Goal: Task Accomplishment & Management: Complete application form

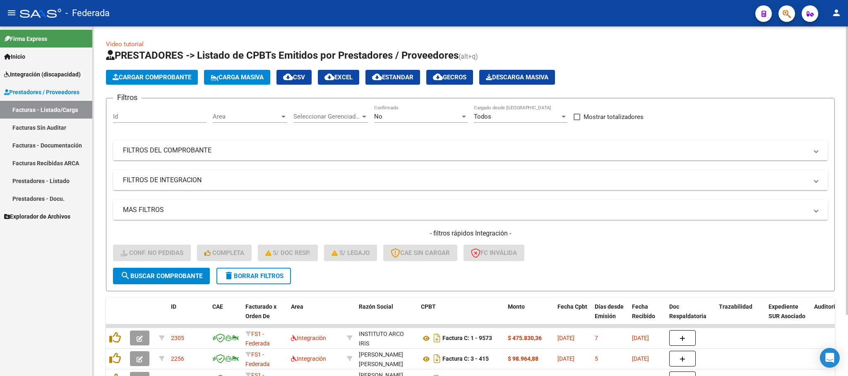
scroll to position [74, 0]
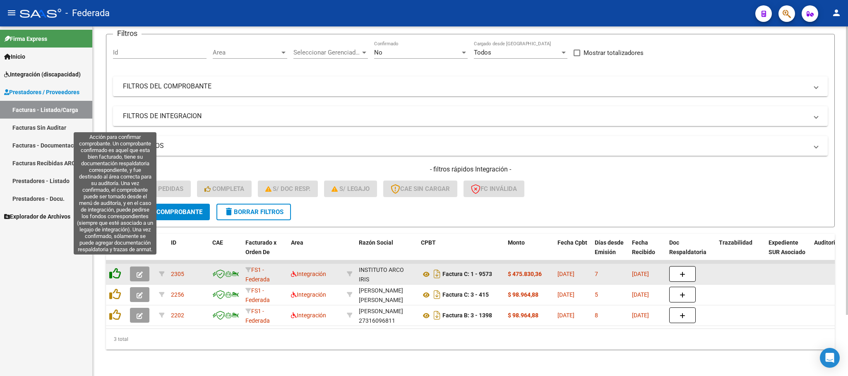
click at [116, 268] on icon at bounding box center [115, 274] width 12 height 12
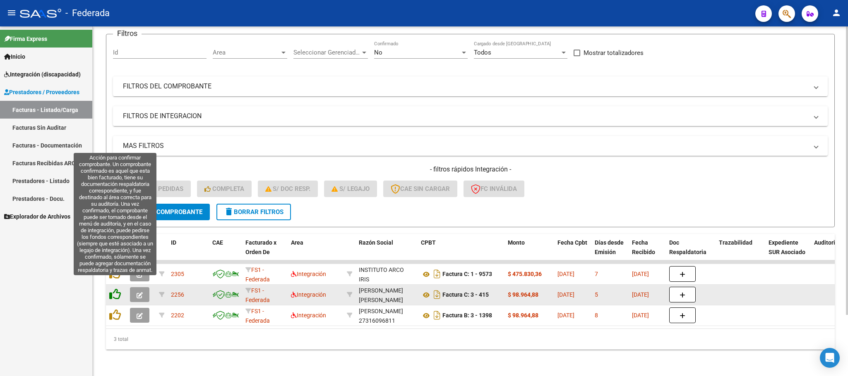
click at [115, 289] on icon at bounding box center [115, 295] width 12 height 12
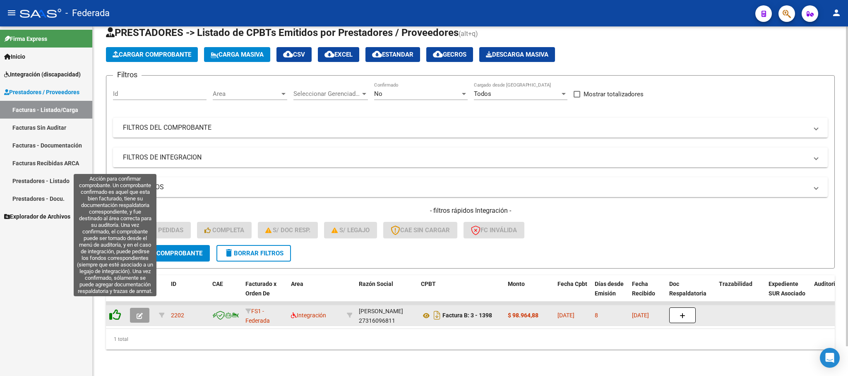
click at [114, 309] on icon at bounding box center [115, 315] width 12 height 12
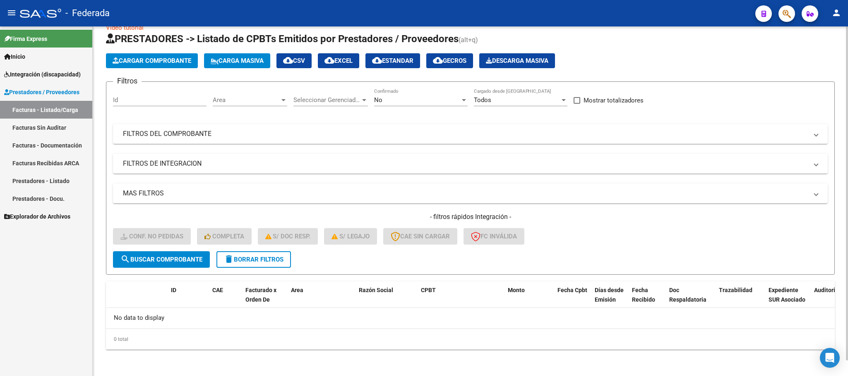
scroll to position [16, 0]
click at [229, 261] on mat-icon "delete" at bounding box center [229, 260] width 10 height 10
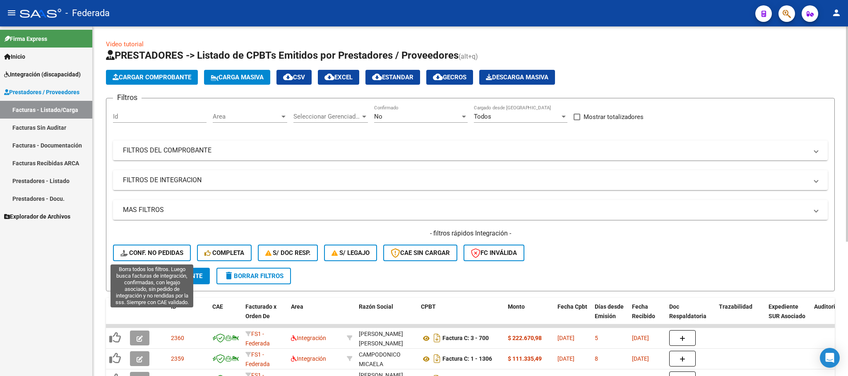
click at [164, 249] on span "Conf. no pedidas" at bounding box center [151, 252] width 63 height 7
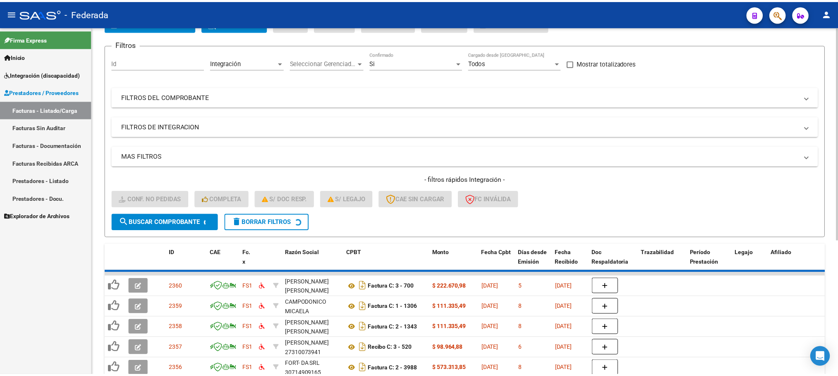
scroll to position [74, 0]
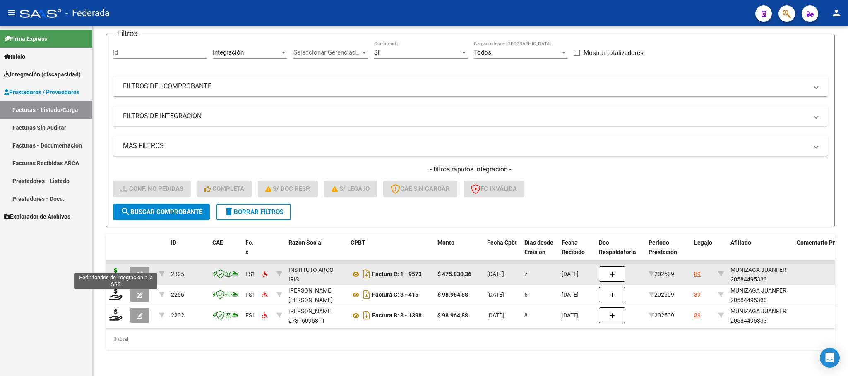
click at [122, 268] on icon at bounding box center [115, 274] width 13 height 12
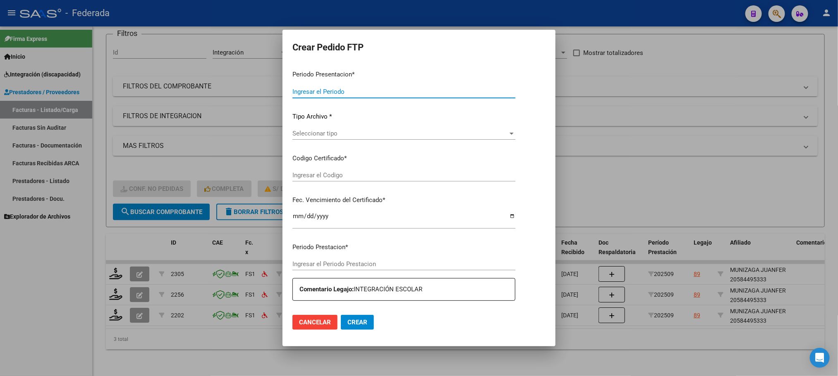
type input "202509"
type input "$ 475.830,36"
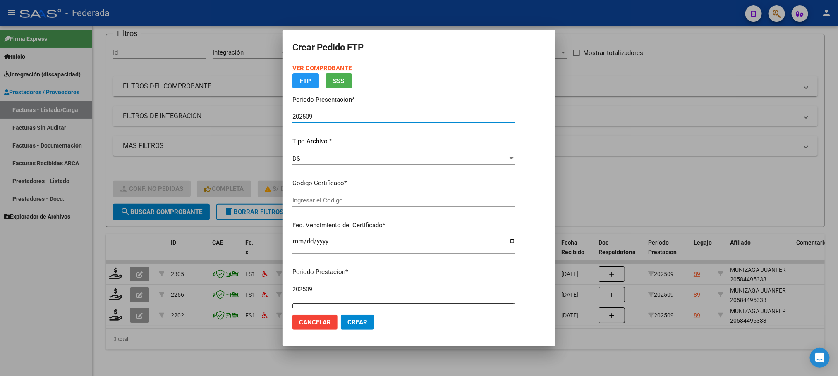
type input "ARG02000584495332023072420280724BS375"
type input "2028-07-18"
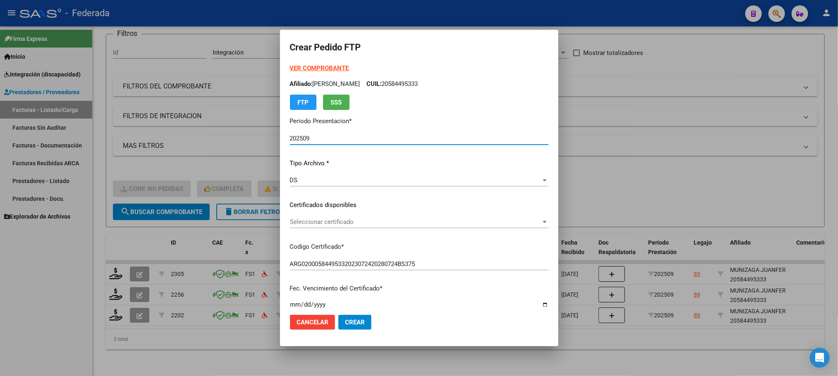
scroll to position [62, 0]
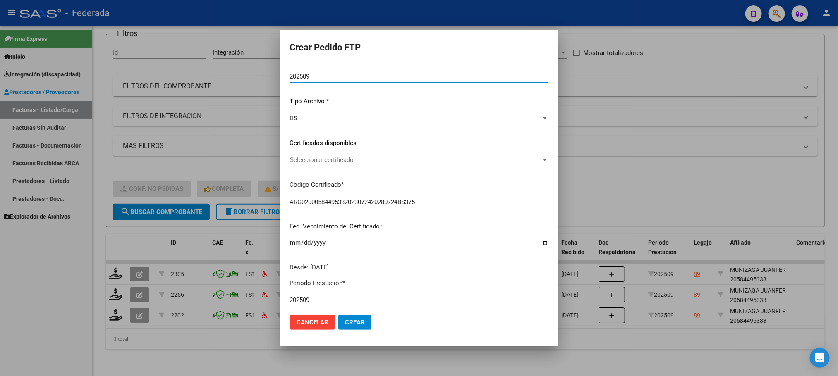
click at [316, 164] on div "Seleccionar certificado Seleccionar certificado" at bounding box center [419, 160] width 259 height 12
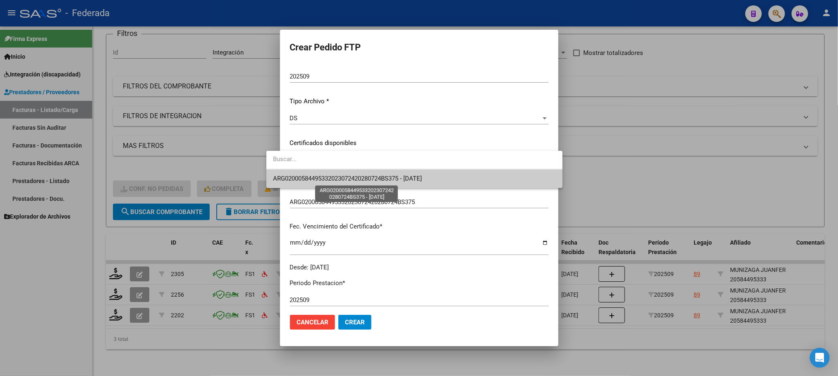
click at [318, 183] on span "ARG02000584495332023072420280724BS375 - 2028-07-18" at bounding box center [414, 179] width 283 height 19
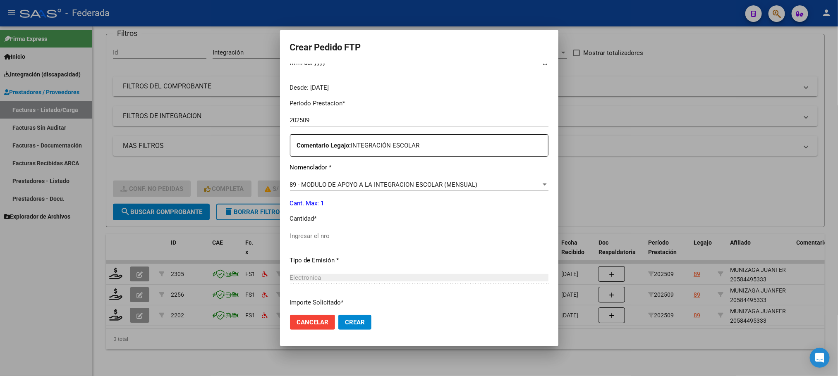
scroll to position [248, 0]
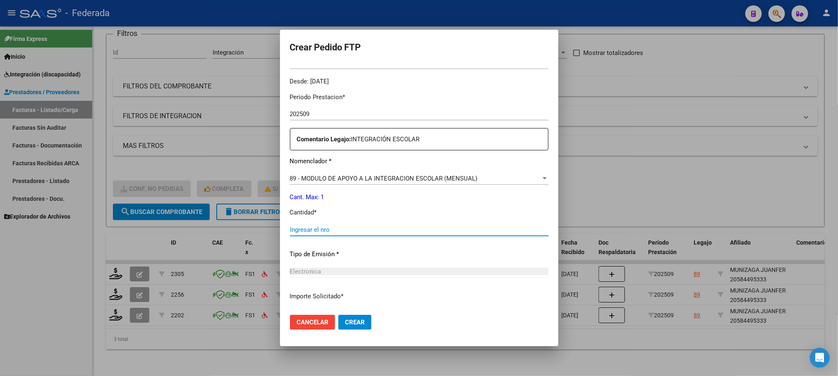
click at [316, 227] on input "Ingresar el nro" at bounding box center [419, 229] width 259 height 7
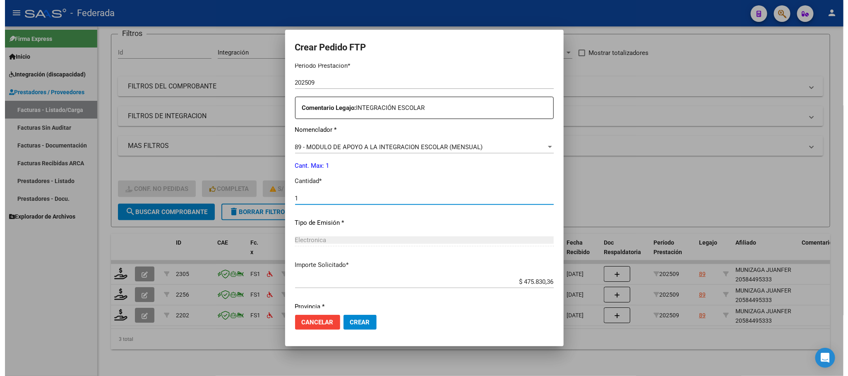
scroll to position [309, 0]
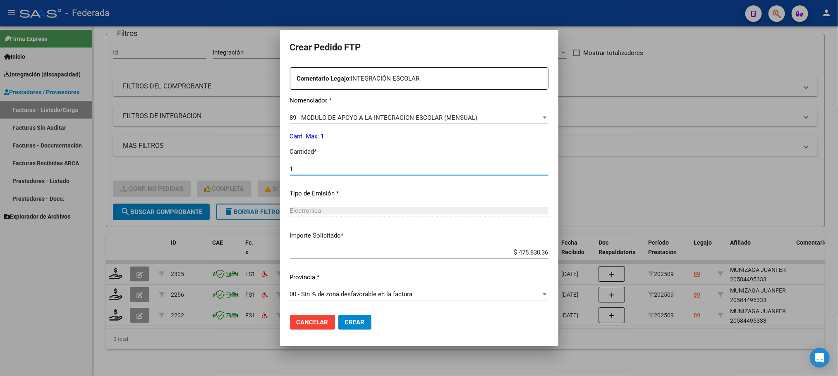
type input "1"
click at [345, 321] on span "Crear" at bounding box center [355, 322] width 20 height 7
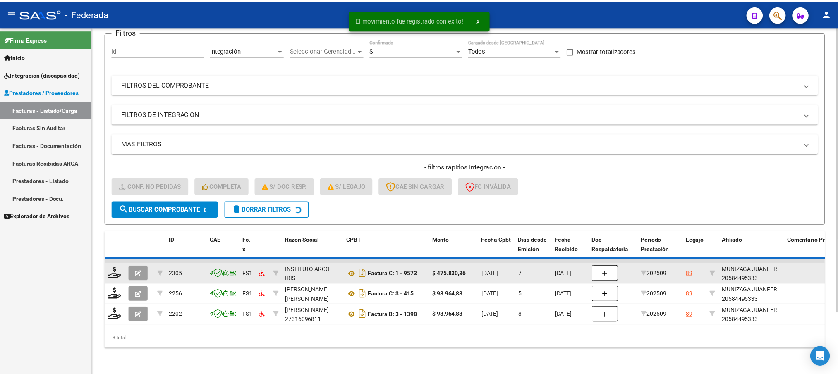
scroll to position [53, 0]
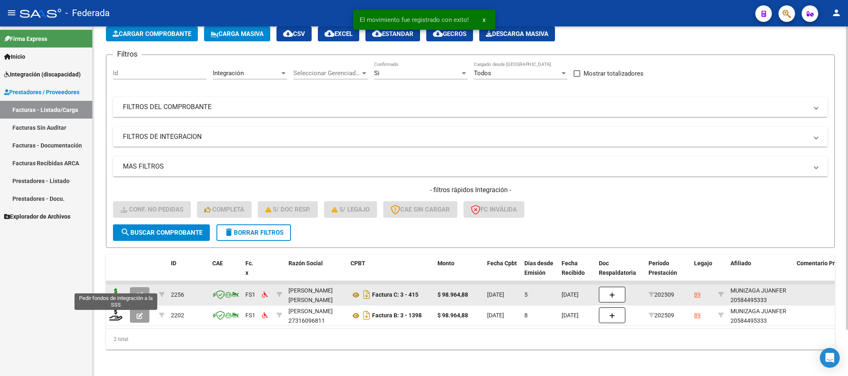
click at [117, 289] on icon at bounding box center [115, 295] width 13 height 12
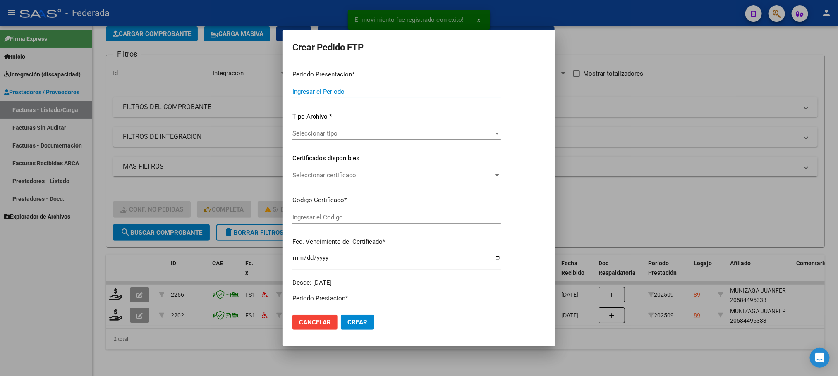
type input "202509"
type input "$ 98.964,88"
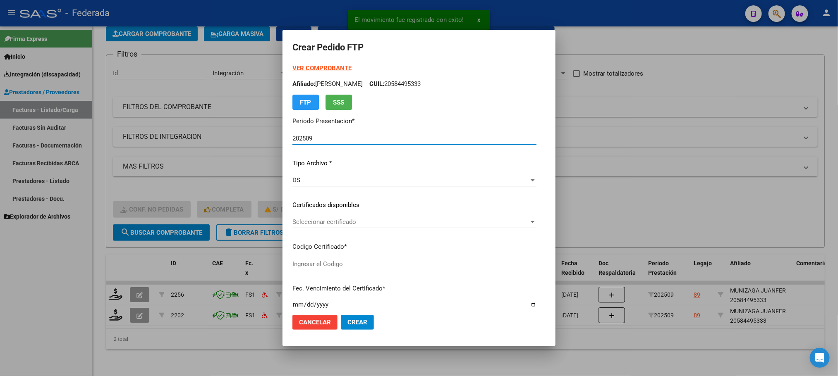
type input "ARG02000584495332023072420280724BS375"
type input "2028-07-18"
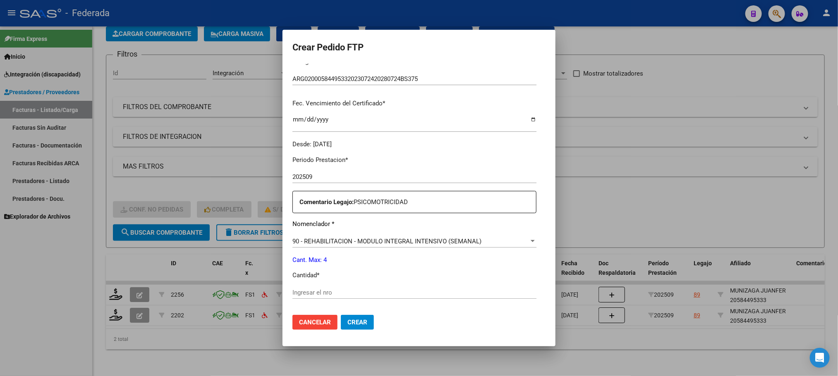
scroll to position [186, 0]
click at [334, 288] on input "Ingresar el nro" at bounding box center [414, 291] width 244 height 7
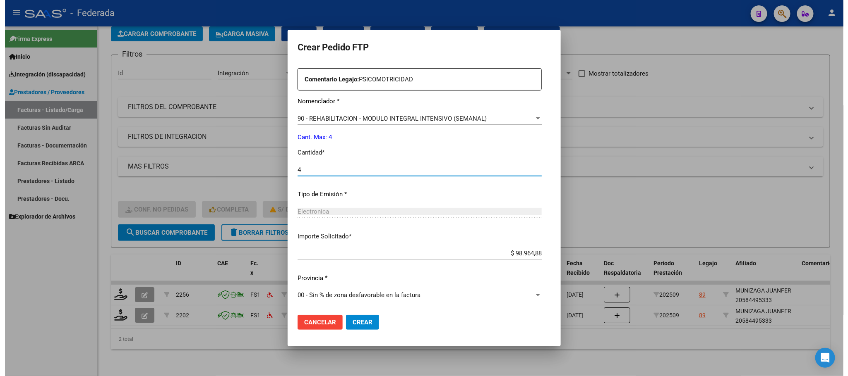
scroll to position [309, 0]
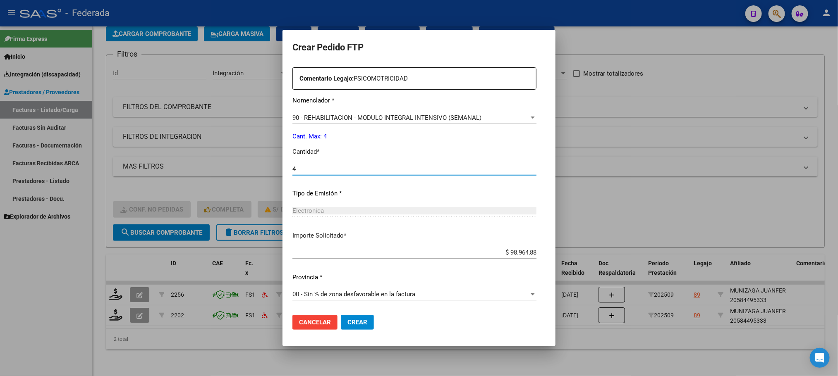
type input "4"
click at [348, 323] on span "Crear" at bounding box center [357, 322] width 20 height 7
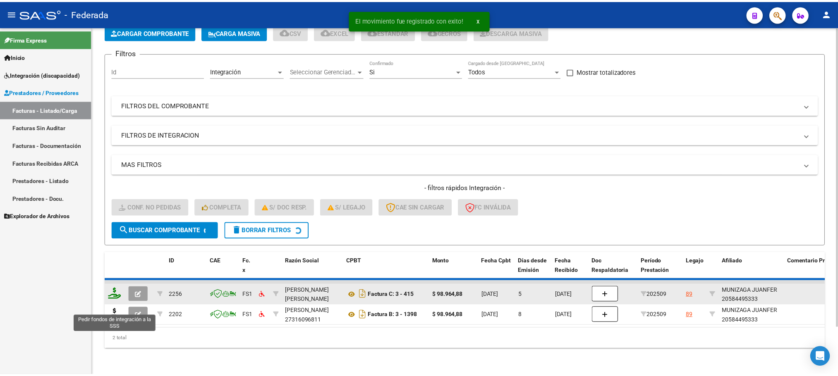
scroll to position [32, 0]
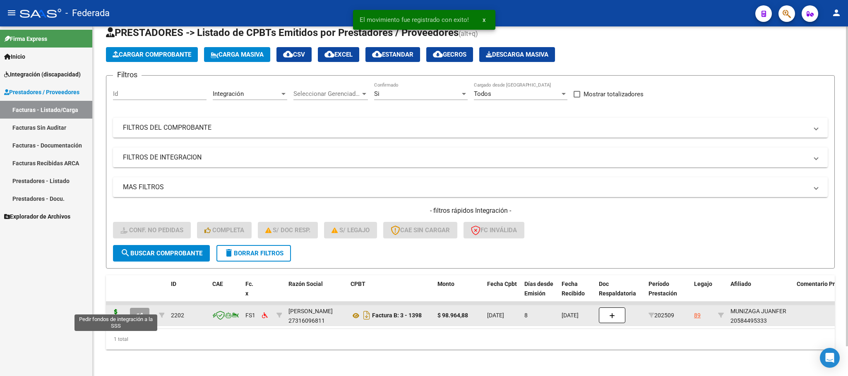
click at [117, 309] on icon at bounding box center [115, 315] width 13 height 12
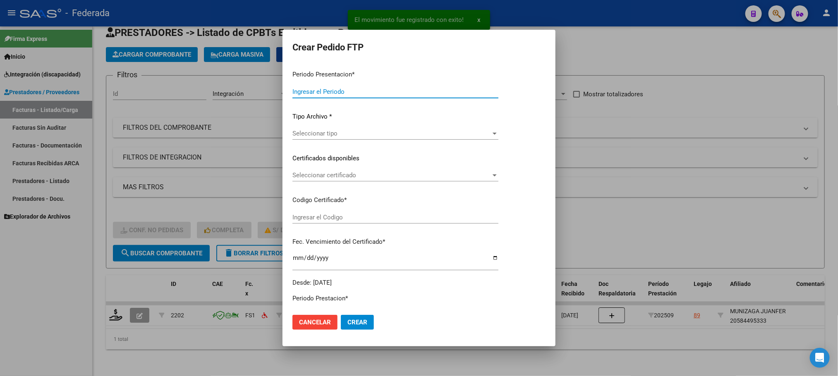
type input "202509"
type input "$ 98.964,88"
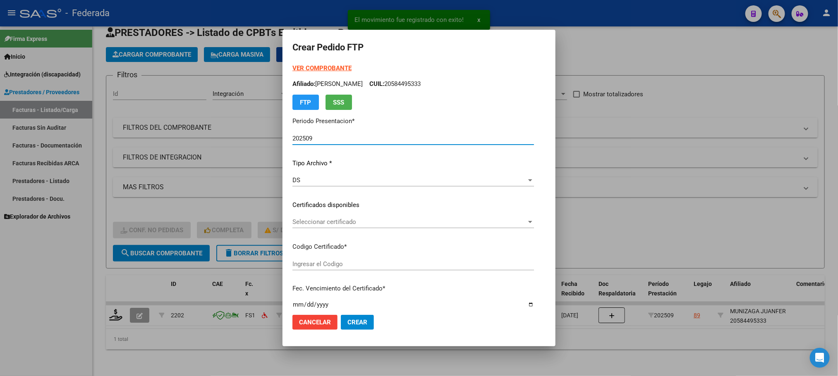
type input "ARG02000584495332023072420280724BS375"
type input "2028-07-18"
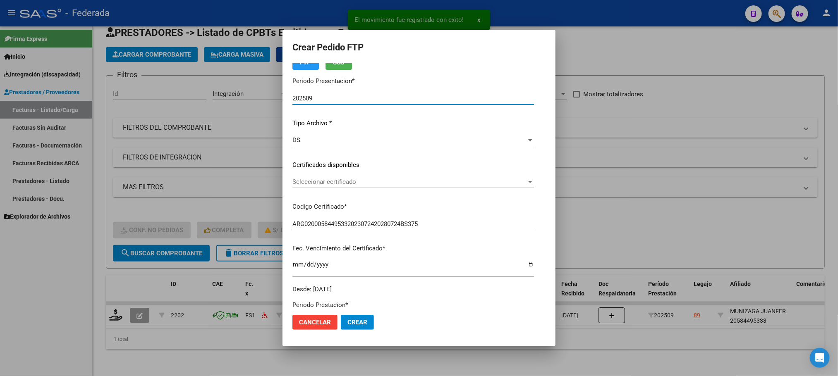
scroll to position [62, 0]
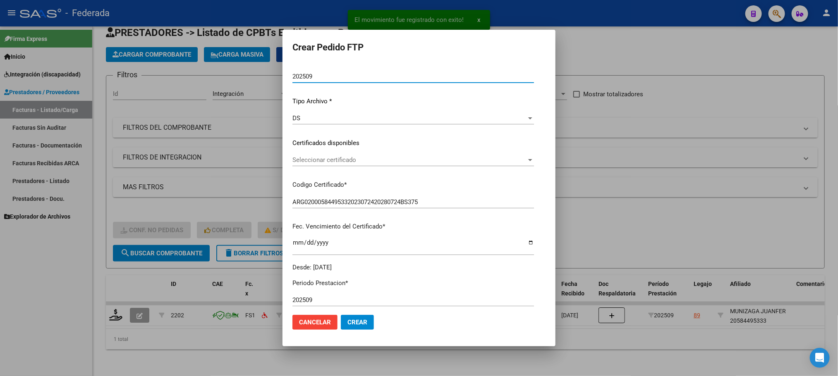
click at [310, 156] on span "Seleccionar certificado" at bounding box center [409, 159] width 234 height 7
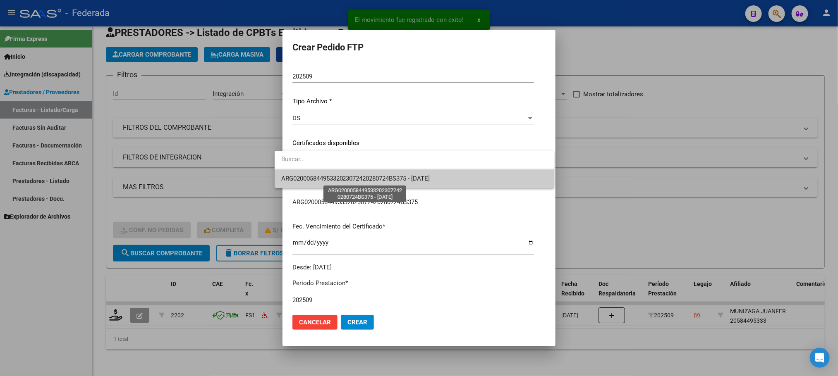
click at [316, 180] on span "ARG02000584495332023072420280724BS375 - 2028-07-18" at bounding box center [355, 178] width 149 height 7
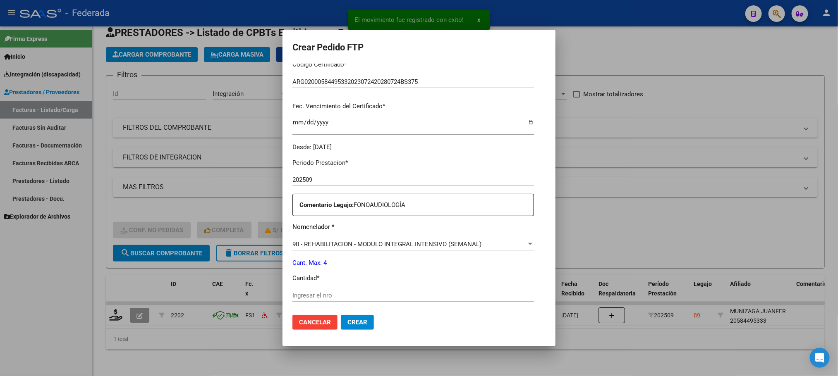
scroll to position [248, 0]
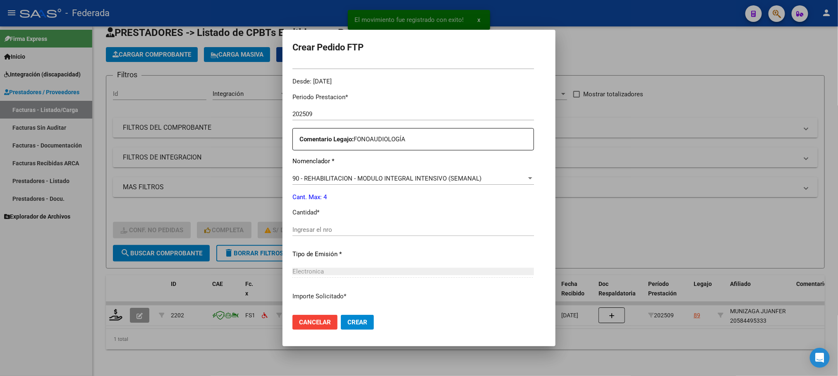
click at [318, 231] on input "Ingresar el nro" at bounding box center [413, 229] width 242 height 7
type input "4"
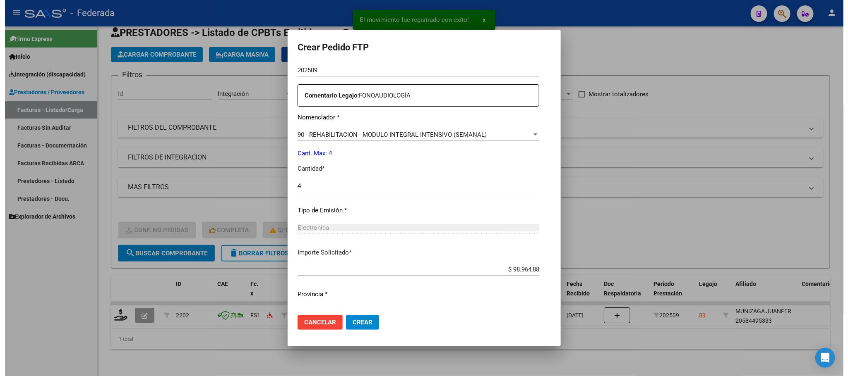
scroll to position [309, 0]
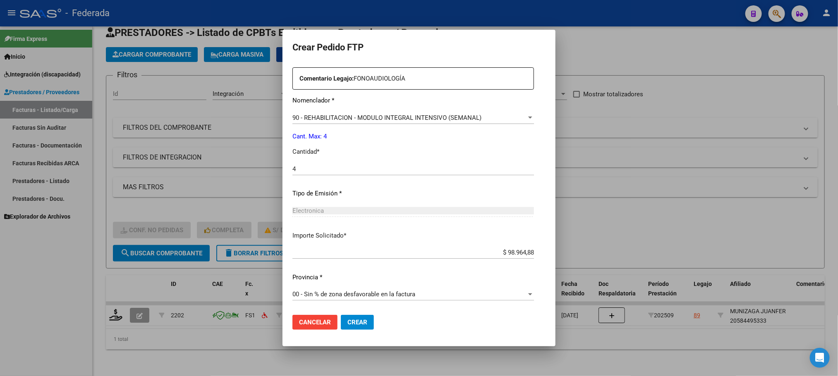
click at [347, 322] on span "Crear" at bounding box center [357, 322] width 20 height 7
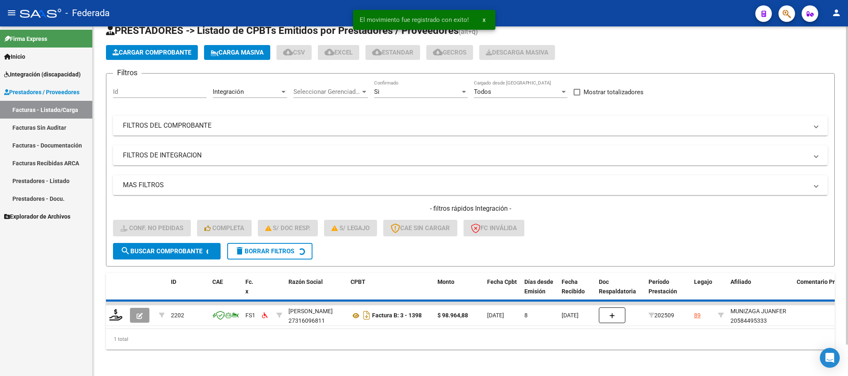
scroll to position [16, 0]
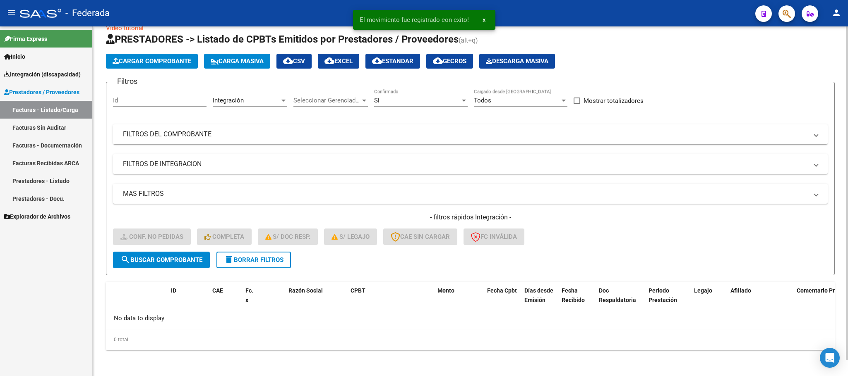
click at [256, 265] on button "delete Borrar Filtros" at bounding box center [253, 260] width 74 height 17
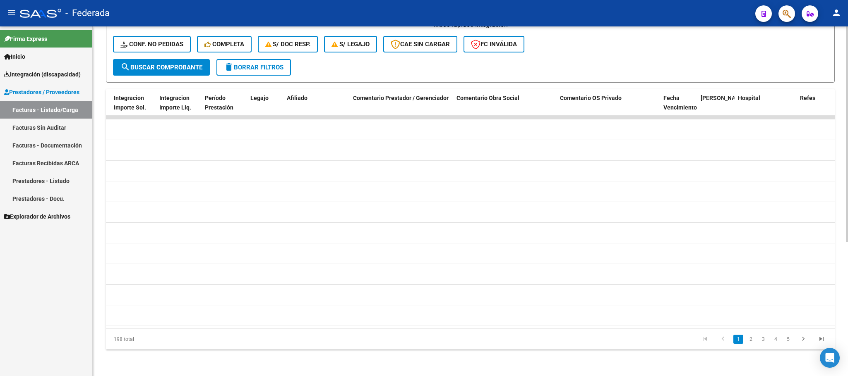
scroll to position [0, 1110]
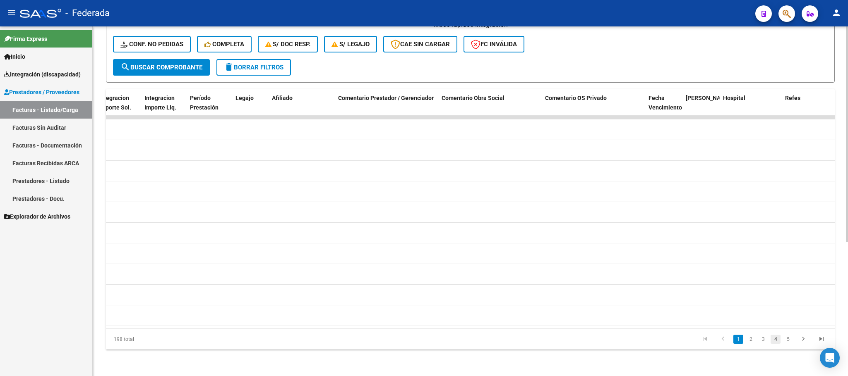
click at [776, 341] on link "4" at bounding box center [775, 339] width 10 height 9
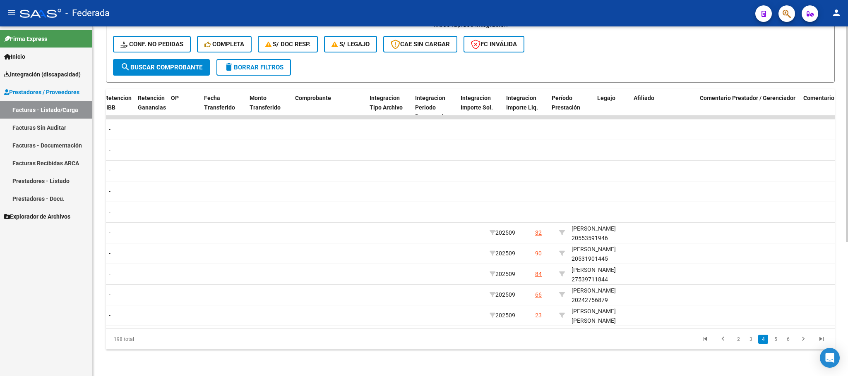
scroll to position [0, 748]
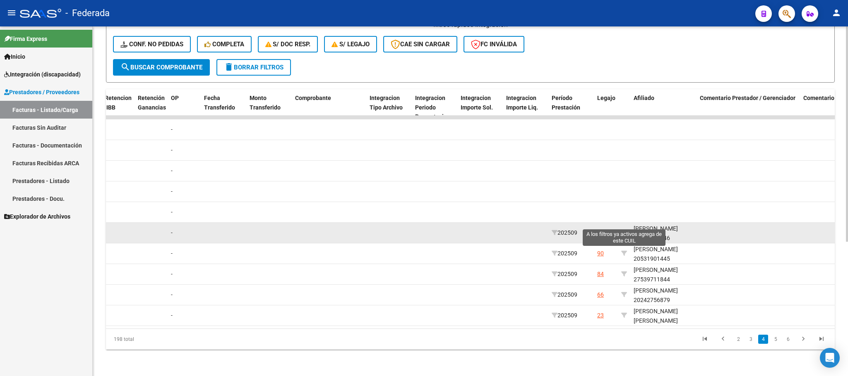
click at [622, 230] on icon at bounding box center [624, 233] width 6 height 6
type input "20553591946"
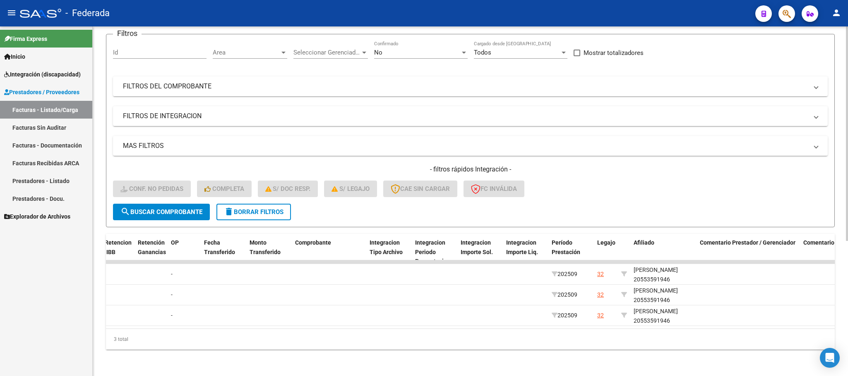
scroll to position [74, 0]
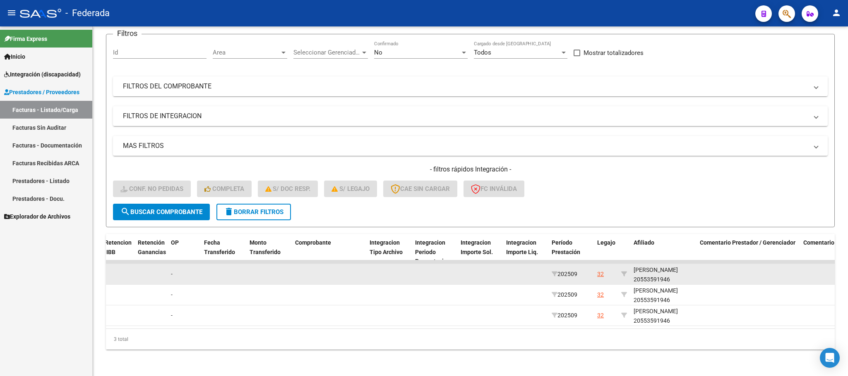
click at [652, 269] on div "CORTESE RENZO 20553591946" at bounding box center [663, 275] width 60 height 19
click at [651, 269] on div "CORTESE RENZO 20553591946" at bounding box center [663, 275] width 60 height 19
copy div "20553591946"
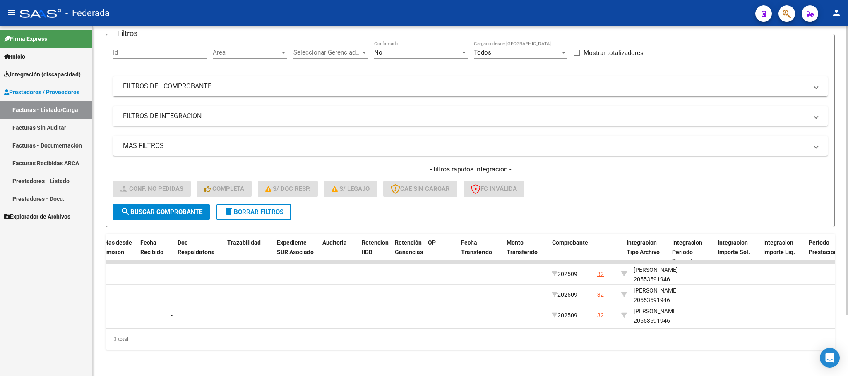
scroll to position [0, 0]
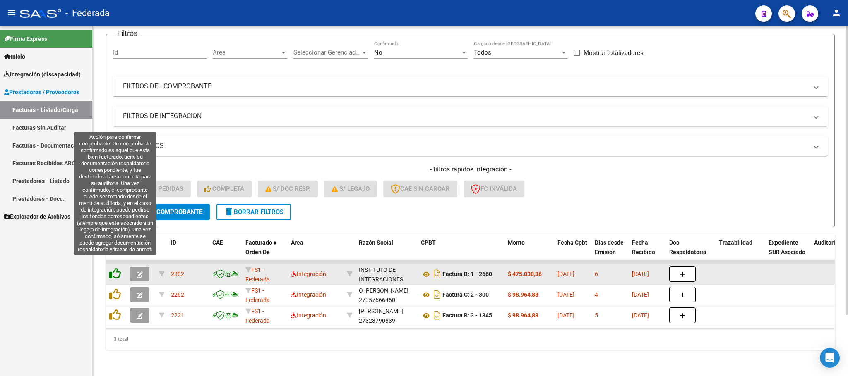
click at [116, 268] on icon at bounding box center [115, 274] width 12 height 12
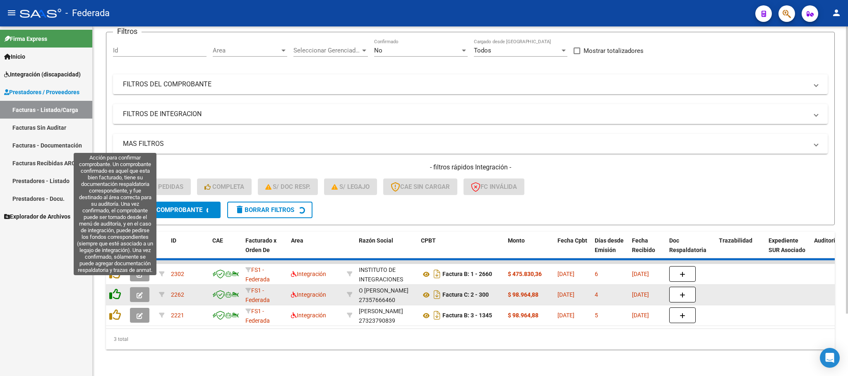
click at [117, 289] on icon at bounding box center [115, 295] width 12 height 12
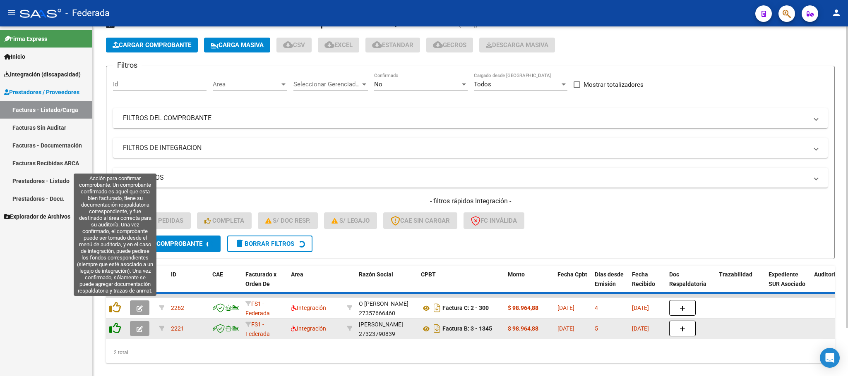
click at [117, 304] on icon at bounding box center [115, 308] width 12 height 12
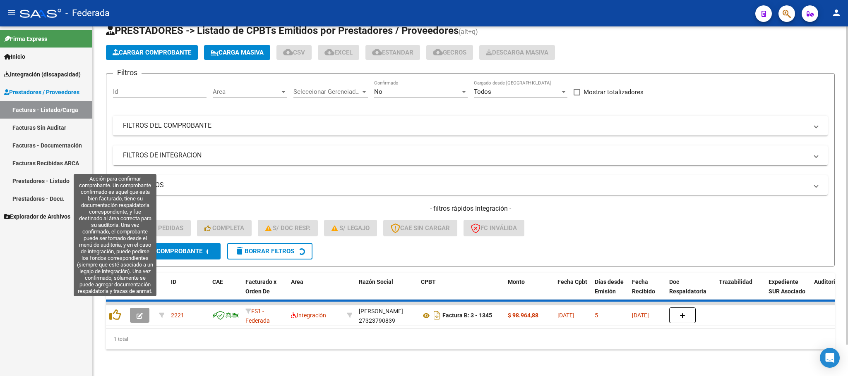
scroll to position [16, 0]
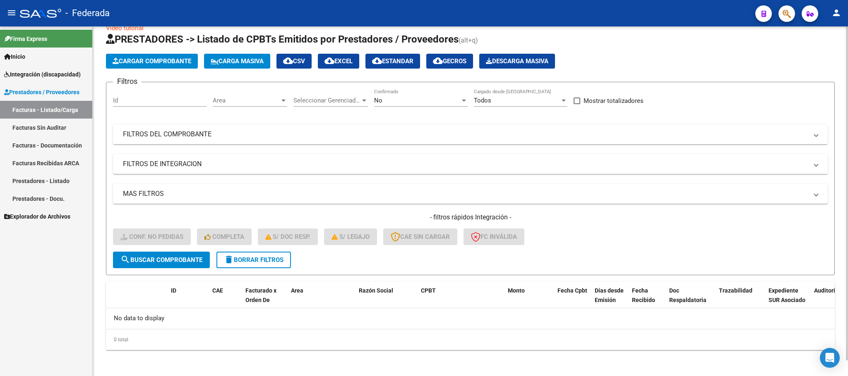
click at [242, 266] on button "delete Borrar Filtros" at bounding box center [253, 260] width 74 height 17
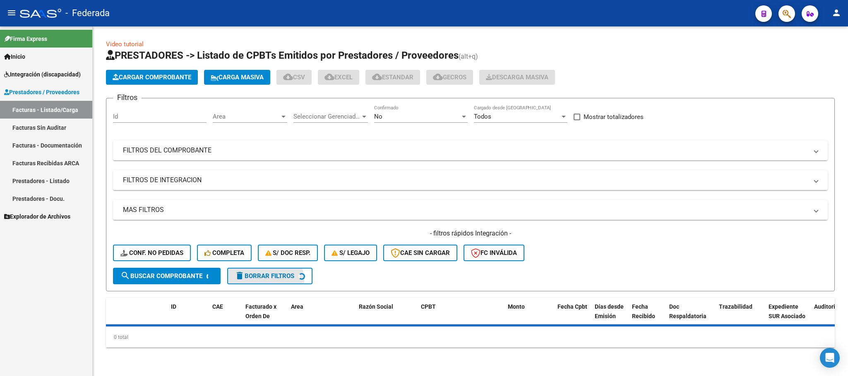
scroll to position [0, 0]
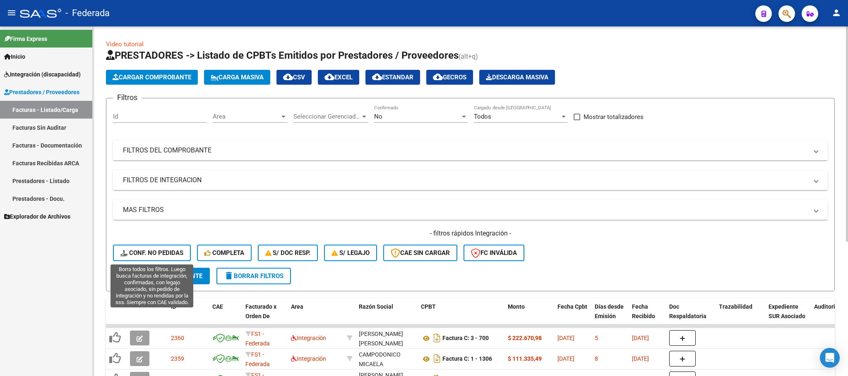
click at [163, 247] on button "Conf. no pedidas" at bounding box center [152, 253] width 78 height 17
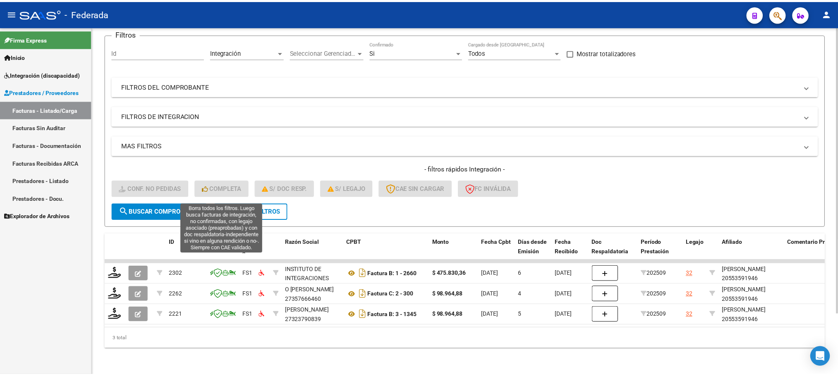
scroll to position [74, 0]
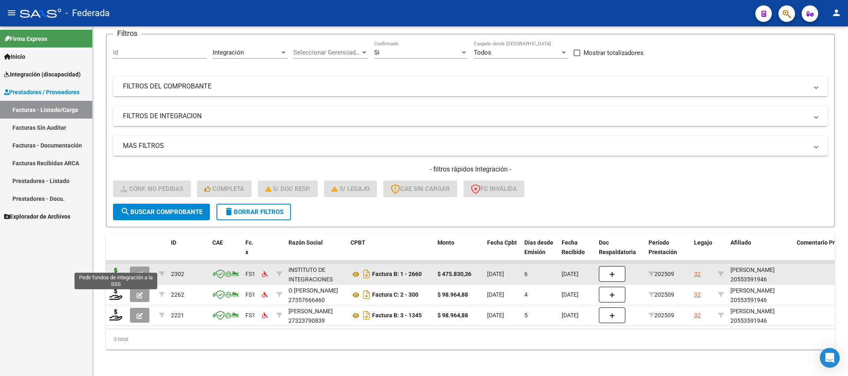
click at [113, 270] on icon at bounding box center [115, 274] width 13 height 12
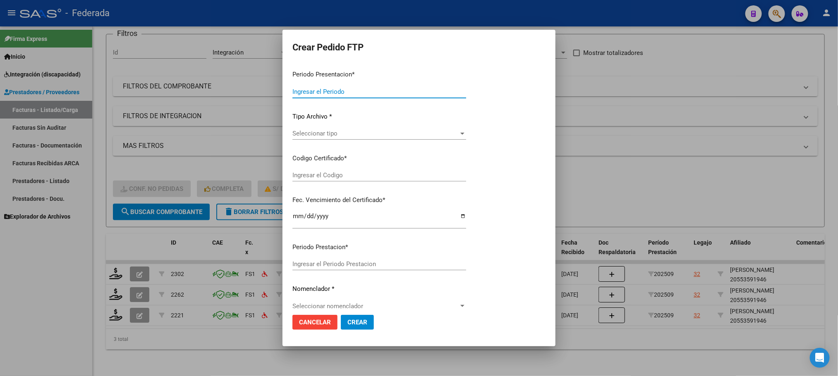
type input "202509"
type input "$ 475.830,36"
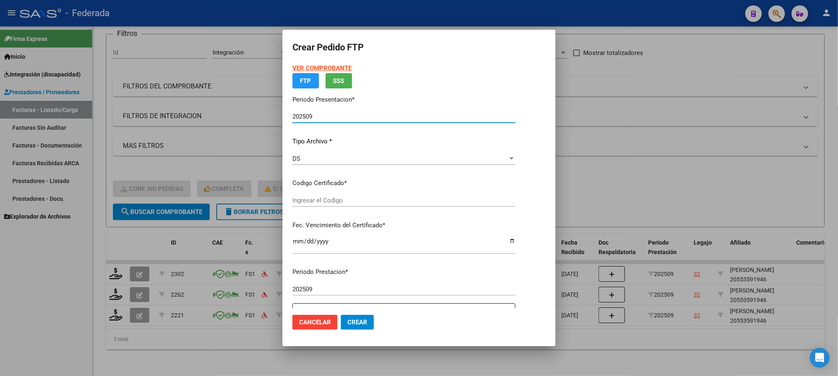
type input "ARG02000553591942022012720260127SFE168"
type input "2026-01-27"
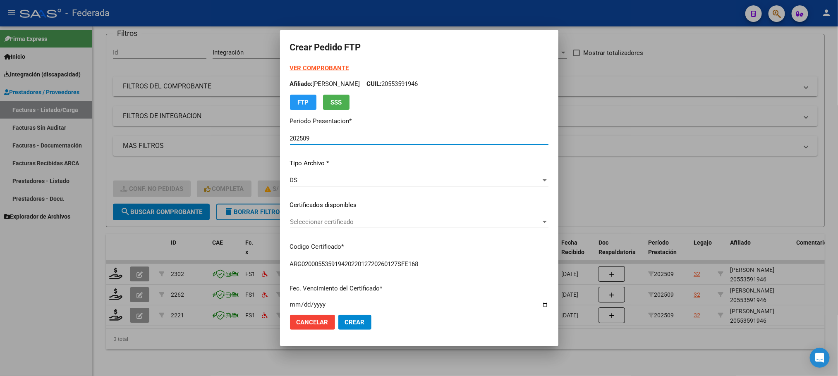
click at [314, 226] on div "Seleccionar certificado Seleccionar certificado" at bounding box center [419, 222] width 259 height 12
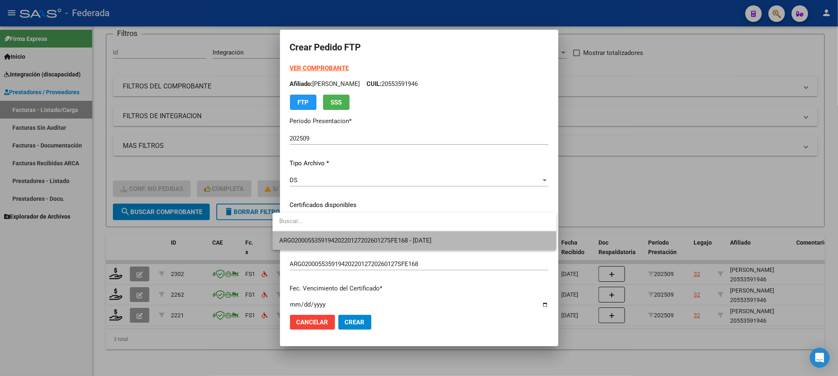
click at [316, 235] on span "ARG02000553591942022012720260127SFE168 - 2026-01-27" at bounding box center [414, 241] width 271 height 19
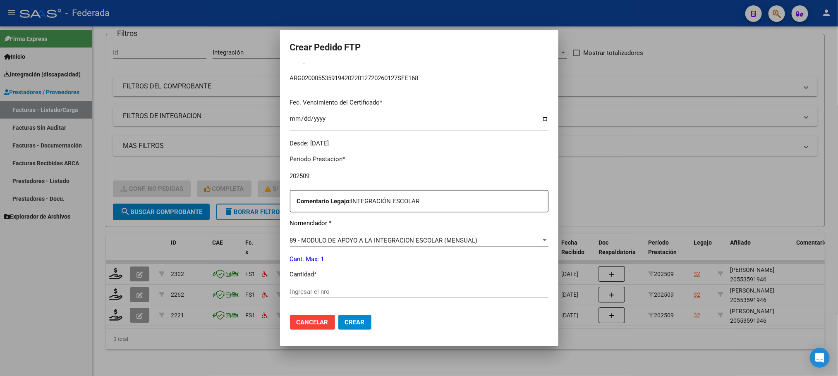
scroll to position [248, 0]
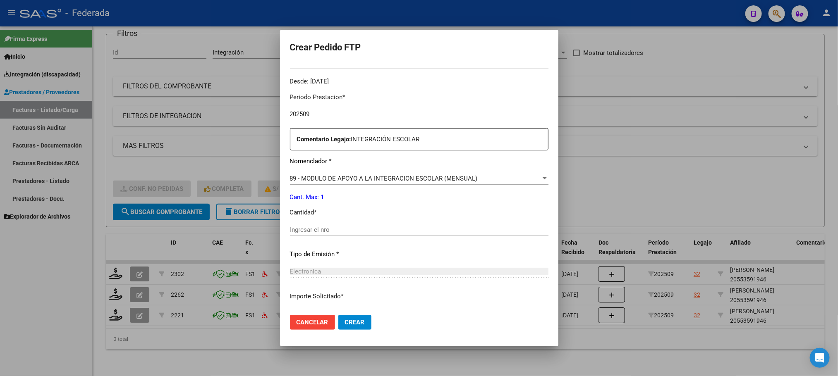
click at [307, 222] on div "Periodo Prestacion * 202509 Ingresar el Periodo Prestacion Comentario Legajo: I…" at bounding box center [419, 227] width 259 height 283
click at [308, 227] on input "Ingresar el nro" at bounding box center [419, 229] width 259 height 7
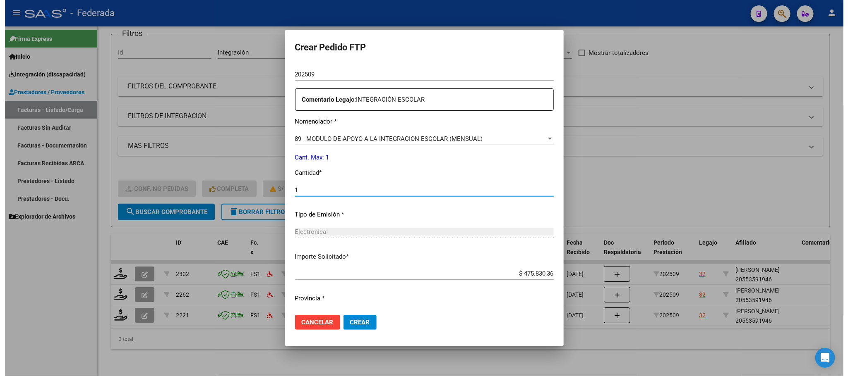
scroll to position [309, 0]
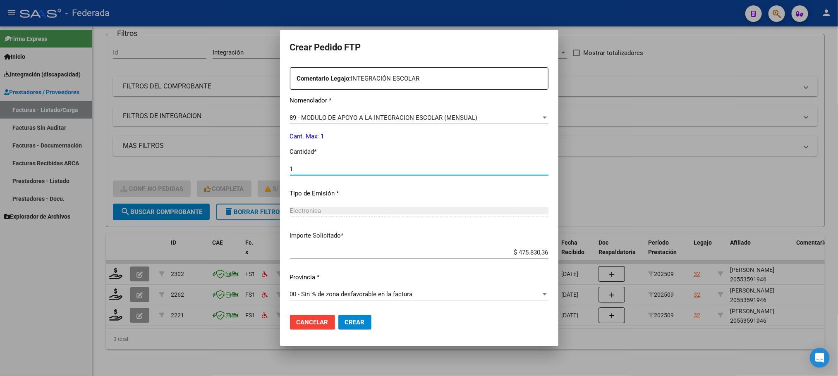
type input "1"
click at [354, 329] on button "Crear" at bounding box center [354, 322] width 33 height 15
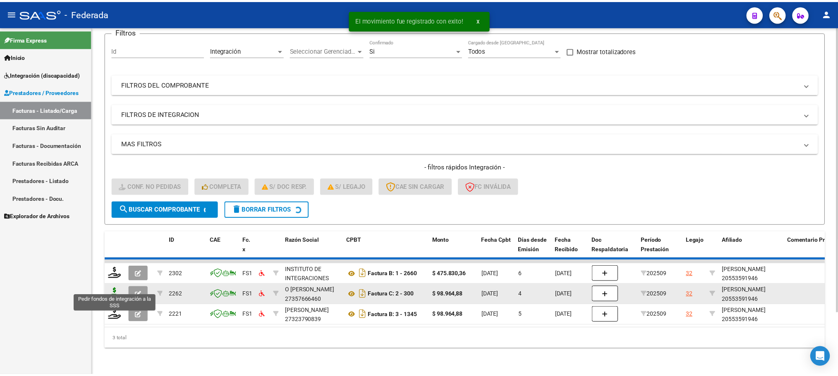
scroll to position [53, 0]
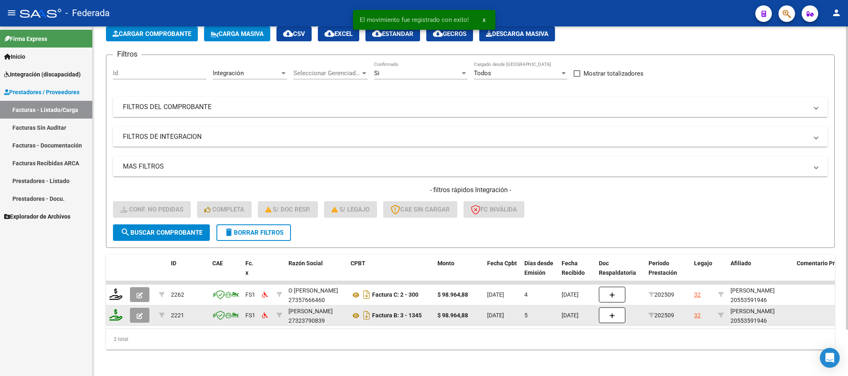
click at [117, 293] on datatable-body-cell at bounding box center [116, 295] width 21 height 20
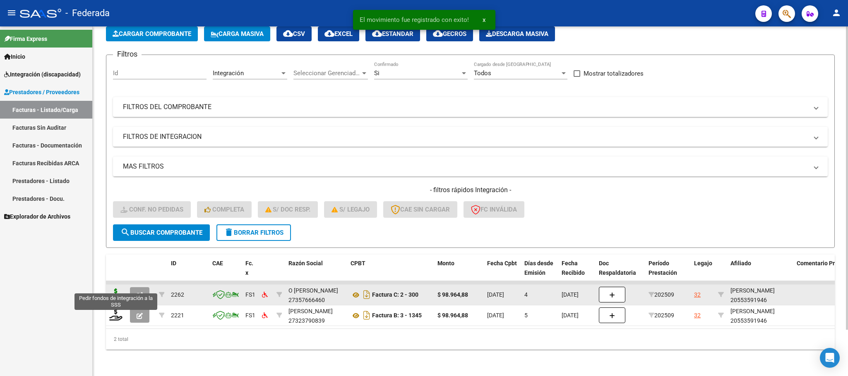
click at [111, 289] on icon at bounding box center [115, 295] width 13 height 12
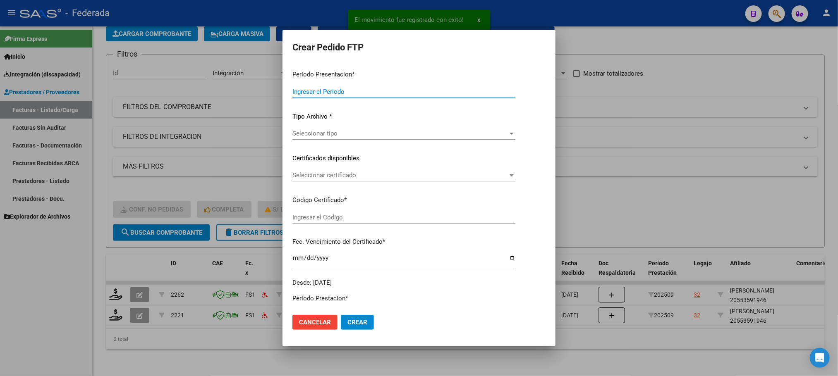
type input "202509"
type input "$ 98.964,88"
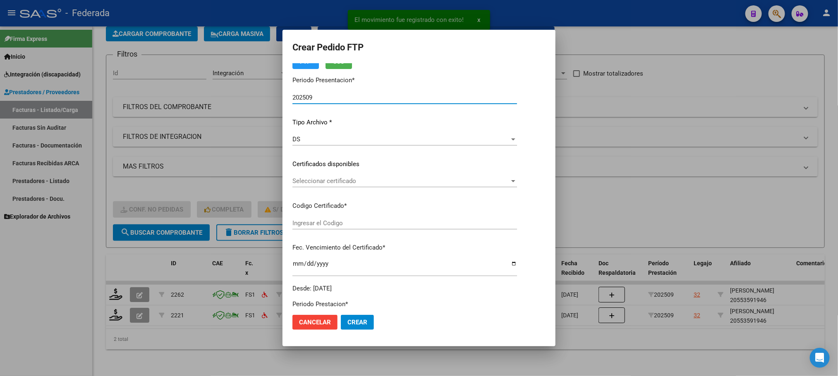
scroll to position [62, 0]
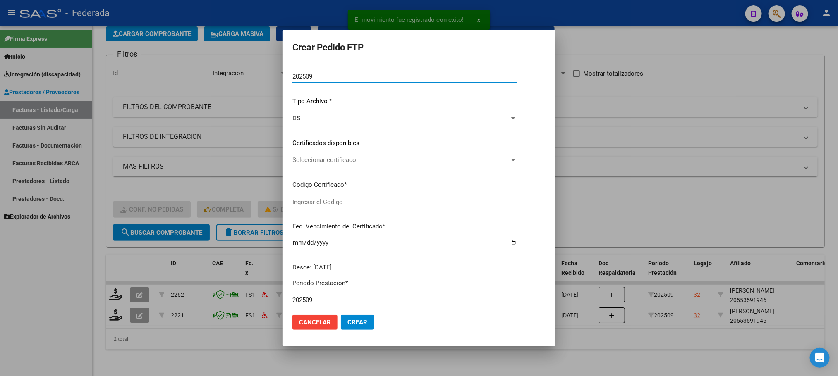
type input "ARG02000553591942022012720260127SFE168"
type input "2026-01-27"
click at [321, 160] on span "Seleccionar certificado" at bounding box center [400, 159] width 217 height 7
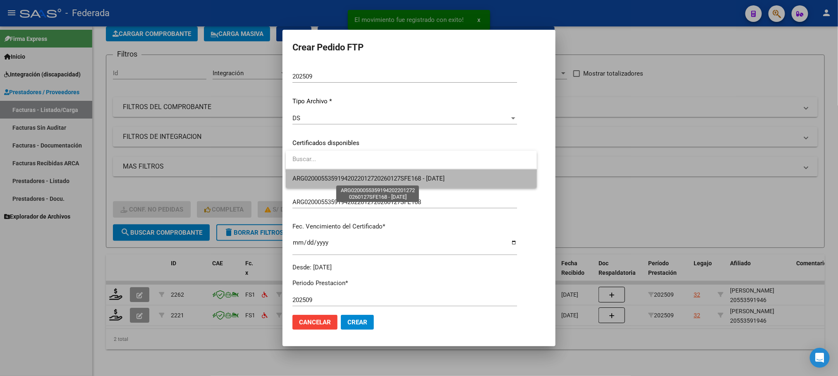
click at [324, 175] on span "ARG02000553591942022012720260127SFE168 - 2026-01-27" at bounding box center [368, 178] width 152 height 7
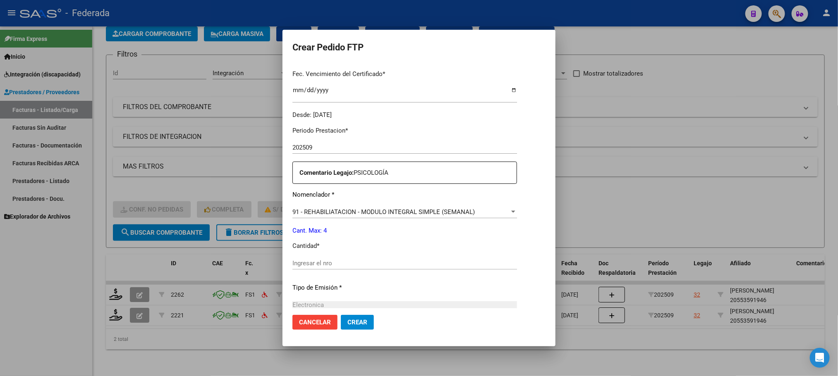
scroll to position [248, 0]
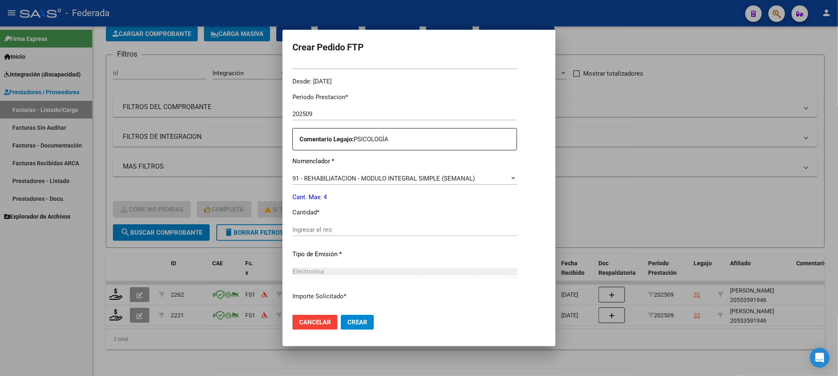
click at [314, 225] on div "Ingresar el nro" at bounding box center [404, 230] width 225 height 12
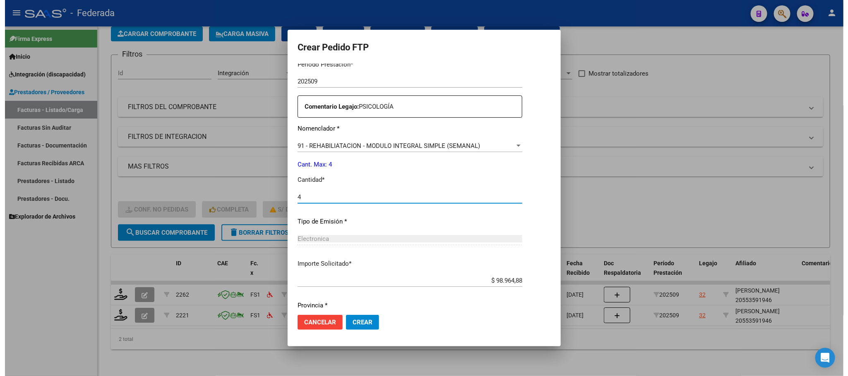
scroll to position [309, 0]
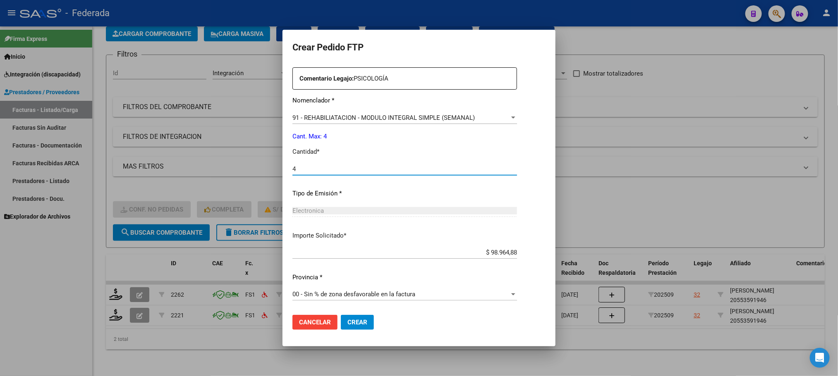
type input "4"
click at [358, 319] on span "Crear" at bounding box center [357, 322] width 20 height 7
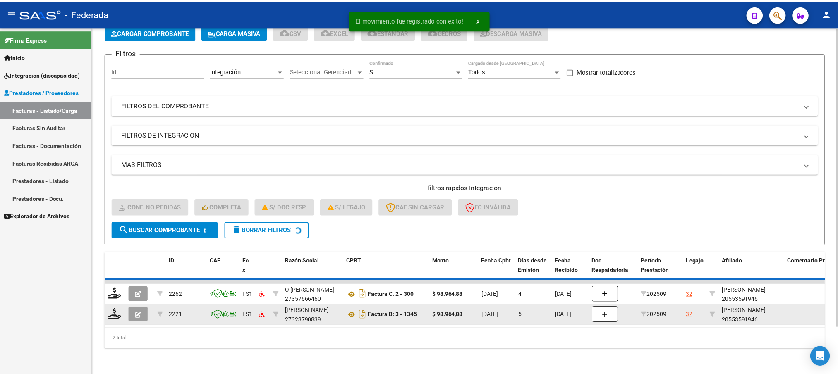
scroll to position [32, 0]
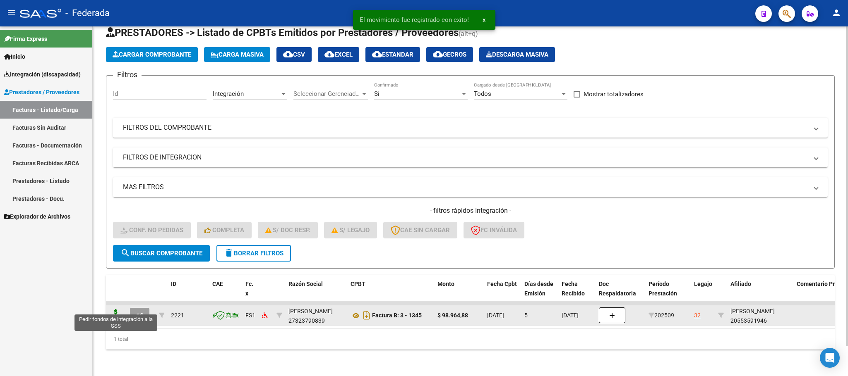
click at [120, 311] on icon at bounding box center [115, 315] width 13 height 12
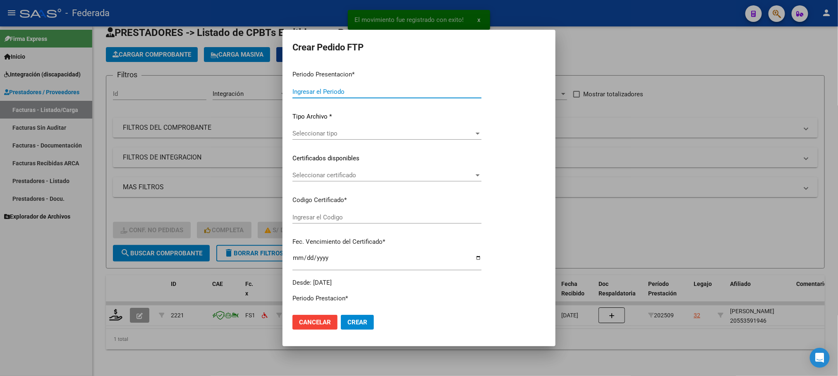
type input "202509"
type input "$ 98.964,88"
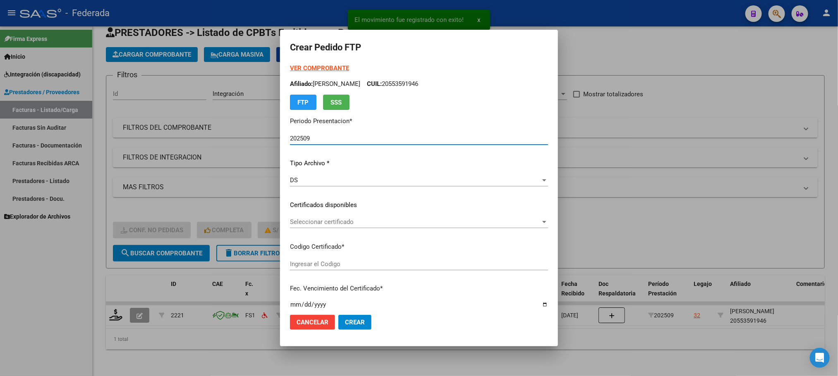
type input "ARG02000553591942022012720260127SFE168"
type input "2026-01-27"
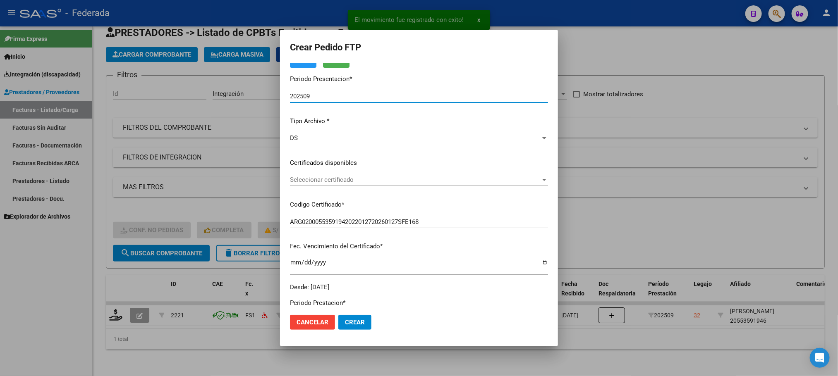
scroll to position [62, 0]
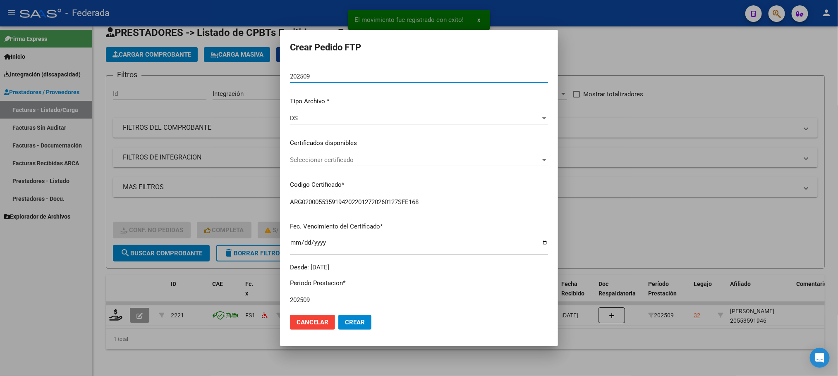
click at [316, 163] on span "Seleccionar certificado" at bounding box center [415, 159] width 251 height 7
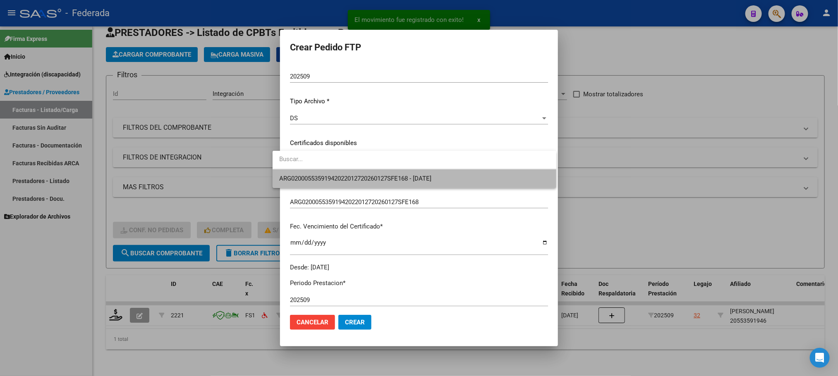
click at [317, 183] on span "ARG02000553591942022012720260127SFE168 - 2026-01-27" at bounding box center [414, 179] width 271 height 19
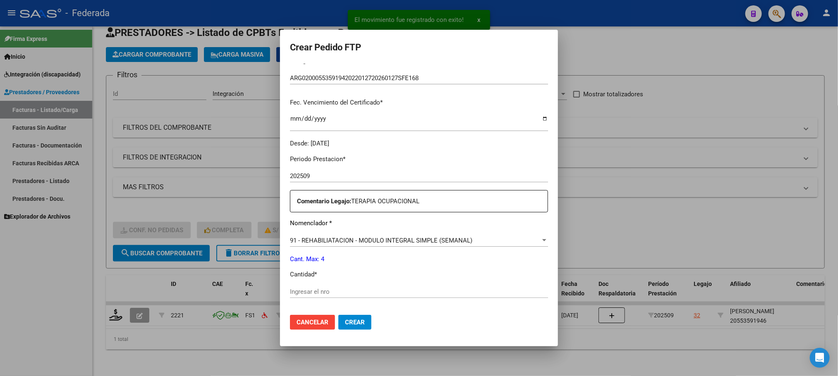
scroll to position [248, 0]
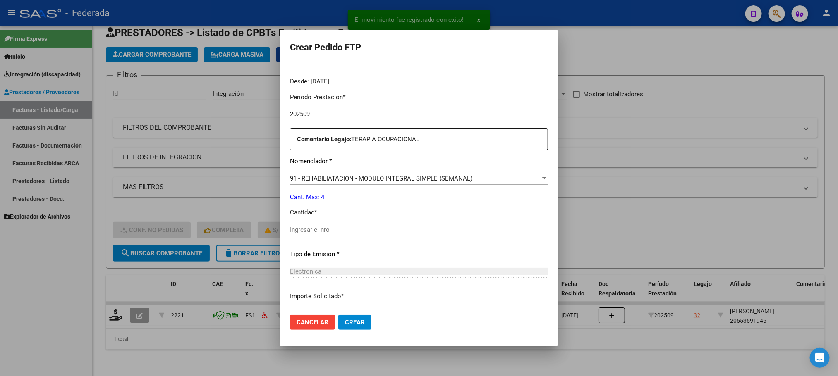
click at [319, 224] on div "Ingresar el nro" at bounding box center [419, 230] width 258 height 12
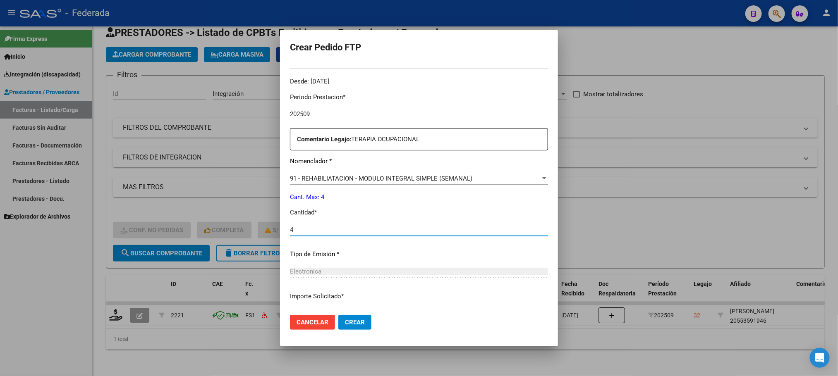
type input "4"
click at [345, 320] on span "Crear" at bounding box center [355, 322] width 20 height 7
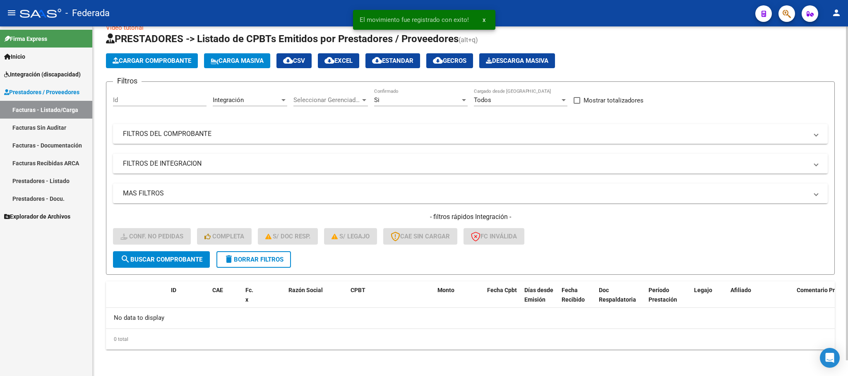
scroll to position [16, 0]
click at [254, 256] on span "delete Borrar Filtros" at bounding box center [254, 259] width 60 height 7
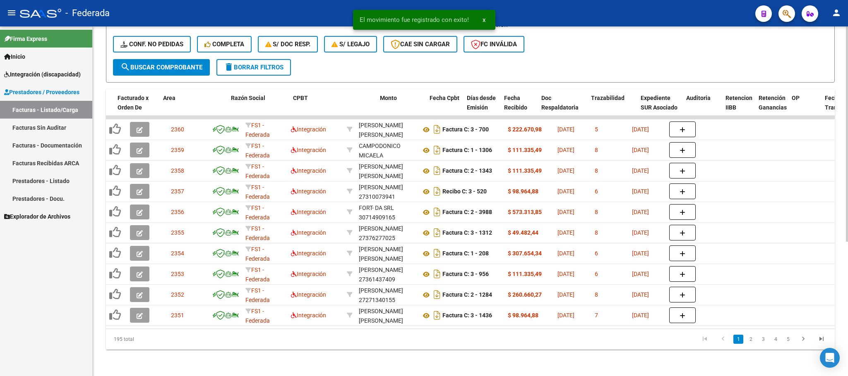
scroll to position [0, 354]
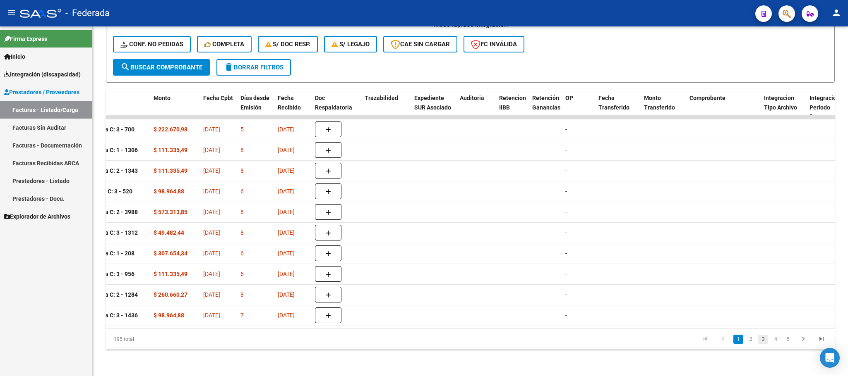
click at [761, 340] on link "3" at bounding box center [763, 339] width 10 height 9
click at [772, 339] on link "4" at bounding box center [775, 339] width 10 height 9
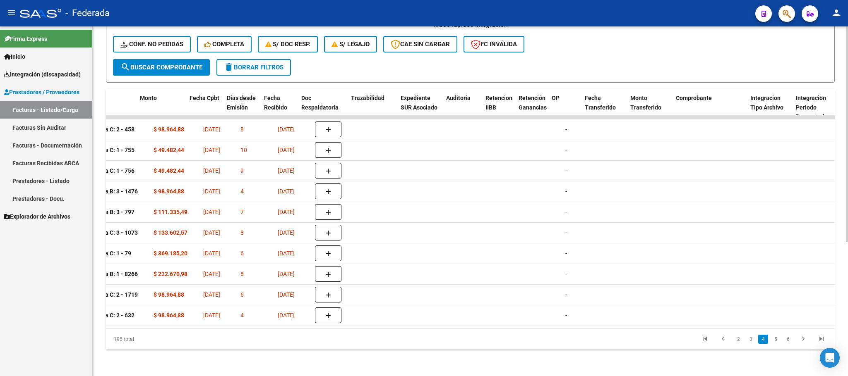
scroll to position [0, 707]
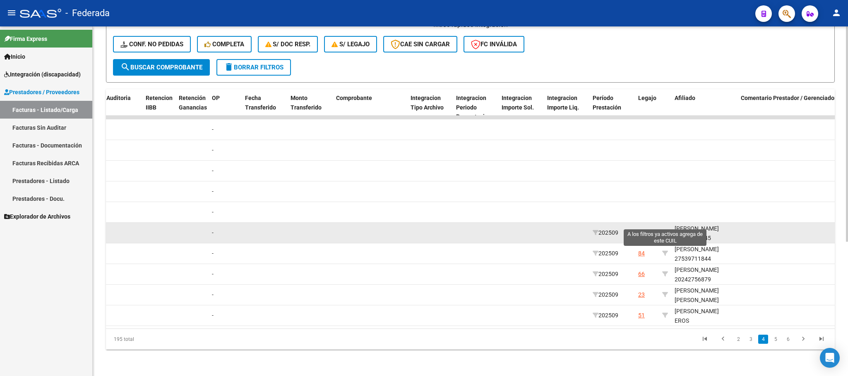
click at [665, 230] on icon at bounding box center [665, 233] width 6 height 6
type input "20531901445"
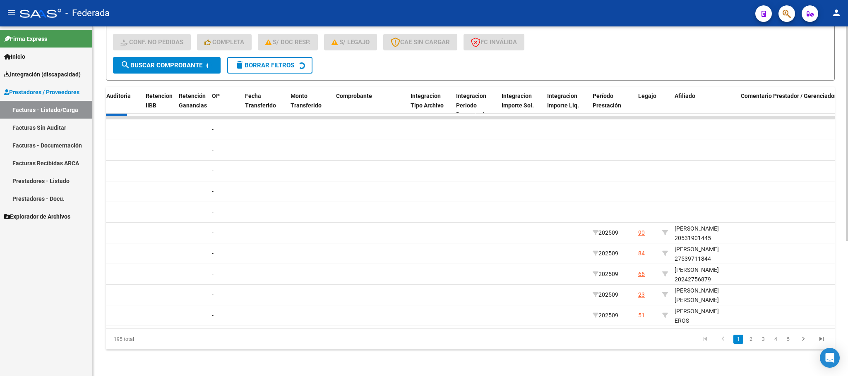
scroll to position [53, 0]
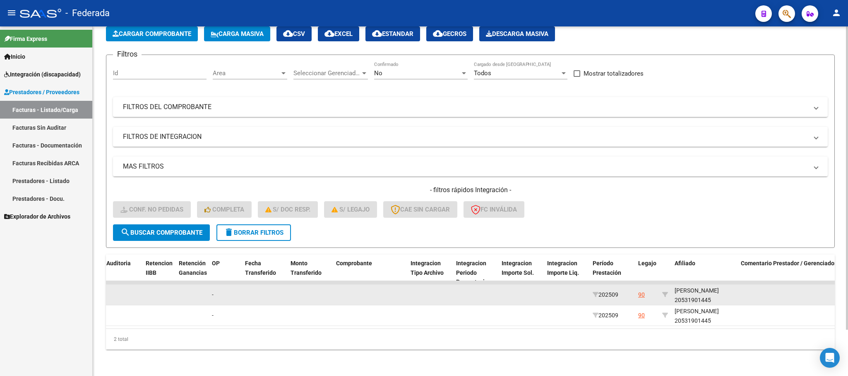
click at [685, 289] on div "NIETO BENJAMIN 20531901445" at bounding box center [704, 295] width 60 height 19
copy div "20531901445"
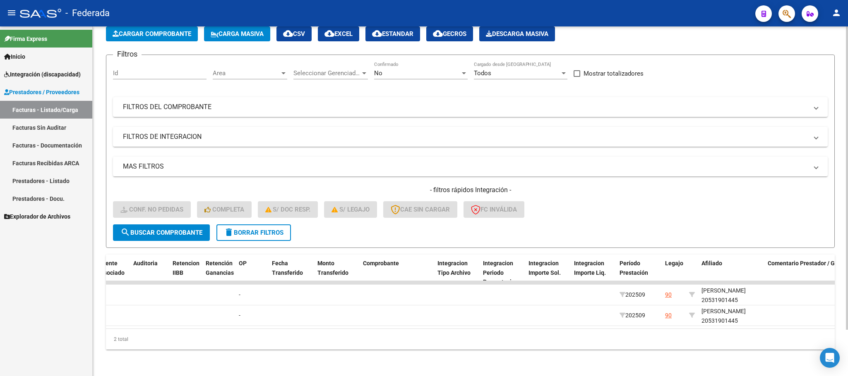
scroll to position [0, 0]
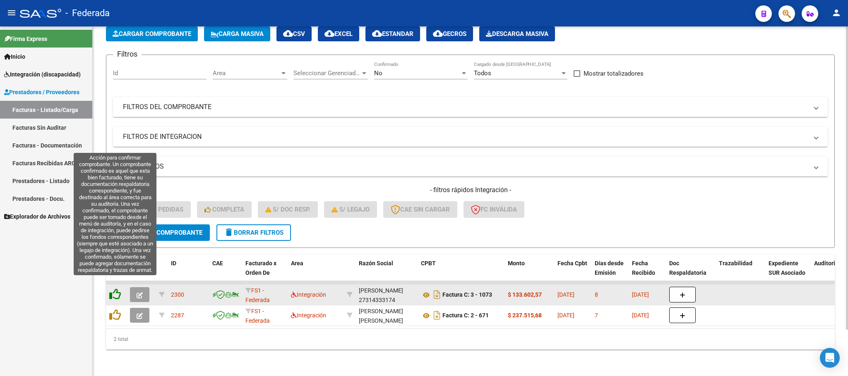
click at [118, 289] on icon at bounding box center [115, 295] width 12 height 12
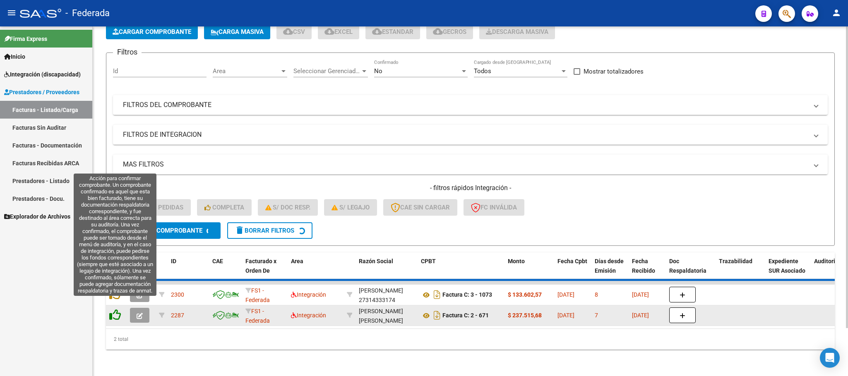
scroll to position [32, 0]
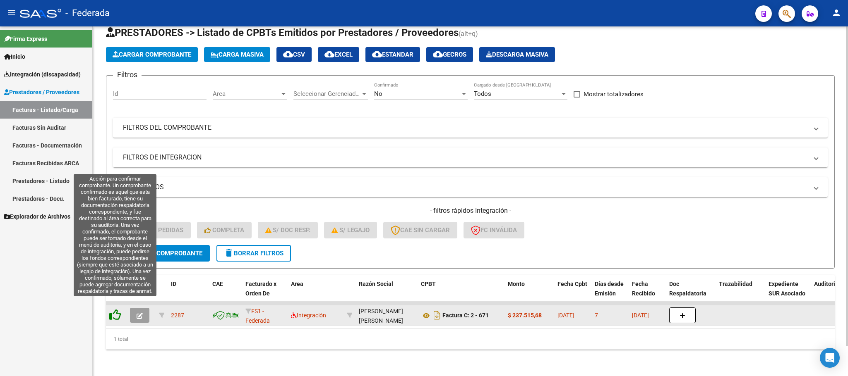
click at [116, 309] on icon at bounding box center [115, 315] width 12 height 12
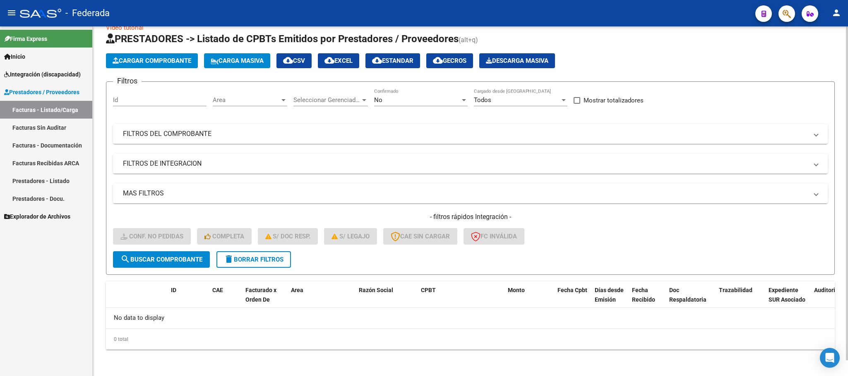
scroll to position [16, 0]
click at [237, 256] on span "delete Borrar Filtros" at bounding box center [254, 259] width 60 height 7
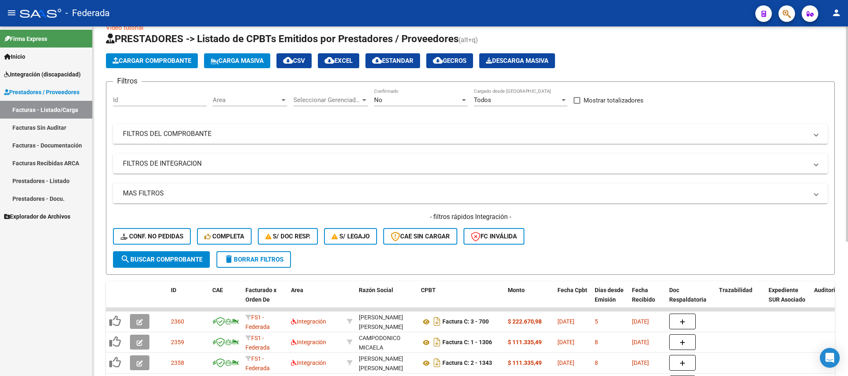
scroll to position [62, 0]
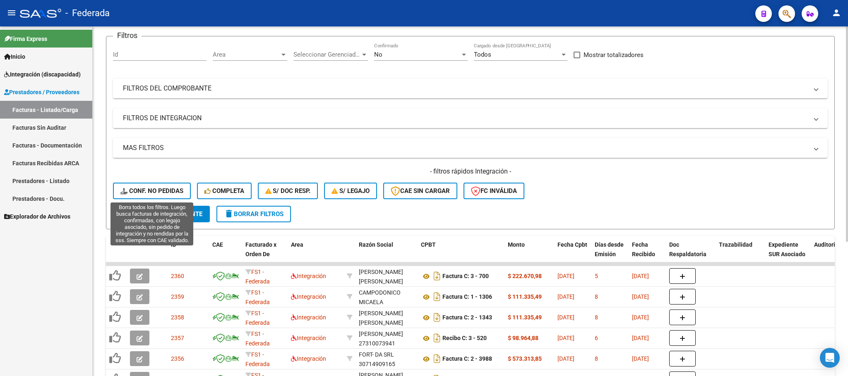
click at [161, 183] on button "Conf. no pedidas" at bounding box center [152, 191] width 78 height 17
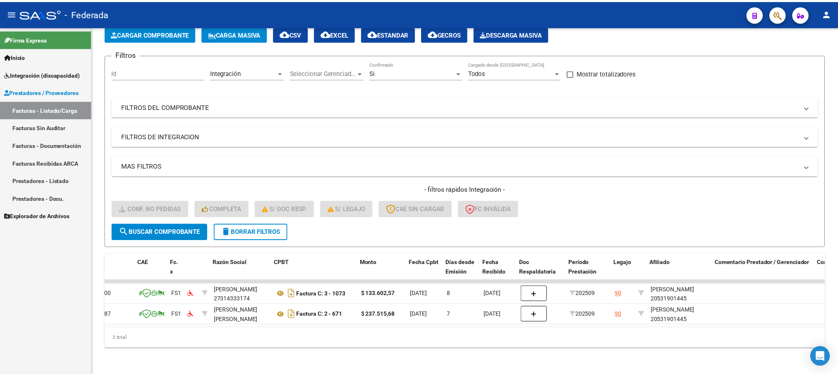
scroll to position [0, 0]
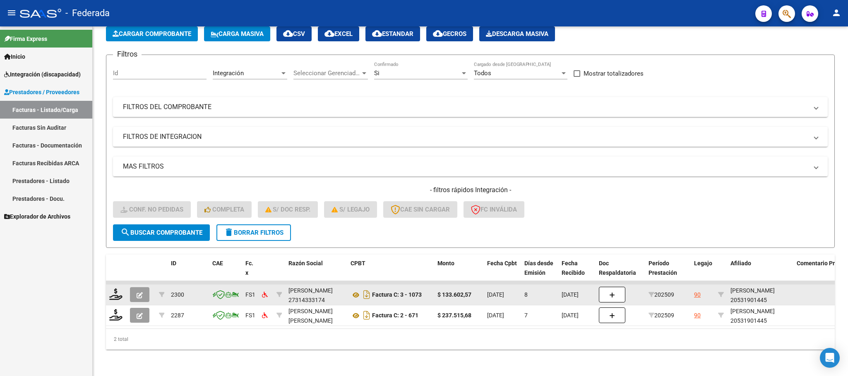
click at [738, 291] on div "NIETO BENJAMIN 20531901445" at bounding box center [760, 295] width 60 height 19
copy div "20531901445"
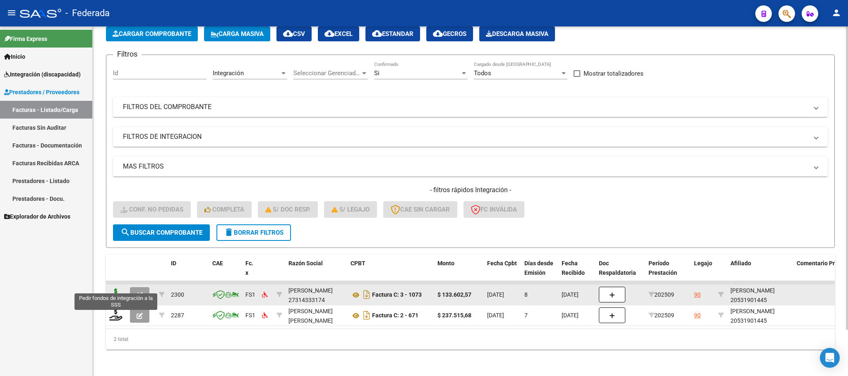
click at [116, 289] on icon at bounding box center [115, 295] width 13 height 12
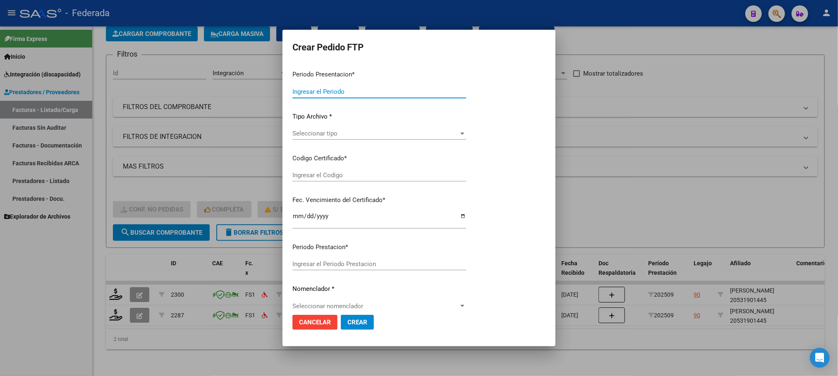
type input "202509"
type input "$ 133.602,57"
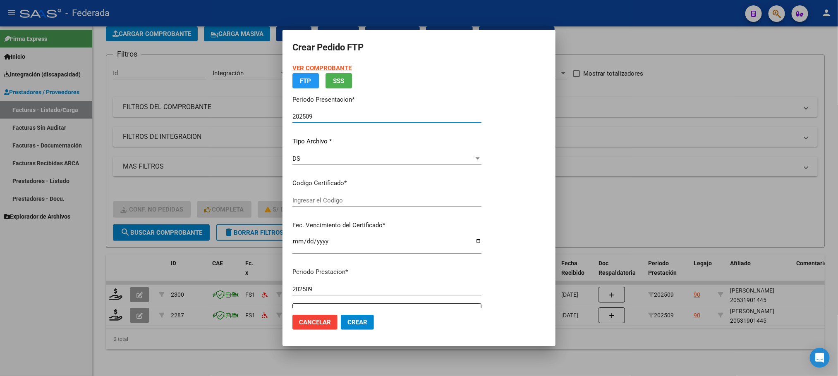
type input "ARG02000531901442019102420251024RIO145"
type input "2025-10-24"
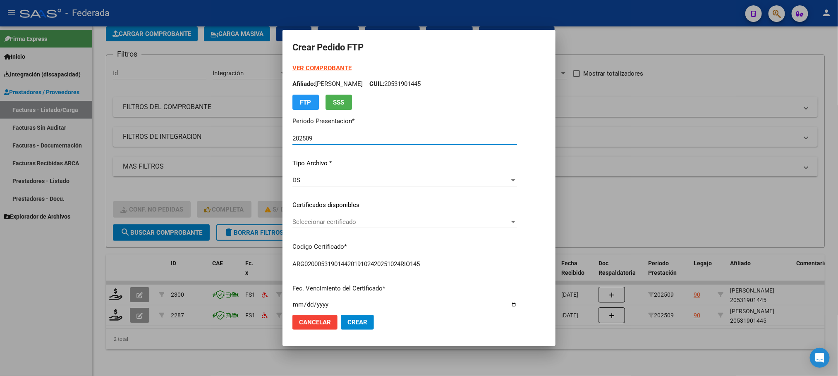
click at [319, 223] on span "Seleccionar certificado" at bounding box center [400, 221] width 217 height 7
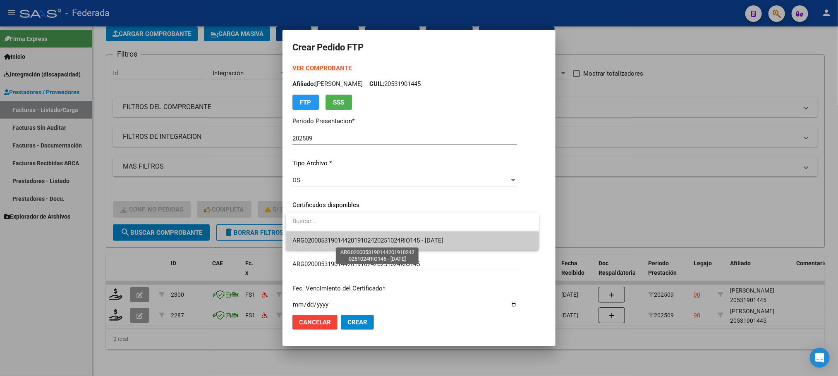
click at [321, 238] on span "ARG02000531901442019102420251024RIO145 - 2025-10-24" at bounding box center [367, 240] width 151 height 7
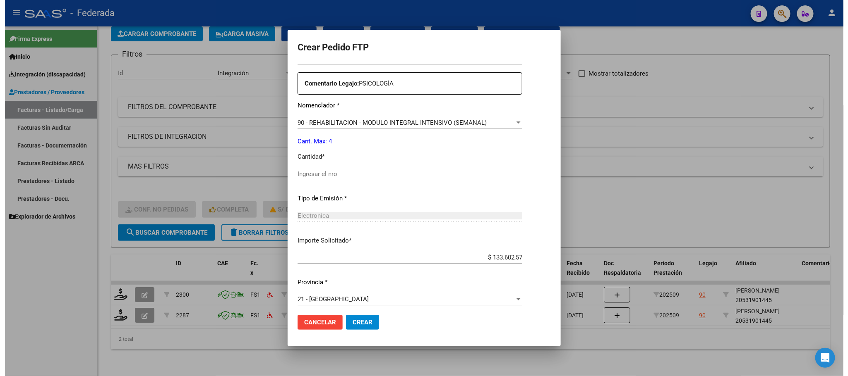
scroll to position [309, 0]
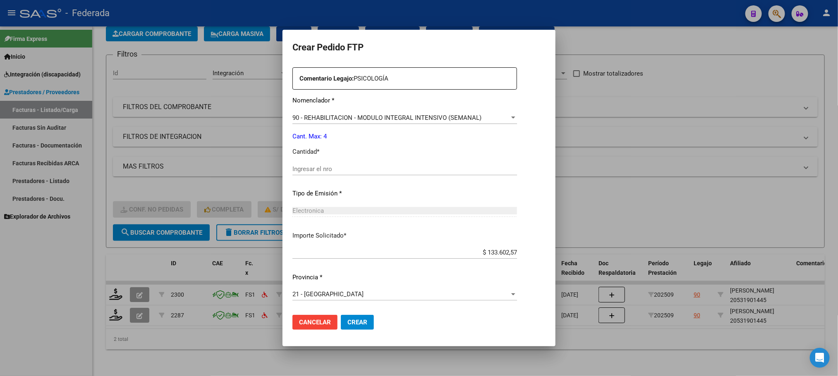
click at [314, 164] on div "Ingresar el nro" at bounding box center [404, 169] width 225 height 12
type input "4"
click at [357, 321] on span "Crear" at bounding box center [357, 322] width 20 height 7
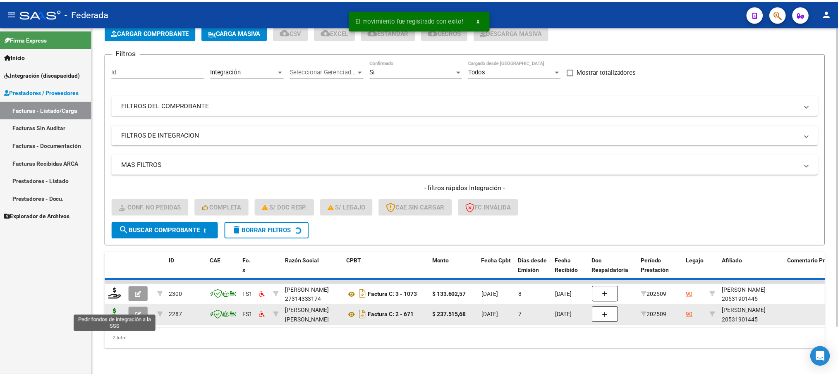
scroll to position [32, 0]
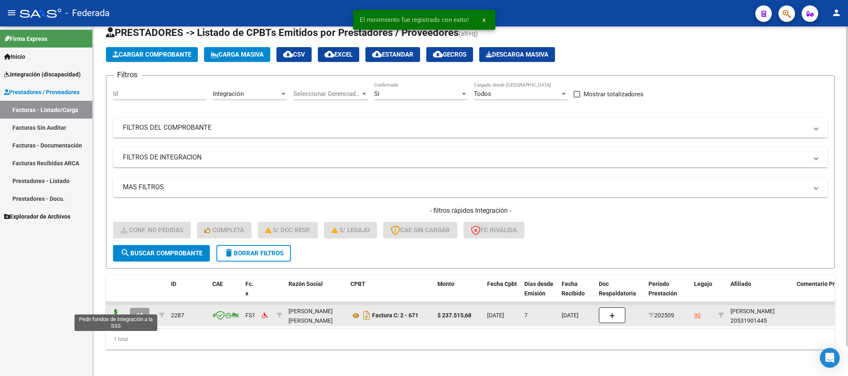
click at [113, 310] on icon at bounding box center [115, 315] width 13 height 12
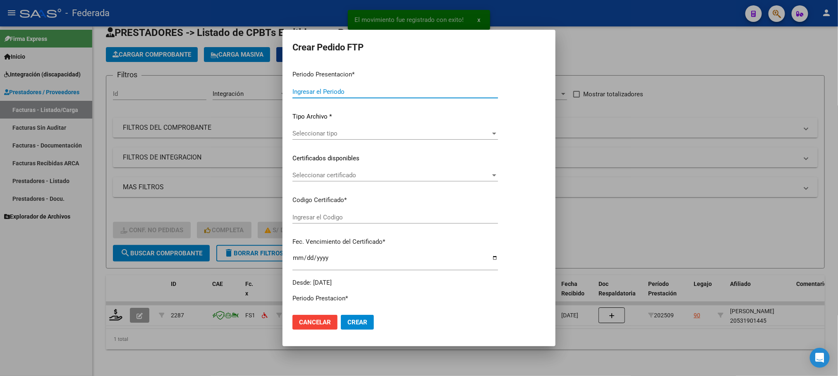
type input "202509"
type input "$ 237.515,68"
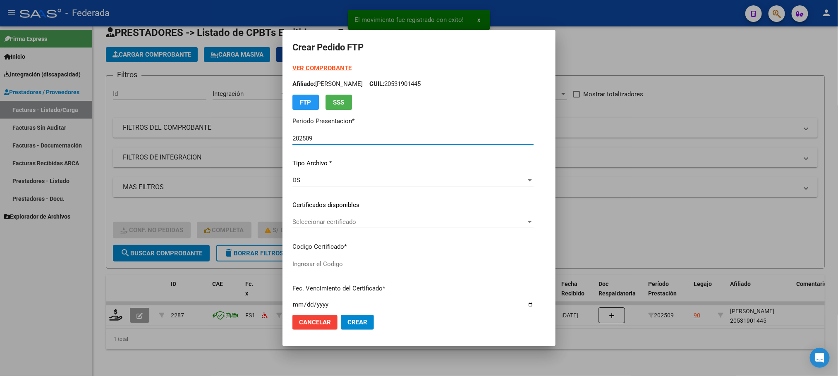
type input "ARG02000531901442019102420251024RIO145"
type input "2025-10-24"
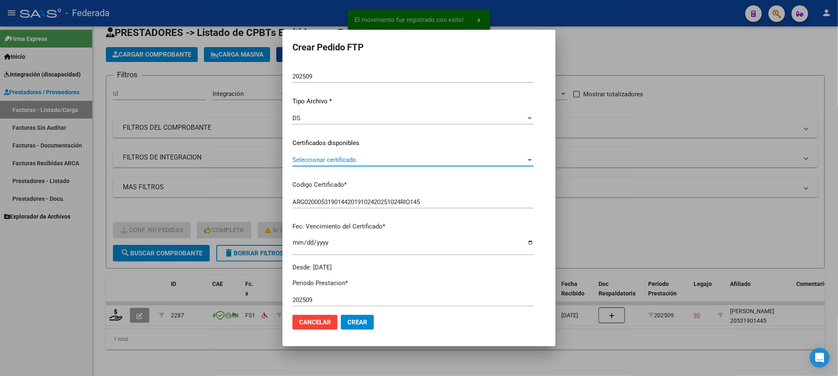
click at [309, 159] on span "Seleccionar certificado" at bounding box center [409, 159] width 234 height 7
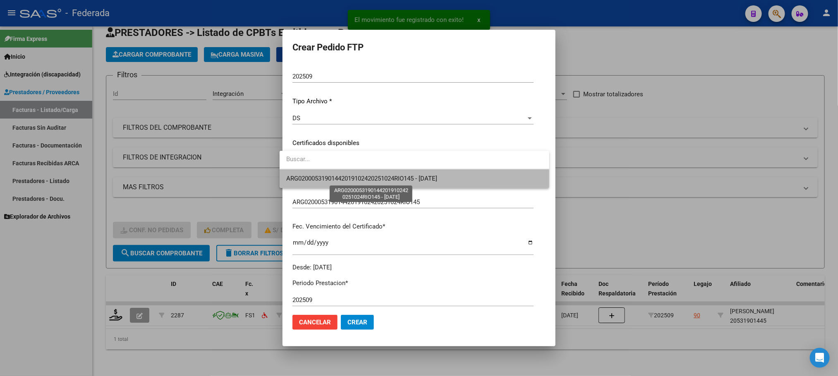
click at [309, 179] on span "ARG02000531901442019102420251024RIO145 - 2025-10-24" at bounding box center [361, 178] width 151 height 7
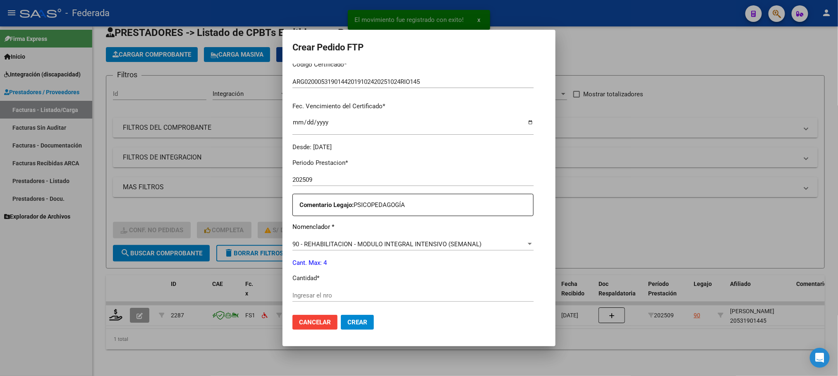
scroll to position [248, 0]
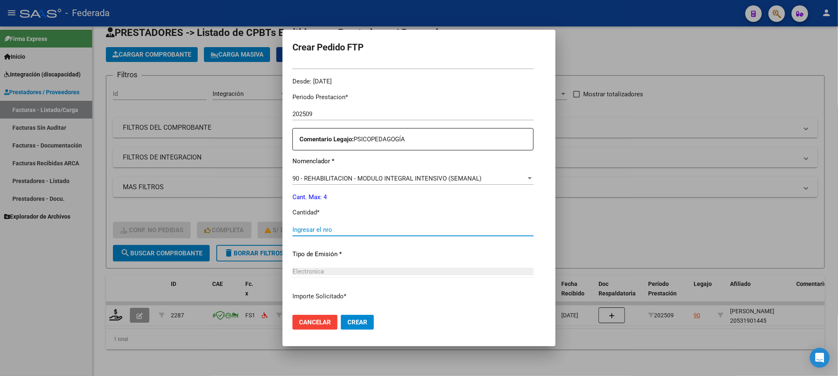
click at [315, 230] on input "Ingresar el nro" at bounding box center [412, 229] width 241 height 7
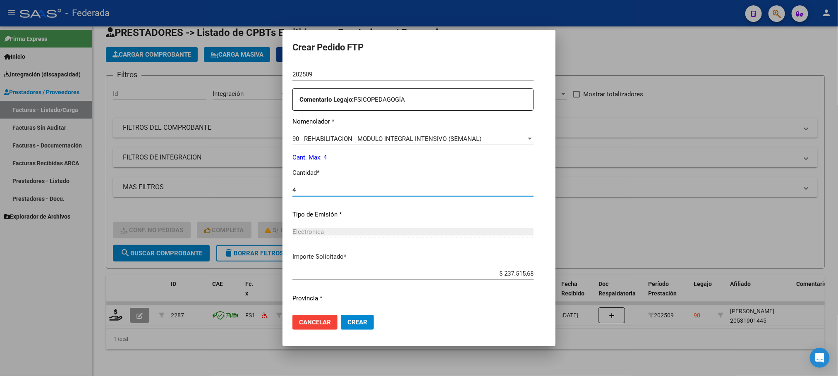
scroll to position [309, 0]
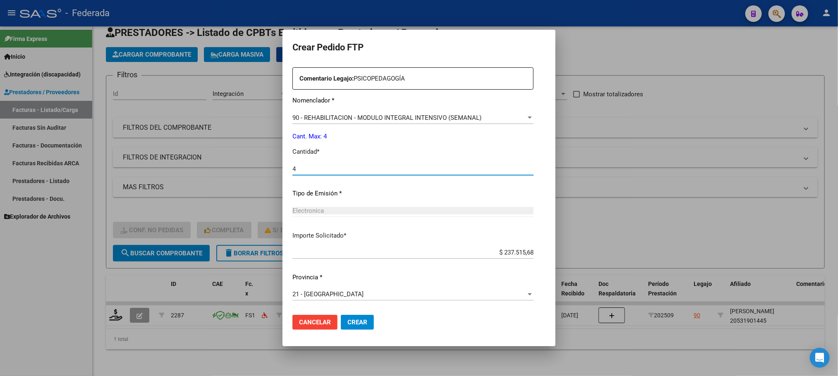
type input "4"
click at [347, 319] on span "Crear" at bounding box center [357, 322] width 20 height 7
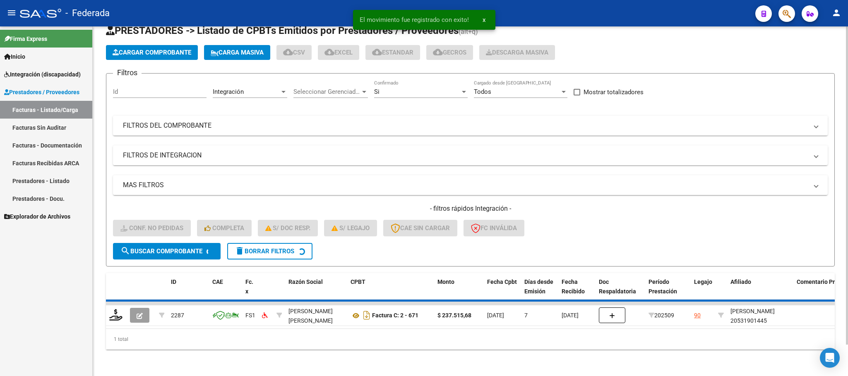
scroll to position [16, 0]
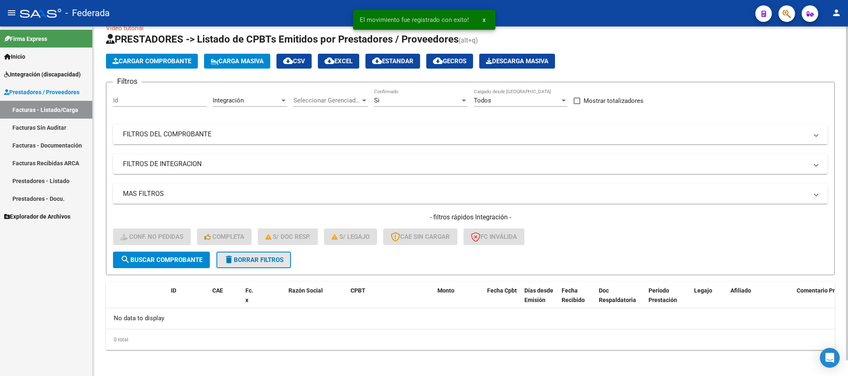
click at [242, 255] on button "delete Borrar Filtros" at bounding box center [253, 260] width 74 height 17
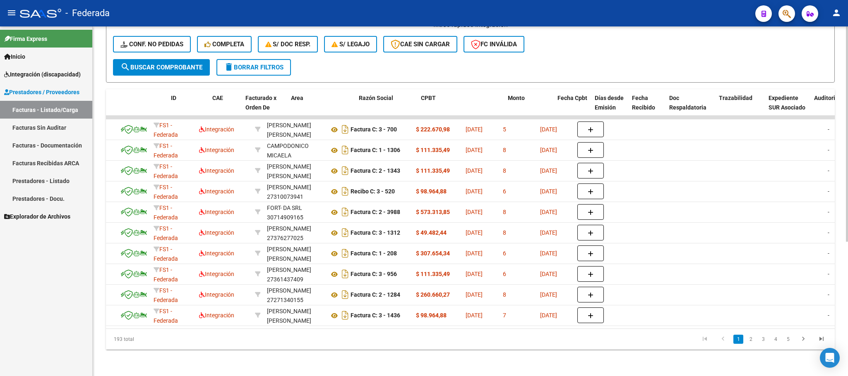
scroll to position [0, 0]
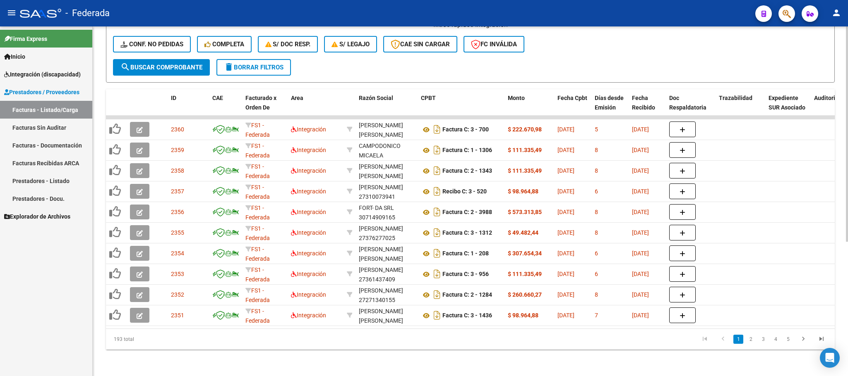
click at [262, 350] on div "Video tutorial PRESTADORES -> Listado de CPBTs Emitidos por Prestadores / Prove…" at bounding box center [470, 97] width 755 height 559
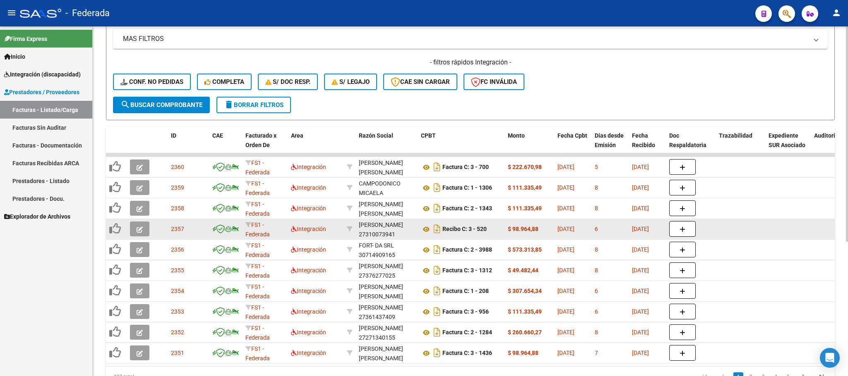
scroll to position [94, 0]
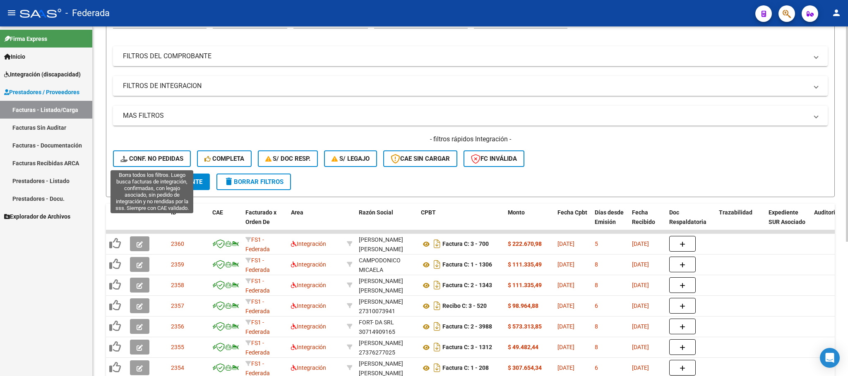
click at [171, 156] on span "Conf. no pedidas" at bounding box center [151, 158] width 63 height 7
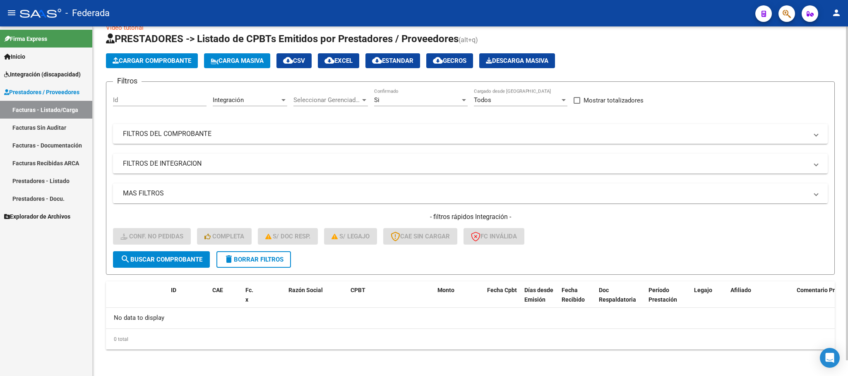
scroll to position [16, 0]
click at [274, 261] on span "delete Borrar Filtros" at bounding box center [254, 259] width 60 height 7
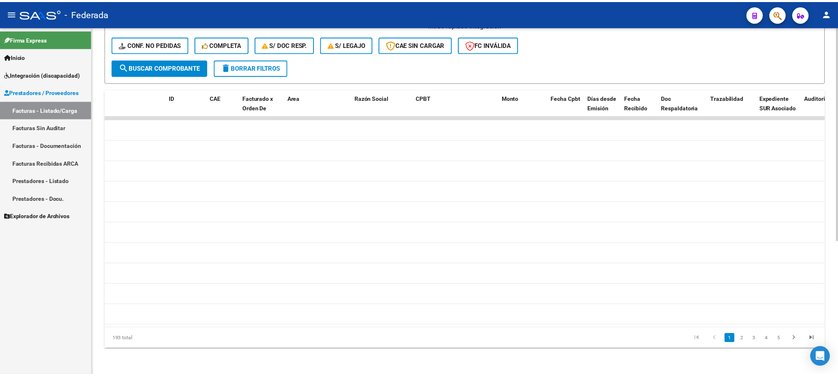
scroll to position [0, 0]
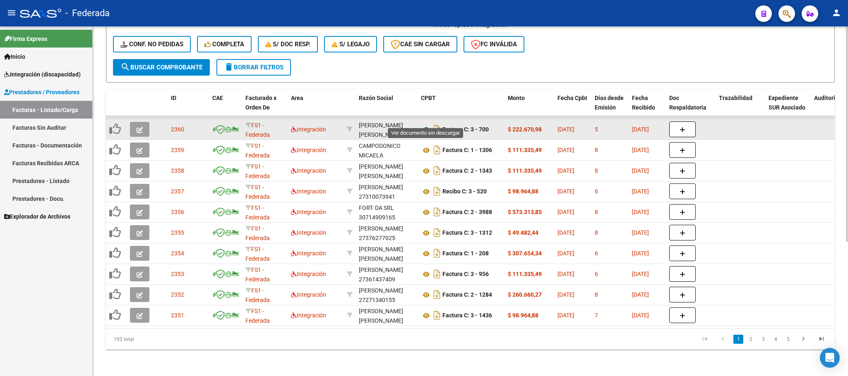
click at [422, 125] on icon at bounding box center [426, 130] width 11 height 10
click at [142, 124] on button "button" at bounding box center [139, 129] width 19 height 15
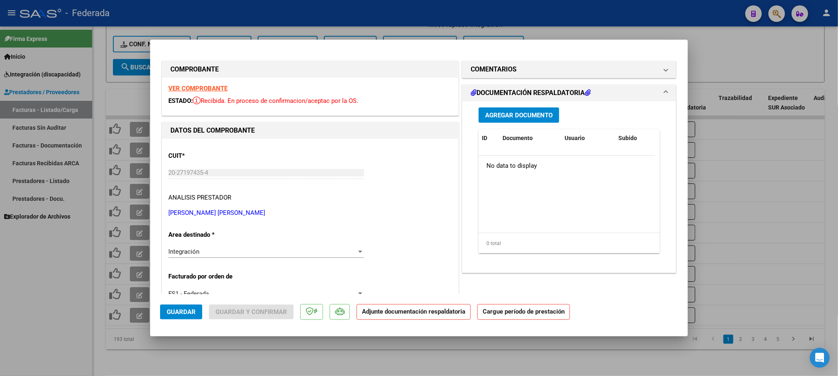
scroll to position [124, 0]
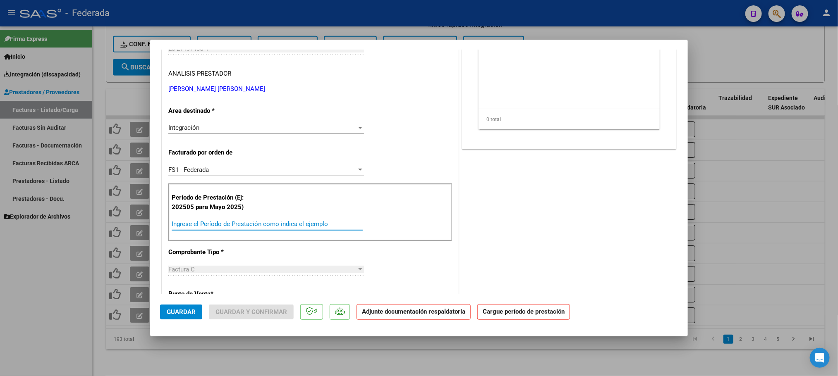
click at [218, 226] on input "Ingrese el Período de Prestación como indica el ejemplo" at bounding box center [267, 223] width 191 height 7
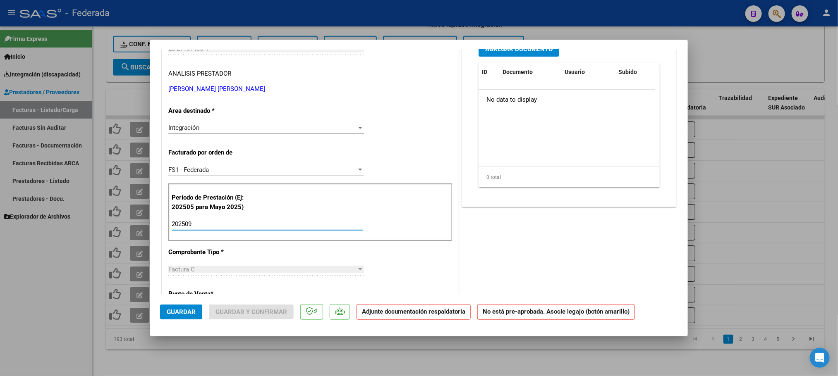
scroll to position [0, 0]
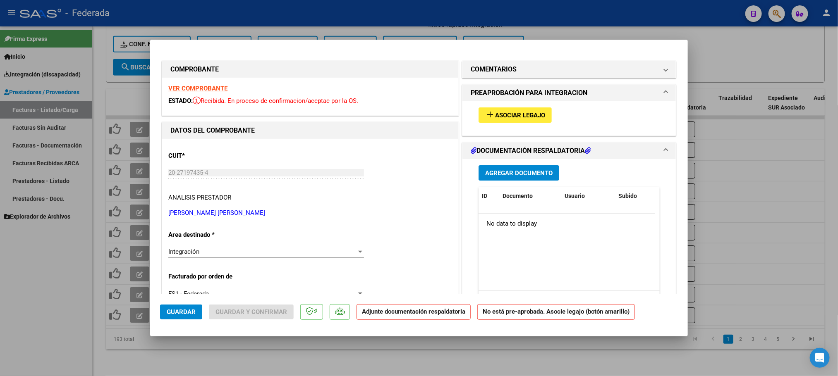
type input "202509"
click at [514, 118] on span "Asociar Legajo" at bounding box center [520, 115] width 50 height 7
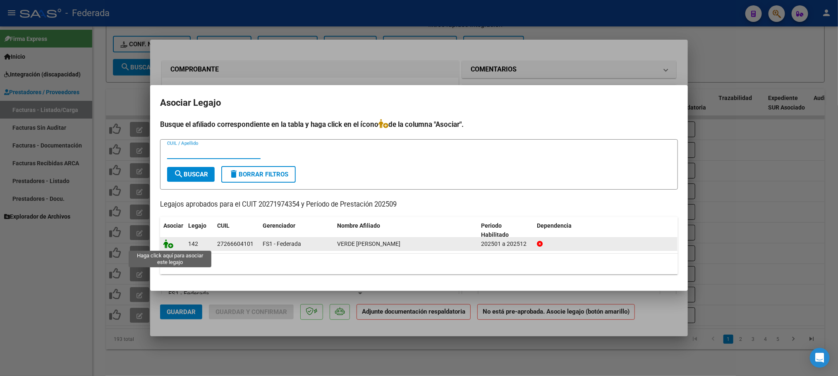
click at [169, 246] on icon at bounding box center [168, 243] width 10 height 9
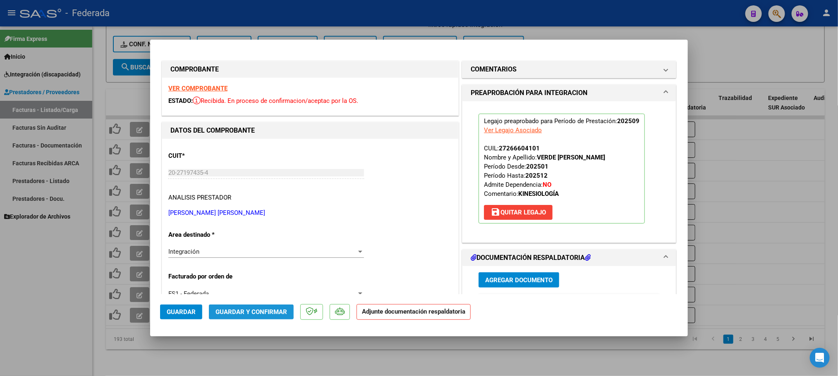
click at [247, 310] on span "Guardar y Confirmar" at bounding box center [252, 312] width 72 height 7
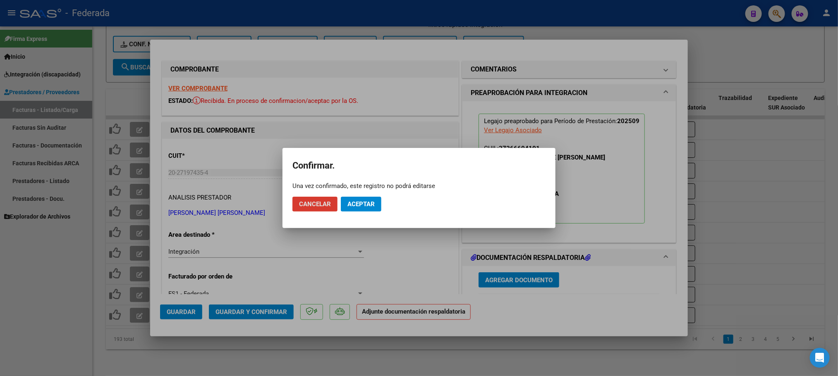
click at [355, 206] on span "Aceptar" at bounding box center [360, 204] width 27 height 7
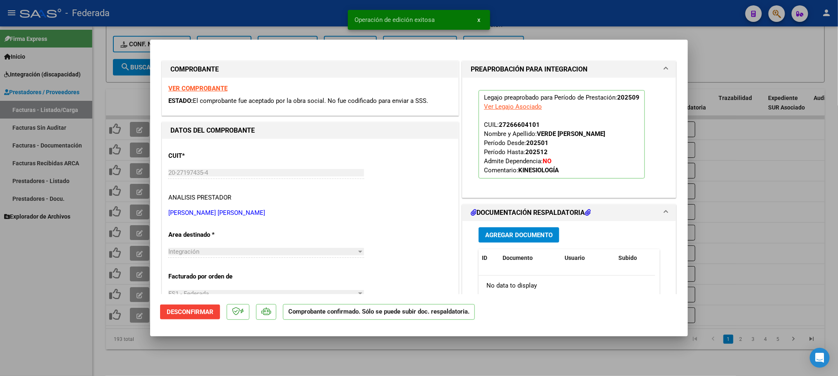
click at [332, 345] on div at bounding box center [419, 188] width 838 height 376
type input "$ 0,00"
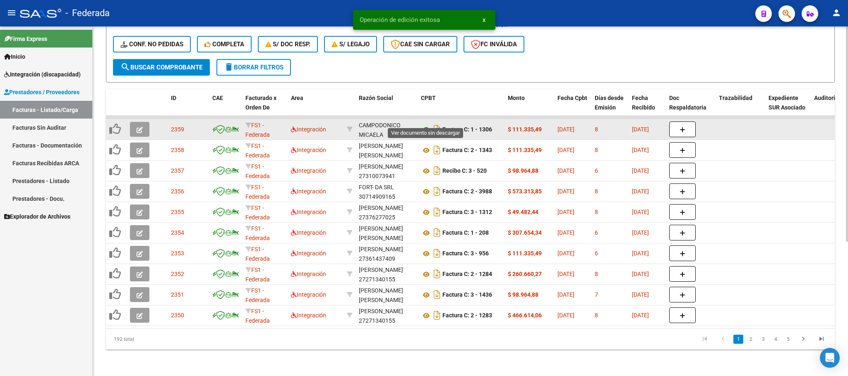
click at [424, 125] on icon at bounding box center [426, 130] width 11 height 10
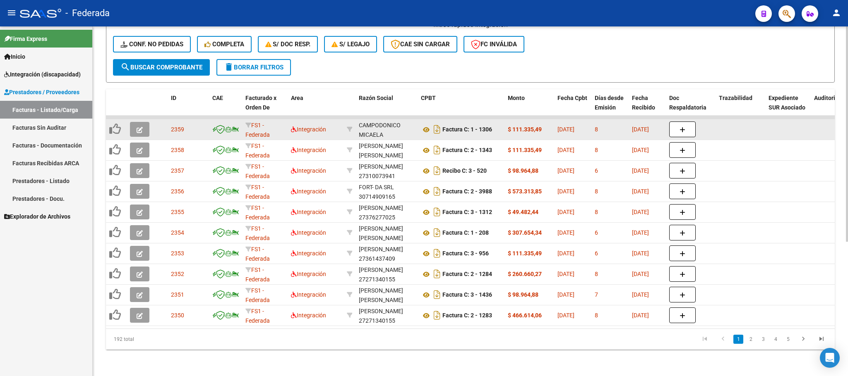
click at [139, 127] on icon "button" at bounding box center [139, 130] width 6 height 6
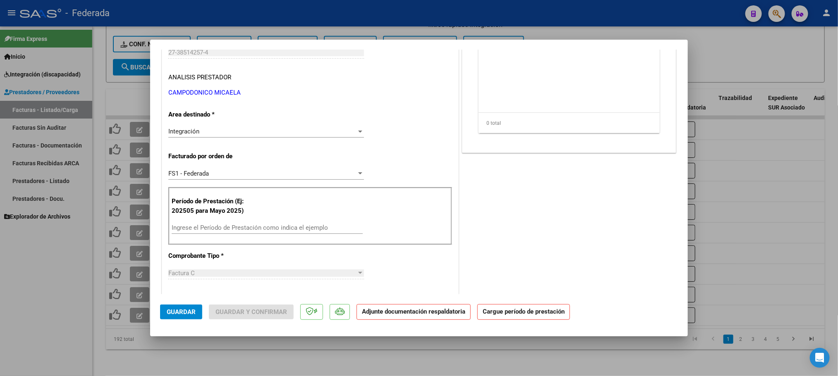
scroll to position [124, 0]
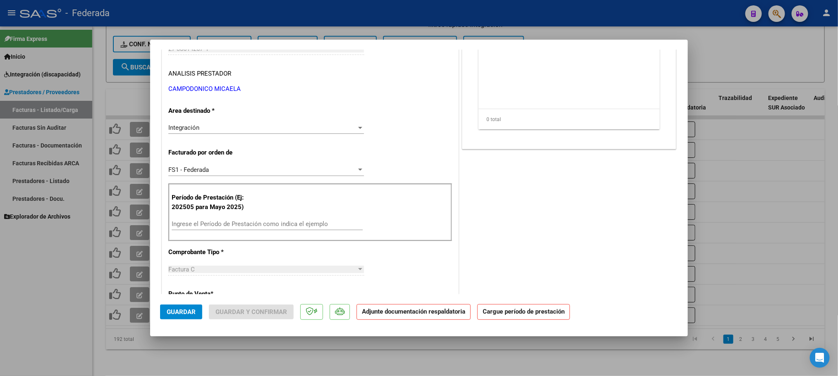
click at [214, 230] on div "Ingrese el Período de Prestación como indica el ejemplo" at bounding box center [267, 224] width 191 height 12
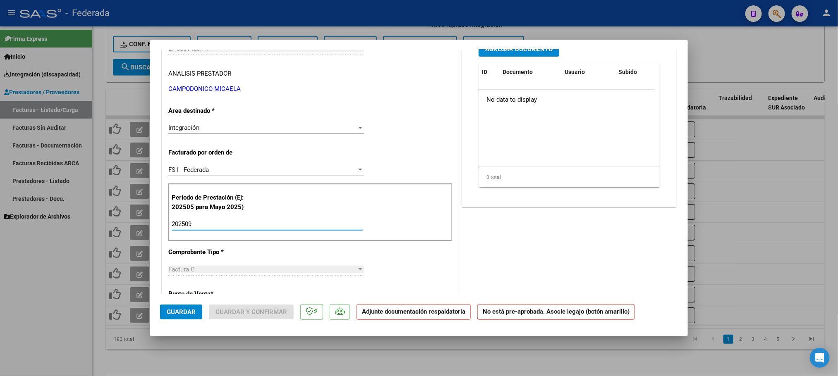
type input "202509"
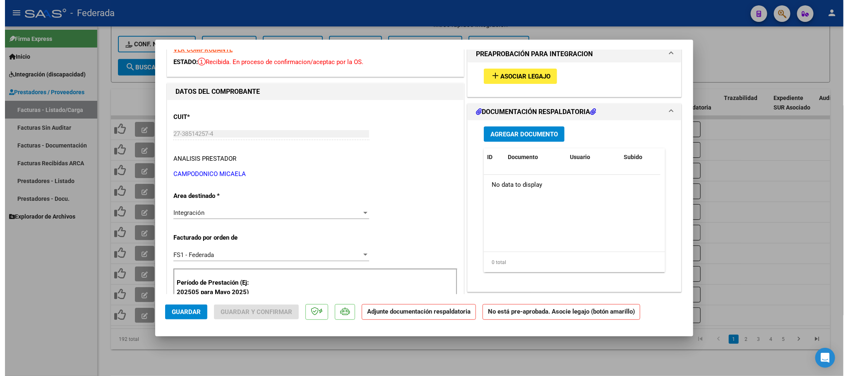
scroll to position [0, 0]
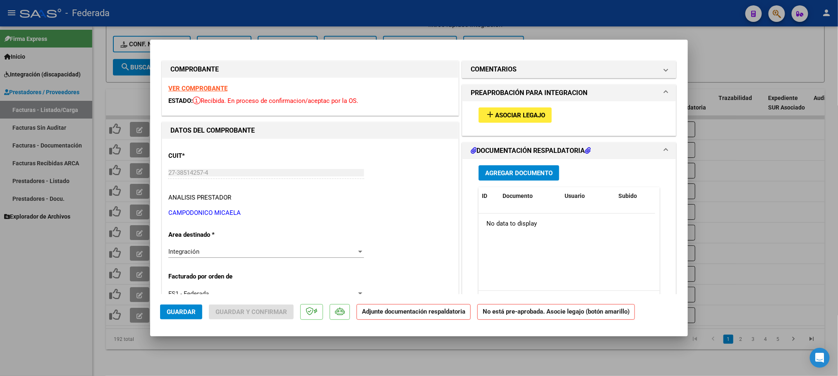
click at [521, 112] on span "Asociar Legajo" at bounding box center [520, 115] width 50 height 7
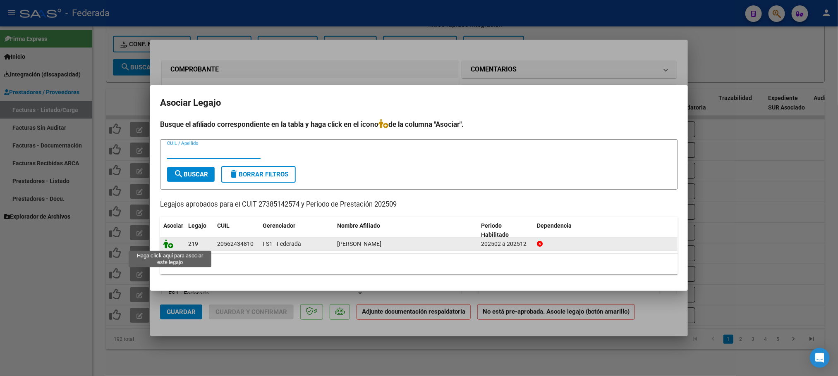
click at [168, 247] on icon at bounding box center [168, 243] width 10 height 9
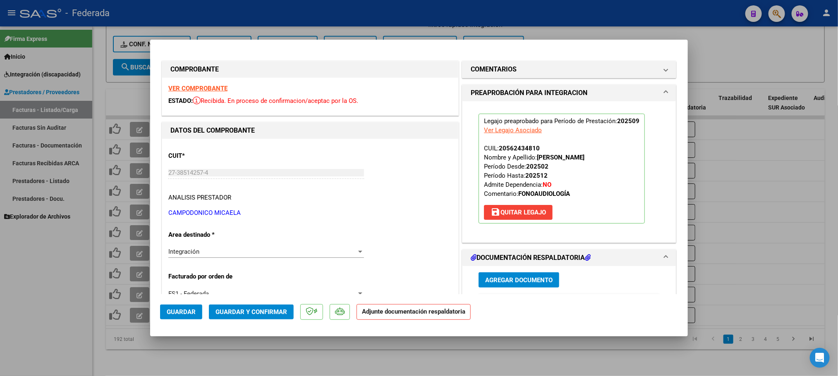
click at [283, 309] on span "Guardar y Confirmar" at bounding box center [252, 312] width 72 height 7
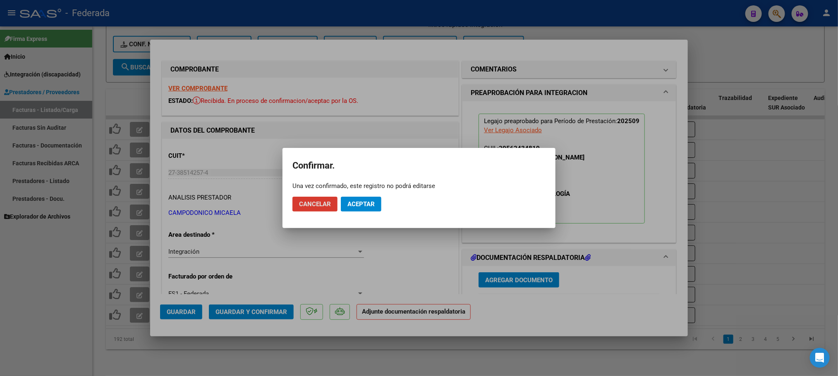
click at [352, 201] on span "Aceptar" at bounding box center [360, 204] width 27 height 7
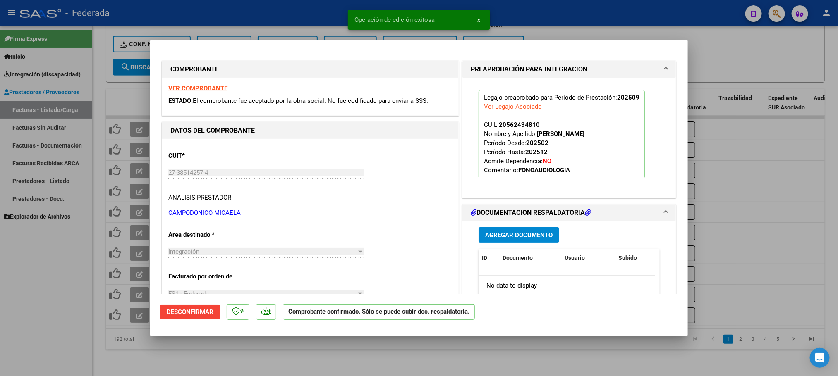
click at [247, 361] on div at bounding box center [419, 188] width 838 height 376
type input "$ 0,00"
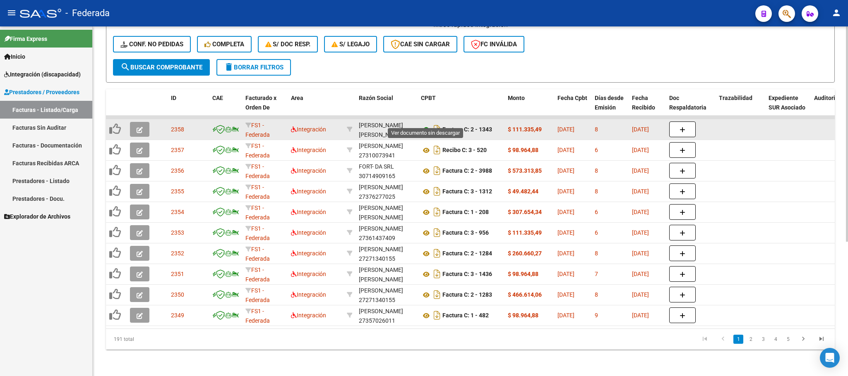
click at [426, 125] on icon at bounding box center [426, 130] width 11 height 10
click at [141, 127] on icon "button" at bounding box center [139, 130] width 6 height 6
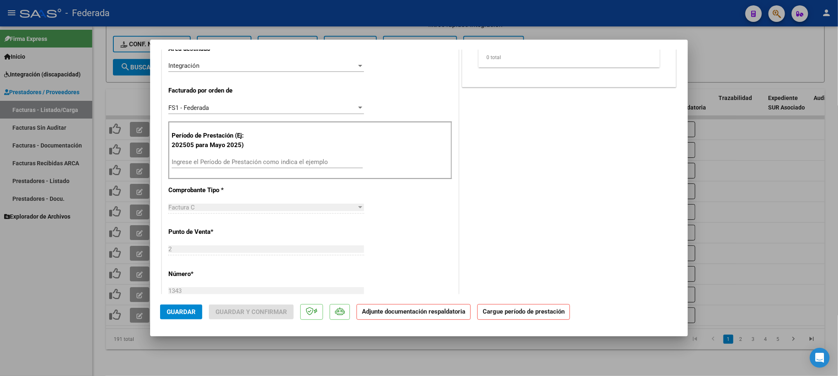
type input "$ 0,00"
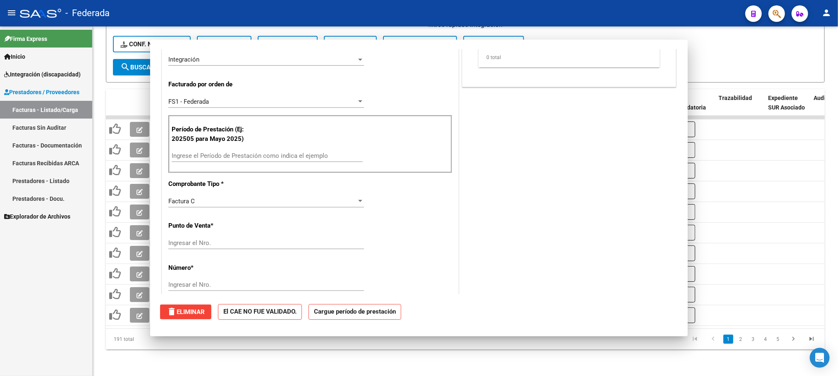
scroll to position [180, 0]
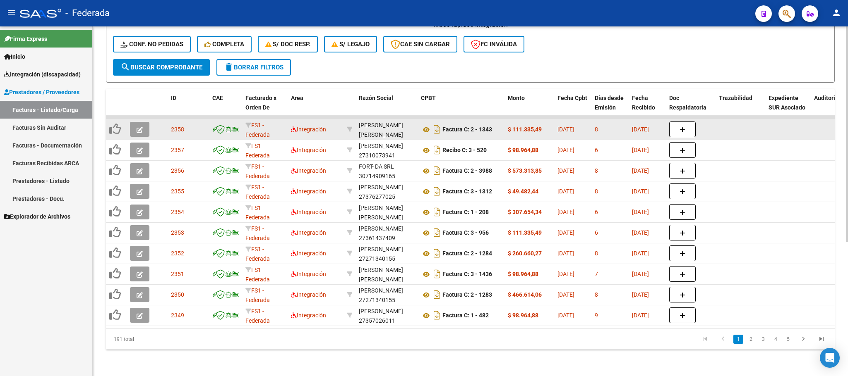
click at [143, 122] on button "button" at bounding box center [139, 129] width 19 height 15
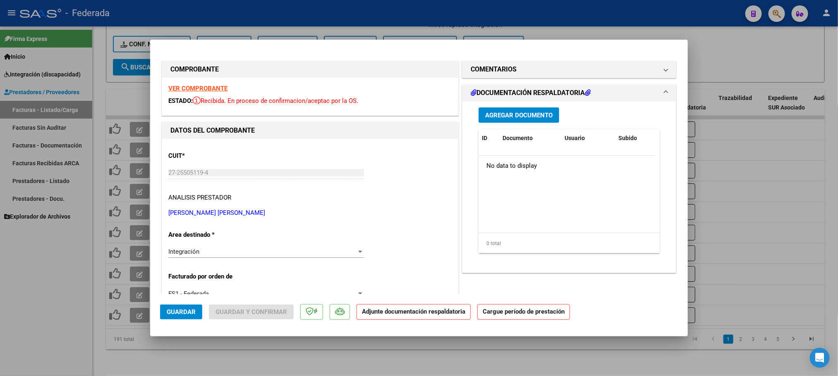
type input "$ 0,00"
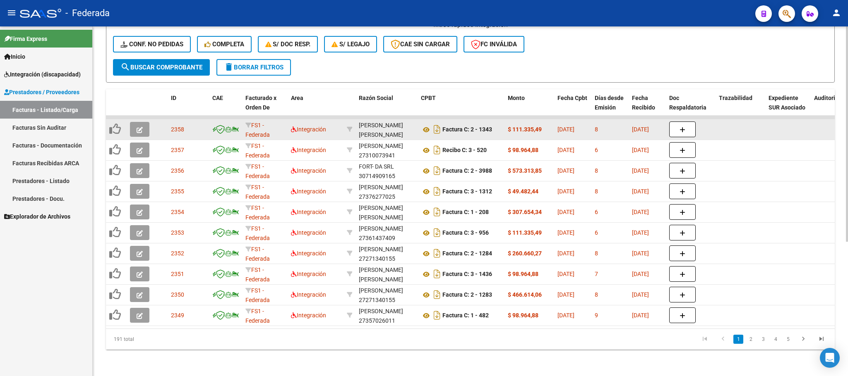
click at [145, 122] on button "button" at bounding box center [139, 129] width 19 height 15
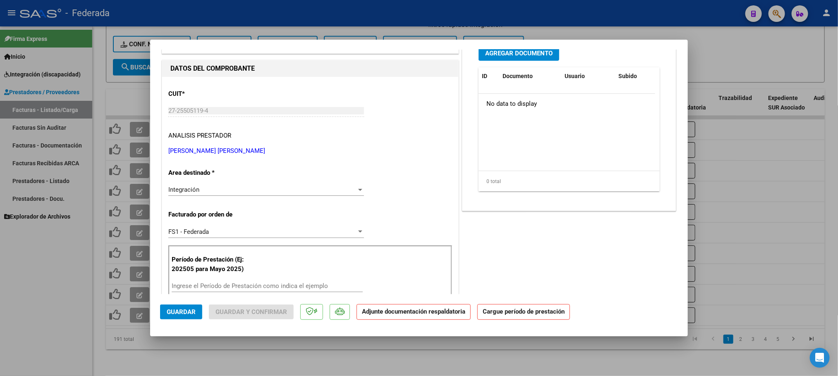
scroll to position [124, 0]
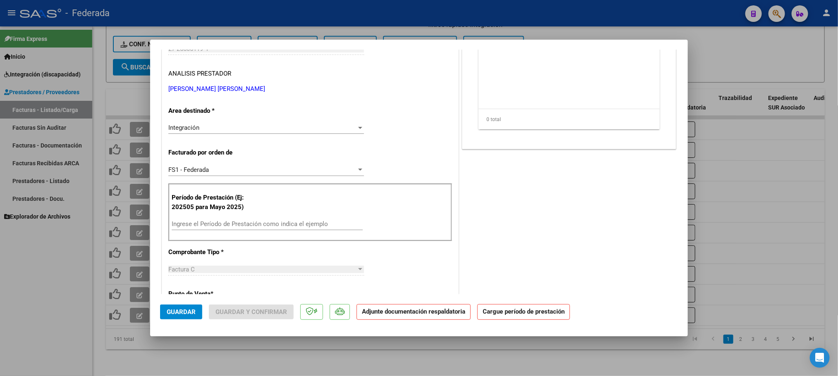
click at [205, 226] on input "Ingrese el Período de Prestación como indica el ejemplo" at bounding box center [267, 223] width 191 height 7
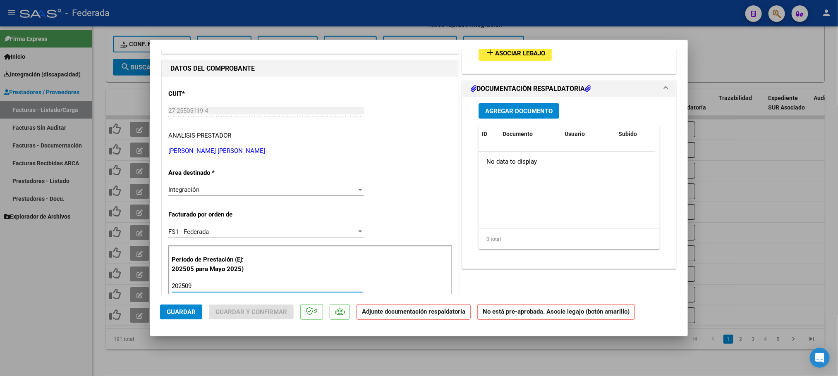
scroll to position [0, 0]
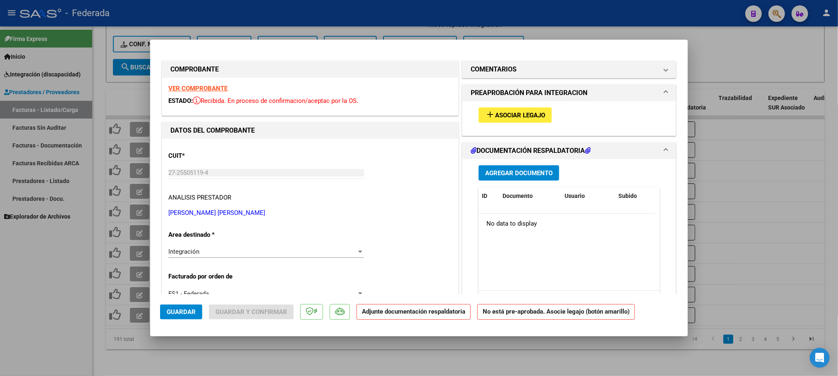
type input "202509"
click at [489, 114] on mat-icon "add" at bounding box center [490, 115] width 10 height 10
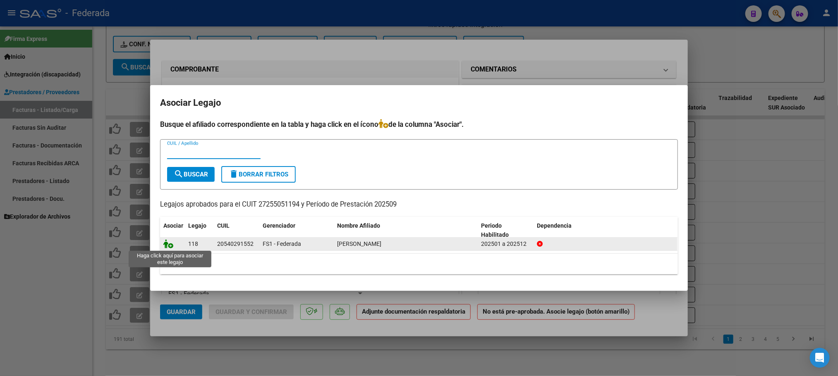
click at [169, 242] on icon at bounding box center [168, 243] width 10 height 9
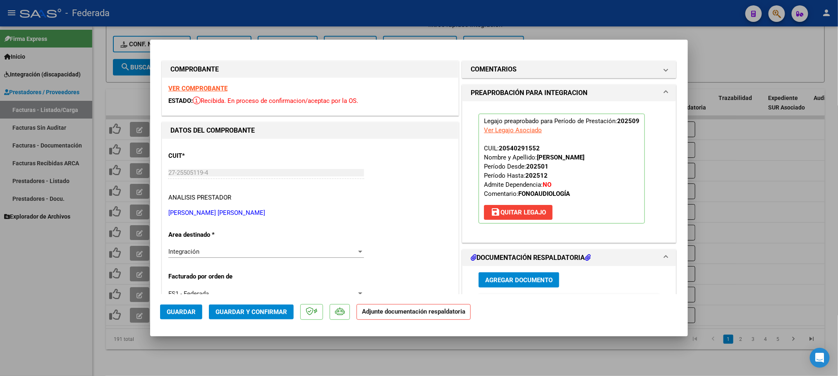
click at [244, 307] on button "Guardar y Confirmar" at bounding box center [251, 312] width 85 height 15
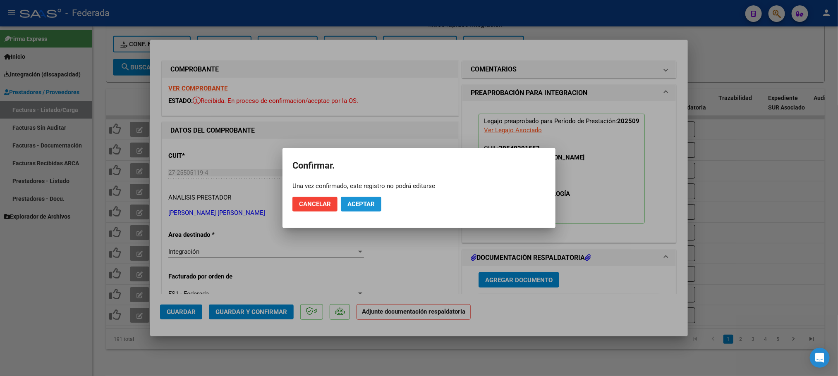
click at [360, 208] on span "Aceptar" at bounding box center [360, 204] width 27 height 7
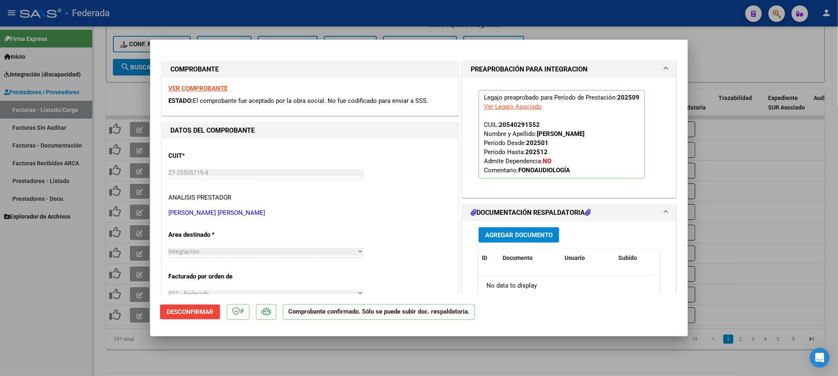
click at [227, 342] on div at bounding box center [419, 188] width 838 height 376
type input "$ 0,00"
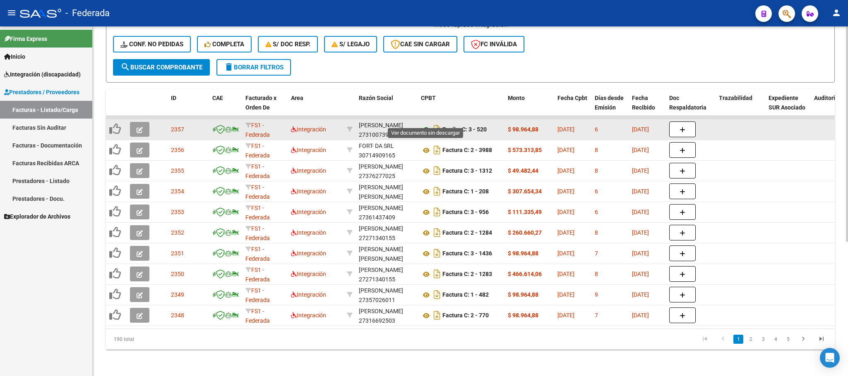
click at [427, 125] on icon at bounding box center [426, 130] width 11 height 10
click at [148, 122] on button "button" at bounding box center [139, 129] width 19 height 15
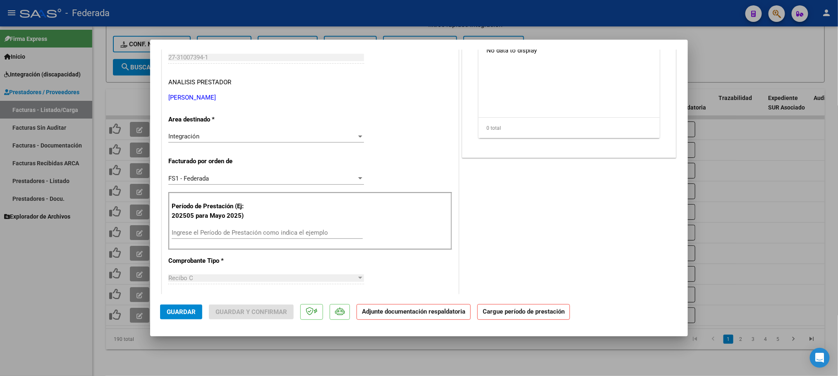
scroll to position [124, 0]
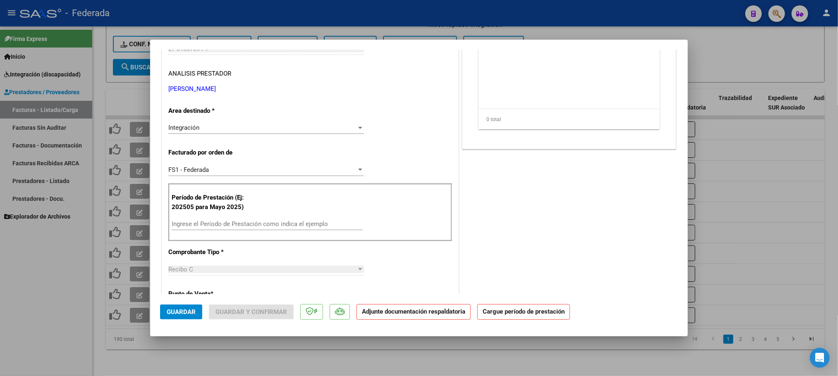
click at [225, 227] on input "Ingrese el Período de Prestación como indica el ejemplo" at bounding box center [267, 223] width 191 height 7
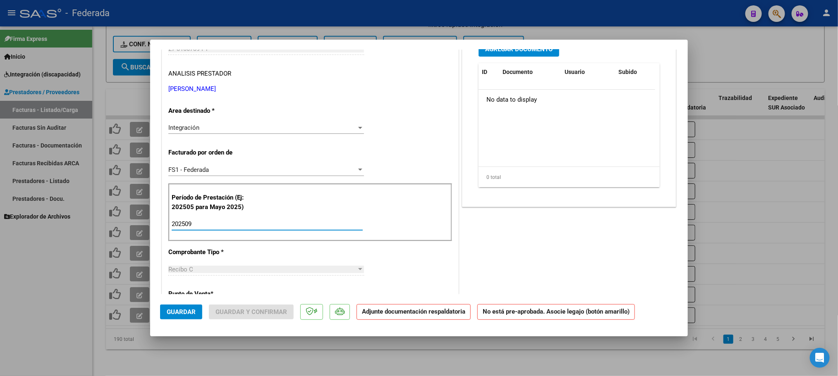
scroll to position [0, 0]
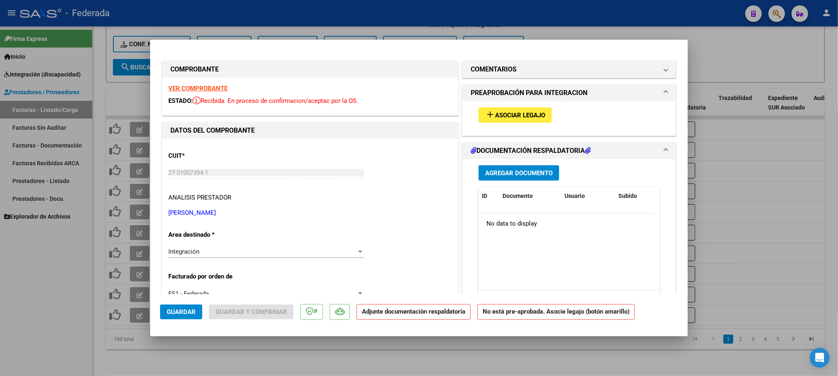
type input "202509"
click at [495, 117] on span "Asociar Legajo" at bounding box center [520, 115] width 50 height 7
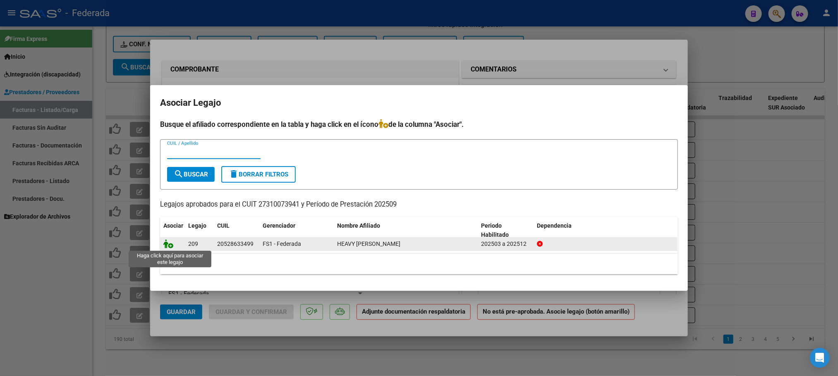
click at [170, 245] on icon at bounding box center [168, 243] width 10 height 9
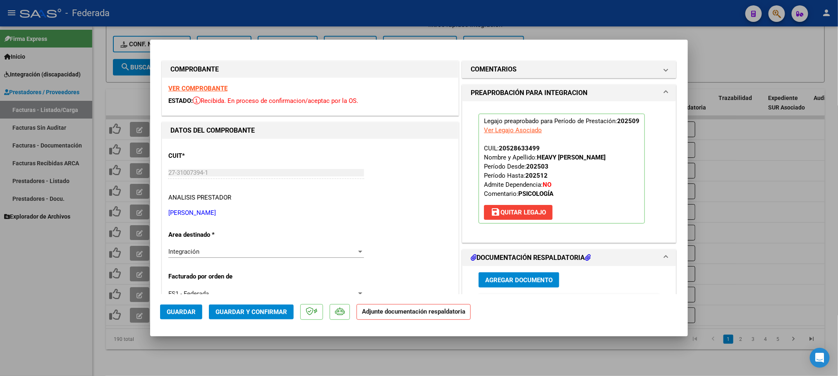
click at [229, 314] on span "Guardar y Confirmar" at bounding box center [252, 312] width 72 height 7
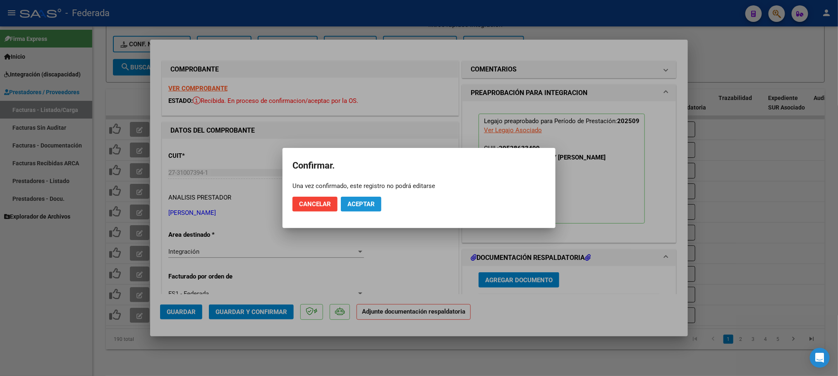
click at [362, 205] on span "Aceptar" at bounding box center [360, 204] width 27 height 7
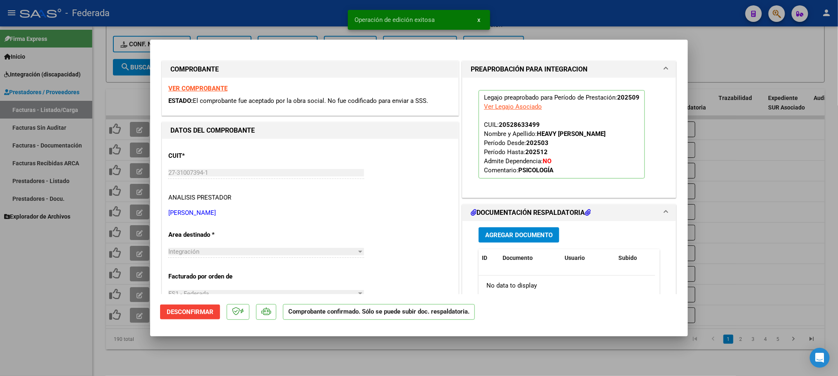
click at [318, 355] on div at bounding box center [419, 188] width 838 height 376
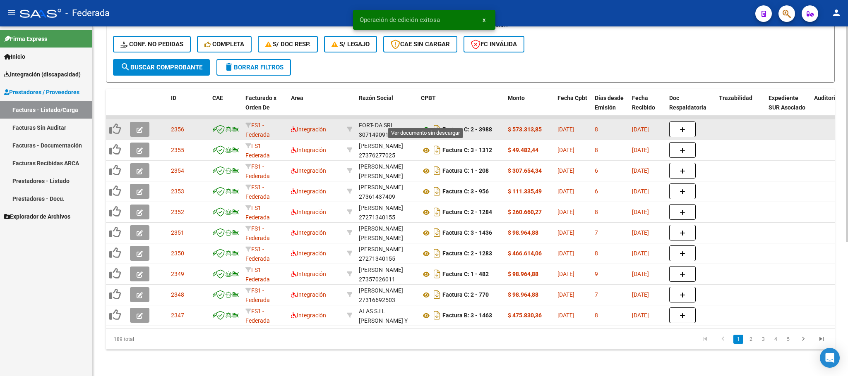
click at [425, 125] on icon at bounding box center [426, 130] width 11 height 10
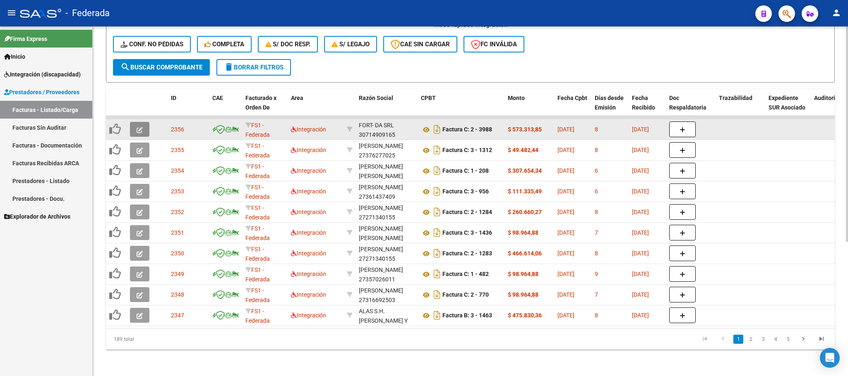
click at [141, 127] on icon "button" at bounding box center [139, 130] width 6 height 6
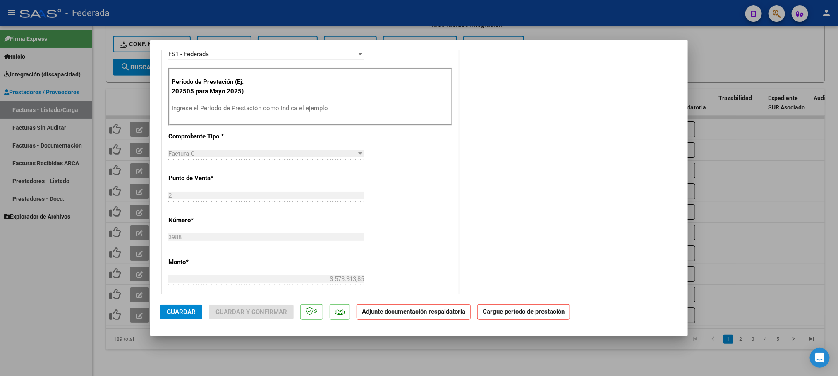
scroll to position [248, 0]
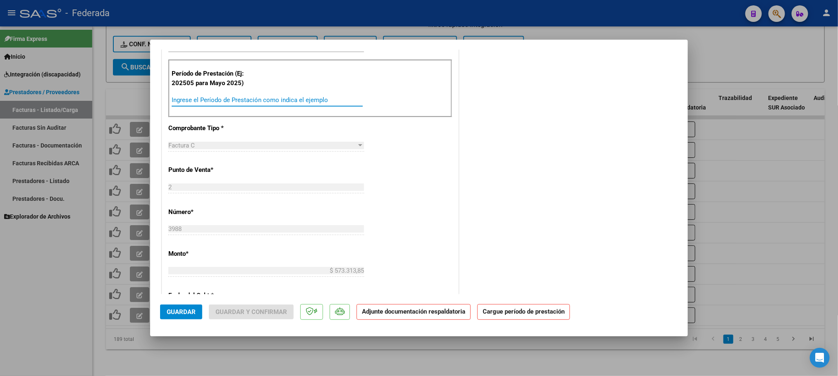
click at [225, 103] on input "Ingrese el Período de Prestación como indica el ejemplo" at bounding box center [267, 99] width 191 height 7
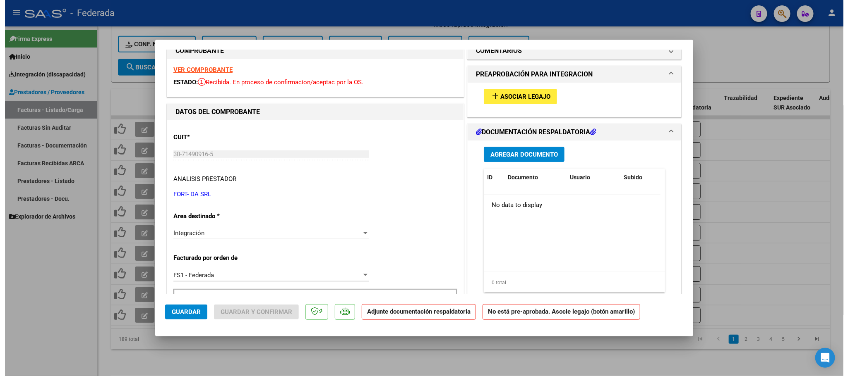
scroll to position [0, 0]
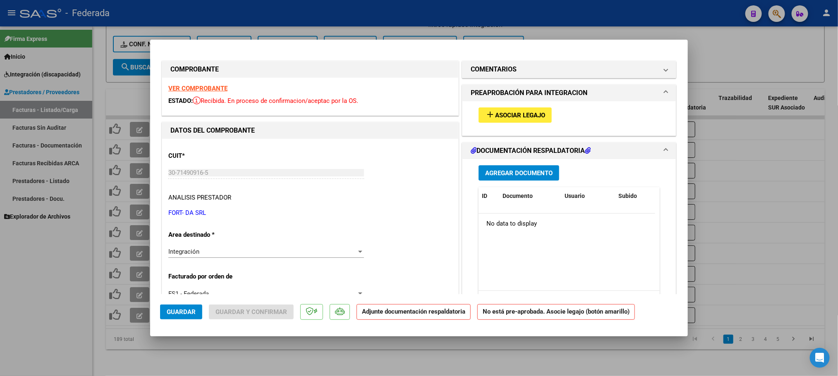
type input "202509"
click at [499, 116] on span "Asociar Legajo" at bounding box center [520, 115] width 50 height 7
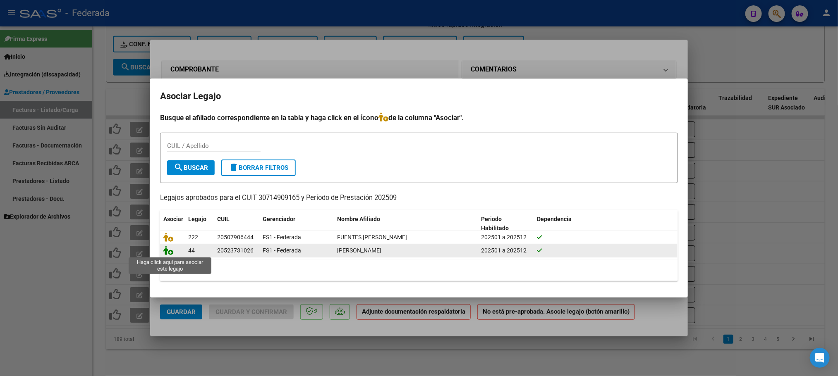
click at [169, 254] on icon at bounding box center [168, 250] width 10 height 9
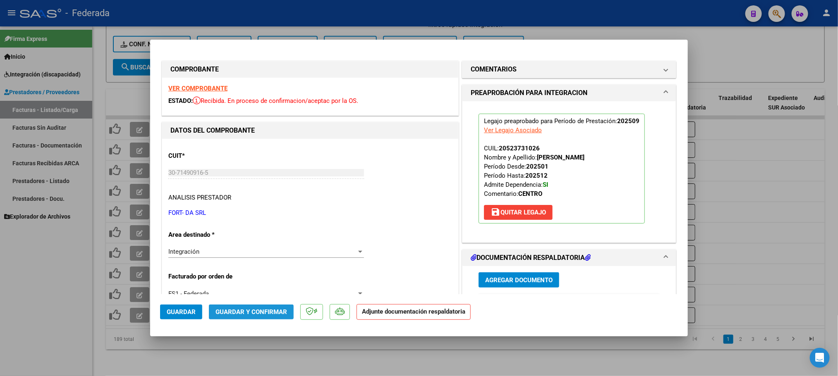
click at [256, 311] on span "Guardar y Confirmar" at bounding box center [252, 312] width 72 height 7
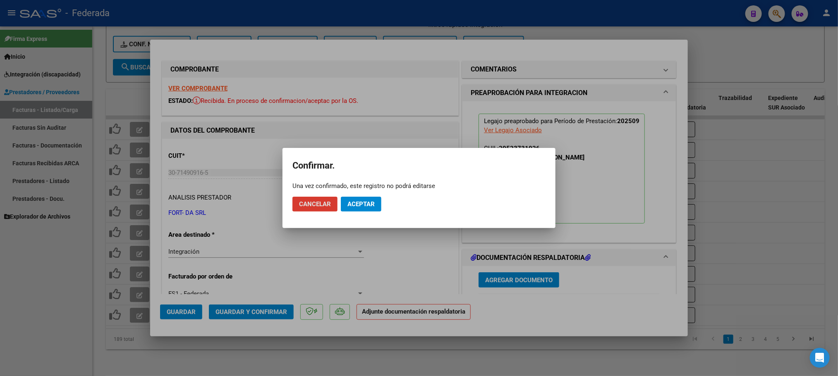
click at [367, 208] on button "Aceptar" at bounding box center [361, 204] width 41 height 15
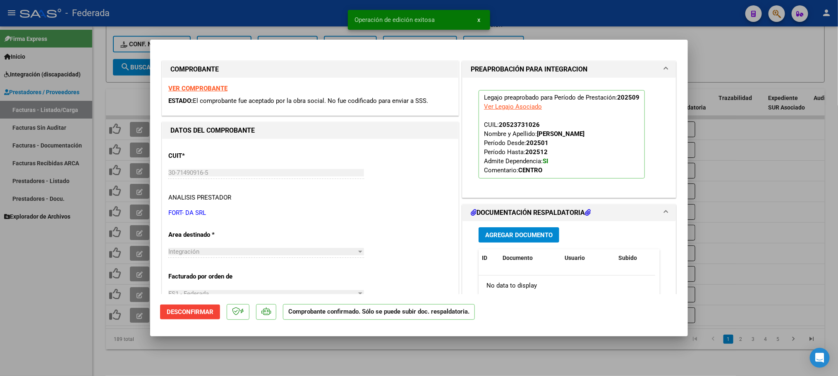
click at [235, 350] on div at bounding box center [419, 188] width 838 height 376
type input "$ 0,00"
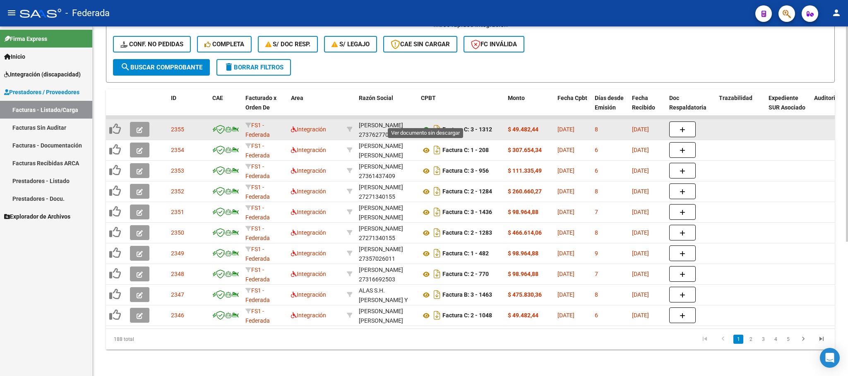
click at [425, 125] on icon at bounding box center [426, 130] width 11 height 10
click at [139, 127] on icon "button" at bounding box center [139, 130] width 6 height 6
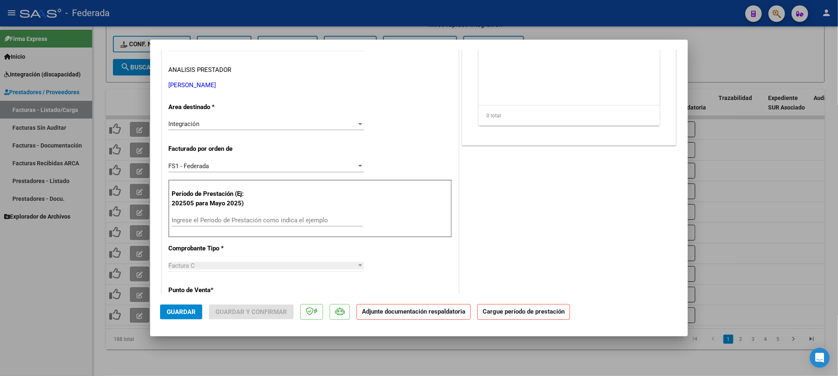
scroll to position [186, 0]
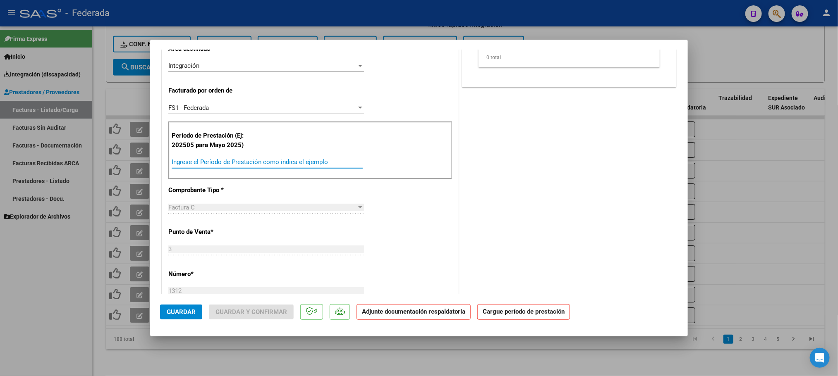
click at [231, 165] on input "Ingrese el Período de Prestación como indica el ejemplo" at bounding box center [267, 161] width 191 height 7
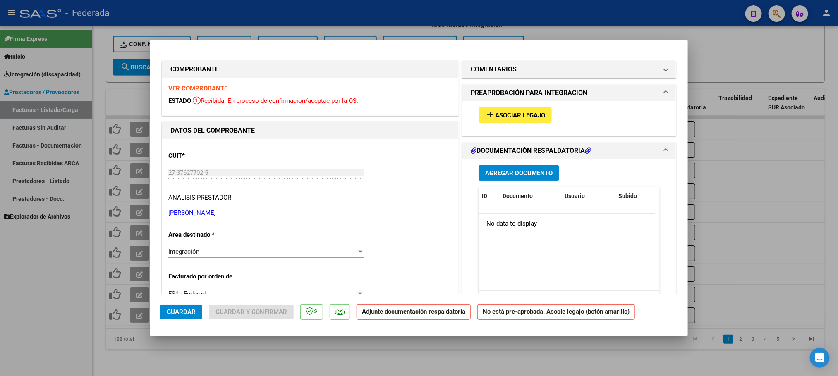
type input "202509"
click at [495, 119] on span "Asociar Legajo" at bounding box center [520, 115] width 50 height 7
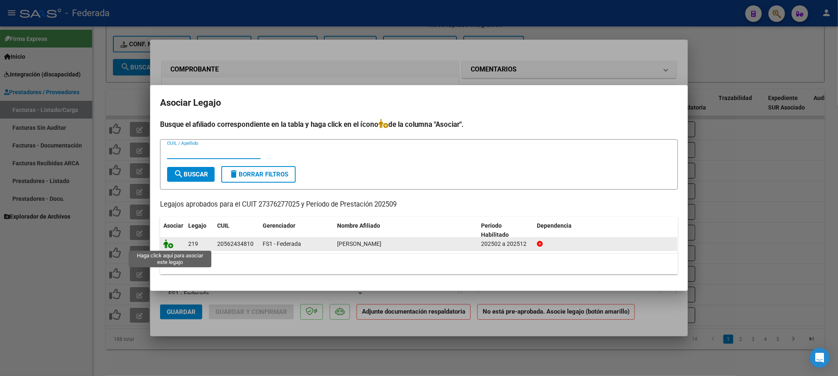
click at [166, 244] on icon at bounding box center [168, 243] width 10 height 9
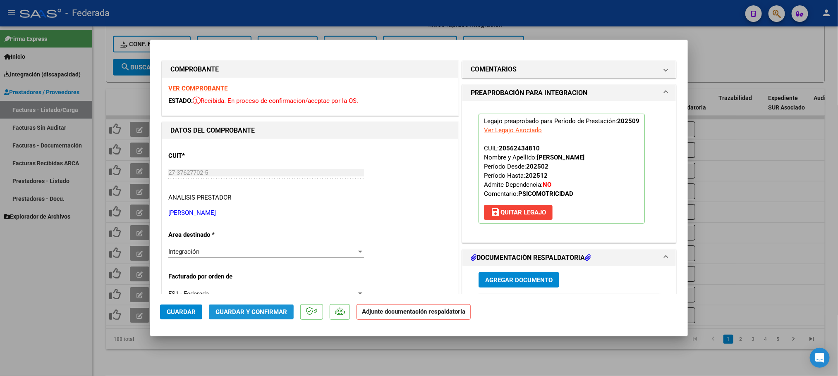
click at [230, 314] on span "Guardar y Confirmar" at bounding box center [252, 312] width 72 height 7
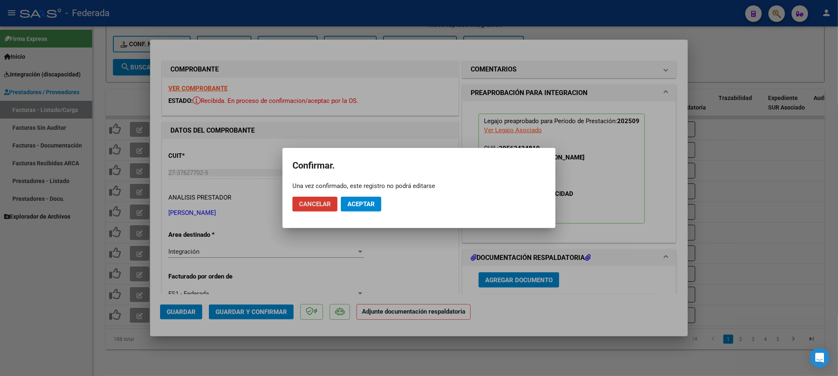
click at [375, 205] on button "Aceptar" at bounding box center [361, 204] width 41 height 15
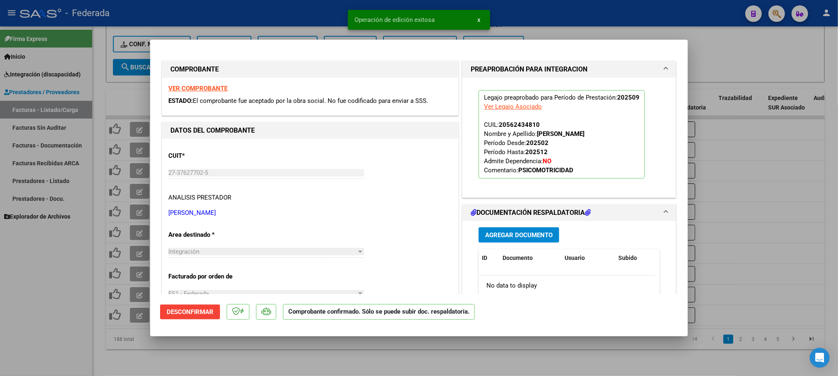
click at [294, 12] on div at bounding box center [419, 188] width 838 height 376
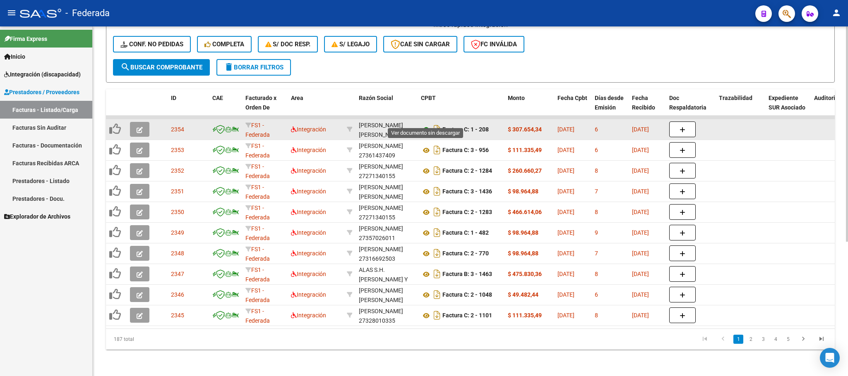
click at [421, 125] on icon at bounding box center [426, 130] width 11 height 10
click at [138, 127] on icon "button" at bounding box center [139, 130] width 6 height 6
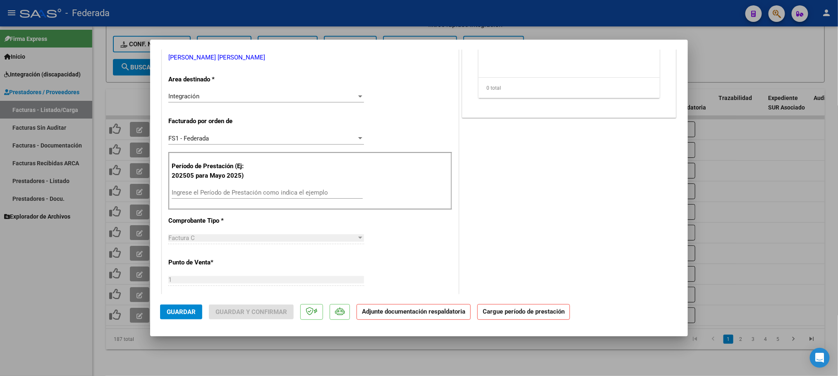
scroll to position [248, 0]
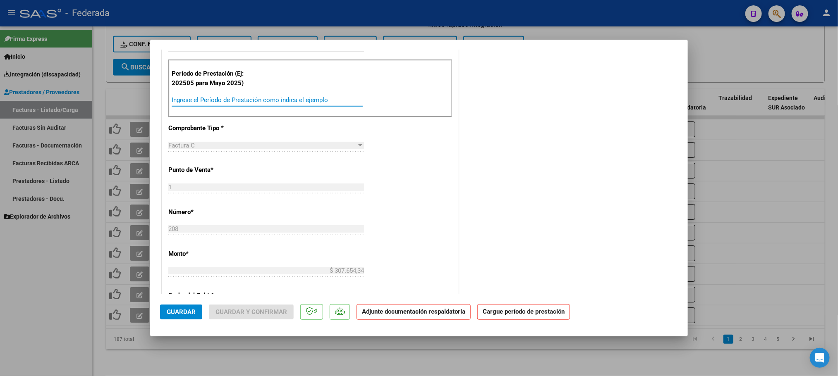
click at [207, 103] on input "Ingrese el Período de Prestación como indica el ejemplo" at bounding box center [267, 99] width 191 height 7
type input "202509"
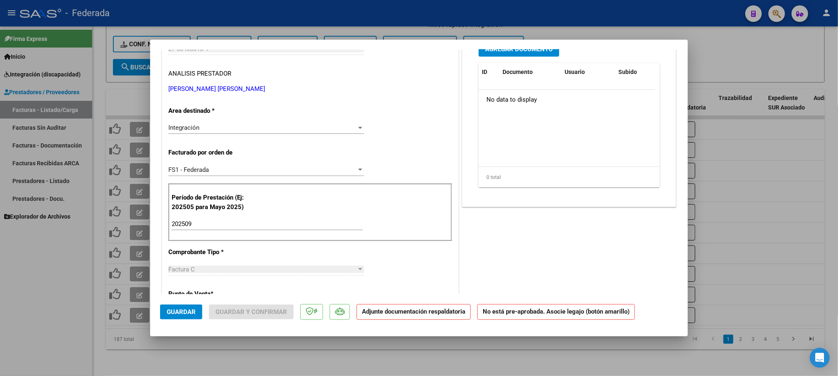
scroll to position [0, 0]
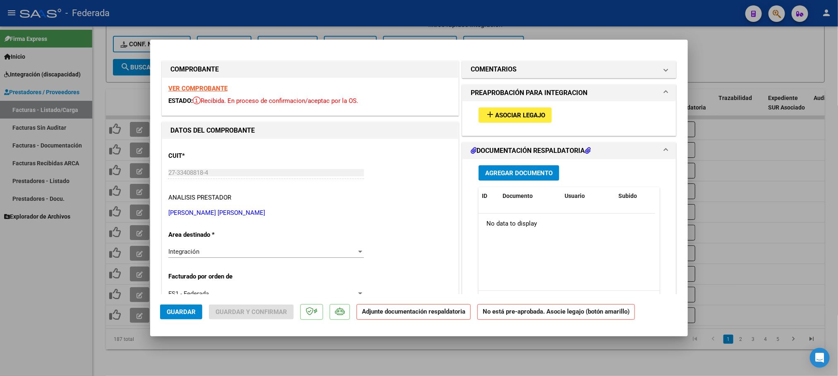
click at [486, 115] on mat-icon "add" at bounding box center [490, 115] width 10 height 10
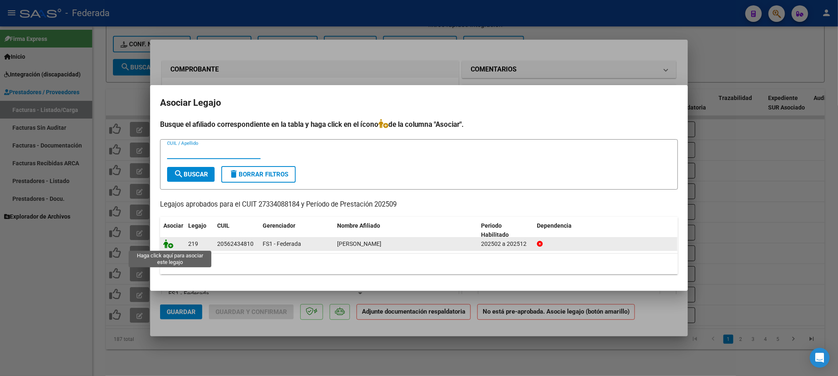
click at [168, 244] on icon at bounding box center [168, 243] width 10 height 9
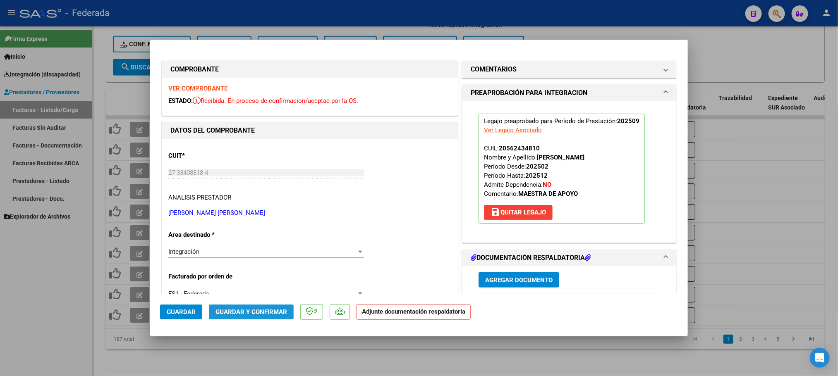
click at [274, 314] on span "Guardar y Confirmar" at bounding box center [252, 312] width 72 height 7
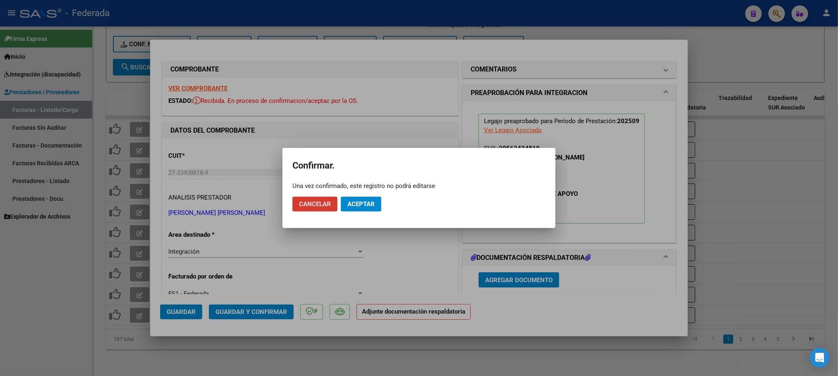
click at [371, 201] on span "Aceptar" at bounding box center [360, 204] width 27 height 7
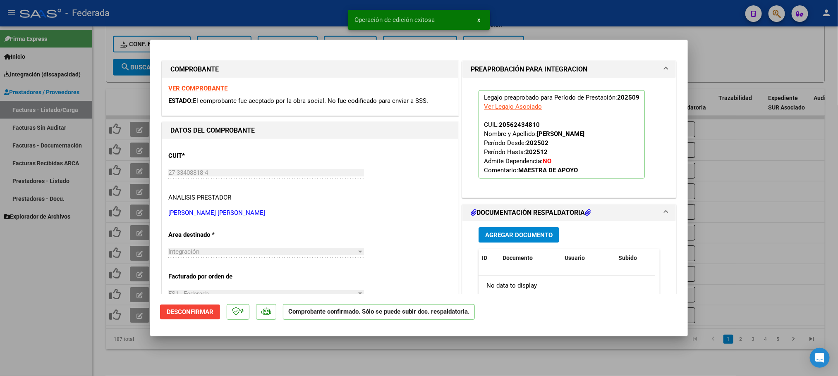
click at [370, 350] on div at bounding box center [419, 188] width 838 height 376
type input "$ 0,00"
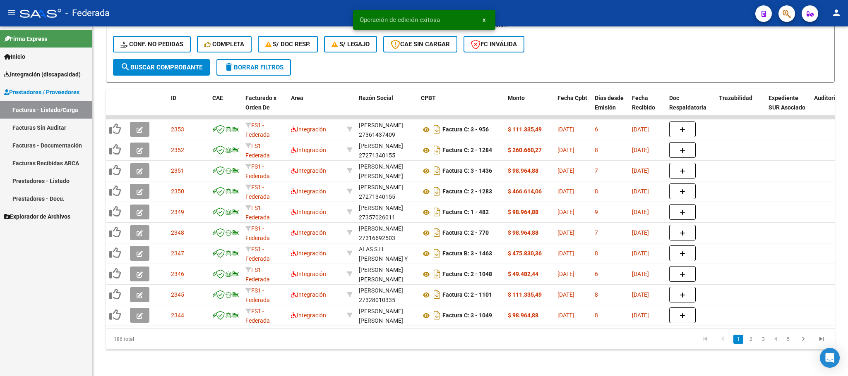
click at [483, 16] on span "x" at bounding box center [483, 19] width 3 height 7
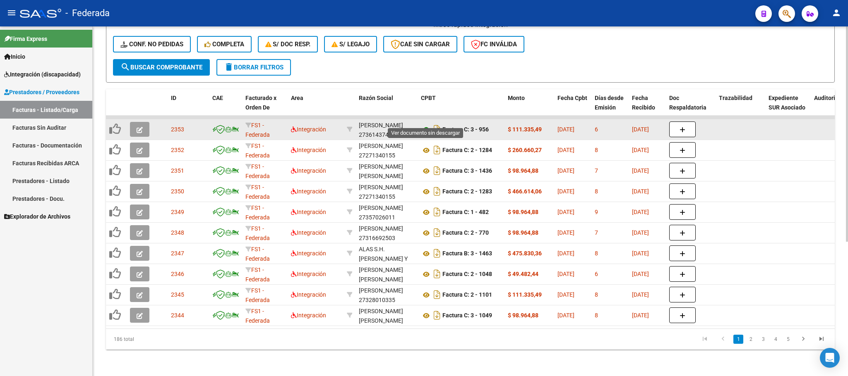
click at [427, 125] on icon at bounding box center [426, 130] width 11 height 10
click at [137, 127] on icon "button" at bounding box center [139, 130] width 6 height 6
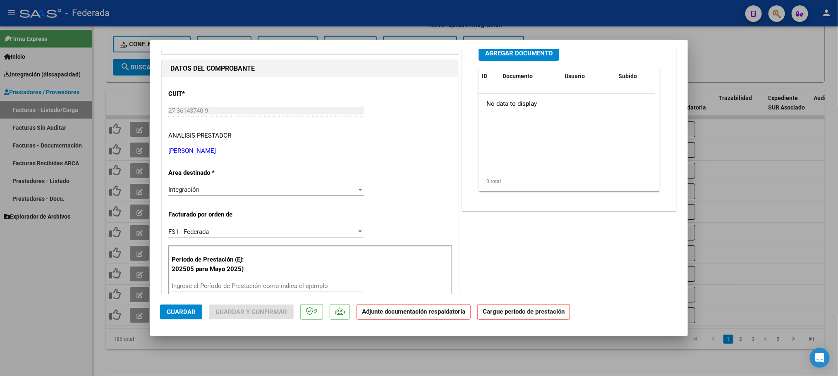
scroll to position [186, 0]
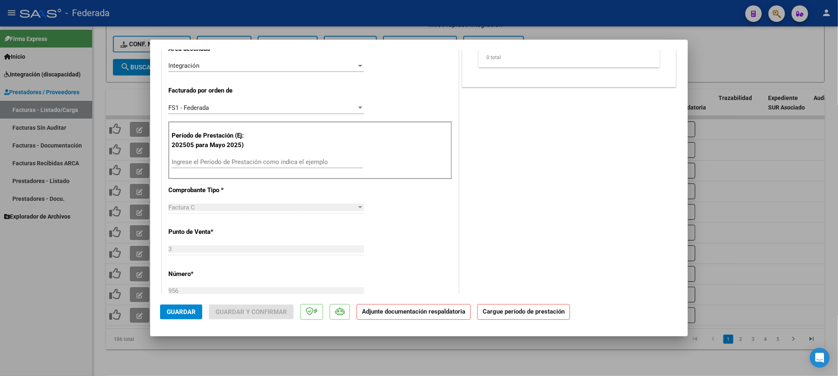
click at [244, 157] on div "Ingrese el Período de Prestación como indica el ejemplo" at bounding box center [267, 162] width 191 height 12
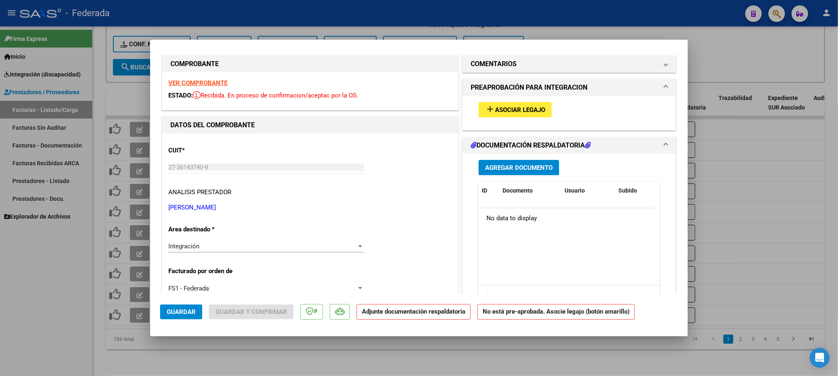
scroll to position [0, 0]
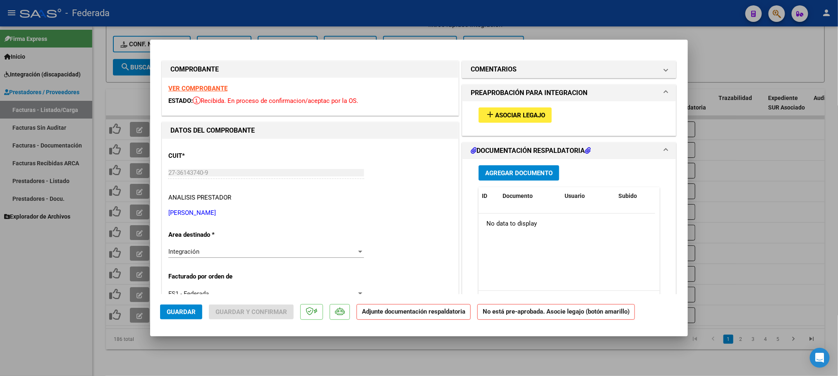
type input "202509"
click at [485, 110] on mat-icon "add" at bounding box center [490, 115] width 10 height 10
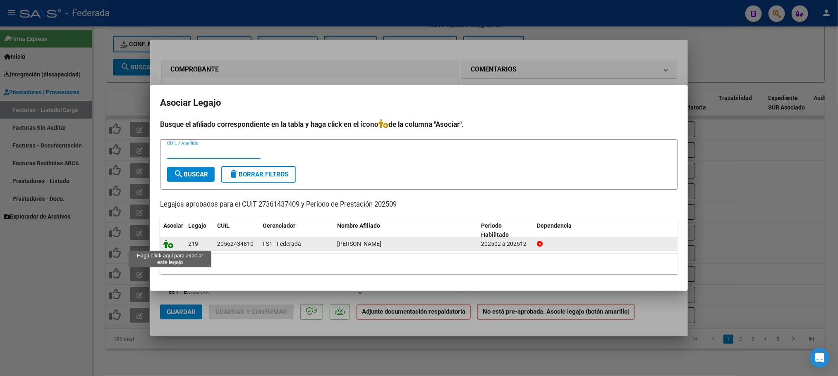
click at [171, 244] on icon at bounding box center [168, 243] width 10 height 9
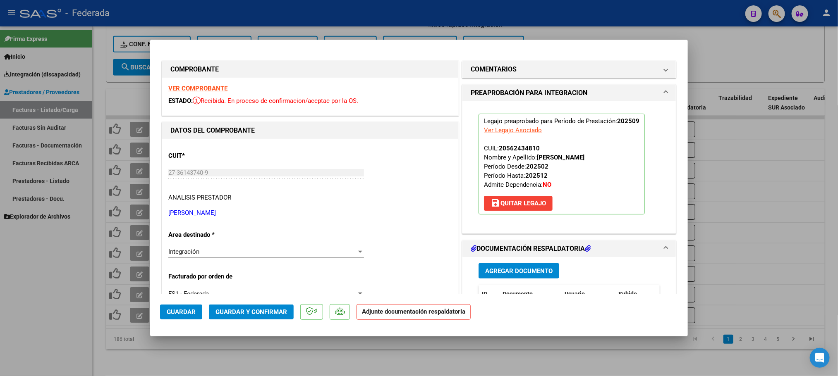
click at [244, 309] on span "Guardar y Confirmar" at bounding box center [252, 312] width 72 height 7
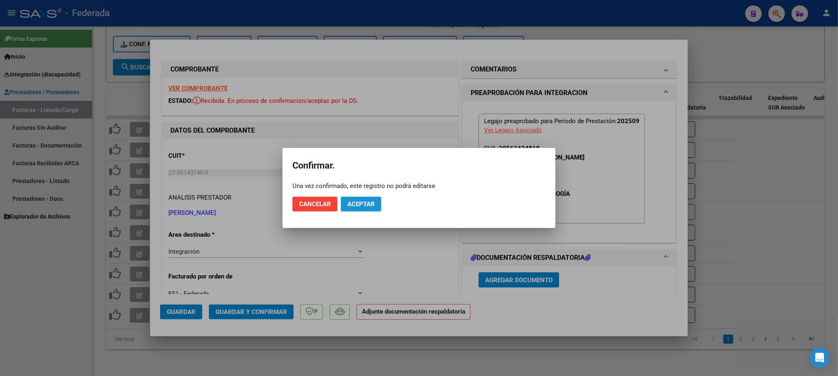
click at [360, 207] on span "Aceptar" at bounding box center [360, 204] width 27 height 7
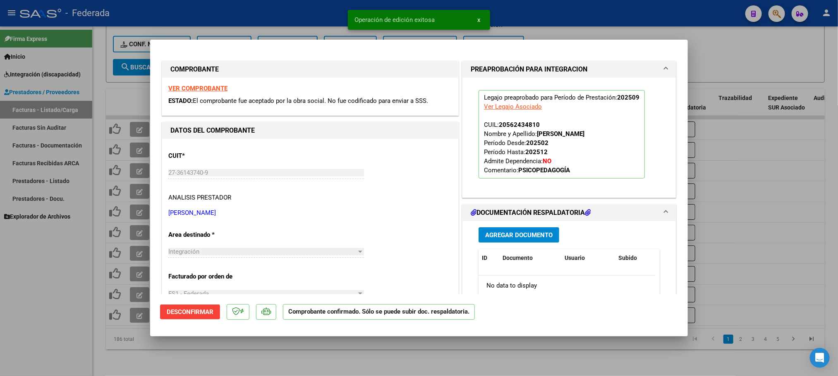
click at [493, 352] on div at bounding box center [419, 188] width 838 height 376
type input "$ 0,00"
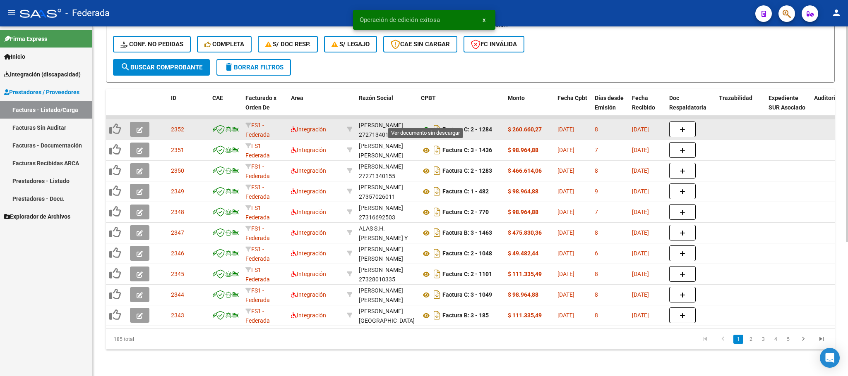
click at [424, 125] on icon at bounding box center [426, 130] width 11 height 10
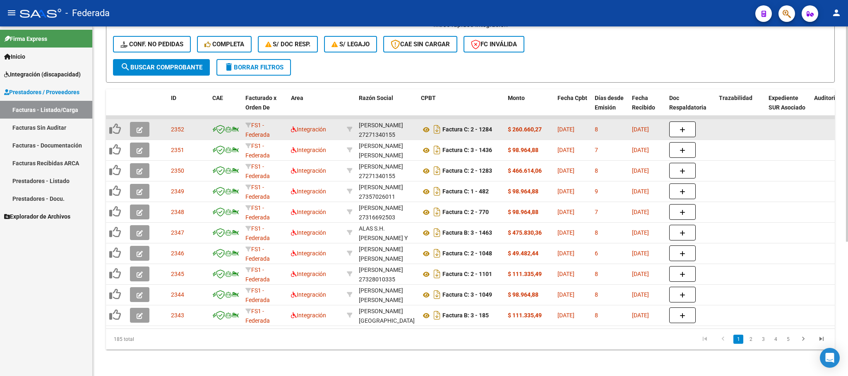
click at [143, 122] on button "button" at bounding box center [139, 129] width 19 height 15
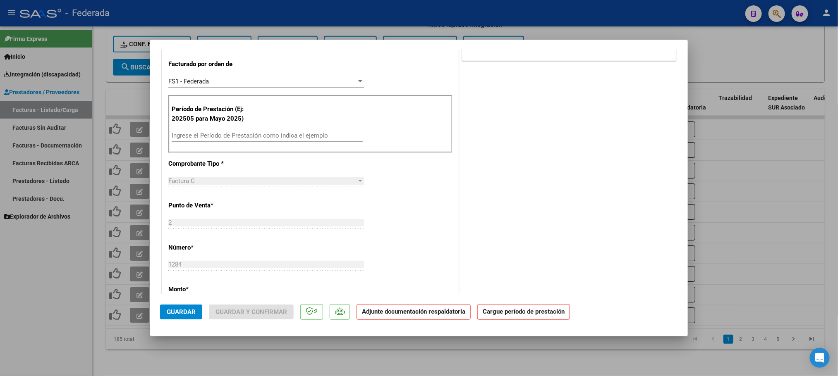
scroll to position [248, 0]
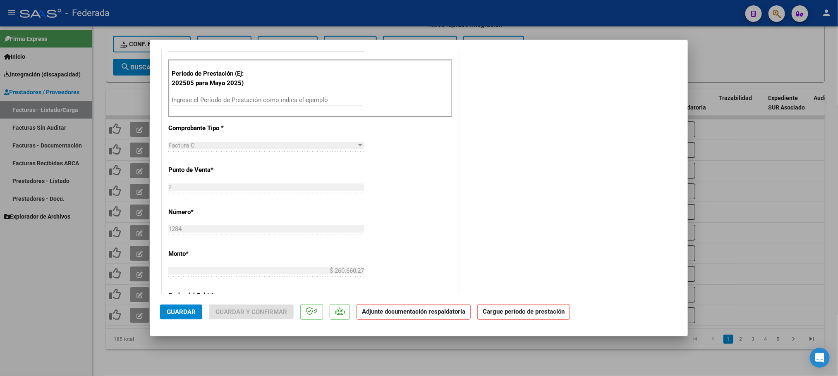
click at [202, 104] on input "Ingrese el Período de Prestación como indica el ejemplo" at bounding box center [267, 99] width 191 height 7
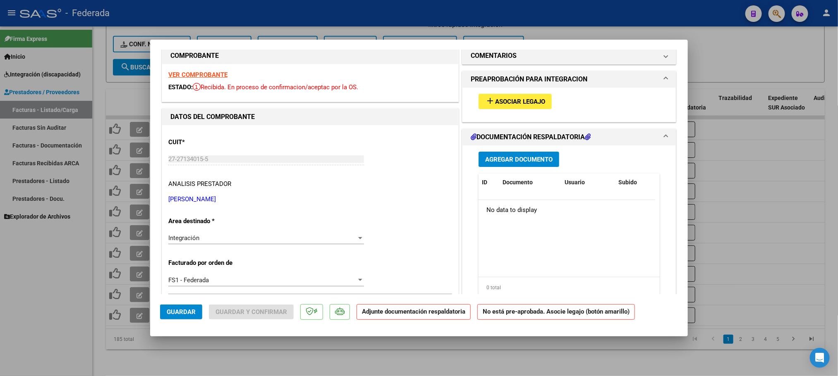
scroll to position [0, 0]
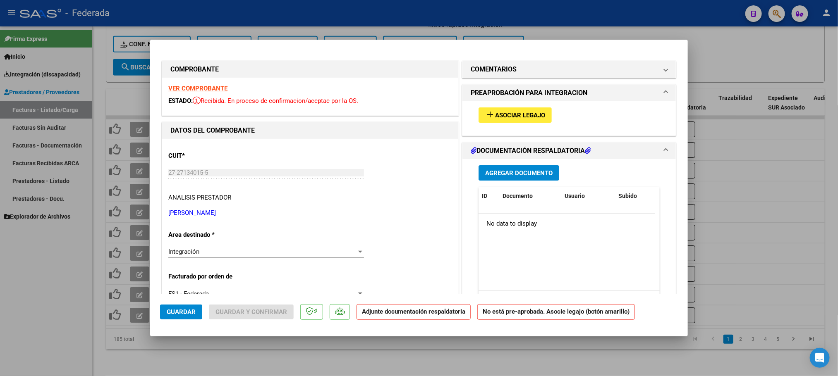
type input "202509"
click at [500, 118] on span "Asociar Legajo" at bounding box center [520, 115] width 50 height 7
click at [210, 91] on strong "VER COMPROBANTE" at bounding box center [197, 88] width 59 height 7
click at [494, 120] on button "add Asociar Legajo" at bounding box center [515, 115] width 73 height 15
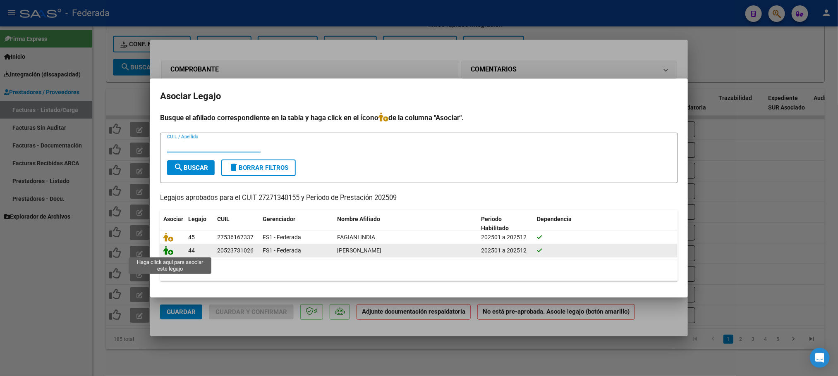
click at [164, 252] on icon at bounding box center [168, 250] width 10 height 9
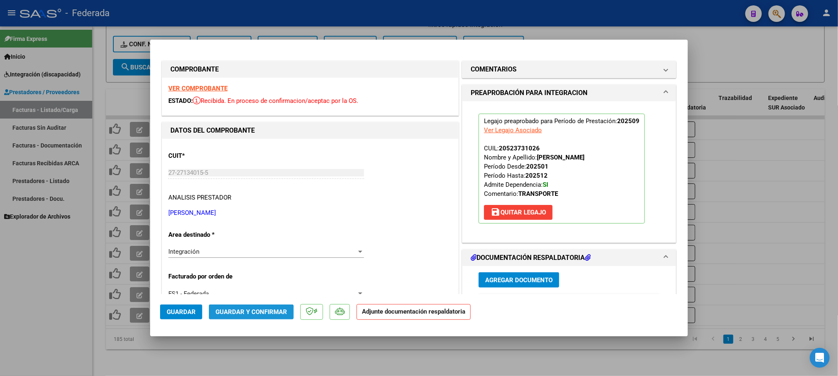
click at [244, 315] on span "Guardar y Confirmar" at bounding box center [252, 312] width 72 height 7
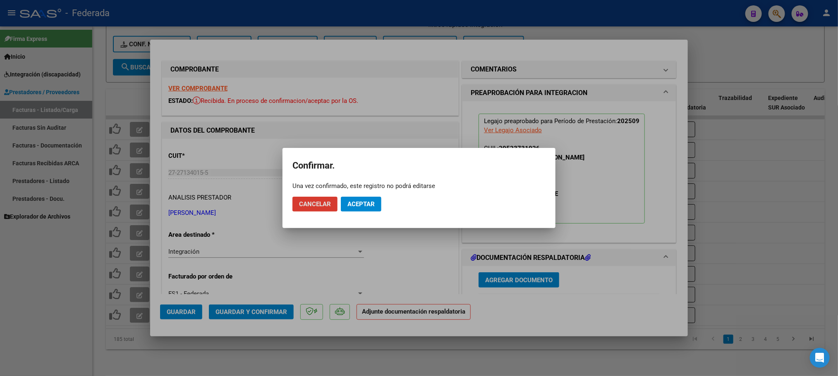
click at [365, 203] on span "Aceptar" at bounding box center [360, 204] width 27 height 7
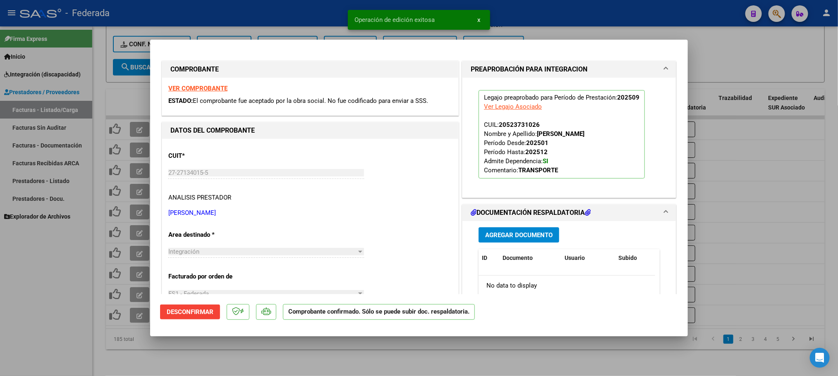
click at [326, 362] on div at bounding box center [419, 188] width 838 height 376
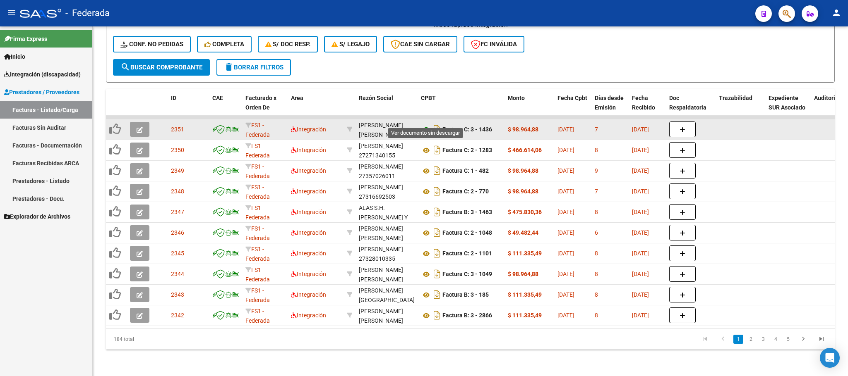
click at [425, 125] on icon at bounding box center [426, 130] width 11 height 10
click at [136, 126] on span "button" at bounding box center [139, 129] width 6 height 7
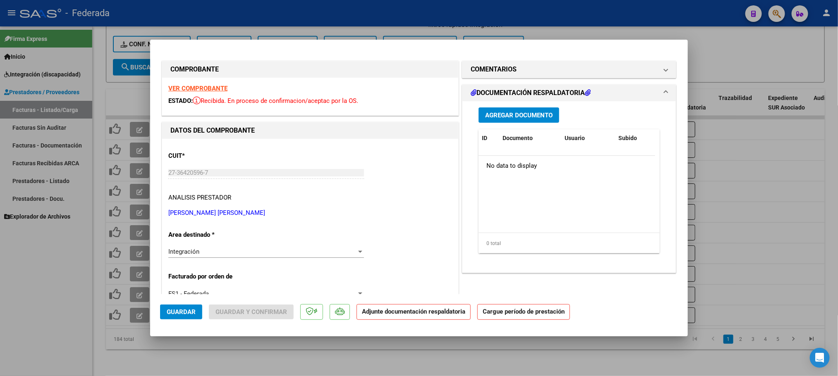
scroll to position [124, 0]
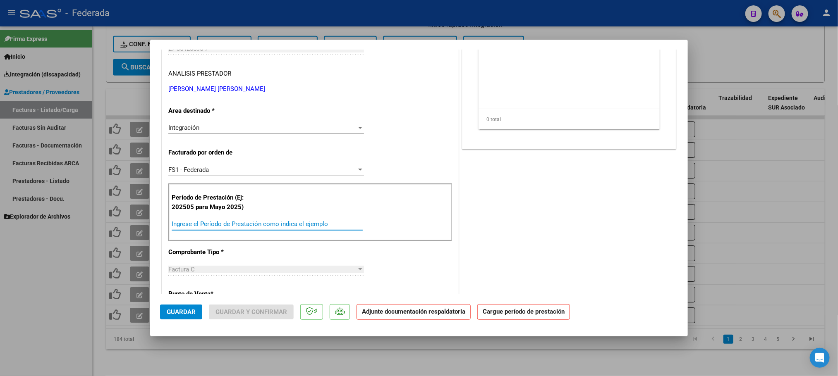
click at [194, 223] on input "Ingrese el Período de Prestación como indica el ejemplo" at bounding box center [267, 223] width 191 height 7
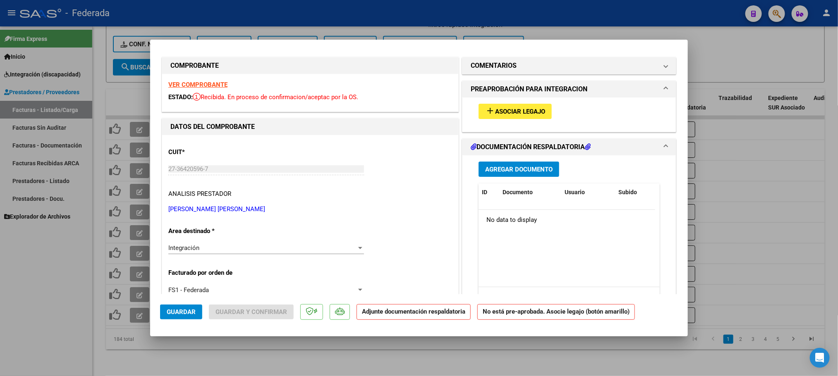
scroll to position [0, 0]
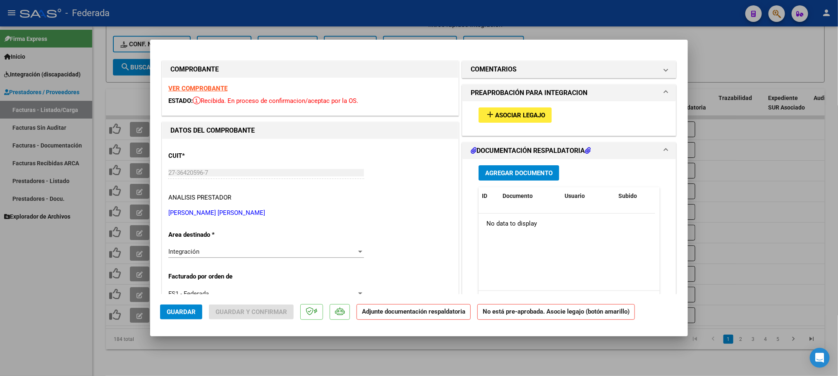
type input "202509"
click at [511, 109] on button "add Asociar Legajo" at bounding box center [515, 115] width 73 height 15
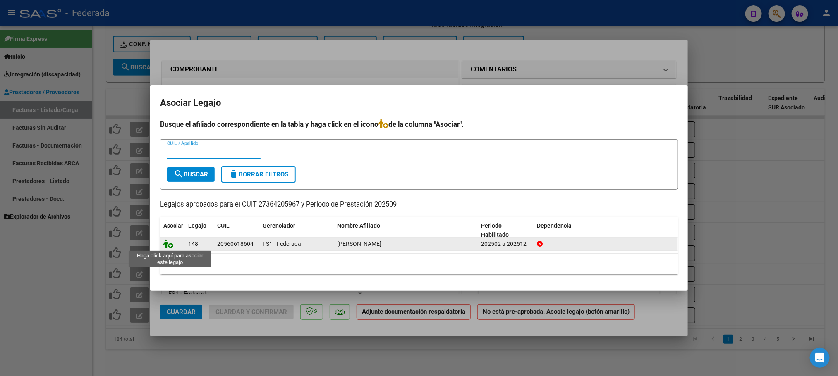
click at [169, 248] on icon at bounding box center [168, 243] width 10 height 9
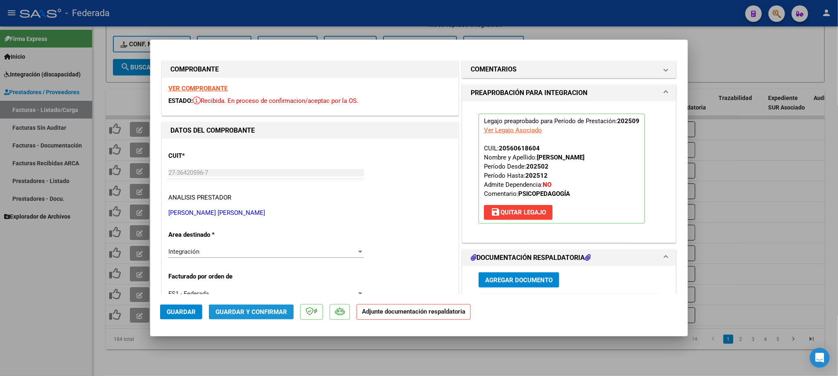
click at [262, 309] on span "Guardar y Confirmar" at bounding box center [252, 312] width 72 height 7
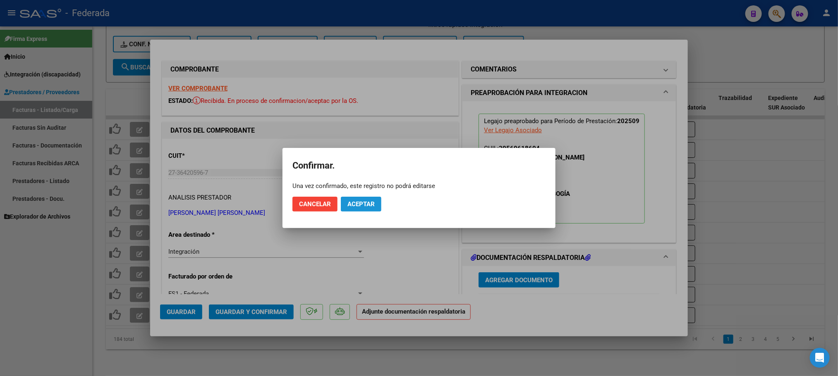
click at [349, 208] on button "Aceptar" at bounding box center [361, 204] width 41 height 15
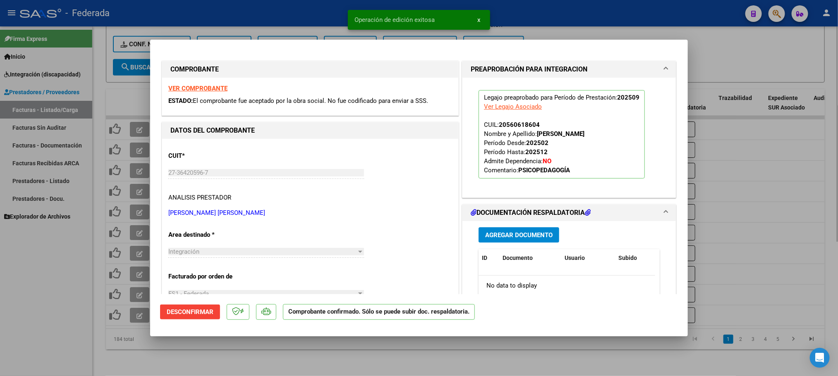
drag, startPoint x: 321, startPoint y: 366, endPoint x: 319, endPoint y: 346, distance: 20.0
click at [322, 366] on div at bounding box center [419, 188] width 838 height 376
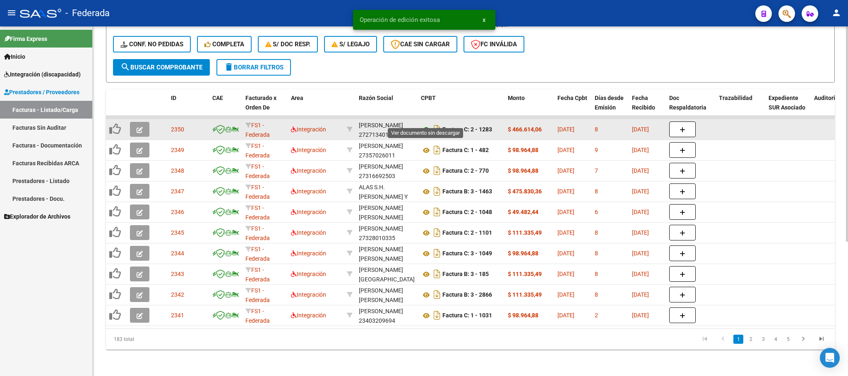
click at [424, 125] on icon at bounding box center [426, 130] width 11 height 10
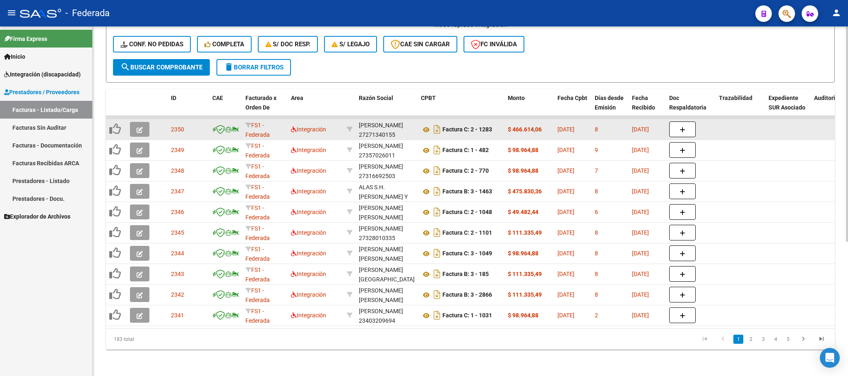
click at [141, 127] on icon "button" at bounding box center [139, 130] width 6 height 6
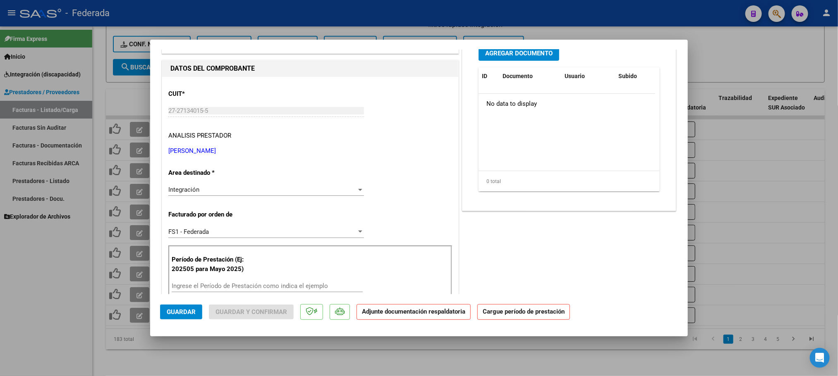
scroll to position [124, 0]
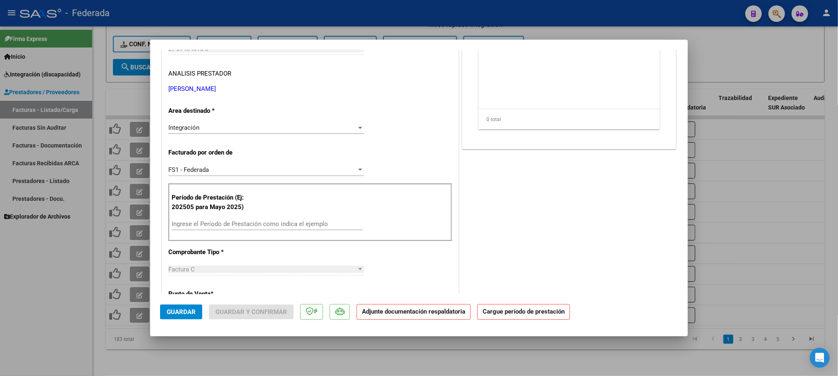
click at [211, 222] on input "Ingrese el Período de Prestación como indica el ejemplo" at bounding box center [267, 223] width 191 height 7
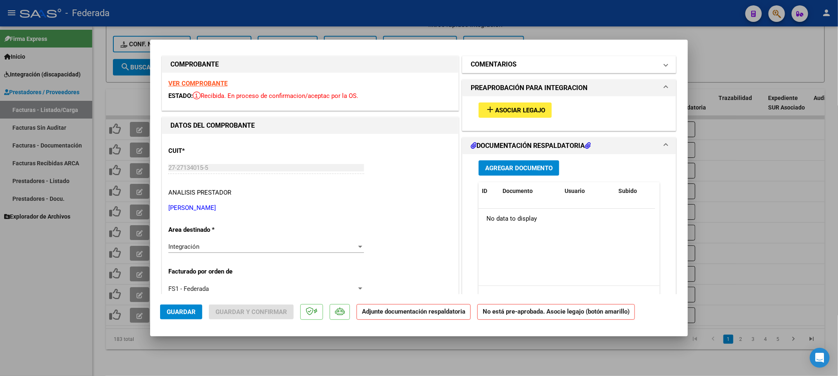
scroll to position [0, 0]
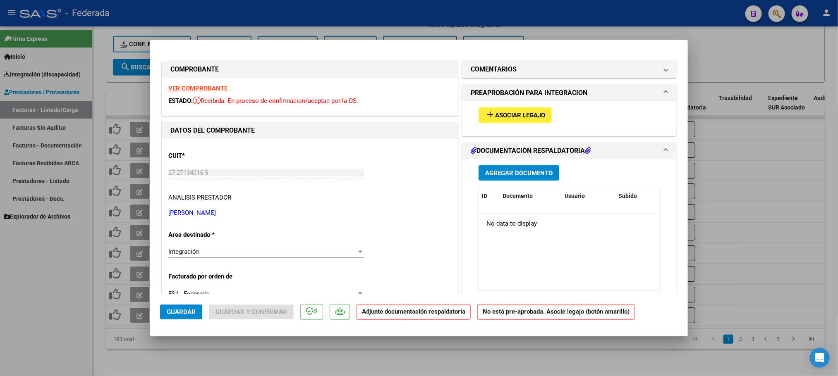
type input "202509"
click at [505, 115] on span "Asociar Legajo" at bounding box center [520, 115] width 50 height 7
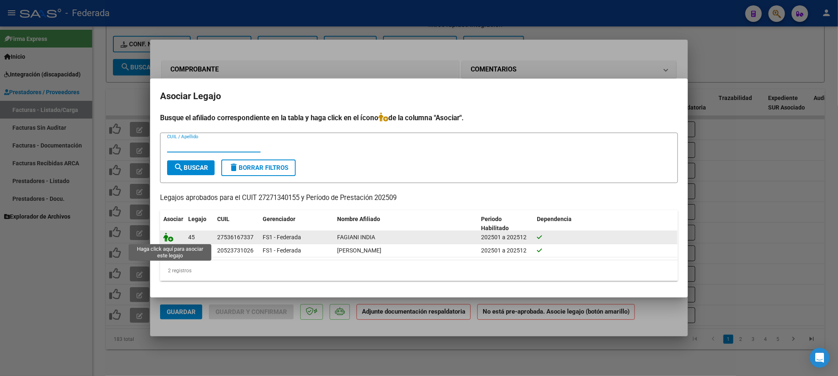
click at [168, 237] on icon at bounding box center [168, 237] width 10 height 9
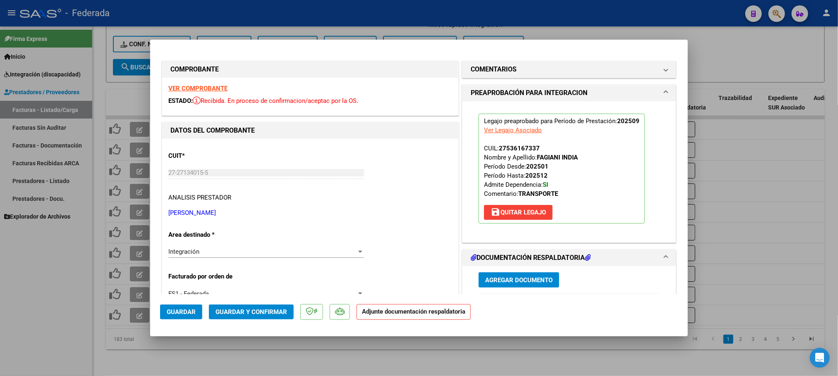
click at [258, 311] on span "Guardar y Confirmar" at bounding box center [252, 312] width 72 height 7
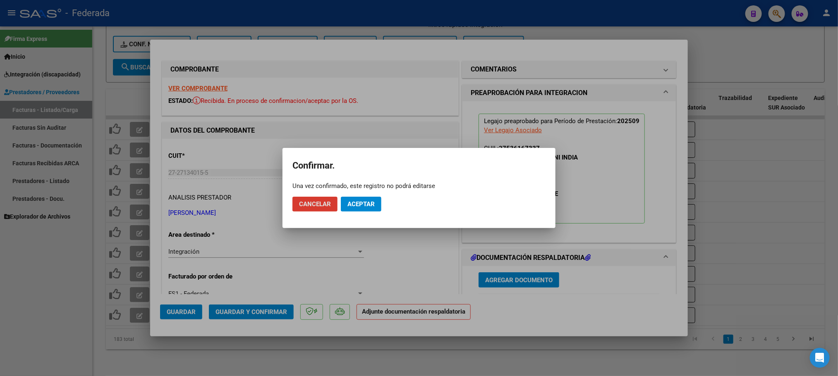
click at [373, 204] on span "Aceptar" at bounding box center [360, 204] width 27 height 7
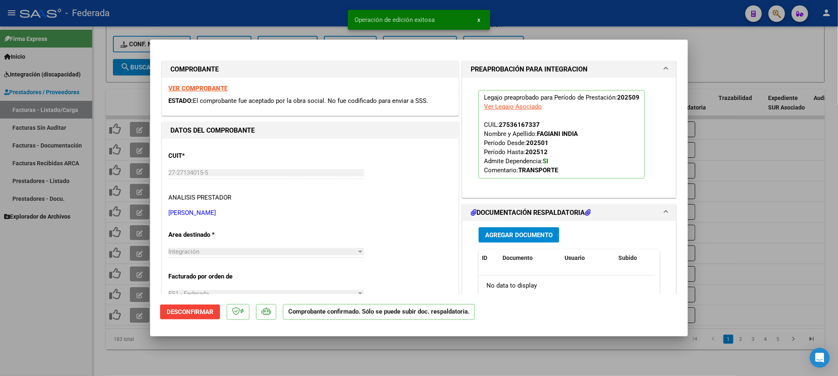
click at [326, 348] on div at bounding box center [419, 188] width 838 height 376
type input "$ 0,00"
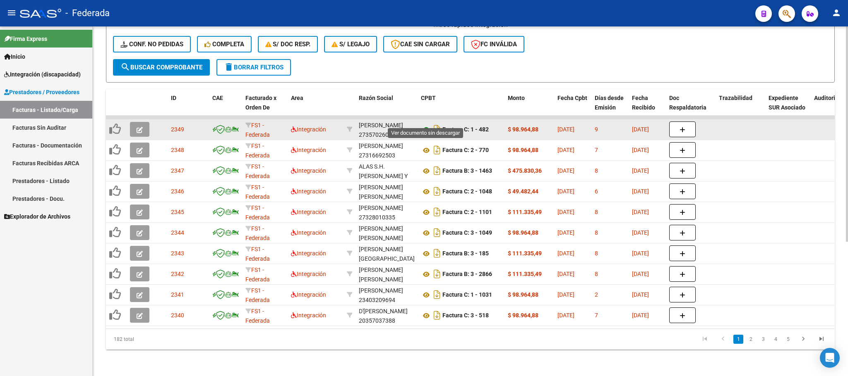
click at [426, 125] on icon at bounding box center [426, 130] width 11 height 10
click at [135, 122] on button "button" at bounding box center [139, 129] width 19 height 15
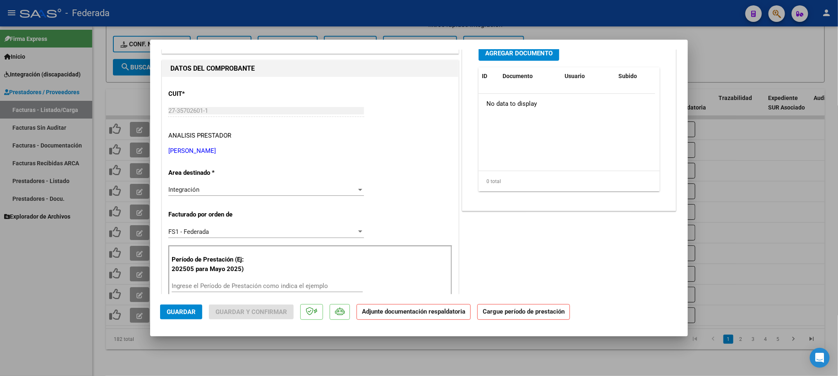
scroll to position [186, 0]
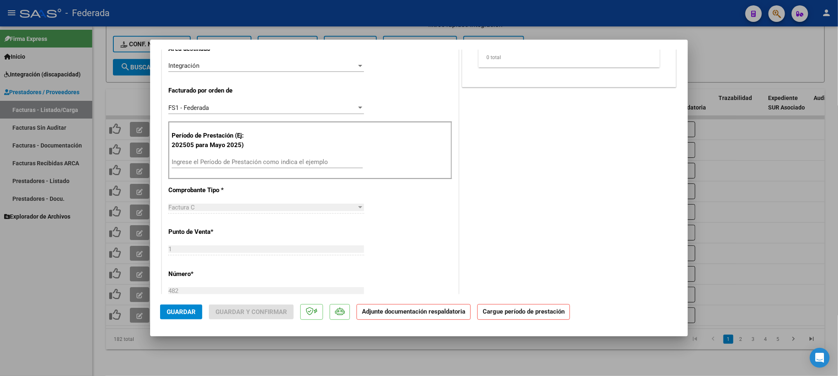
click at [226, 164] on input "Ingrese el Período de Prestación como indica el ejemplo" at bounding box center [267, 161] width 191 height 7
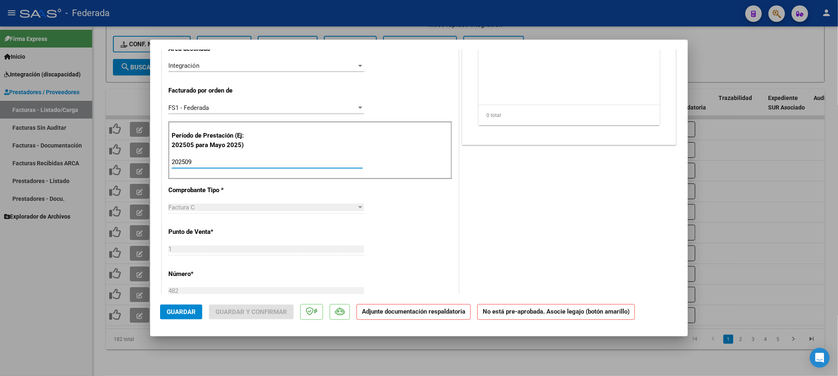
type input "202509"
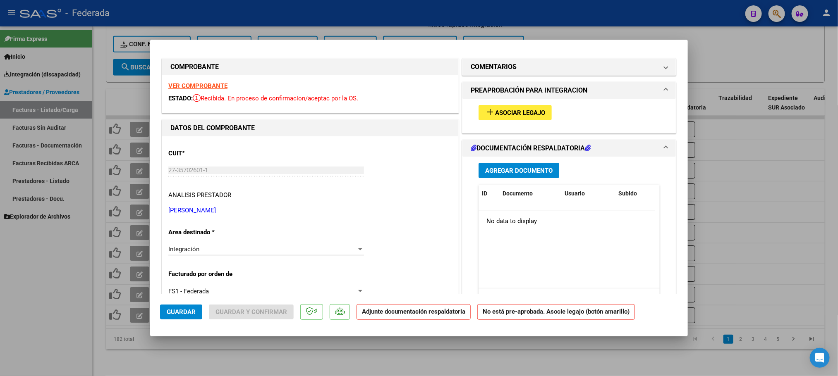
scroll to position [0, 0]
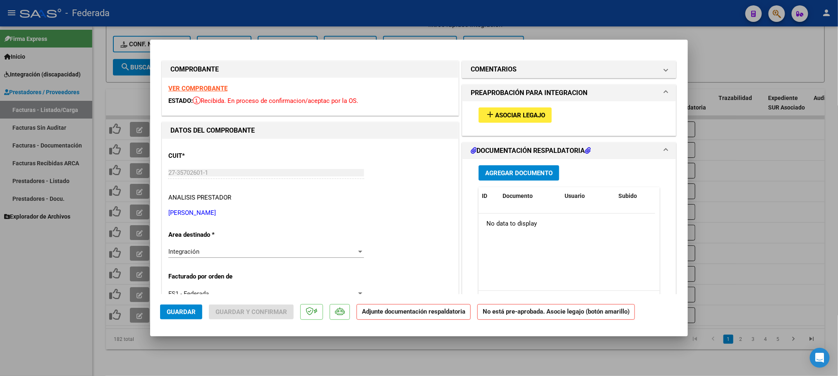
click at [214, 86] on strong "VER COMPROBANTE" at bounding box center [197, 88] width 59 height 7
click at [530, 109] on button "add Asociar Legajo" at bounding box center [515, 115] width 73 height 15
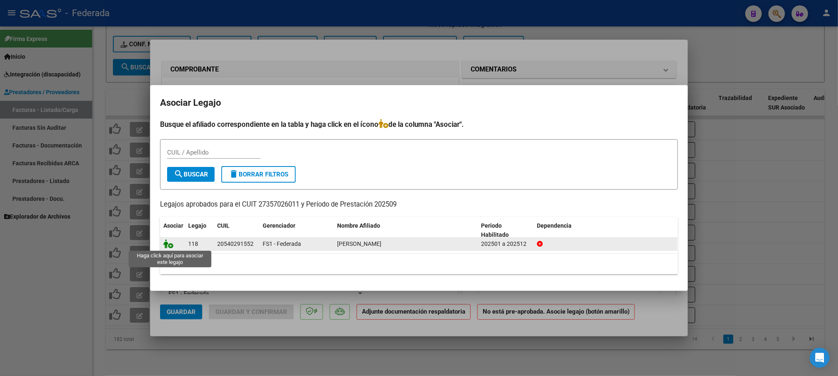
click at [168, 244] on icon at bounding box center [168, 243] width 10 height 9
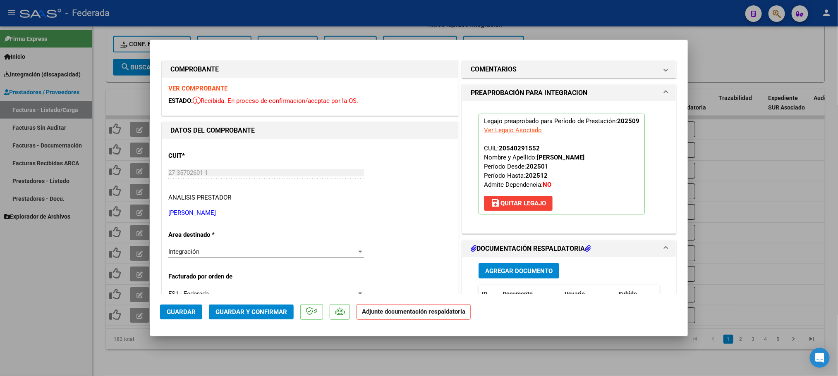
click at [248, 310] on span "Guardar y Confirmar" at bounding box center [252, 312] width 72 height 7
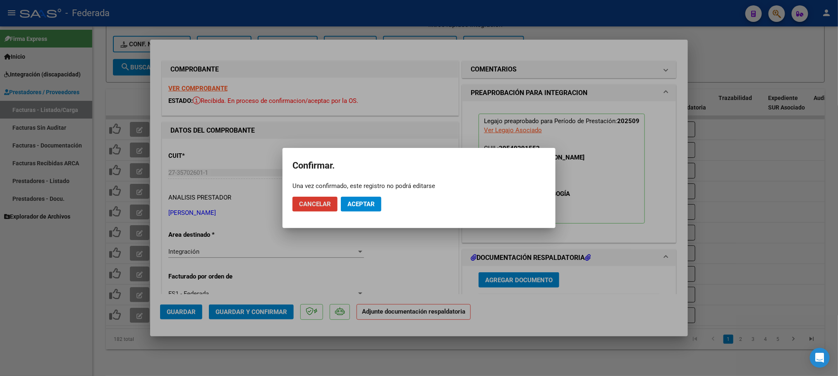
click at [362, 208] on span "Aceptar" at bounding box center [360, 204] width 27 height 7
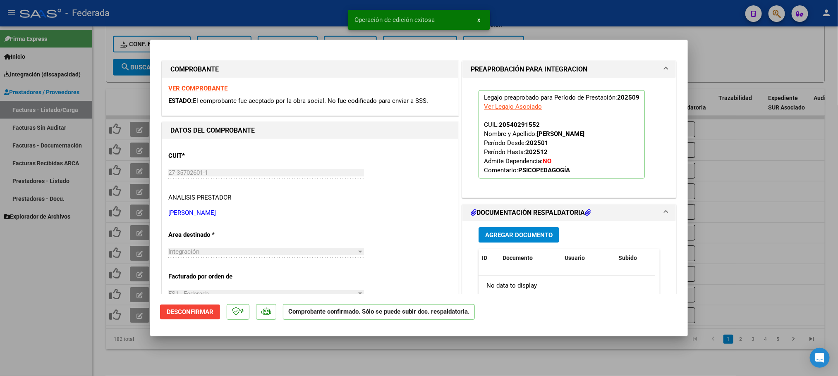
click at [278, 354] on div at bounding box center [419, 188] width 838 height 376
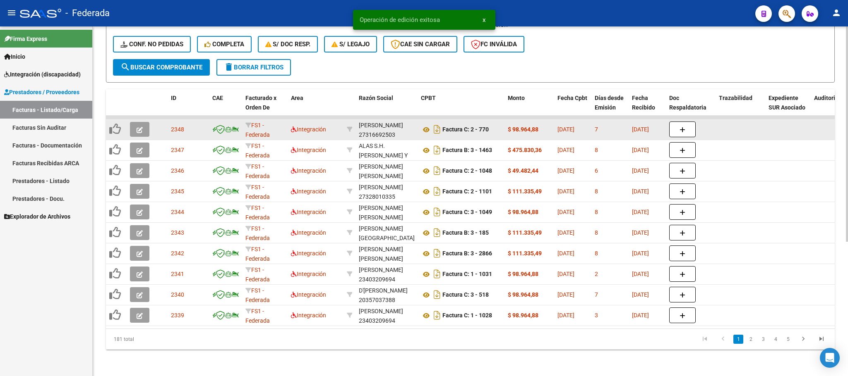
click at [142, 127] on icon "button" at bounding box center [139, 130] width 6 height 6
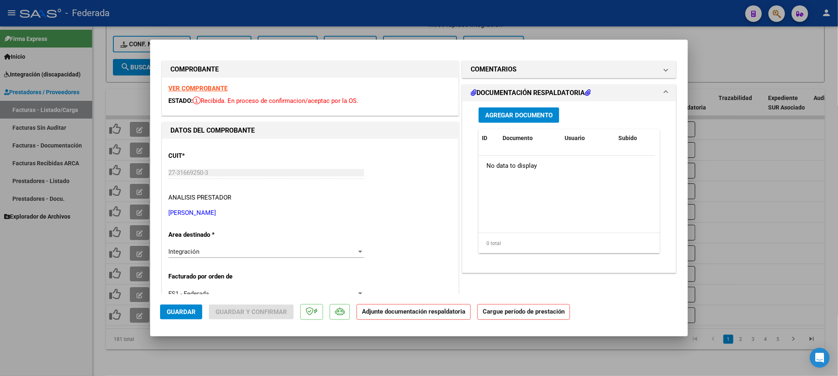
click at [192, 89] on strong "VER COMPROBANTE" at bounding box center [197, 88] width 59 height 7
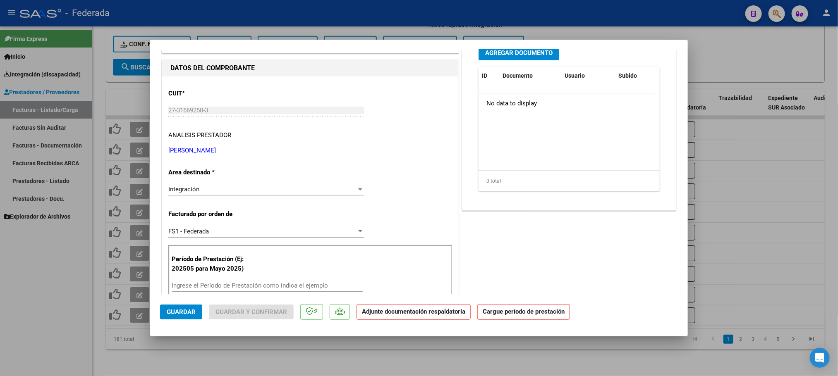
scroll to position [124, 0]
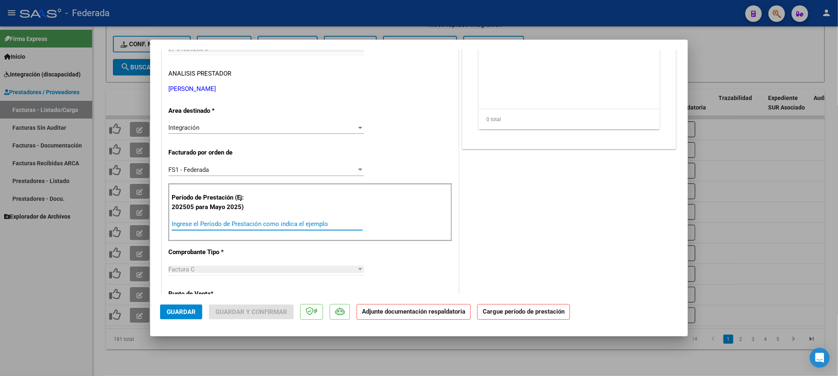
click at [206, 224] on input "Ingrese el Período de Prestación como indica el ejemplo" at bounding box center [267, 223] width 191 height 7
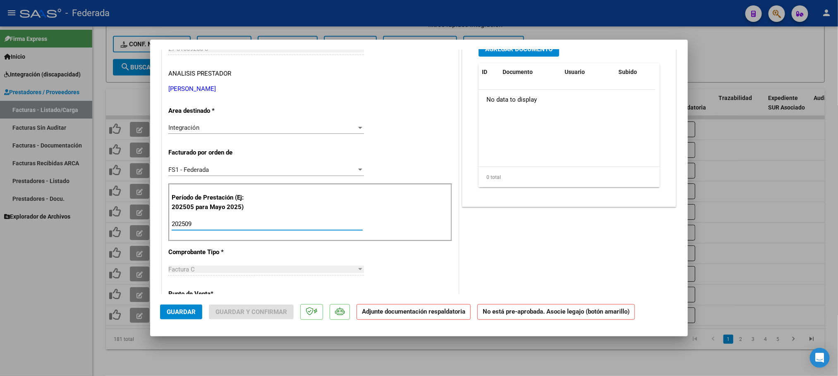
scroll to position [0, 0]
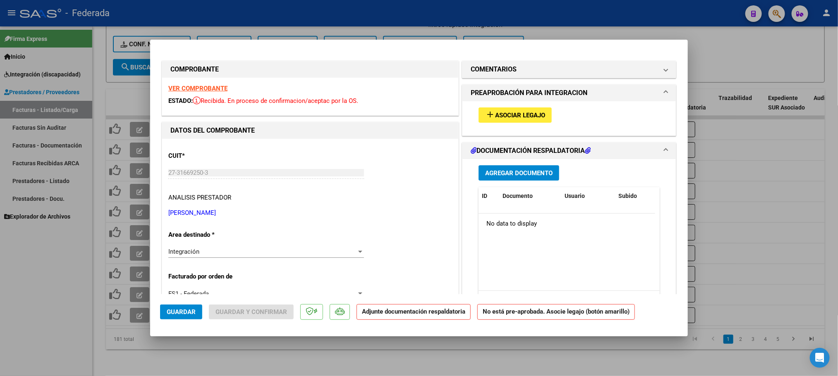
type input "202509"
click at [504, 113] on span "Asociar Legajo" at bounding box center [520, 115] width 50 height 7
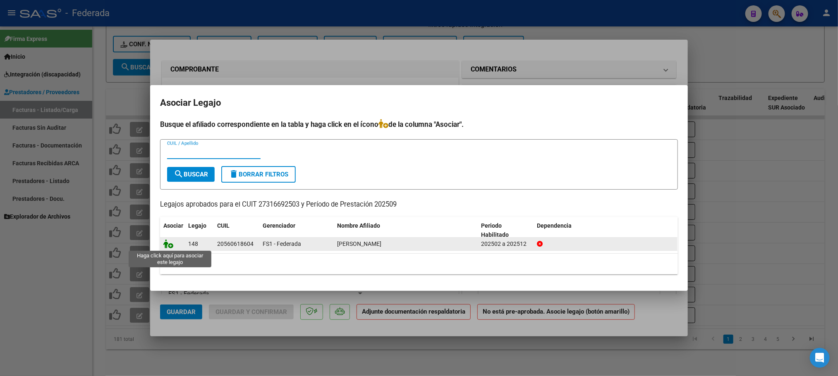
click at [170, 243] on icon at bounding box center [168, 243] width 10 height 9
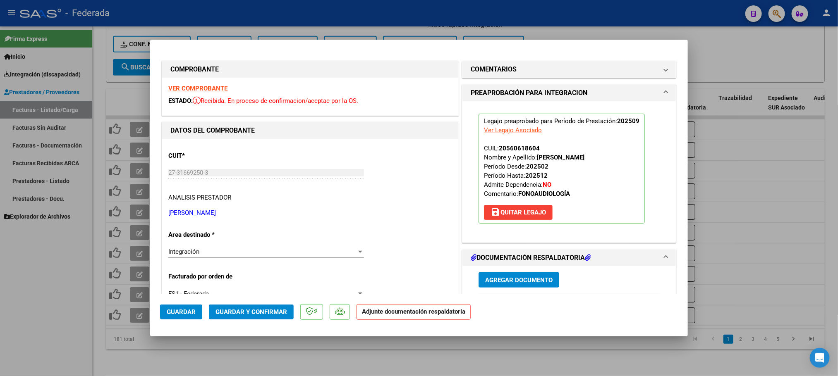
click at [253, 309] on span "Guardar y Confirmar" at bounding box center [252, 312] width 72 height 7
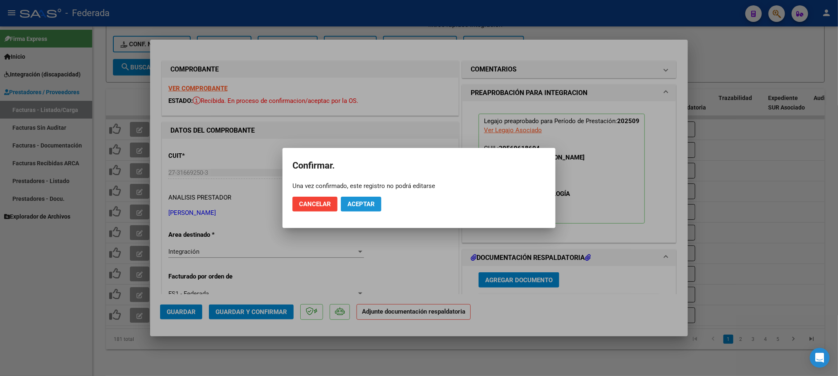
click at [367, 201] on span "Aceptar" at bounding box center [360, 204] width 27 height 7
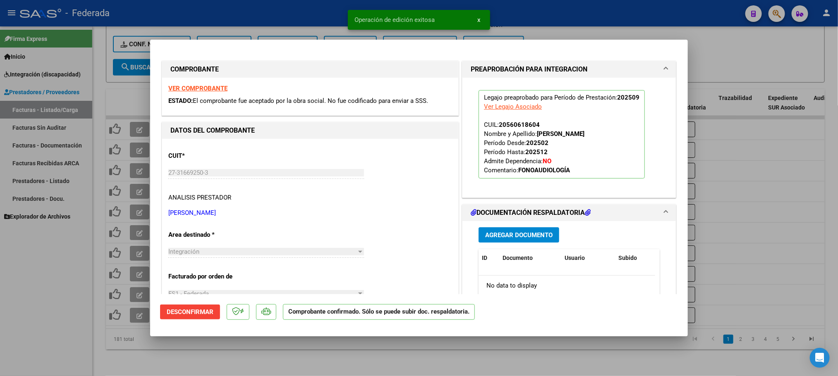
click at [132, 84] on div at bounding box center [419, 188] width 838 height 376
type input "$ 0,00"
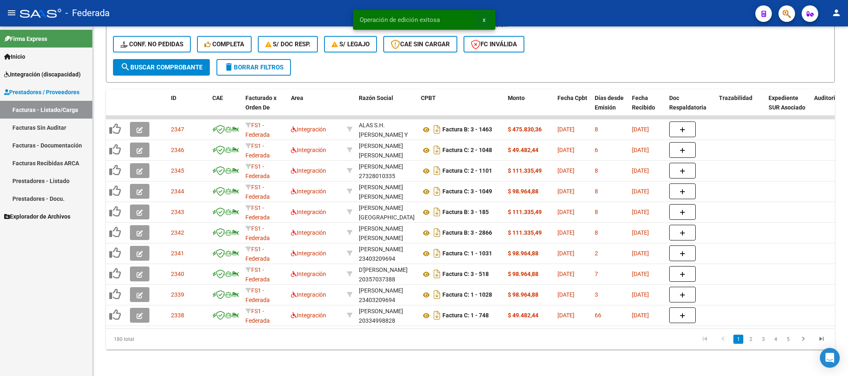
click at [482, 20] on span "x" at bounding box center [483, 19] width 3 height 7
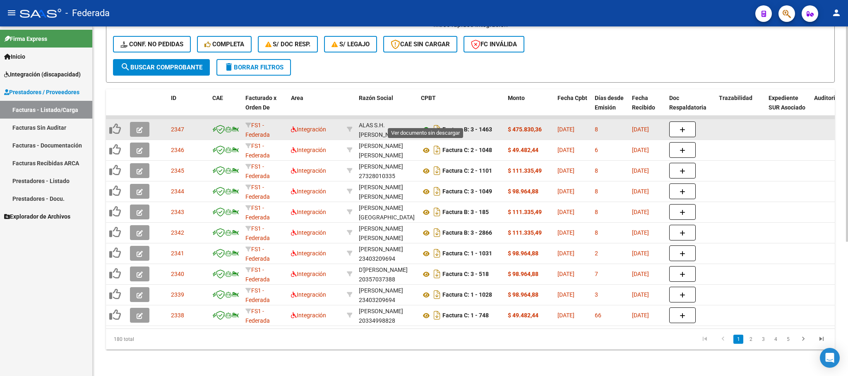
click at [426, 125] on icon at bounding box center [426, 130] width 11 height 10
click at [134, 122] on button "button" at bounding box center [139, 129] width 19 height 15
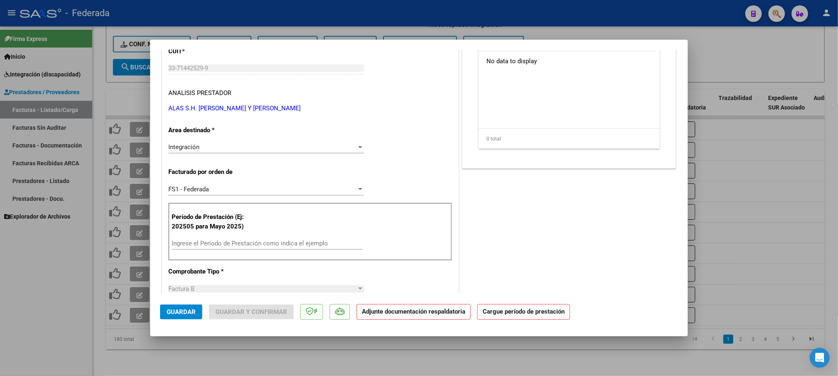
scroll to position [124, 0]
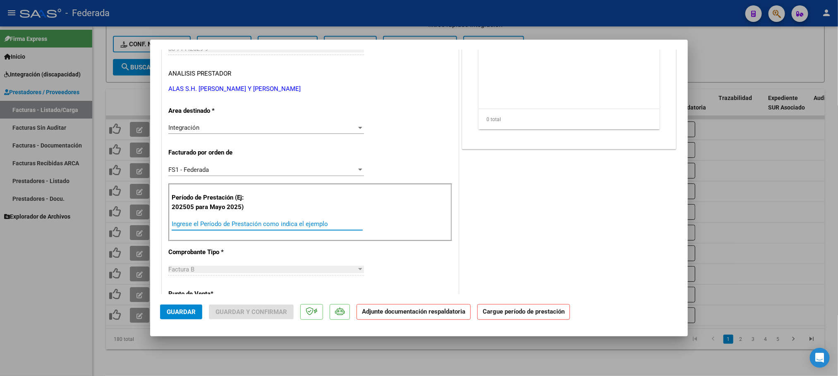
click at [211, 223] on input "Ingrese el Período de Prestación como indica el ejemplo" at bounding box center [267, 223] width 191 height 7
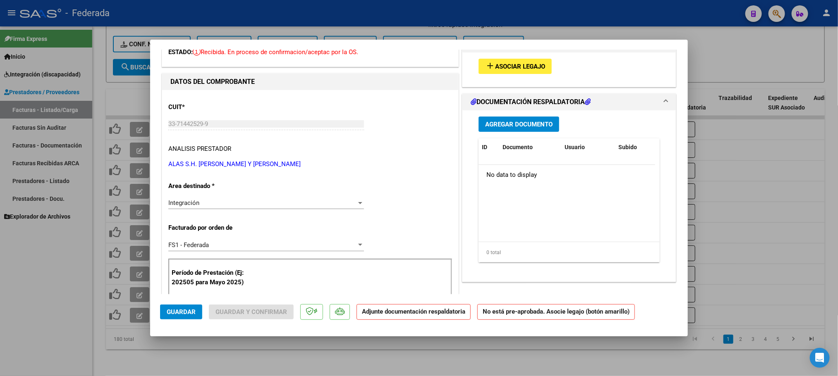
scroll to position [0, 0]
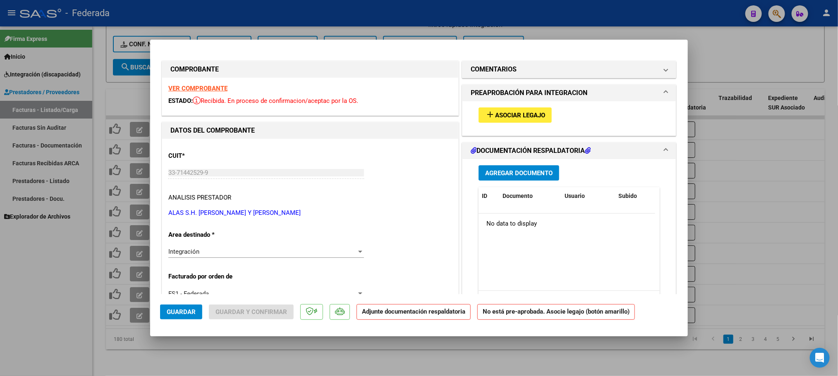
type input "202509"
click at [511, 113] on span "Asociar Legajo" at bounding box center [520, 115] width 50 height 7
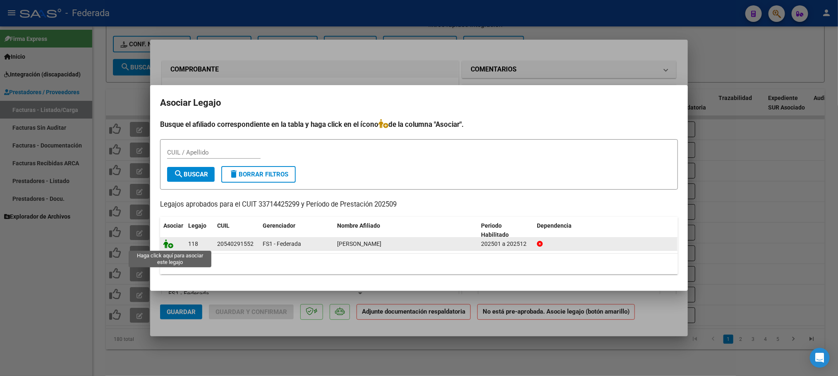
click at [172, 246] on icon at bounding box center [168, 243] width 10 height 9
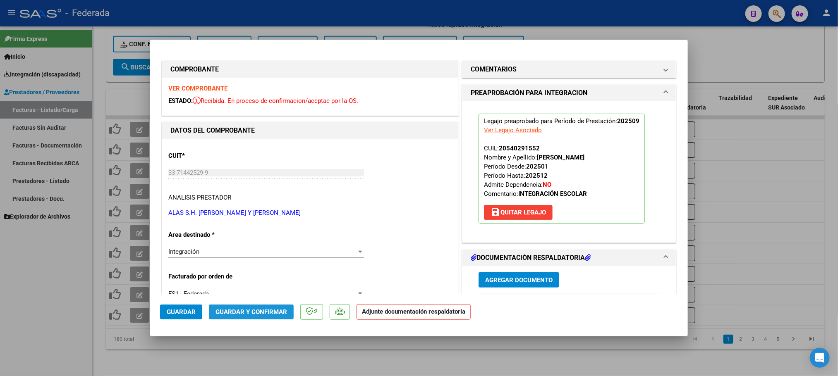
click at [244, 312] on span "Guardar y Confirmar" at bounding box center [252, 312] width 72 height 7
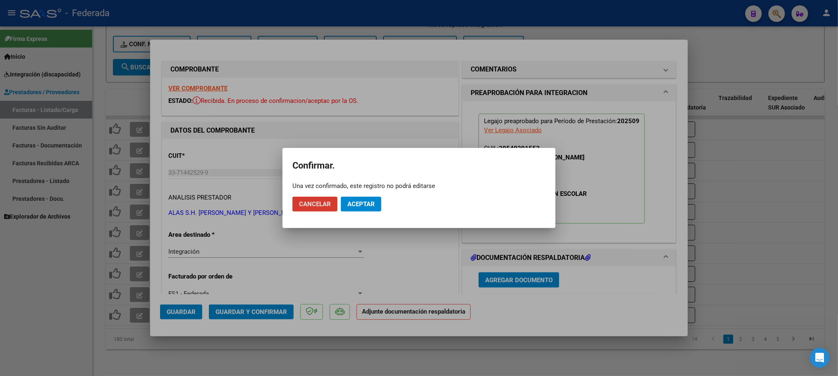
click at [366, 205] on span "Aceptar" at bounding box center [360, 204] width 27 height 7
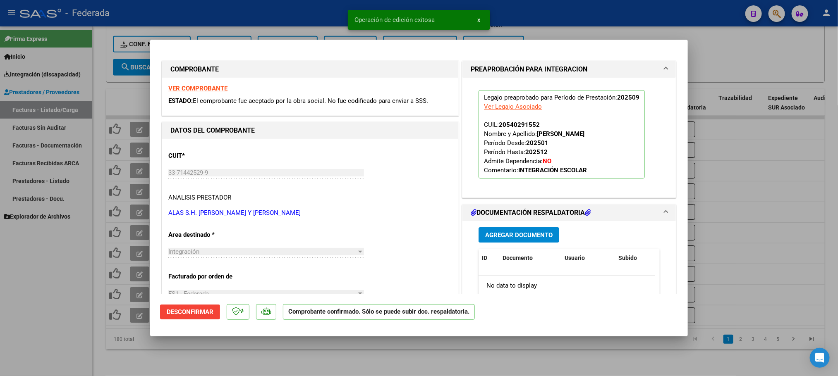
click at [126, 91] on div at bounding box center [419, 188] width 838 height 376
type input "$ 0,00"
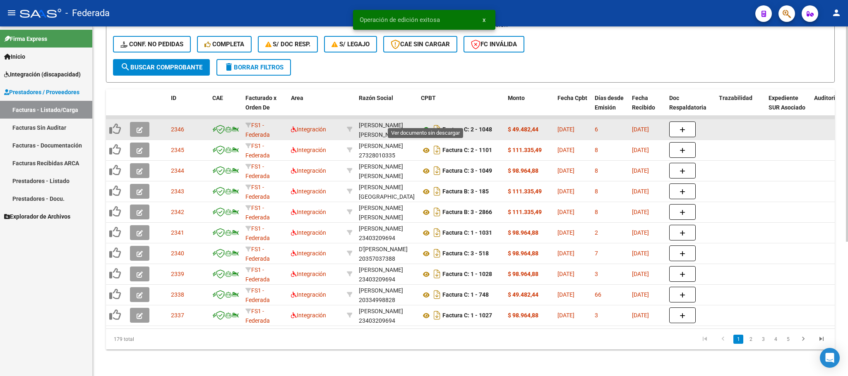
click at [425, 125] on icon at bounding box center [426, 130] width 11 height 10
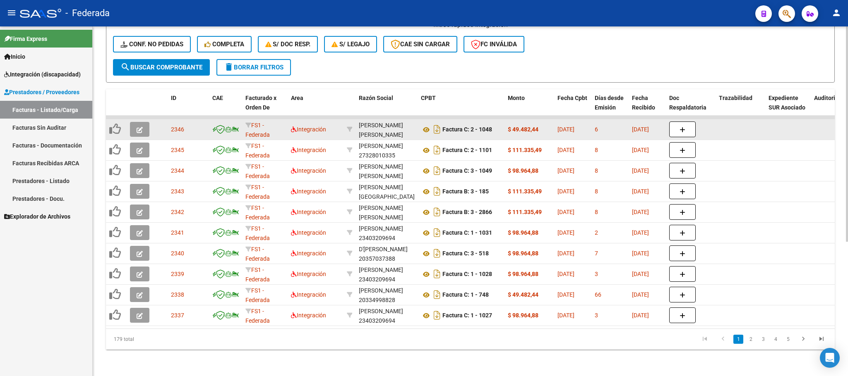
click at [137, 126] on span "button" at bounding box center [139, 129] width 6 height 7
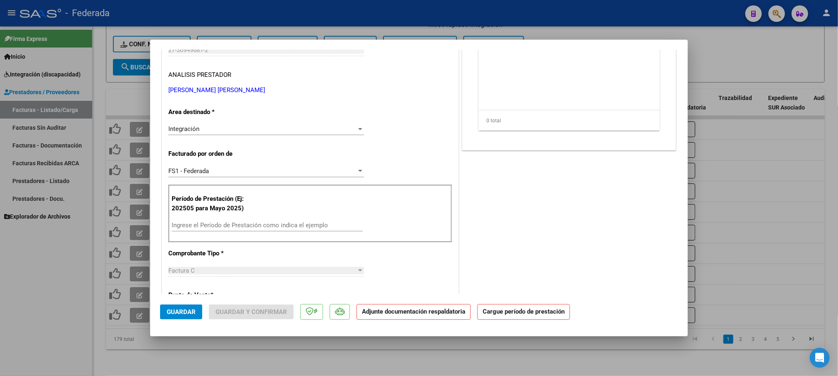
scroll to position [124, 0]
click at [200, 226] on input "Ingrese el Período de Prestación como indica el ejemplo" at bounding box center [267, 223] width 191 height 7
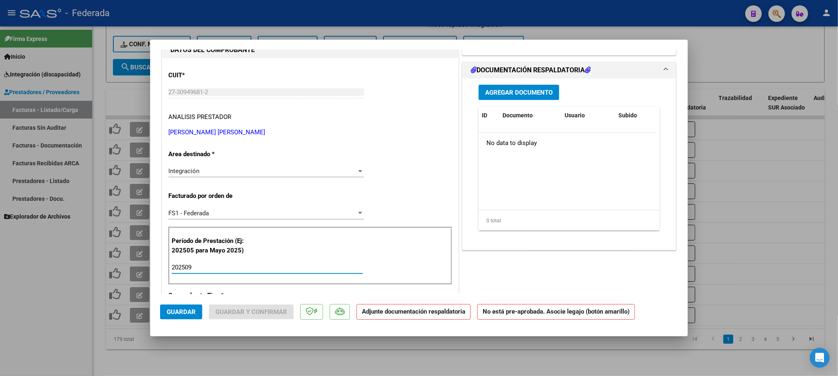
scroll to position [0, 0]
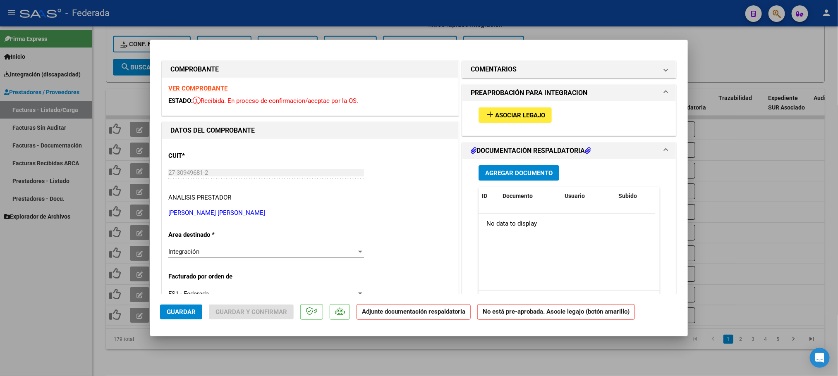
type input "202509"
click at [524, 118] on span "Asociar Legajo" at bounding box center [520, 115] width 50 height 7
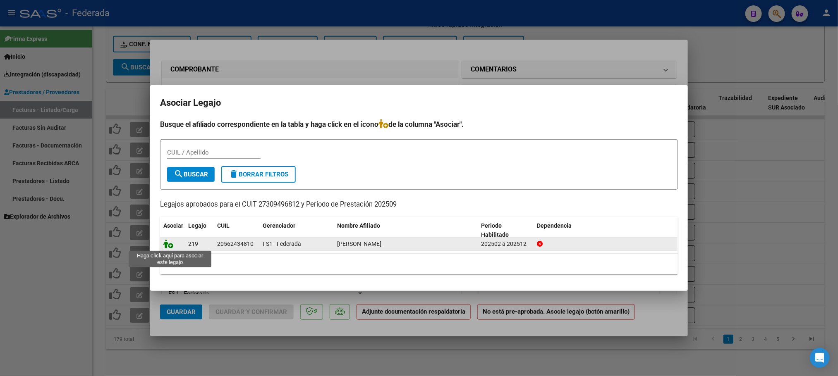
click at [168, 245] on icon at bounding box center [168, 243] width 10 height 9
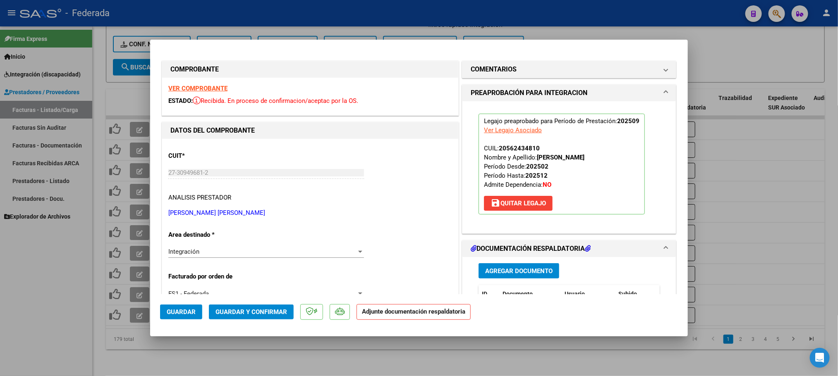
click at [241, 309] on span "Guardar y Confirmar" at bounding box center [252, 312] width 72 height 7
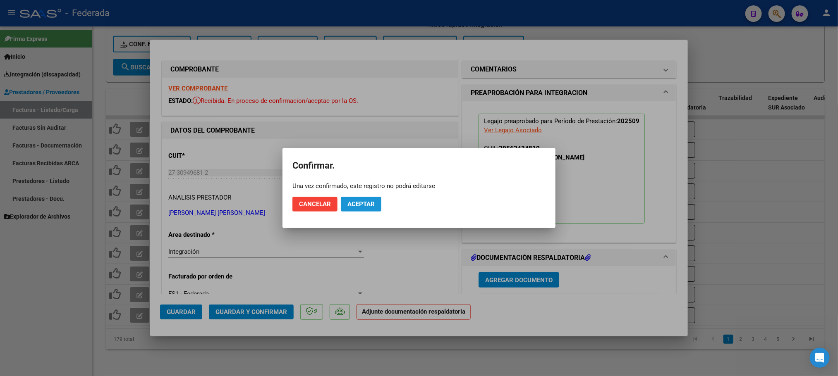
click at [357, 206] on span "Aceptar" at bounding box center [360, 204] width 27 height 7
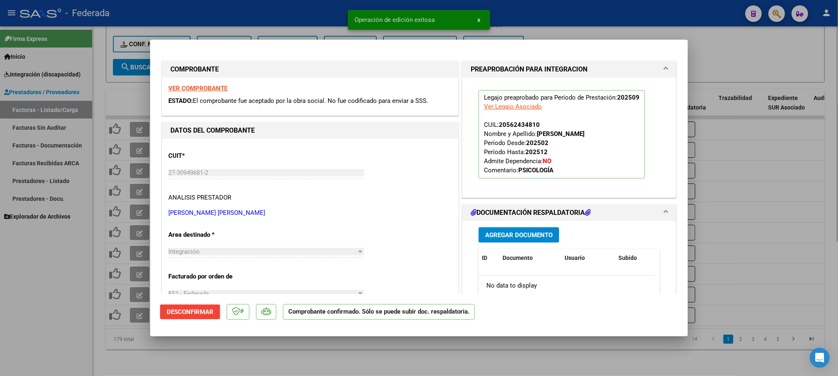
click at [707, 34] on div at bounding box center [419, 188] width 838 height 376
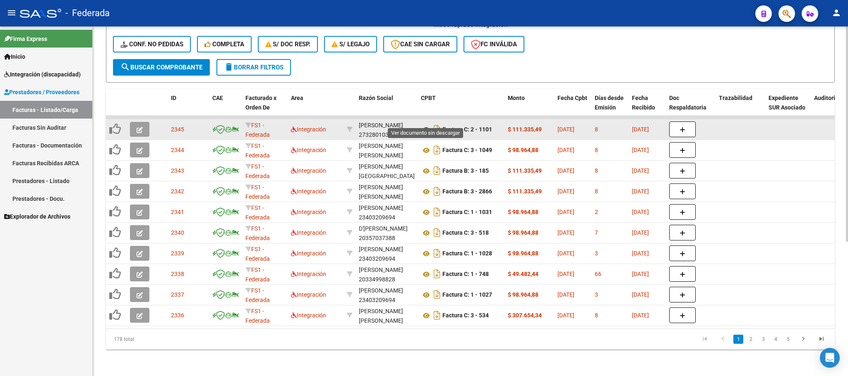
click at [426, 125] on icon at bounding box center [426, 130] width 11 height 10
click at [137, 127] on icon "button" at bounding box center [139, 130] width 6 height 6
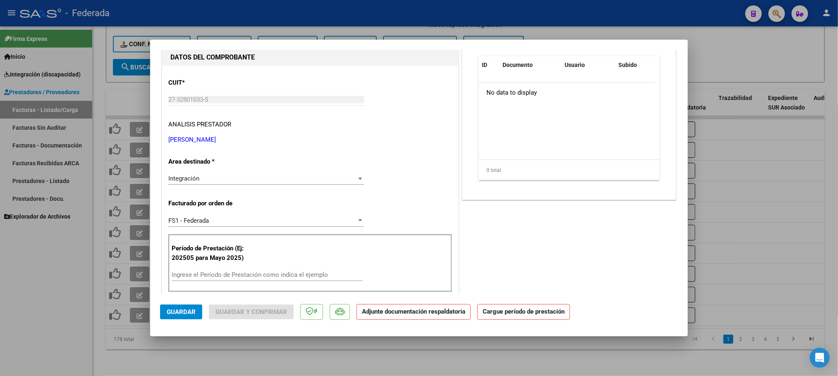
scroll to position [124, 0]
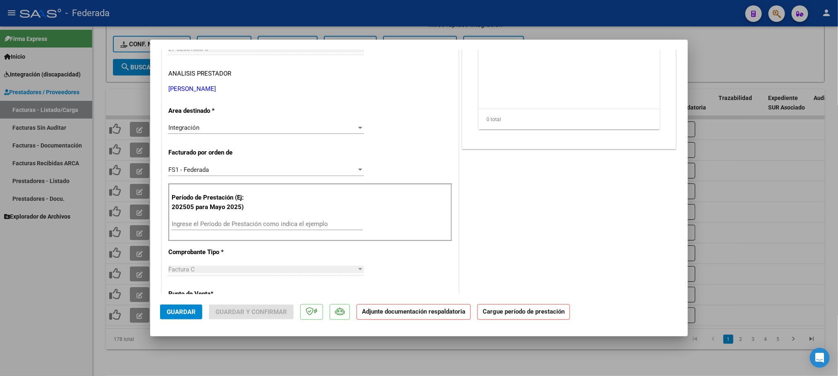
click at [206, 222] on input "Ingrese el Período de Prestación como indica el ejemplo" at bounding box center [267, 223] width 191 height 7
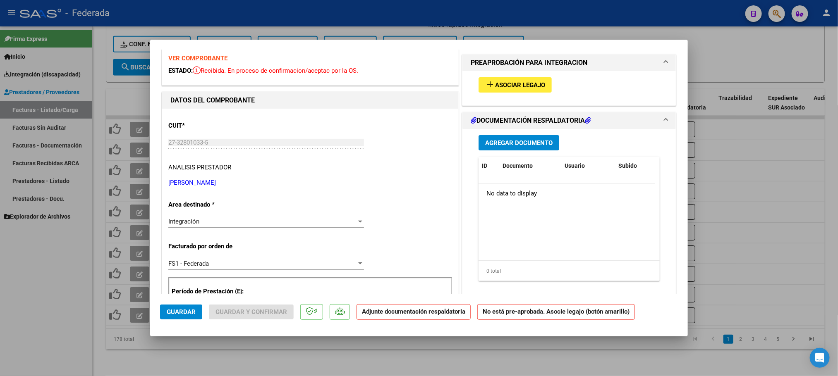
scroll to position [0, 0]
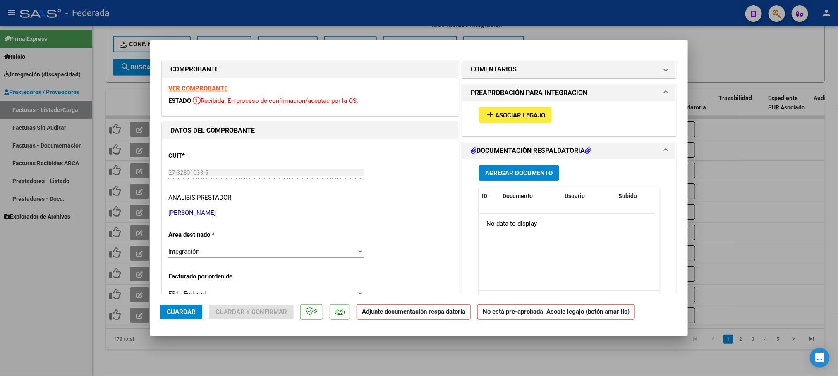
type input "202509"
click at [506, 115] on span "Asociar Legajo" at bounding box center [520, 115] width 50 height 7
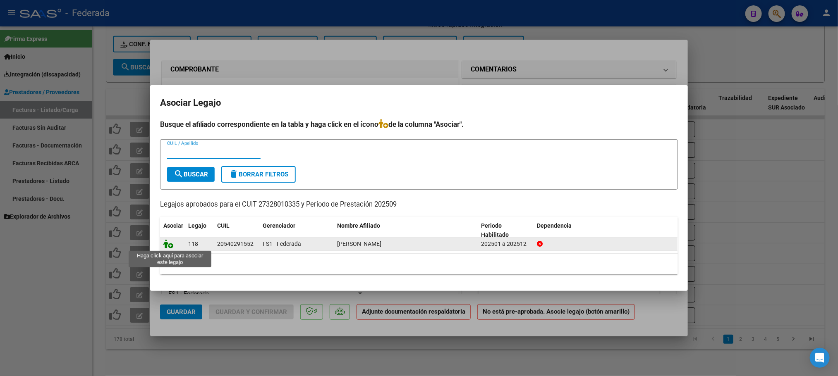
click at [170, 244] on icon at bounding box center [168, 243] width 10 height 9
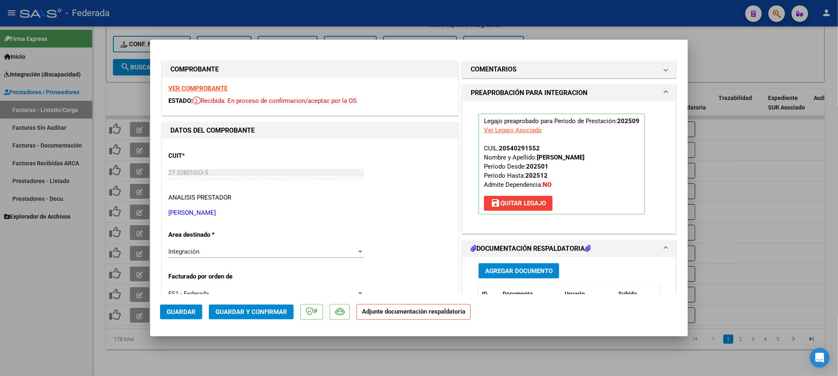
click at [252, 311] on span "Guardar y Confirmar" at bounding box center [252, 312] width 72 height 7
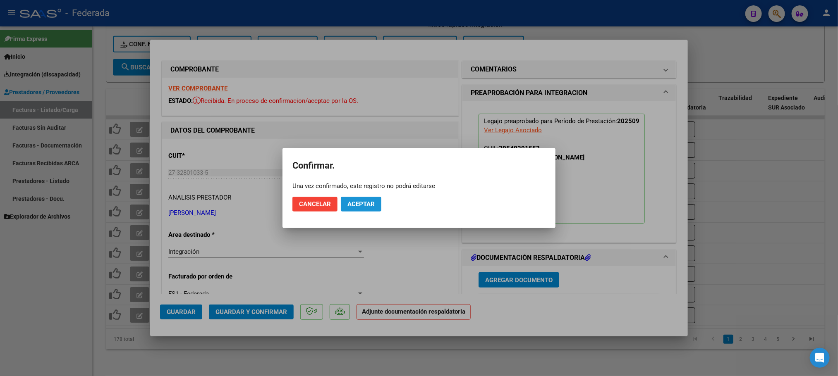
click at [356, 207] on span "Aceptar" at bounding box center [360, 204] width 27 height 7
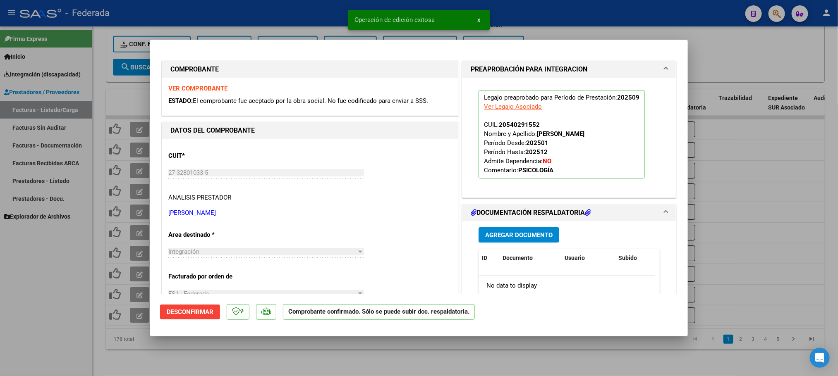
click at [445, 354] on div at bounding box center [419, 188] width 838 height 376
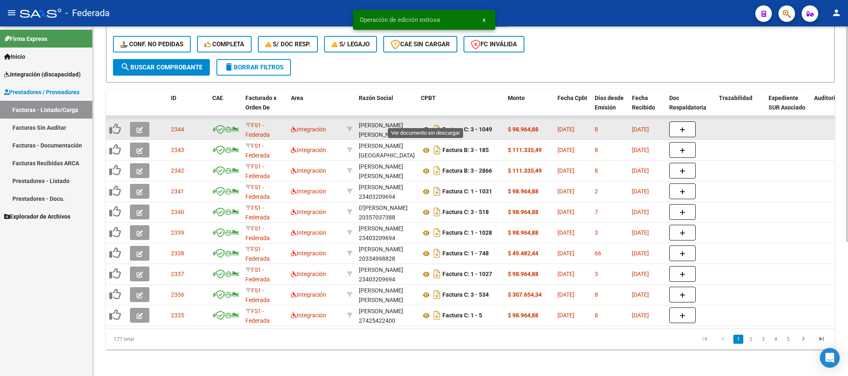
click at [427, 125] on icon at bounding box center [426, 130] width 11 height 10
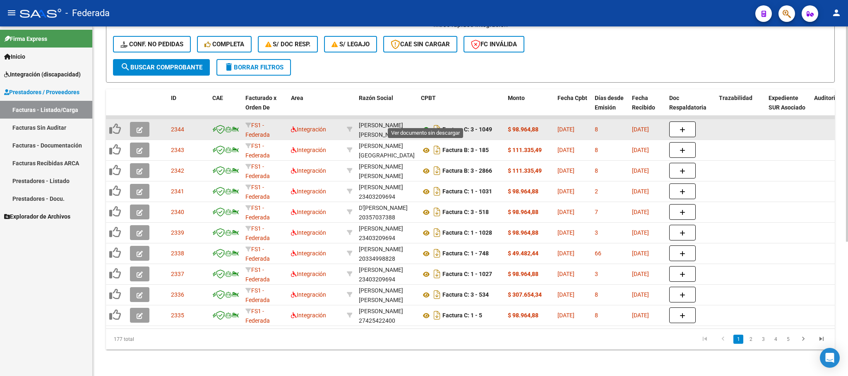
click at [424, 125] on icon at bounding box center [426, 130] width 11 height 10
click at [140, 127] on icon "button" at bounding box center [139, 130] width 6 height 6
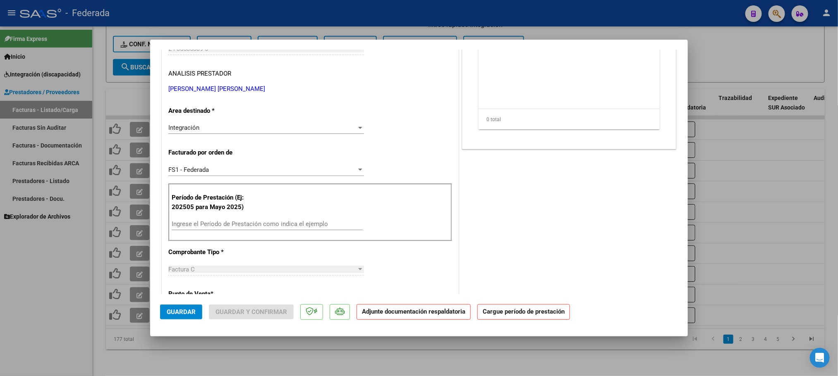
scroll to position [186, 0]
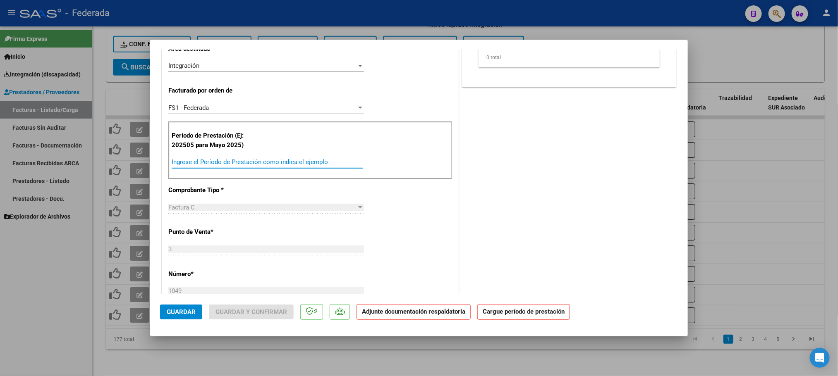
click at [229, 163] on input "Ingrese el Período de Prestación como indica el ejemplo" at bounding box center [267, 161] width 191 height 7
type input "202509"
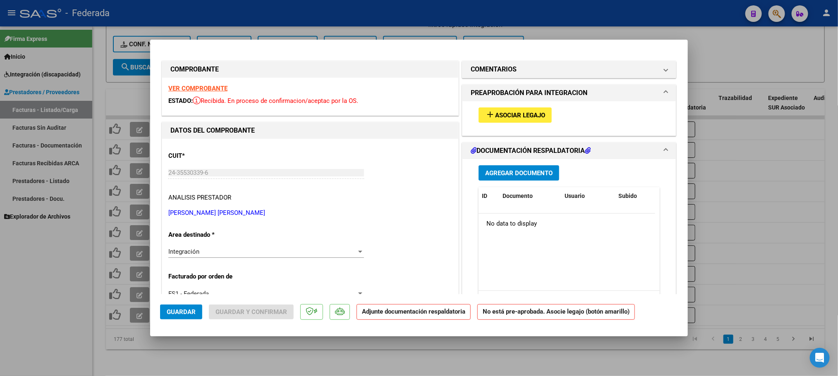
click at [526, 120] on button "add Asociar Legajo" at bounding box center [515, 115] width 73 height 15
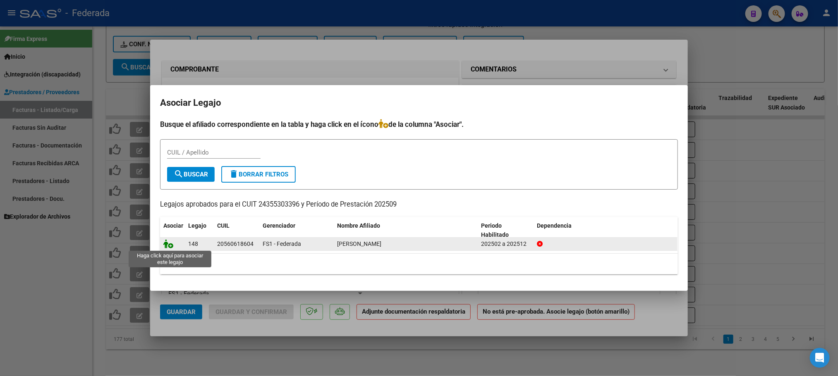
click at [168, 247] on icon at bounding box center [168, 243] width 10 height 9
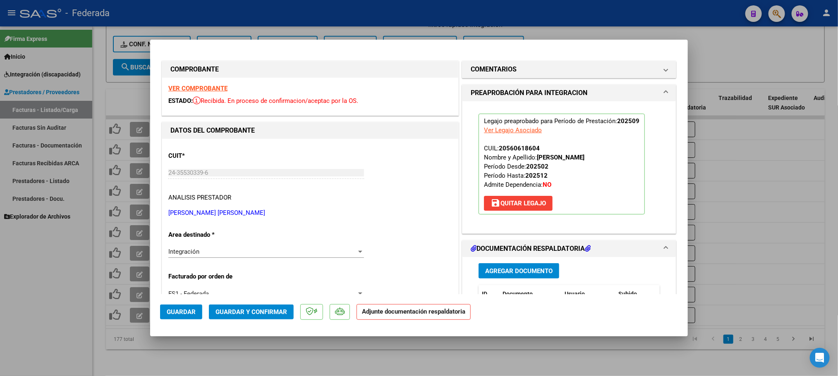
click at [259, 312] on span "Guardar y Confirmar" at bounding box center [252, 312] width 72 height 7
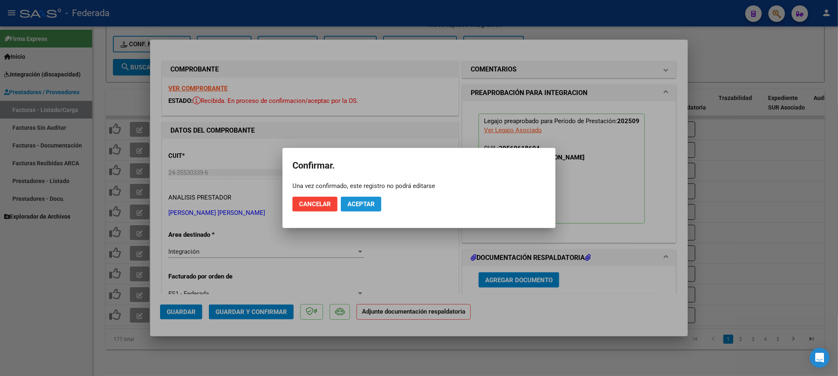
click at [360, 204] on span "Aceptar" at bounding box center [360, 204] width 27 height 7
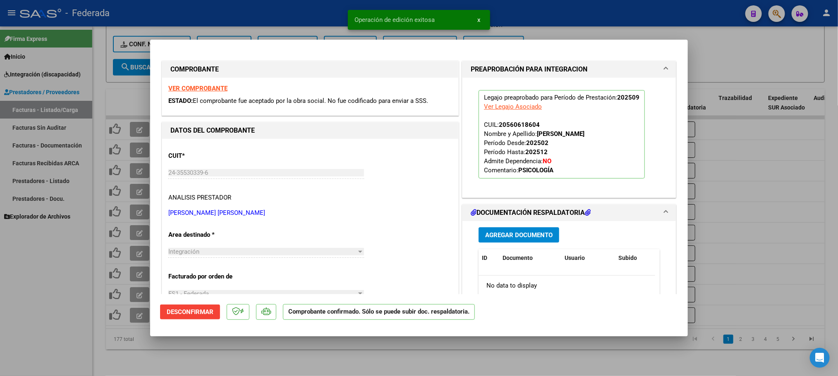
click at [279, 352] on div at bounding box center [419, 188] width 838 height 376
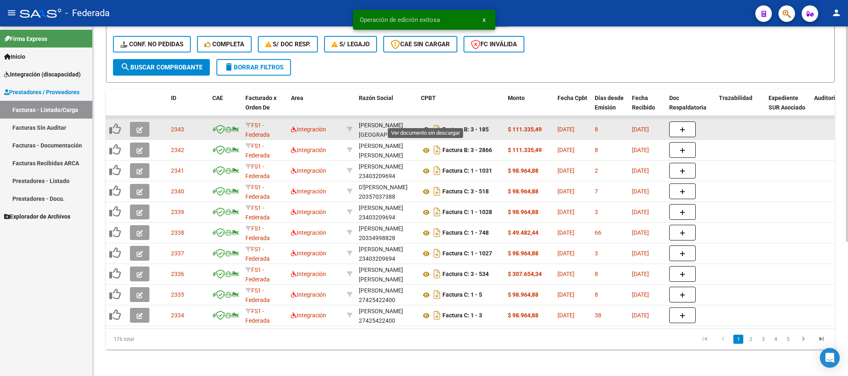
click at [425, 125] on icon at bounding box center [426, 130] width 11 height 10
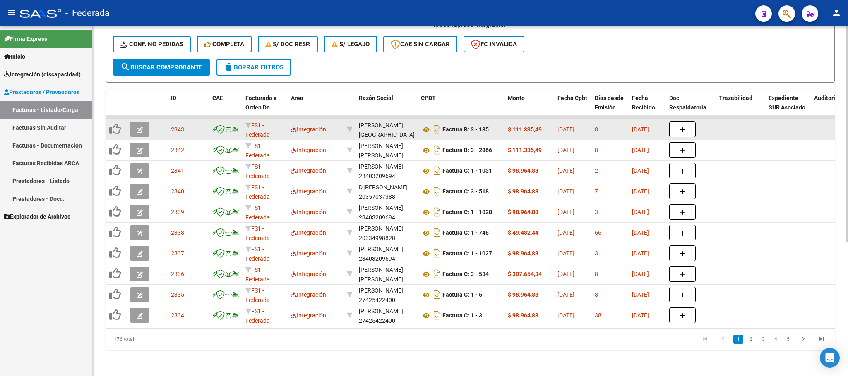
click at [143, 122] on button "button" at bounding box center [139, 129] width 19 height 15
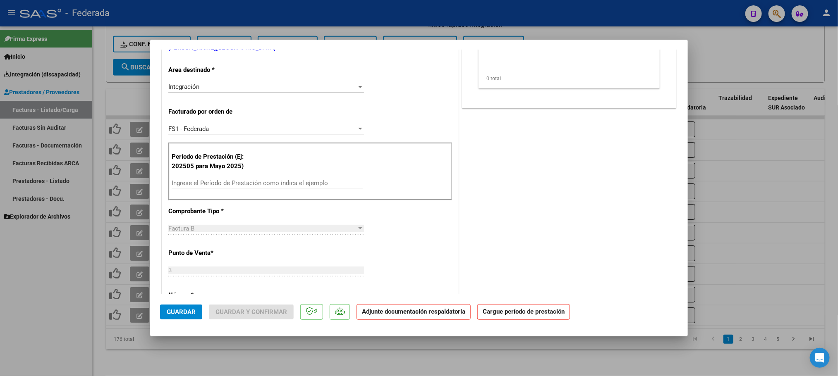
scroll to position [186, 0]
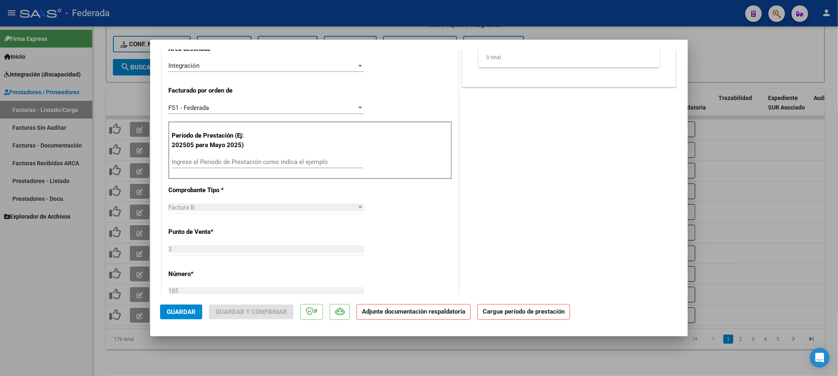
click at [210, 163] on input "Ingrese el Período de Prestación como indica el ejemplo" at bounding box center [267, 161] width 191 height 7
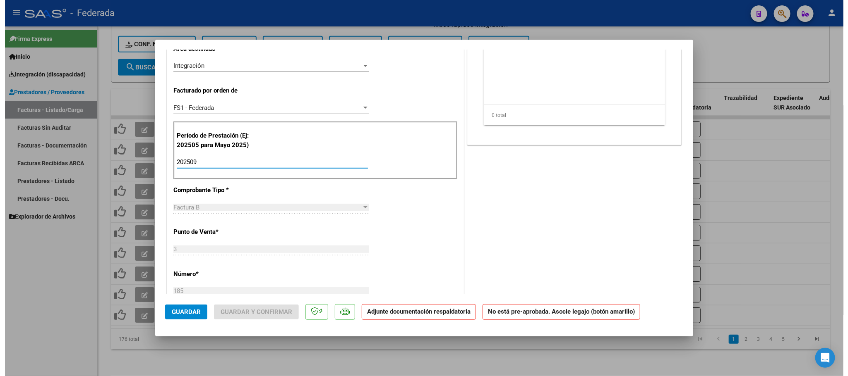
scroll to position [0, 0]
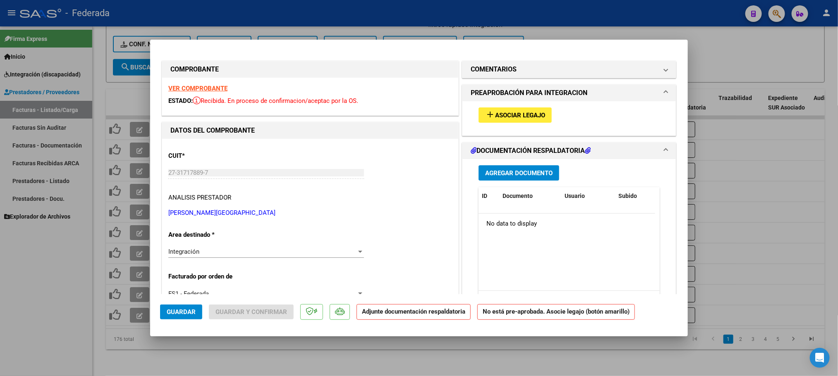
type input "202509"
click at [515, 112] on span "Asociar Legajo" at bounding box center [520, 115] width 50 height 7
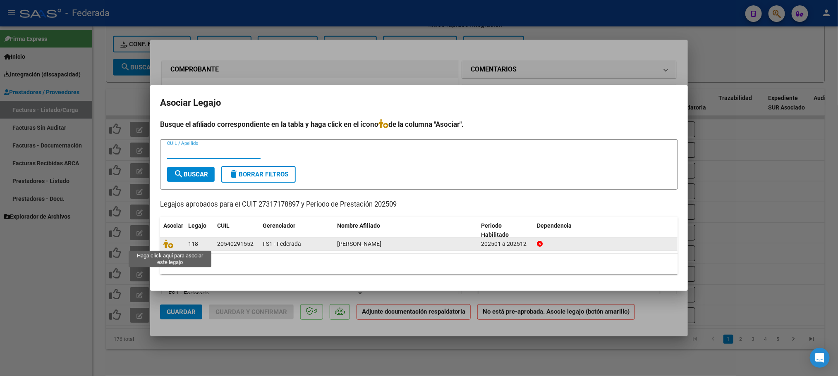
click at [174, 244] on span at bounding box center [169, 244] width 12 height 7
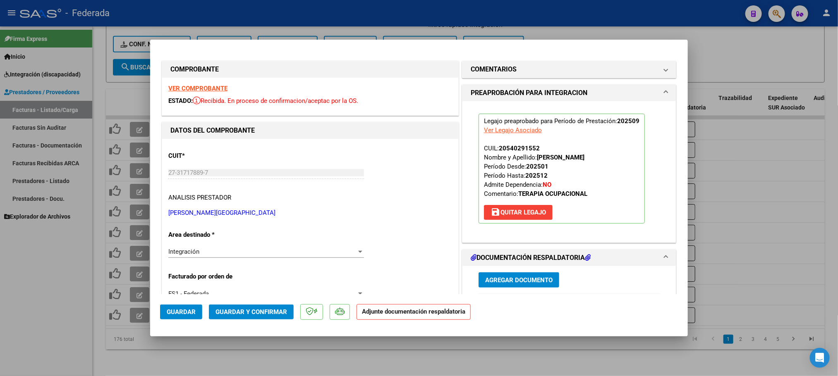
click at [266, 313] on span "Guardar y Confirmar" at bounding box center [252, 312] width 72 height 7
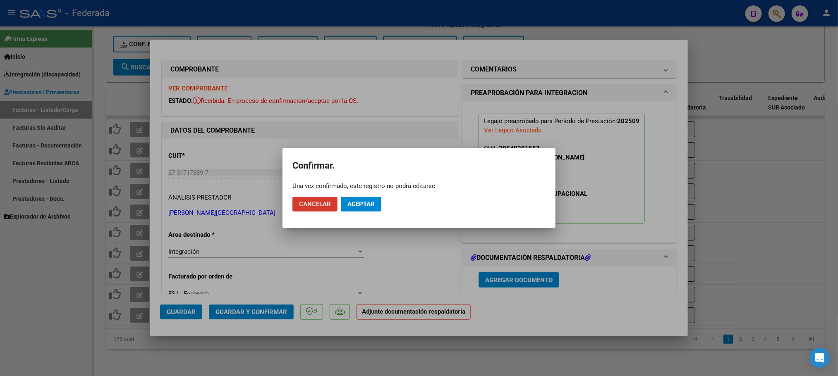
click at [354, 201] on span "Aceptar" at bounding box center [360, 204] width 27 height 7
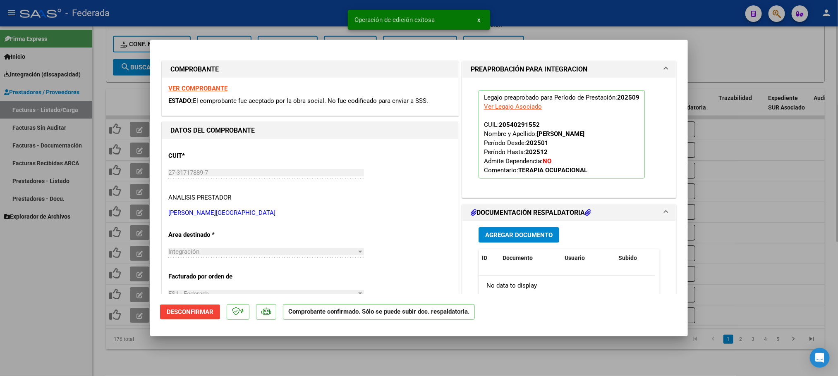
click at [319, 351] on div at bounding box center [419, 188] width 838 height 376
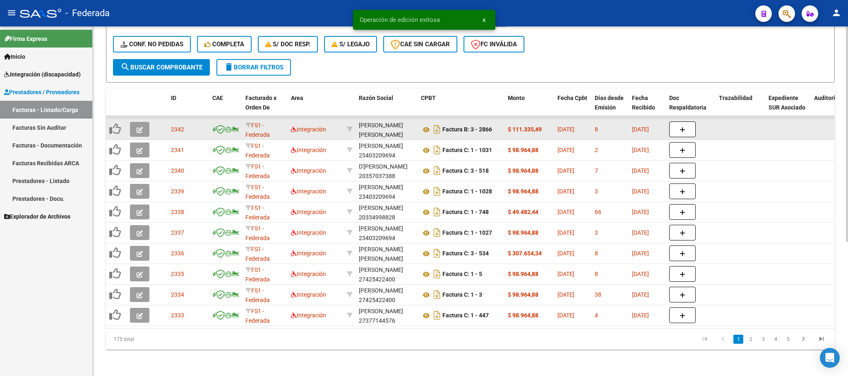
click at [136, 127] on icon "button" at bounding box center [139, 130] width 6 height 6
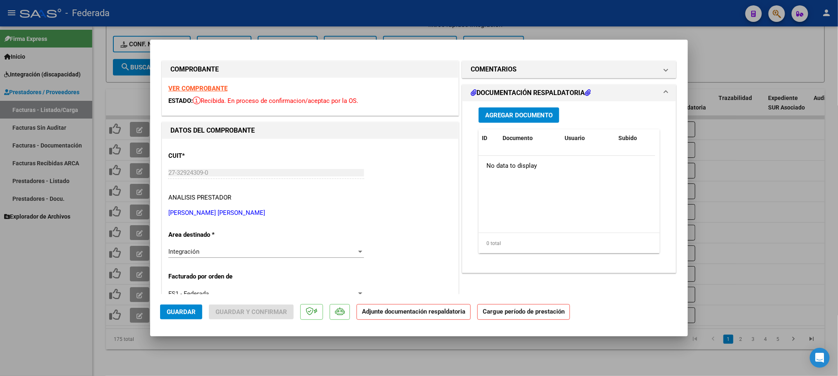
click at [268, 373] on div at bounding box center [419, 188] width 838 height 376
type input "$ 0,00"
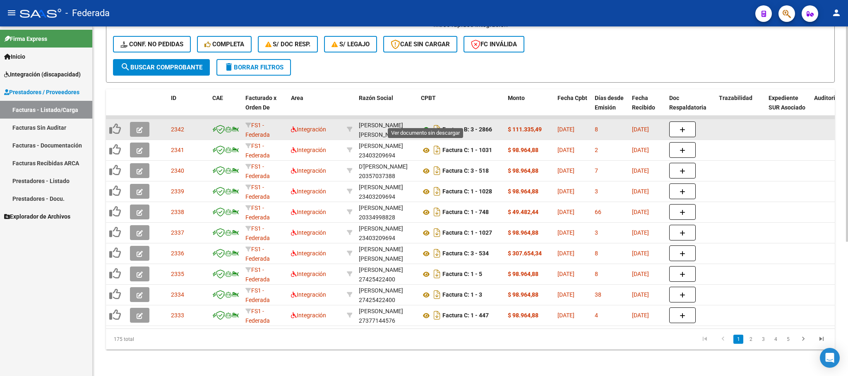
click at [425, 125] on icon at bounding box center [426, 130] width 11 height 10
click at [146, 122] on button "button" at bounding box center [139, 129] width 19 height 15
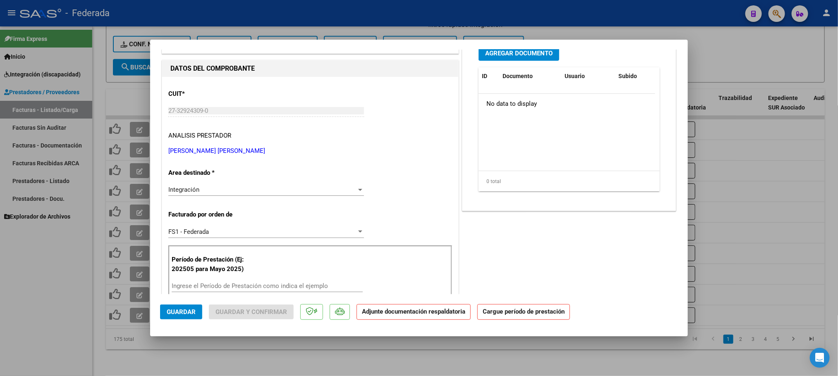
scroll to position [124, 0]
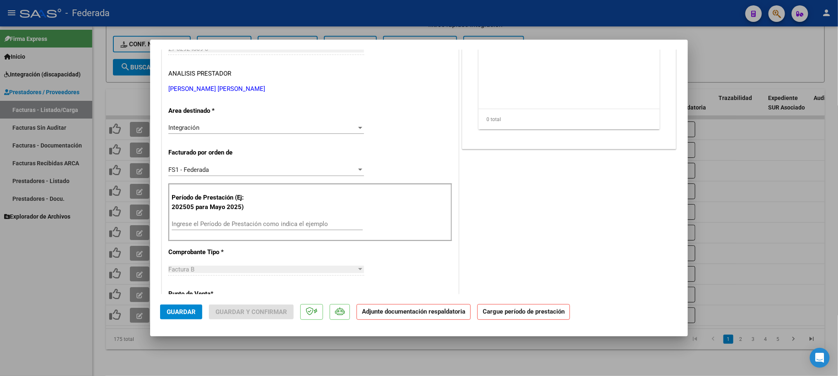
click at [223, 224] on input "Ingrese el Período de Prestación como indica el ejemplo" at bounding box center [267, 223] width 191 height 7
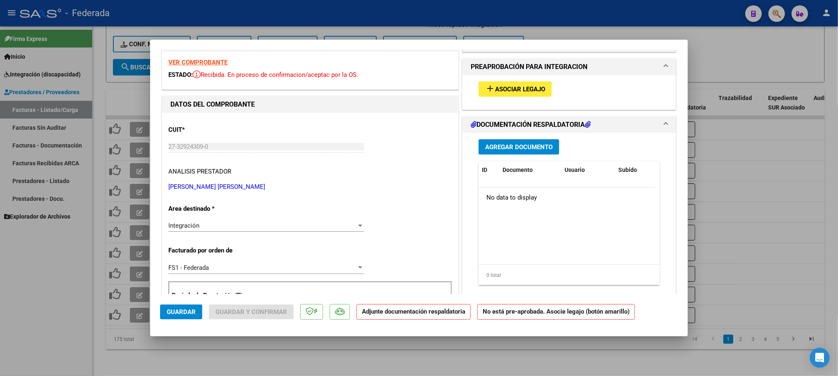
scroll to position [0, 0]
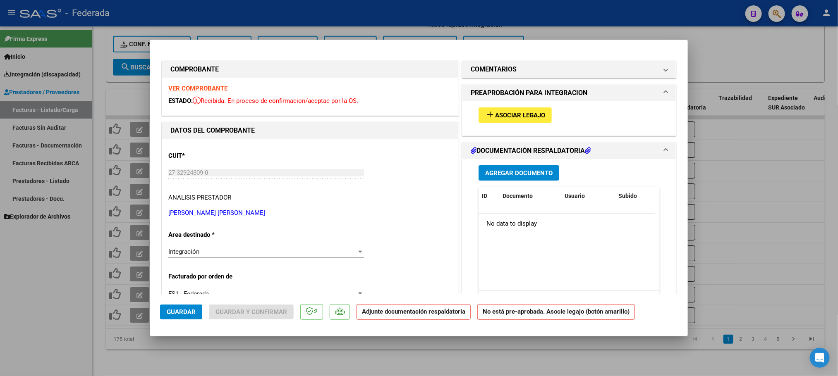
type input "202509"
click at [486, 120] on button "add Asociar Legajo" at bounding box center [515, 115] width 73 height 15
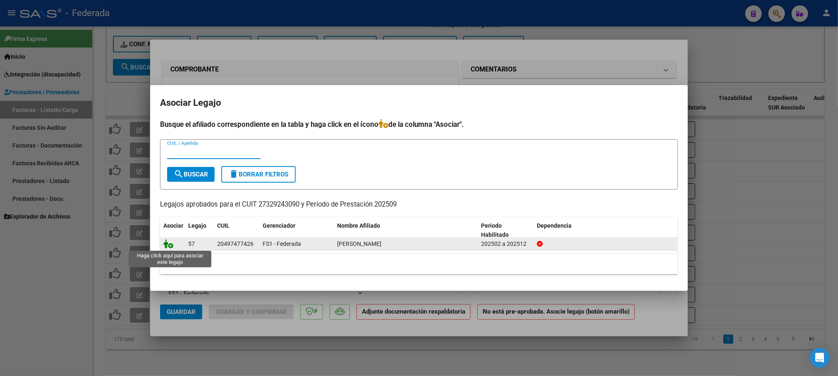
click at [164, 244] on icon at bounding box center [168, 243] width 10 height 9
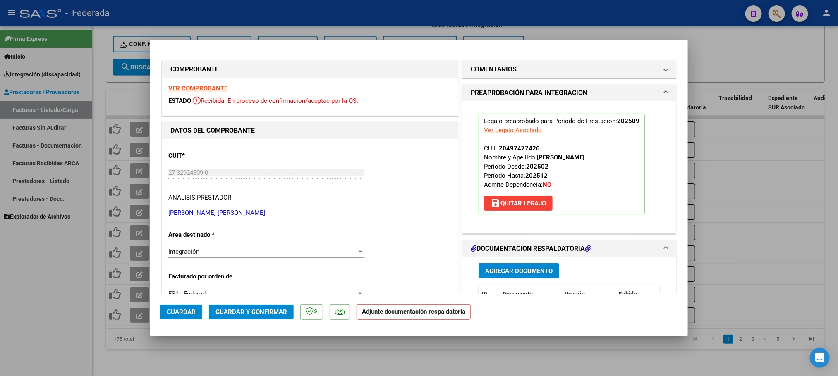
click at [246, 309] on span "Guardar y Confirmar" at bounding box center [252, 312] width 72 height 7
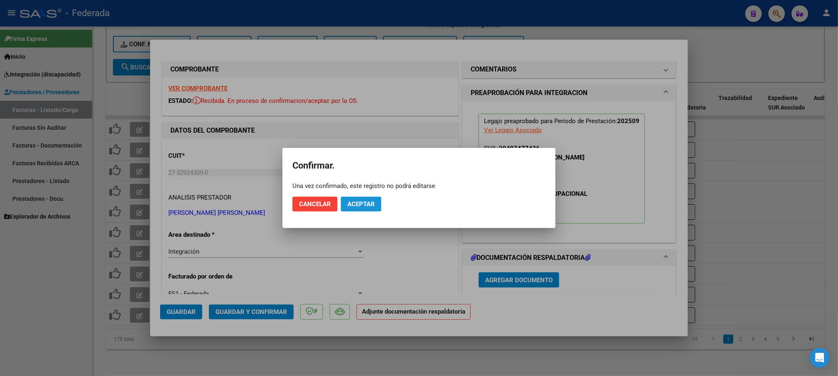
click at [361, 204] on span "Aceptar" at bounding box center [360, 204] width 27 height 7
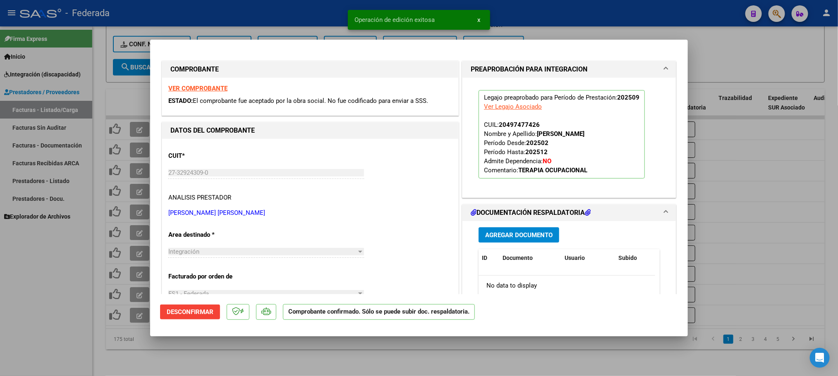
click at [259, 351] on div at bounding box center [419, 188] width 838 height 376
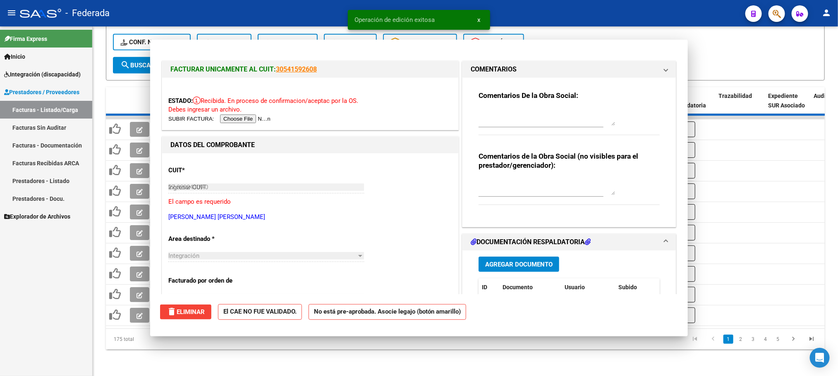
type input "$ 0,00"
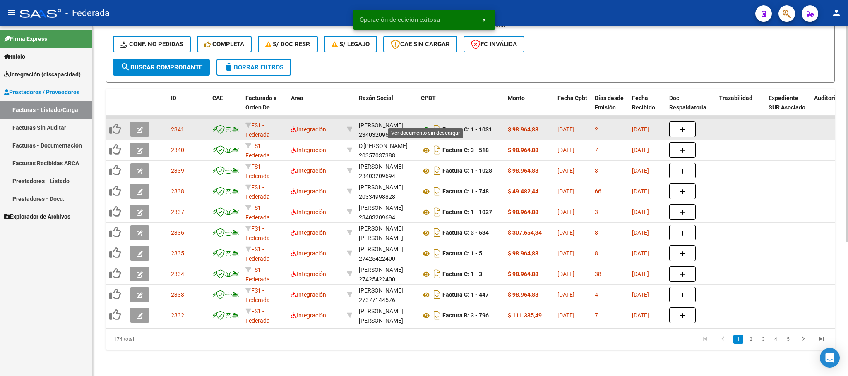
click at [425, 125] on icon at bounding box center [426, 130] width 11 height 10
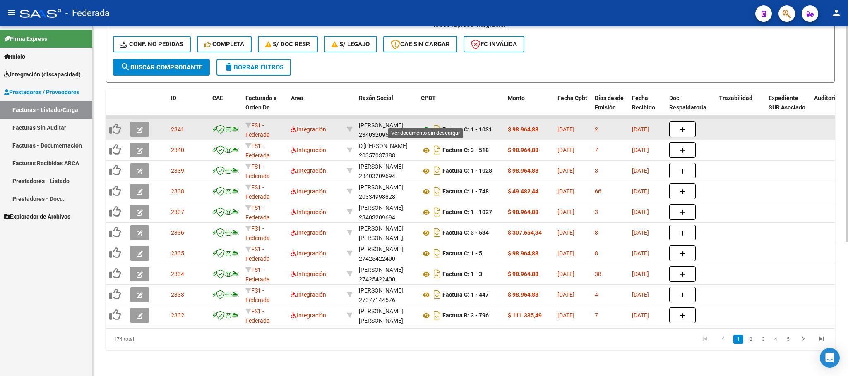
click at [426, 125] on icon at bounding box center [426, 130] width 11 height 10
click at [133, 122] on button "button" at bounding box center [139, 129] width 19 height 15
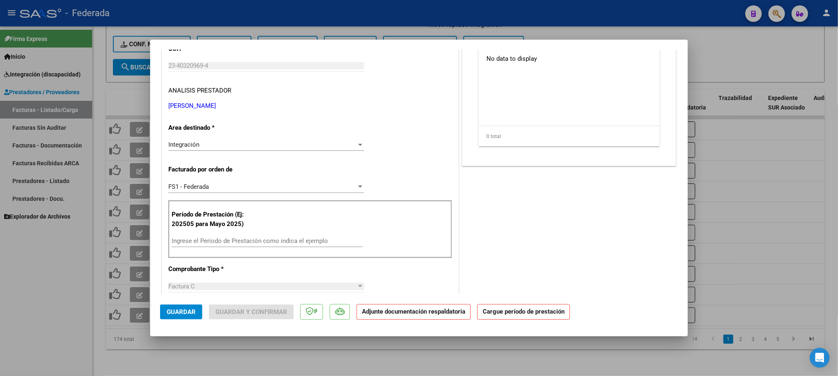
scroll to position [124, 0]
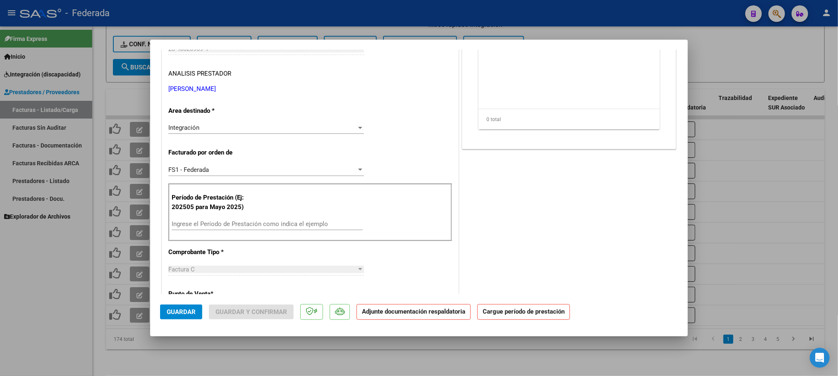
click at [205, 225] on input "Ingrese el Período de Prestación como indica el ejemplo" at bounding box center [267, 223] width 191 height 7
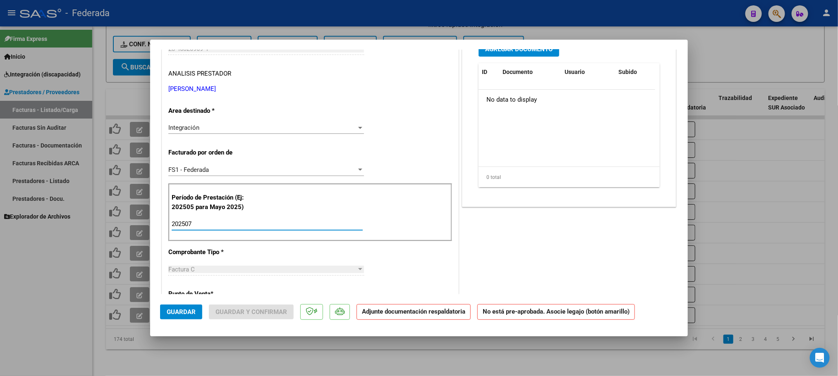
scroll to position [0, 0]
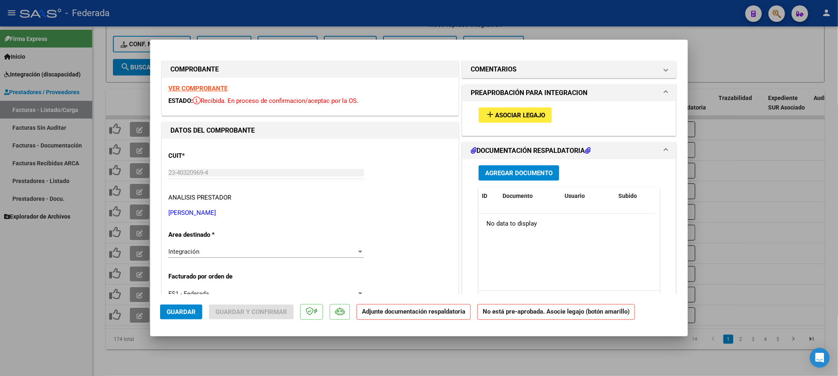
type input "202507"
click at [487, 114] on mat-icon "add" at bounding box center [490, 115] width 10 height 10
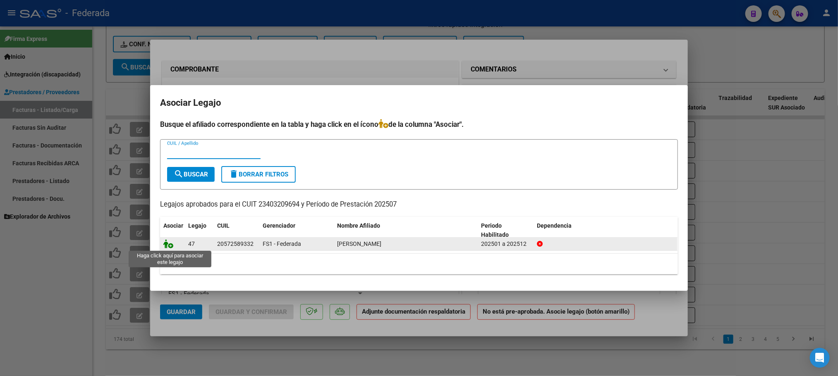
click at [168, 246] on icon at bounding box center [168, 243] width 10 height 9
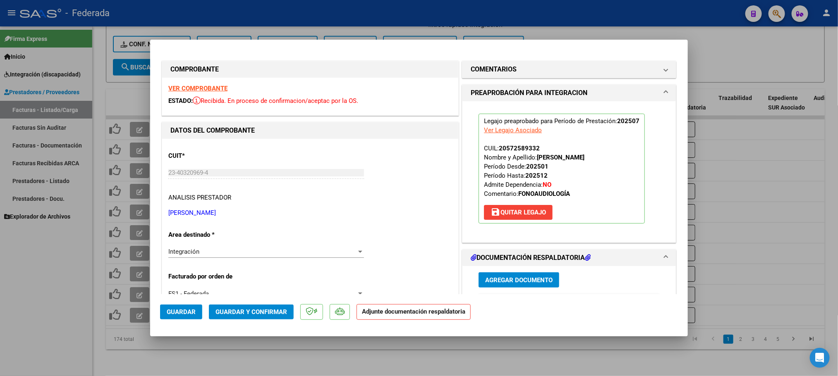
click at [246, 309] on span "Guardar y Confirmar" at bounding box center [252, 312] width 72 height 7
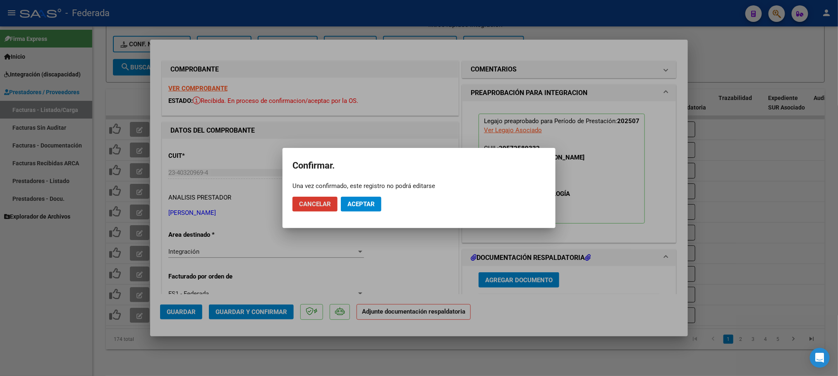
click at [370, 211] on button "Aceptar" at bounding box center [361, 204] width 41 height 15
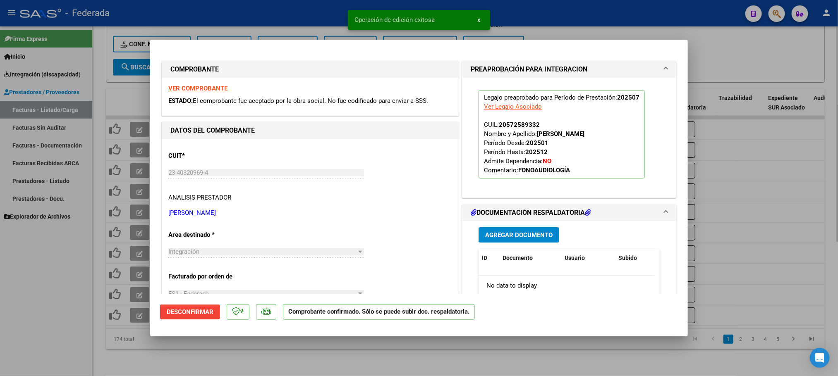
click at [282, 353] on div at bounding box center [419, 188] width 838 height 376
type input "$ 0,00"
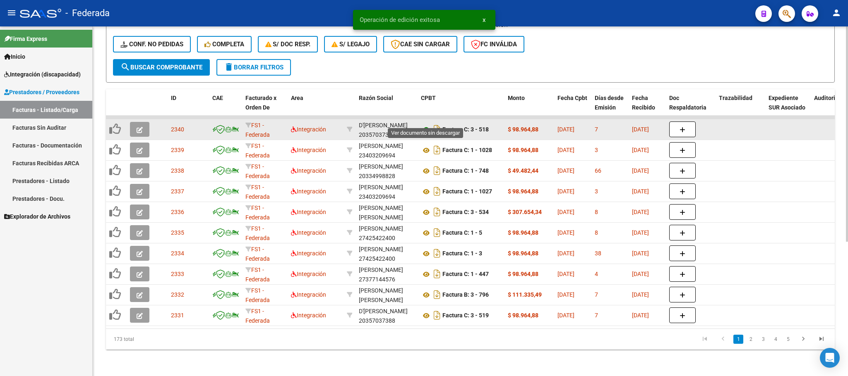
click at [424, 125] on icon at bounding box center [426, 130] width 11 height 10
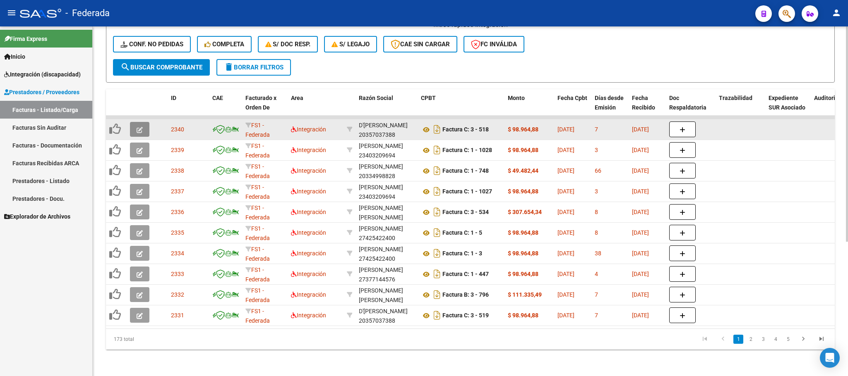
click at [140, 127] on icon "button" at bounding box center [139, 130] width 6 height 6
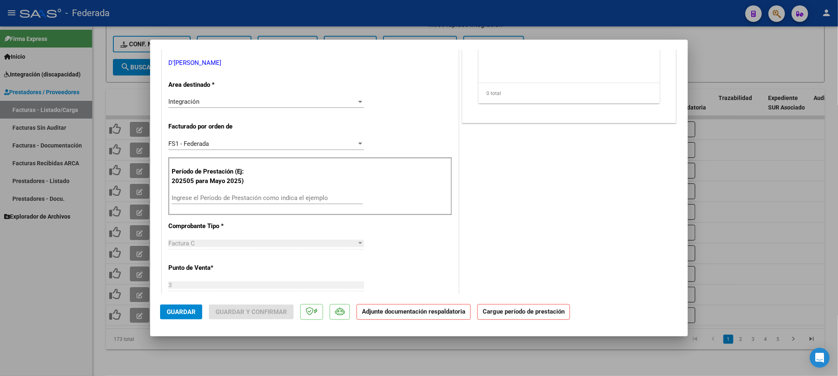
scroll to position [186, 0]
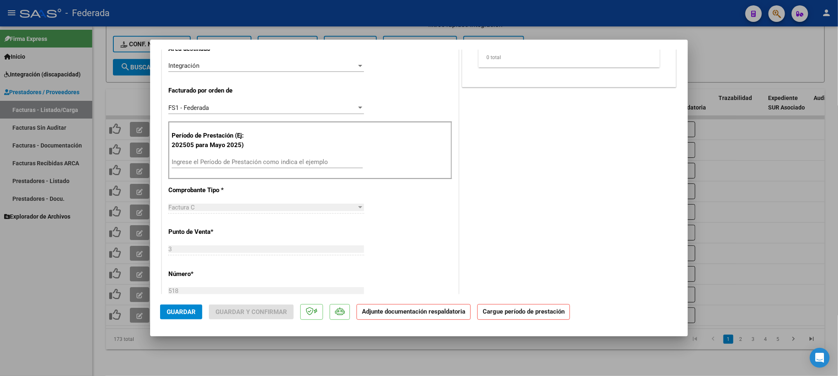
click at [213, 166] on input "Ingrese el Período de Prestación como indica el ejemplo" at bounding box center [267, 161] width 191 height 7
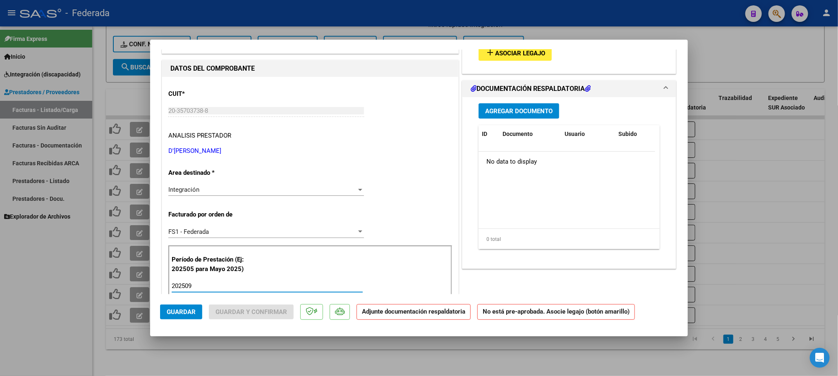
scroll to position [0, 0]
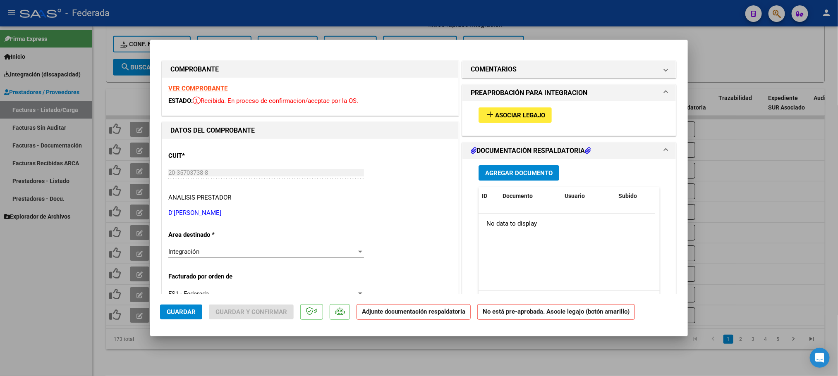
type input "202509"
click at [502, 114] on span "Asociar Legajo" at bounding box center [520, 115] width 50 height 7
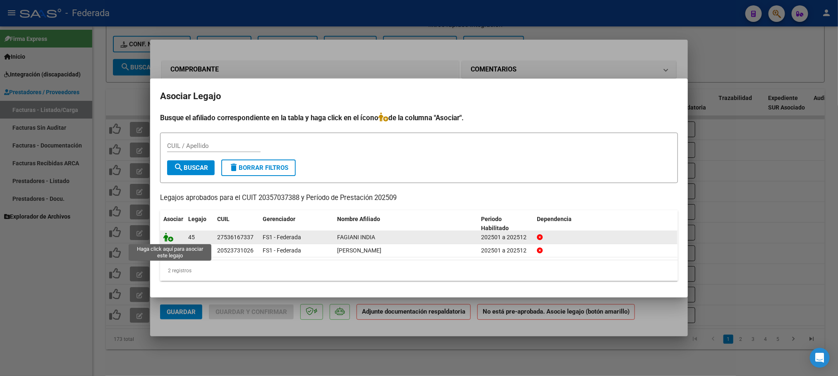
click at [166, 239] on icon at bounding box center [168, 237] width 10 height 9
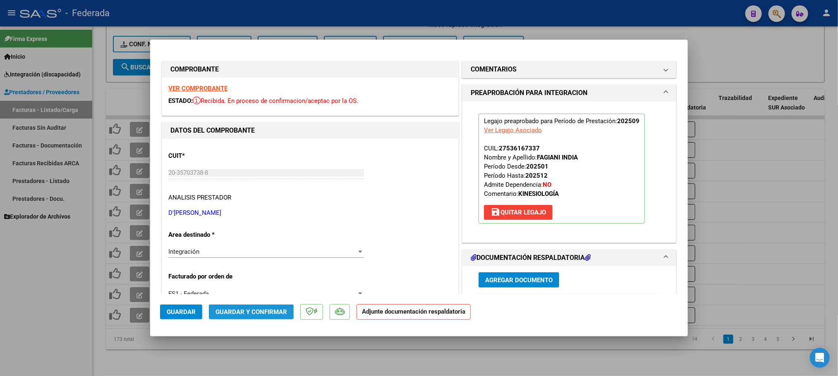
click at [247, 309] on span "Guardar y Confirmar" at bounding box center [252, 312] width 72 height 7
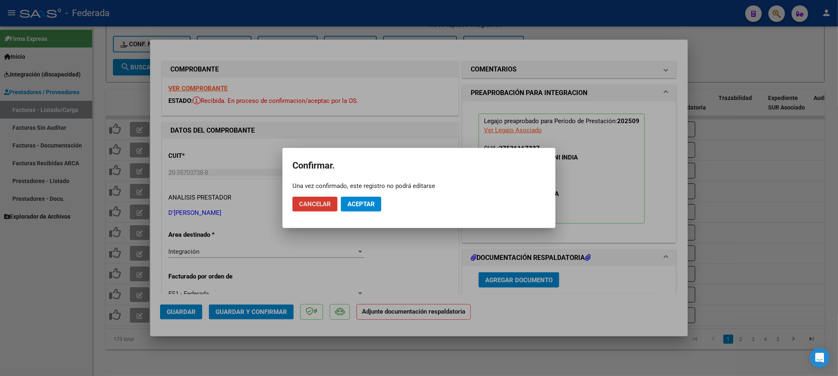
click at [361, 206] on span "Aceptar" at bounding box center [360, 204] width 27 height 7
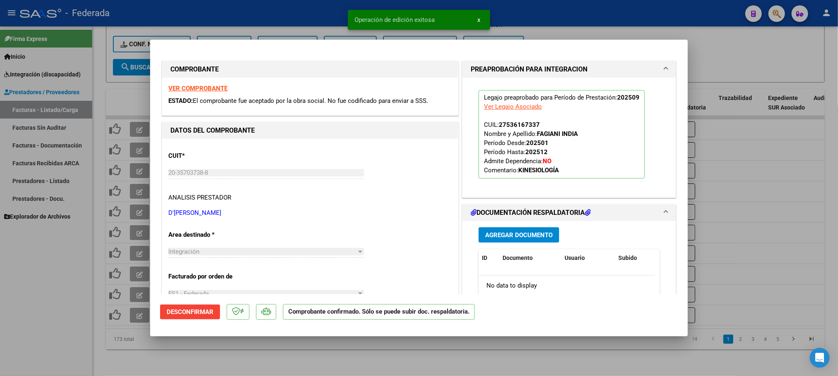
click at [382, 340] on div at bounding box center [419, 188] width 838 height 376
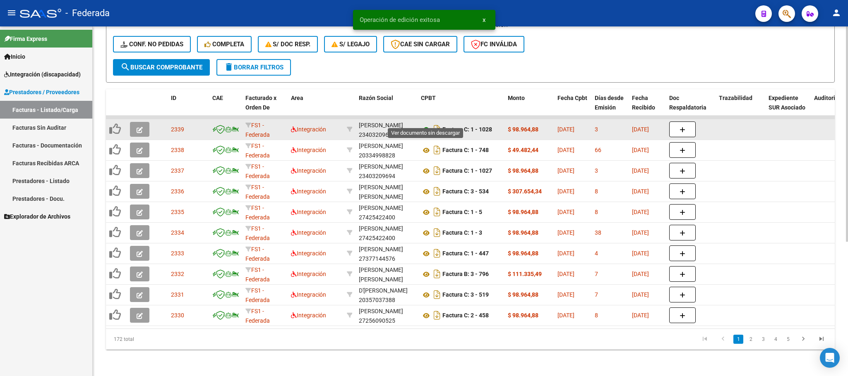
click at [423, 125] on icon at bounding box center [426, 130] width 11 height 10
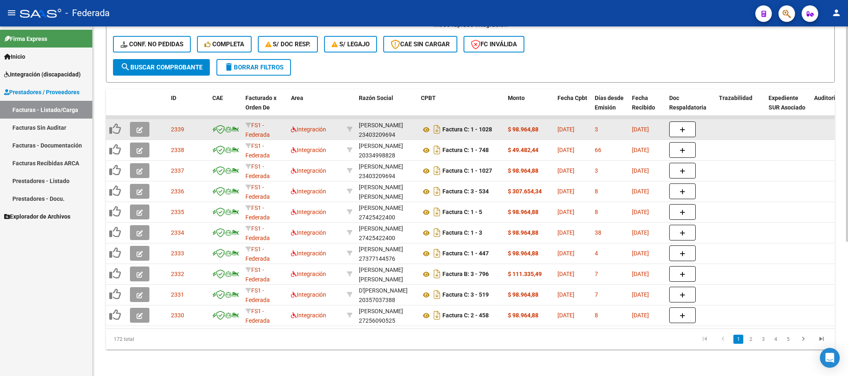
click at [144, 122] on button "button" at bounding box center [139, 129] width 19 height 15
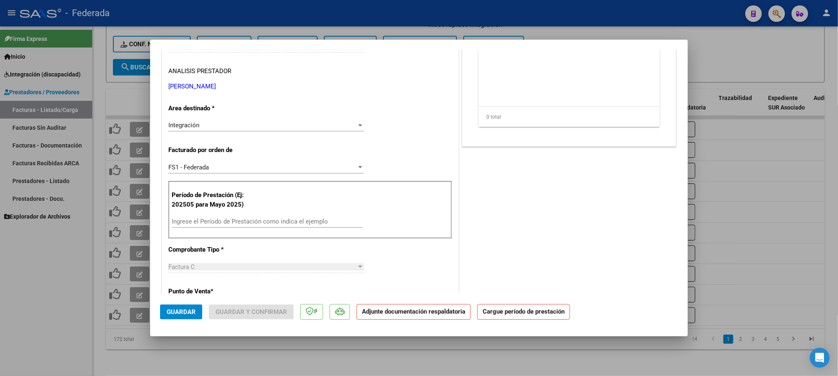
scroll to position [186, 0]
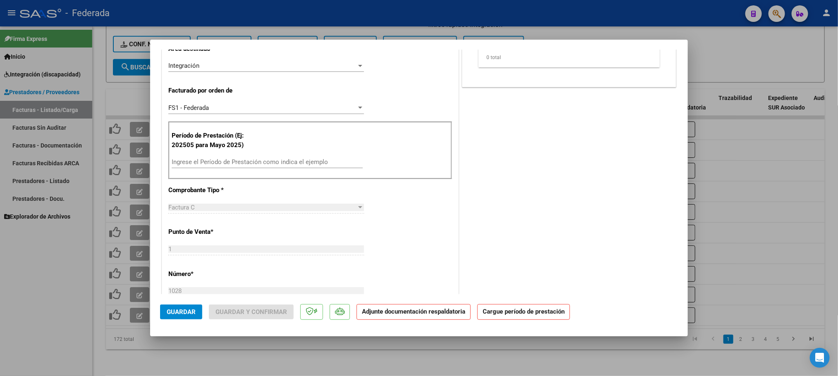
click at [213, 160] on input "Ingrese el Período de Prestación como indica el ejemplo" at bounding box center [267, 161] width 191 height 7
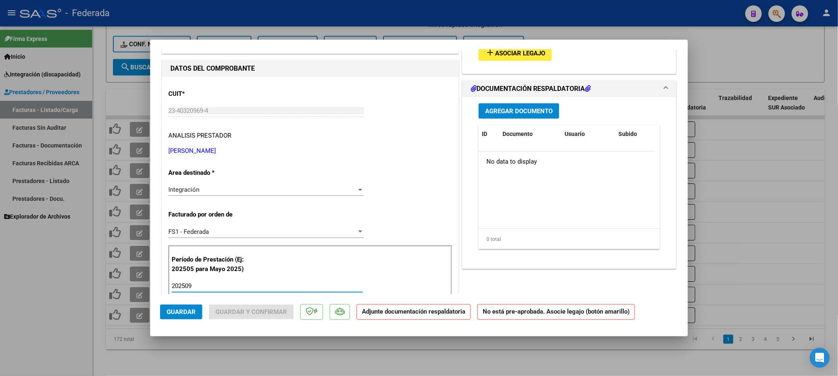
scroll to position [0, 0]
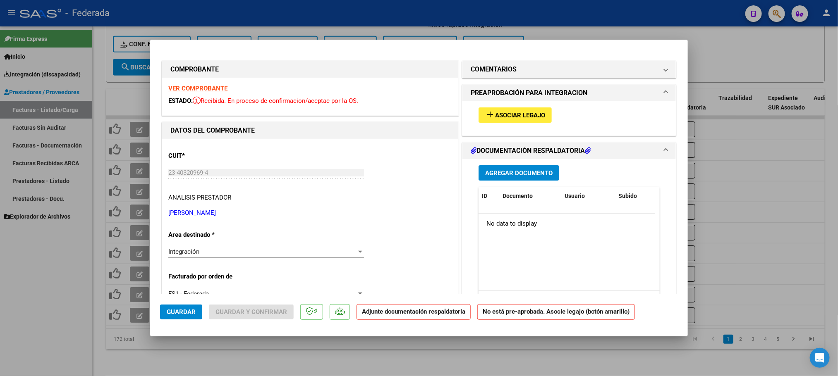
type input "202509"
click at [495, 112] on span "Asociar Legajo" at bounding box center [520, 115] width 50 height 7
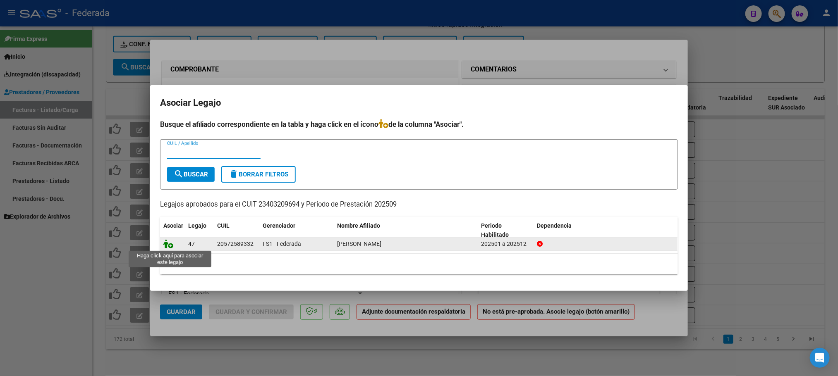
click at [168, 246] on icon at bounding box center [168, 243] width 10 height 9
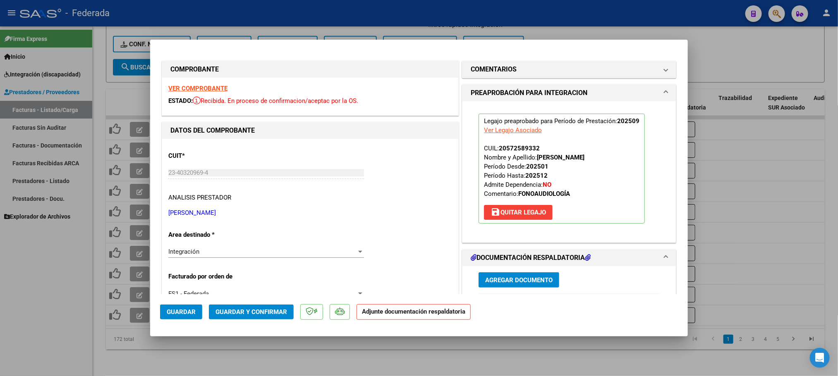
click at [261, 310] on span "Guardar y Confirmar" at bounding box center [252, 312] width 72 height 7
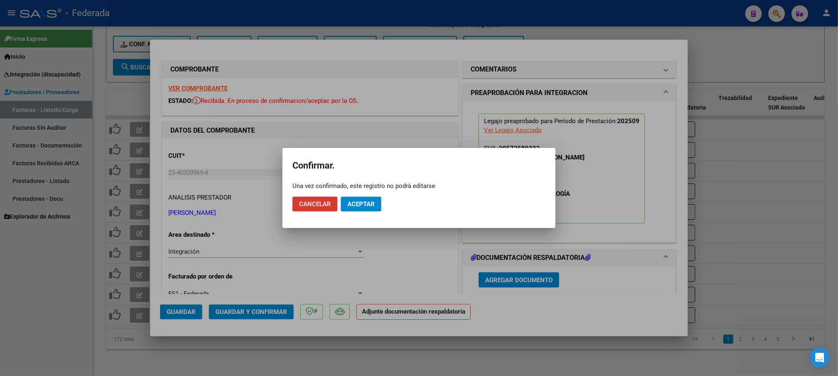
click at [370, 201] on span "Aceptar" at bounding box center [360, 204] width 27 height 7
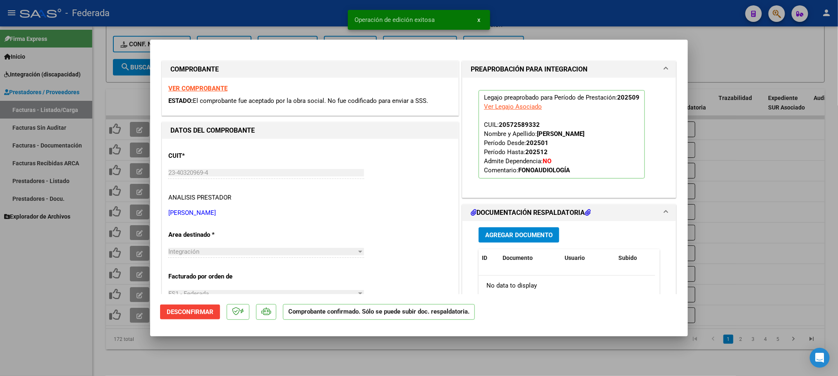
click at [377, 349] on div at bounding box center [419, 188] width 838 height 376
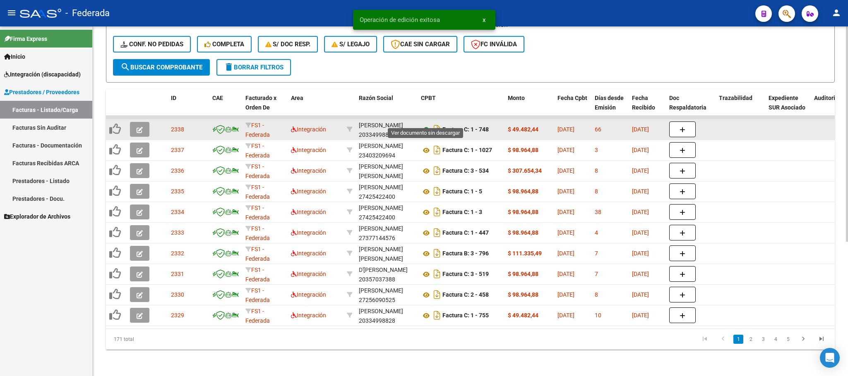
click at [426, 125] on icon at bounding box center [426, 130] width 11 height 10
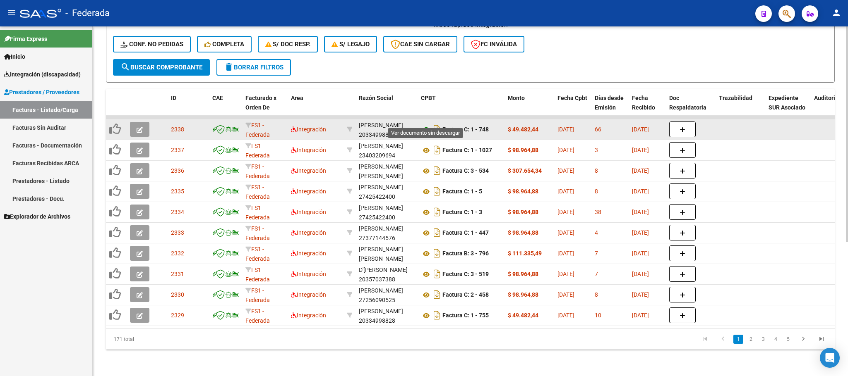
click at [425, 125] on icon at bounding box center [426, 130] width 11 height 10
click at [139, 125] on button "button" at bounding box center [139, 129] width 19 height 15
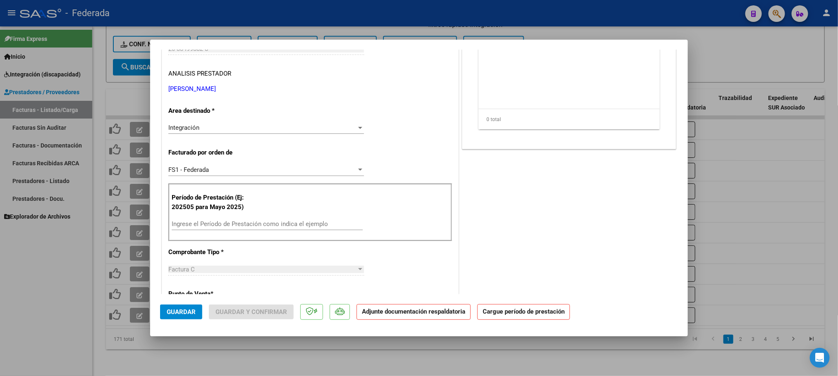
scroll to position [186, 0]
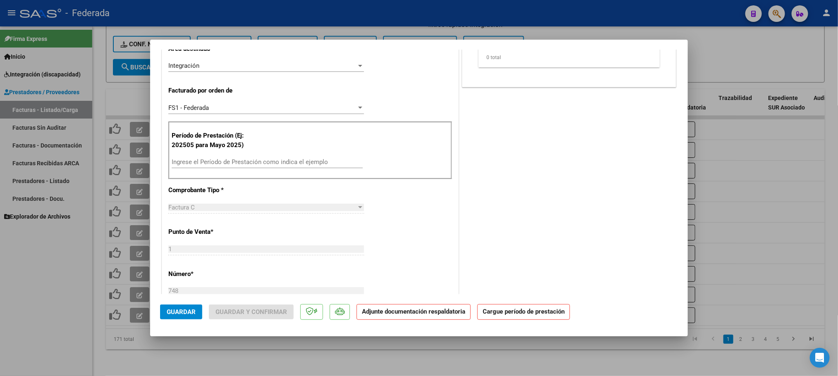
click at [230, 164] on input "Ingrese el Período de Prestación como indica el ejemplo" at bounding box center [267, 161] width 191 height 7
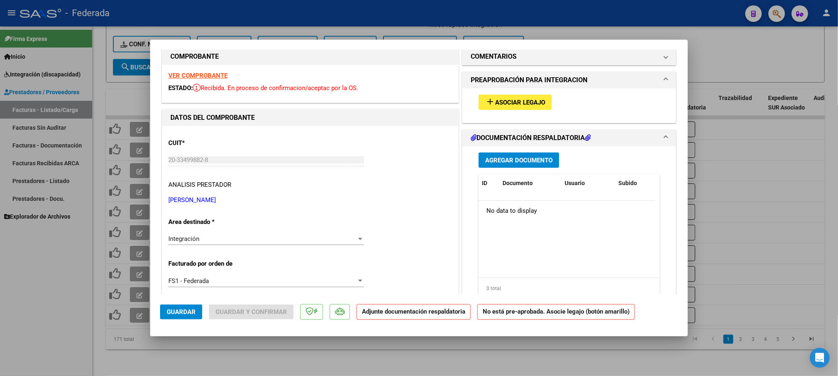
scroll to position [0, 0]
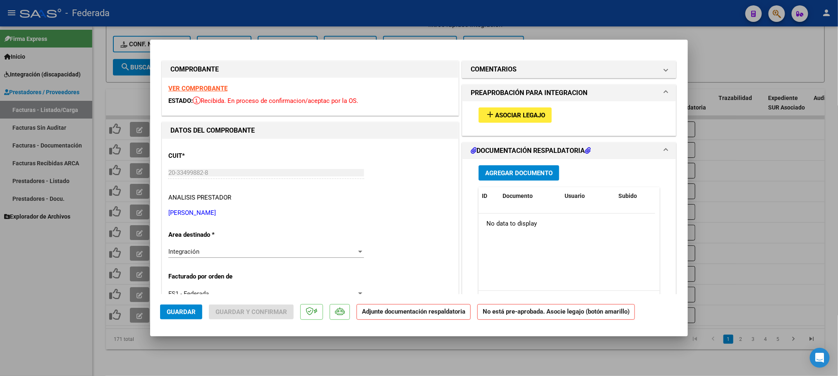
type input "202507"
click at [519, 112] on span "Asociar Legajo" at bounding box center [520, 115] width 50 height 7
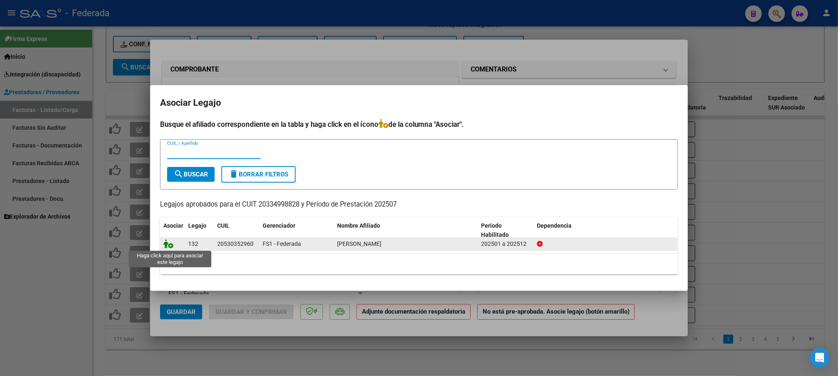
click at [168, 244] on icon at bounding box center [168, 243] width 10 height 9
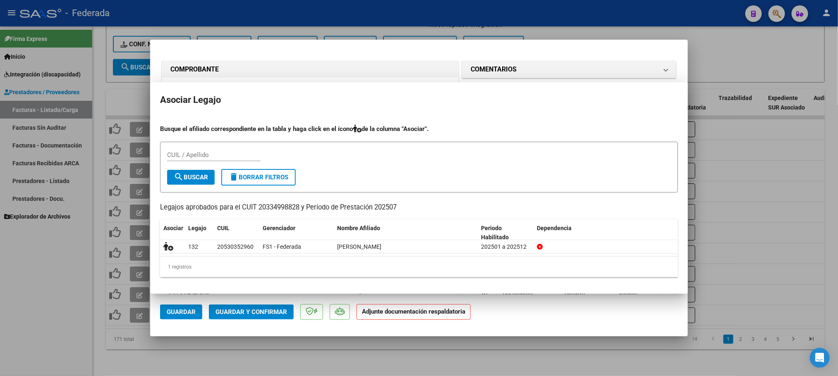
click at [239, 309] on span "Guardar y Confirmar" at bounding box center [252, 312] width 72 height 7
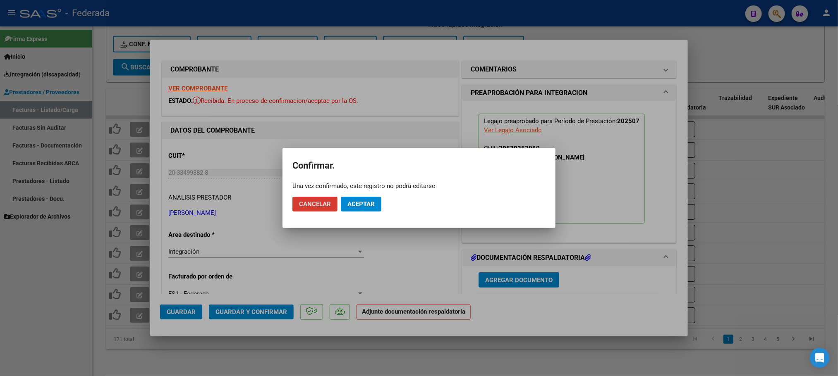
click at [371, 206] on span "Aceptar" at bounding box center [360, 204] width 27 height 7
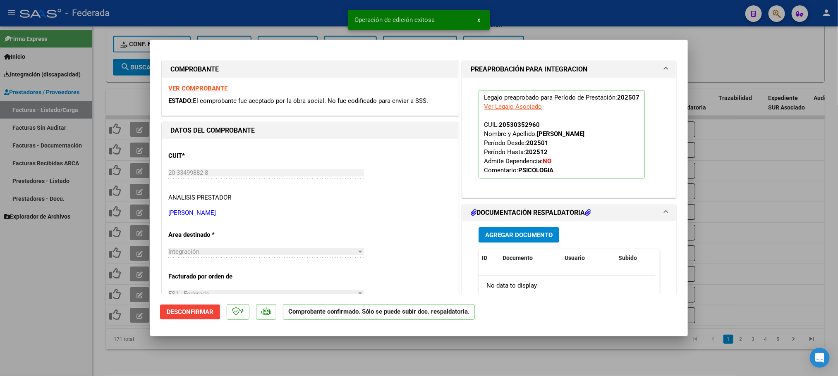
click at [334, 350] on div at bounding box center [419, 188] width 838 height 376
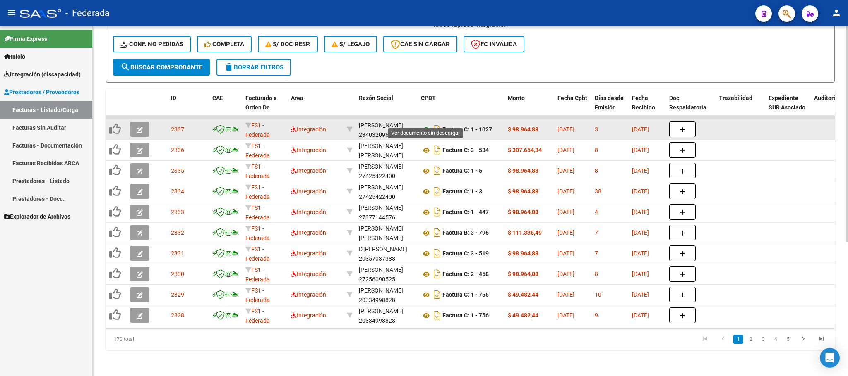
click at [424, 125] on icon at bounding box center [426, 130] width 11 height 10
click at [423, 125] on icon at bounding box center [426, 130] width 11 height 10
click at [138, 127] on icon "button" at bounding box center [139, 130] width 6 height 6
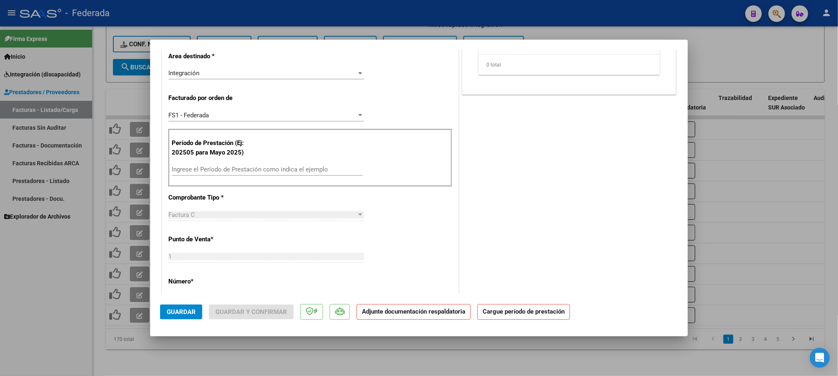
scroll to position [248, 0]
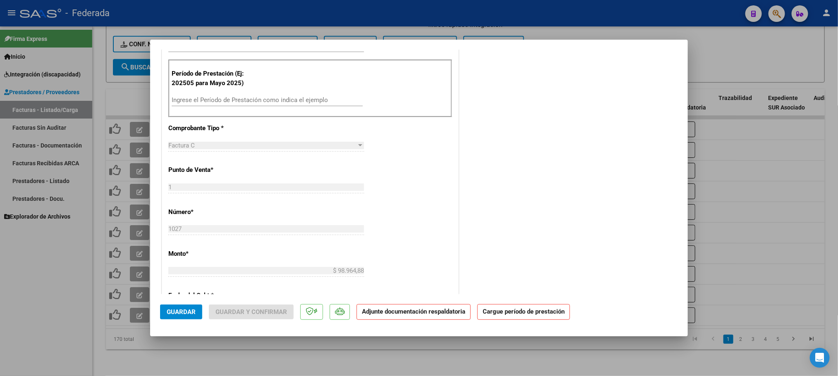
click at [238, 101] on input "Ingrese el Período de Prestación como indica el ejemplo" at bounding box center [267, 99] width 191 height 7
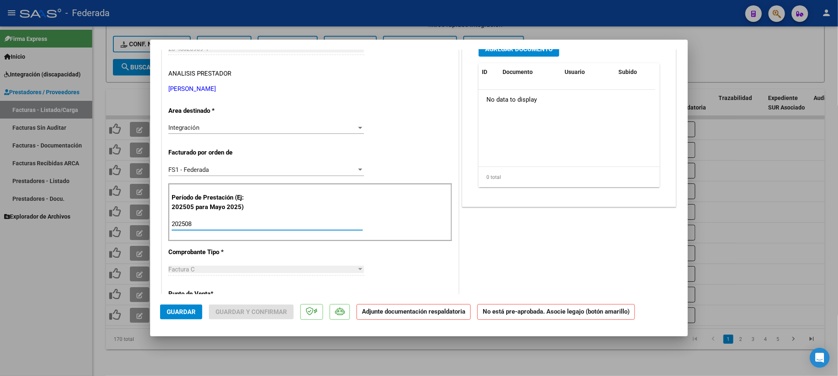
scroll to position [0, 0]
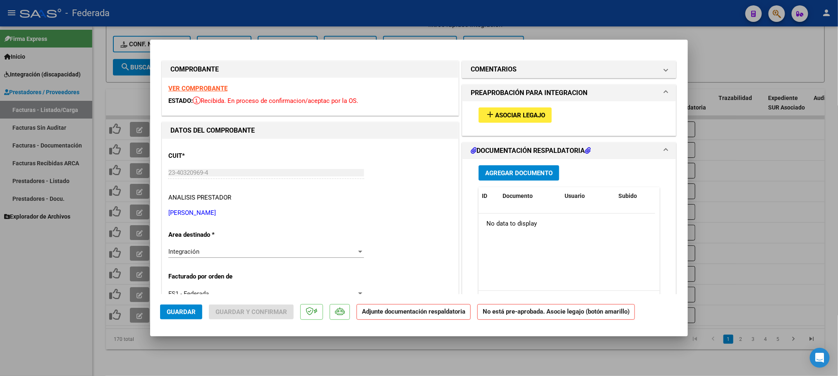
type input "202508"
click at [508, 113] on span "Asociar Legajo" at bounding box center [520, 115] width 50 height 7
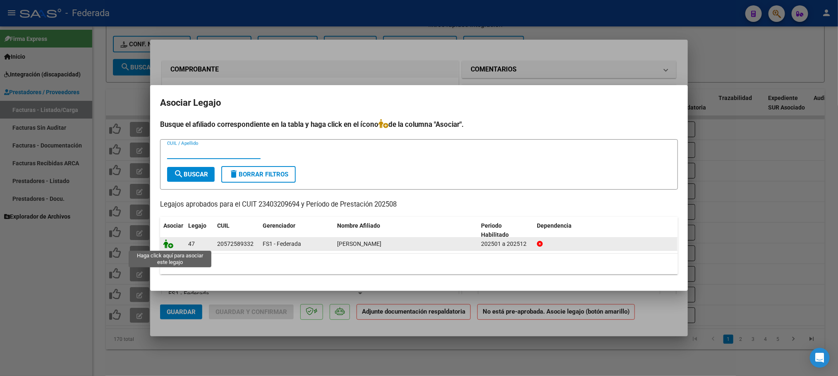
click at [170, 242] on icon at bounding box center [168, 243] width 10 height 9
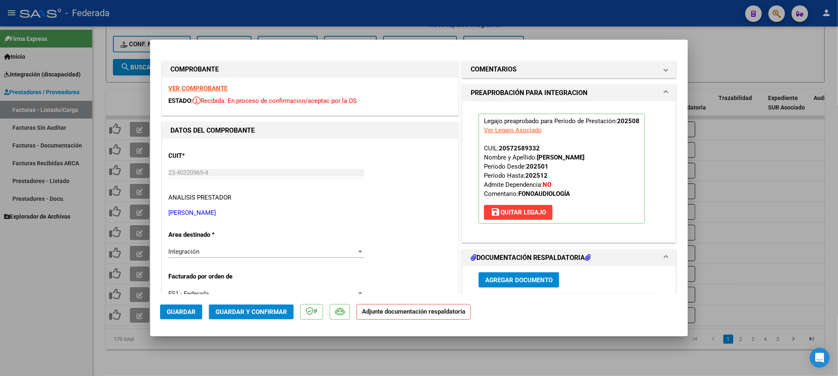
click at [283, 305] on button "Guardar y Confirmar" at bounding box center [251, 312] width 85 height 15
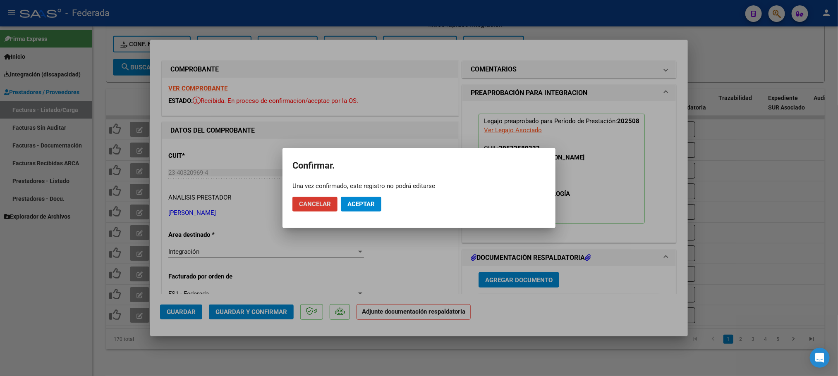
click at [365, 203] on span "Aceptar" at bounding box center [360, 204] width 27 height 7
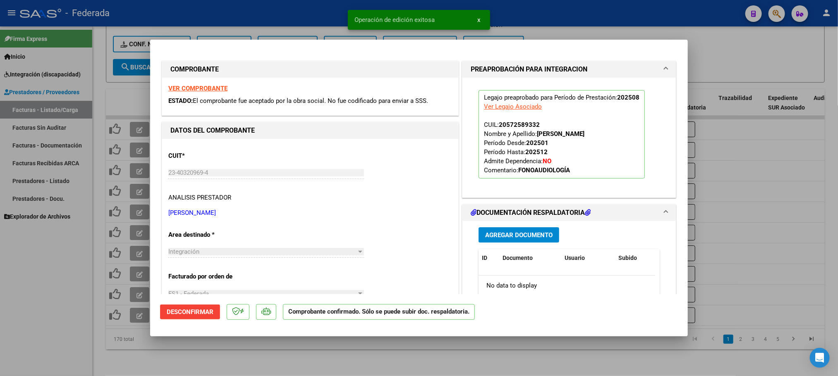
click at [339, 350] on div at bounding box center [419, 188] width 838 height 376
type input "$ 0,00"
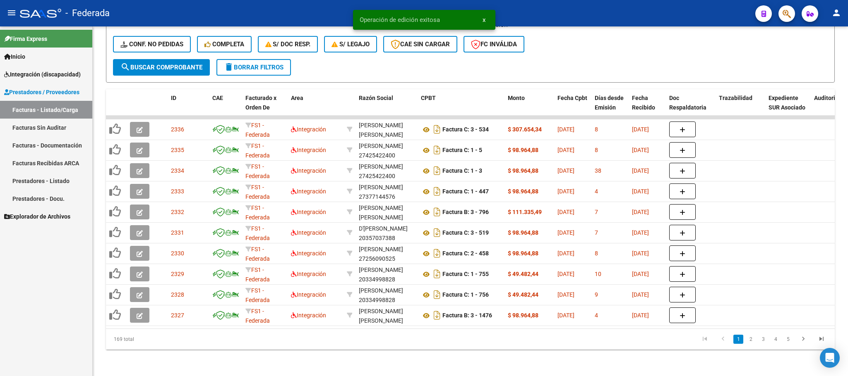
click at [483, 17] on span "x" at bounding box center [483, 19] width 3 height 7
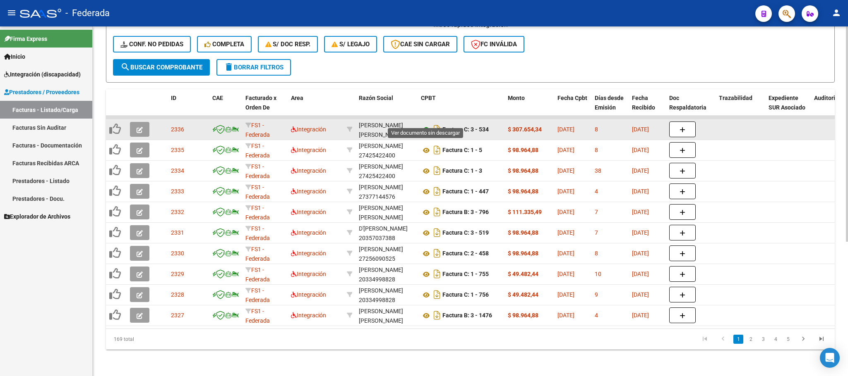
click at [423, 125] on icon at bounding box center [426, 130] width 11 height 10
click at [139, 127] on icon "button" at bounding box center [139, 130] width 6 height 6
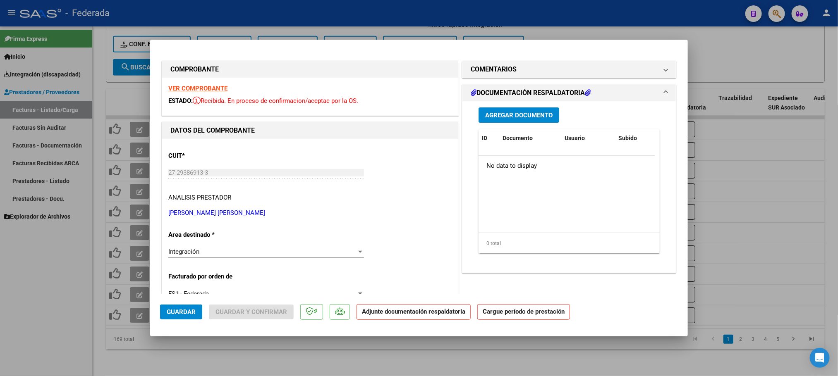
scroll to position [124, 0]
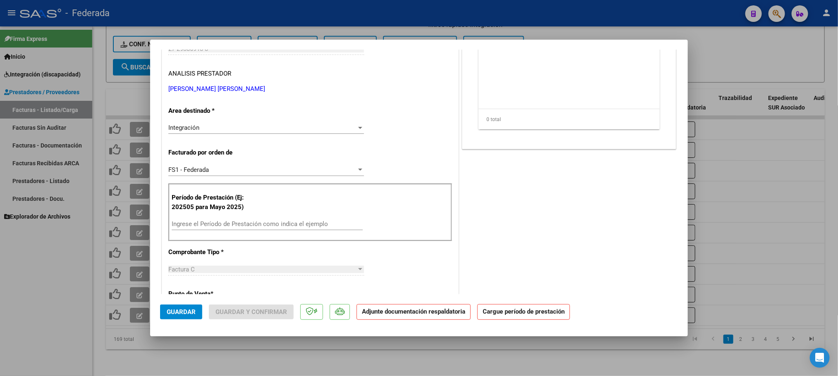
click at [210, 223] on input "Ingrese el Período de Prestación como indica el ejemplo" at bounding box center [267, 223] width 191 height 7
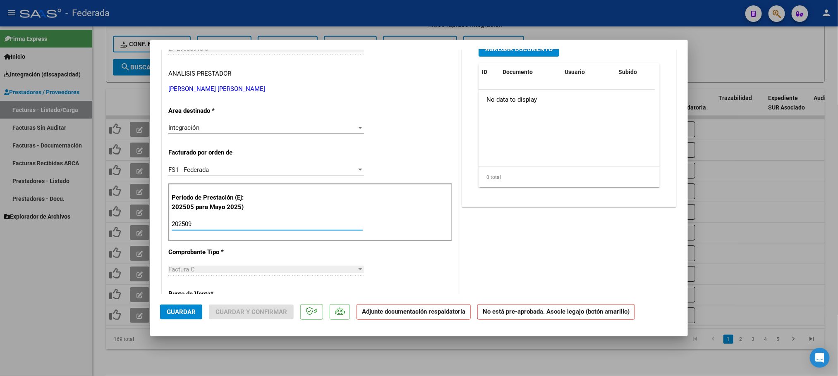
scroll to position [62, 0]
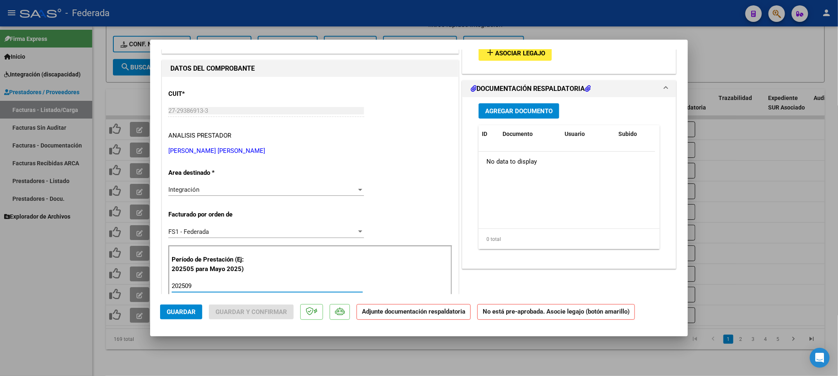
type input "202509"
click at [499, 57] on button "add Asociar Legajo" at bounding box center [515, 52] width 73 height 15
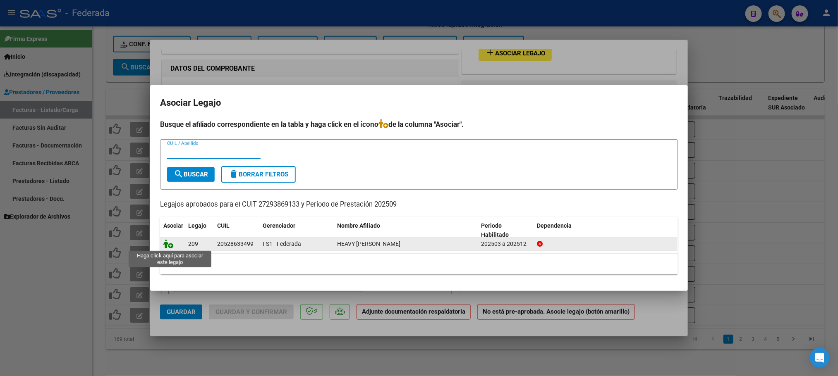
click at [167, 246] on icon at bounding box center [168, 243] width 10 height 9
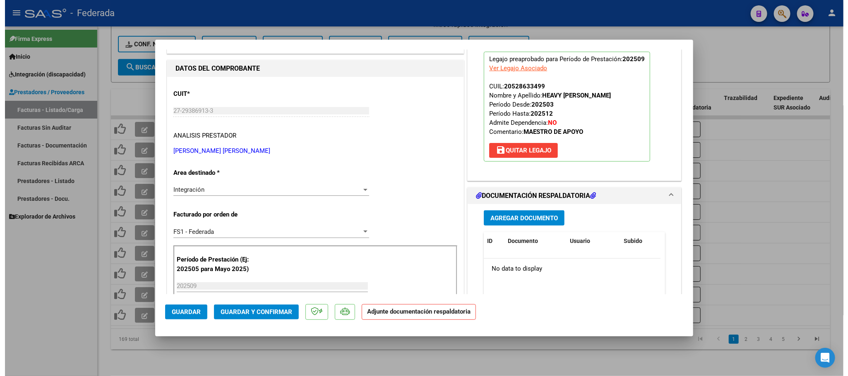
scroll to position [0, 0]
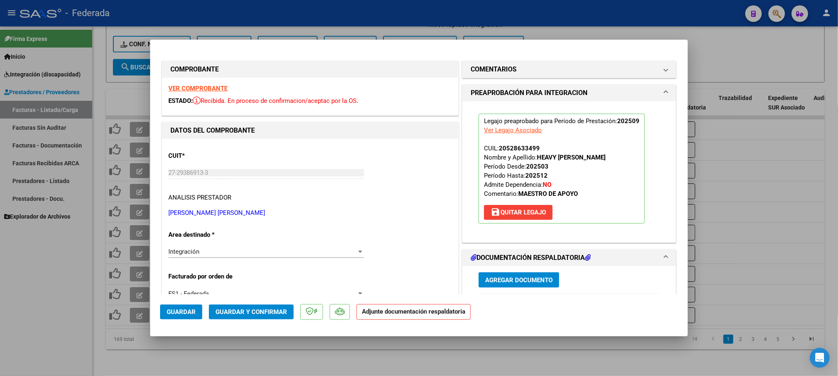
click at [213, 90] on strong "VER COMPROBANTE" at bounding box center [197, 88] width 59 height 7
click at [240, 309] on span "Guardar y Confirmar" at bounding box center [252, 312] width 72 height 7
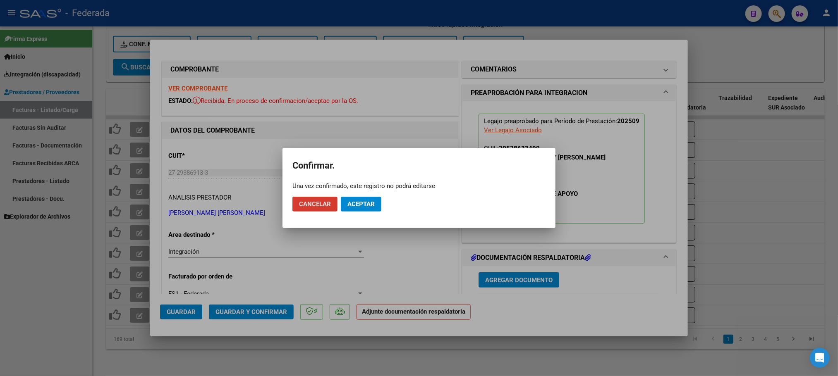
click at [372, 191] on mat-dialog-actions "Cancelar Aceptar" at bounding box center [418, 204] width 253 height 28
click at [370, 201] on span "Aceptar" at bounding box center [360, 204] width 27 height 7
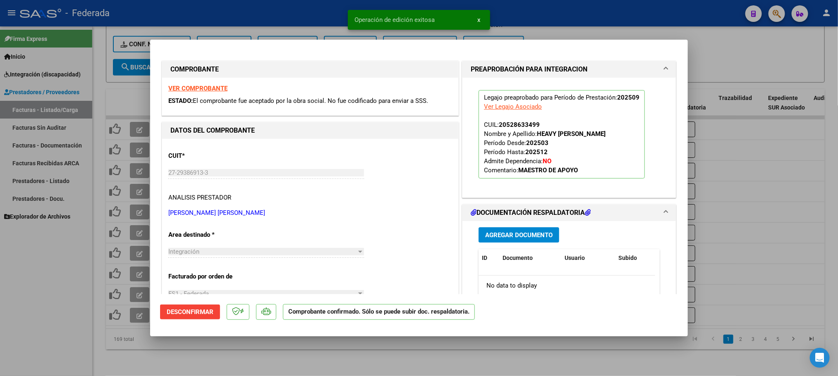
click at [342, 356] on div at bounding box center [419, 188] width 838 height 376
type input "$ 0,00"
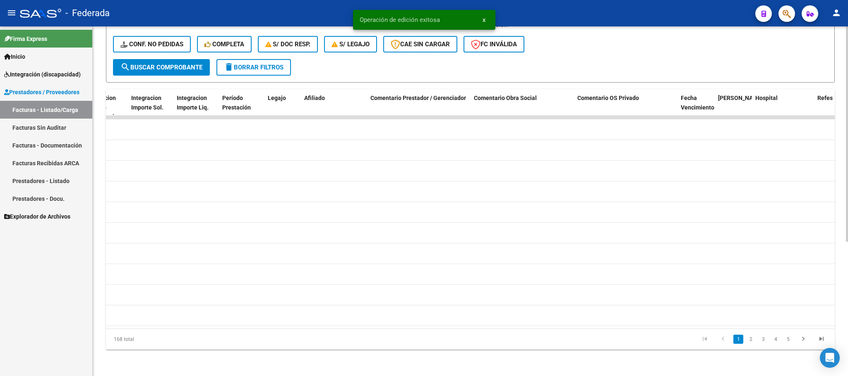
scroll to position [0, 1128]
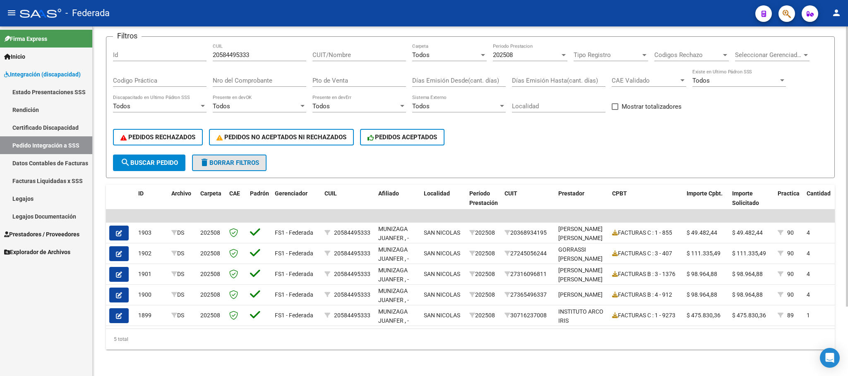
click at [254, 159] on span "delete Borrar Filtros" at bounding box center [229, 162] width 60 height 7
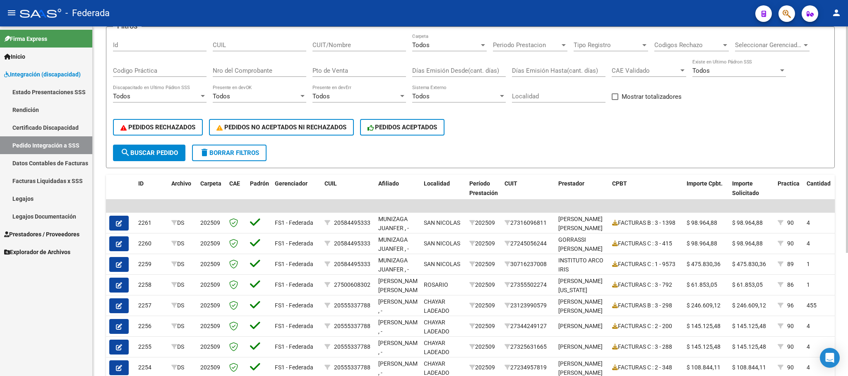
scroll to position [25, 0]
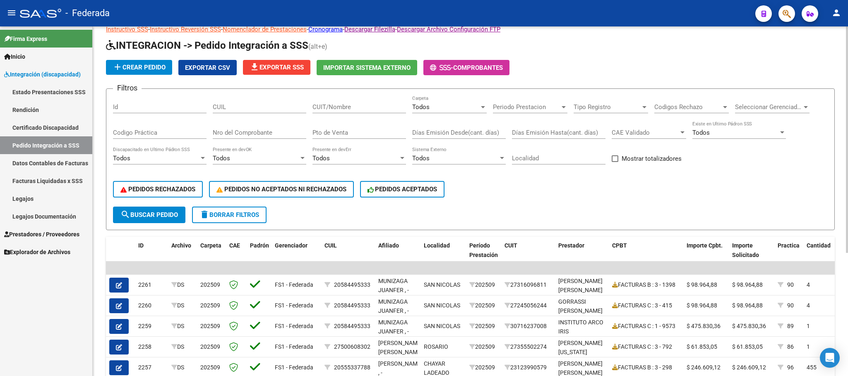
click at [615, 160] on span at bounding box center [614, 159] width 7 height 7
click at [615, 162] on input "Mostrar totalizadores" at bounding box center [614, 162] width 0 height 0
checkbox input "true"
click at [164, 211] on span "search Buscar Pedido" at bounding box center [148, 214] width 57 height 7
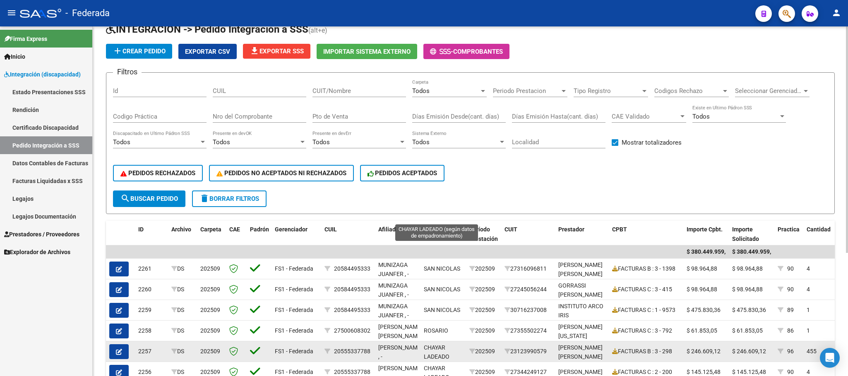
scroll to position [4, 0]
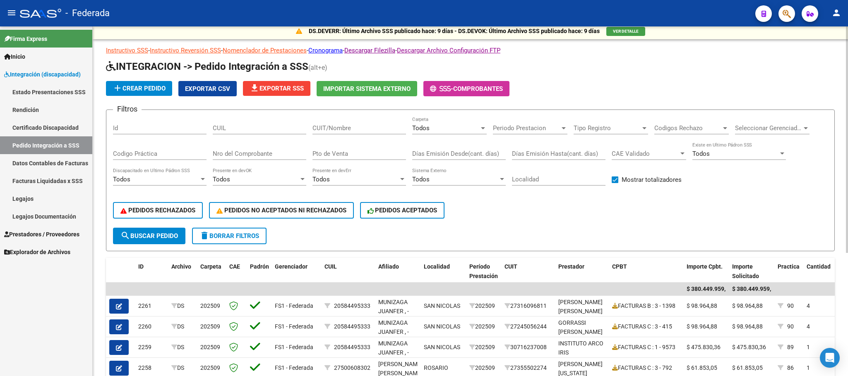
click at [461, 132] on div "Todos" at bounding box center [445, 128] width 67 height 7
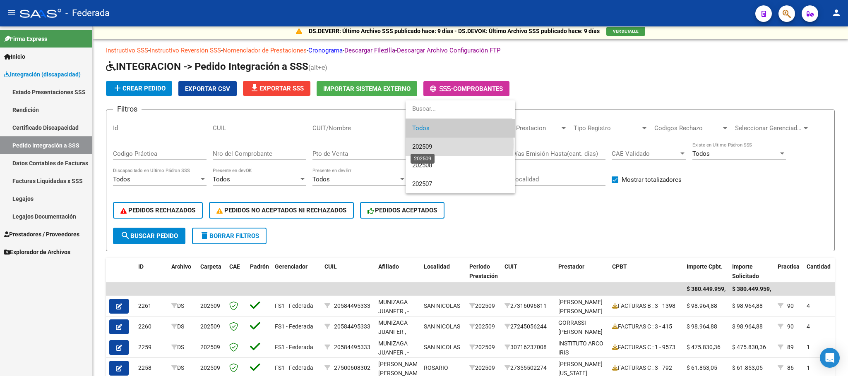
click at [432, 144] on span "202509" at bounding box center [422, 146] width 20 height 7
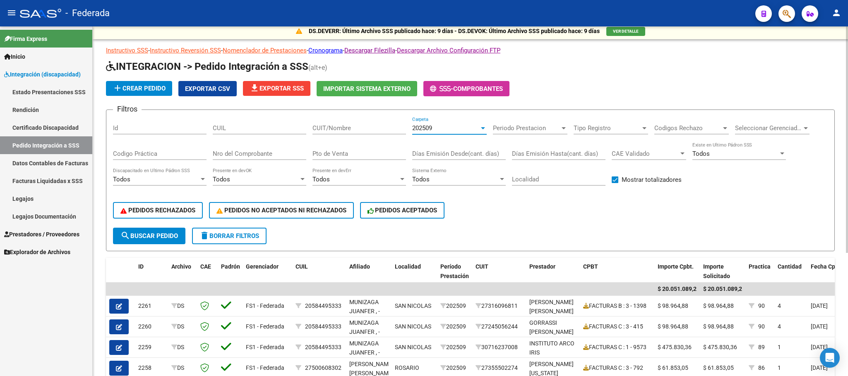
click at [268, 130] on input "CUIL" at bounding box center [259, 128] width 93 height 7
paste input "20553591946"
click at [442, 125] on div "202509" at bounding box center [445, 128] width 67 height 7
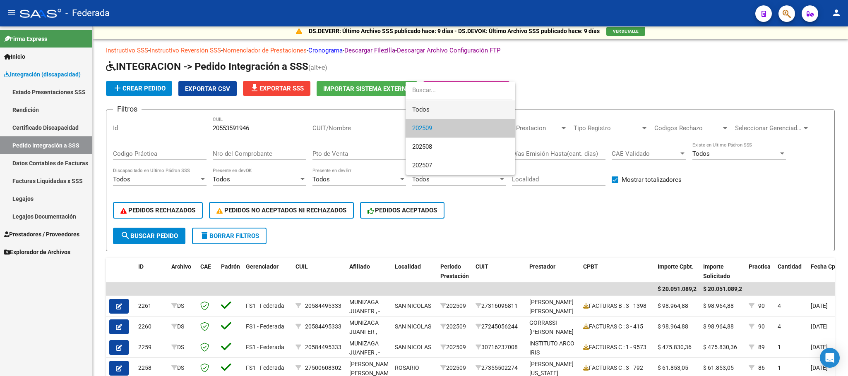
click at [438, 111] on span "Todos" at bounding box center [460, 110] width 96 height 19
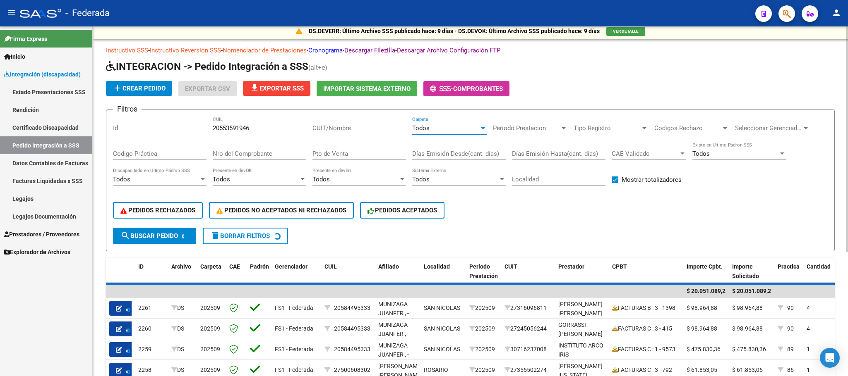
click at [182, 228] on button "search Buscar Pedido" at bounding box center [154, 236] width 83 height 17
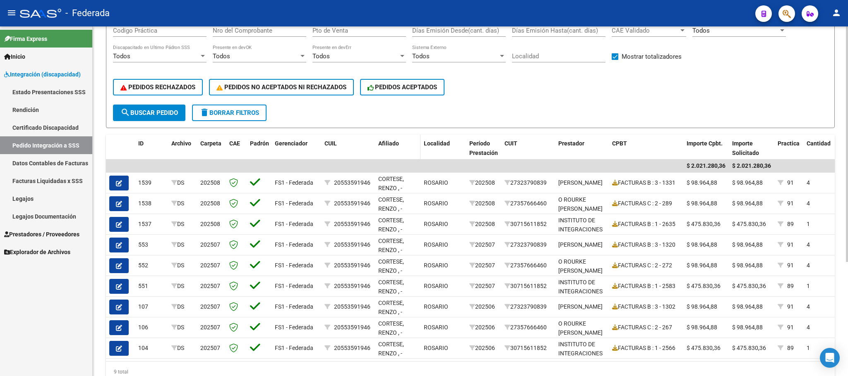
scroll to position [128, 0]
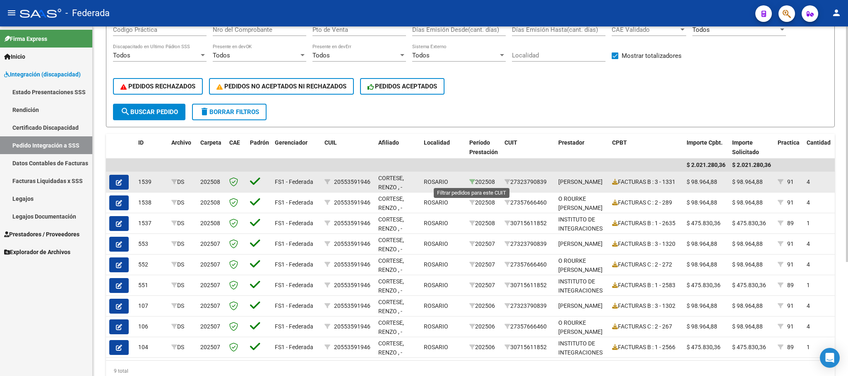
click at [471, 182] on icon at bounding box center [472, 182] width 6 height 6
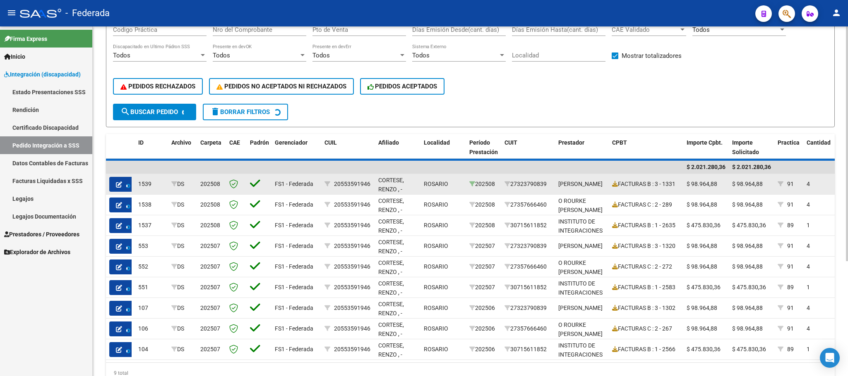
scroll to position [45, 0]
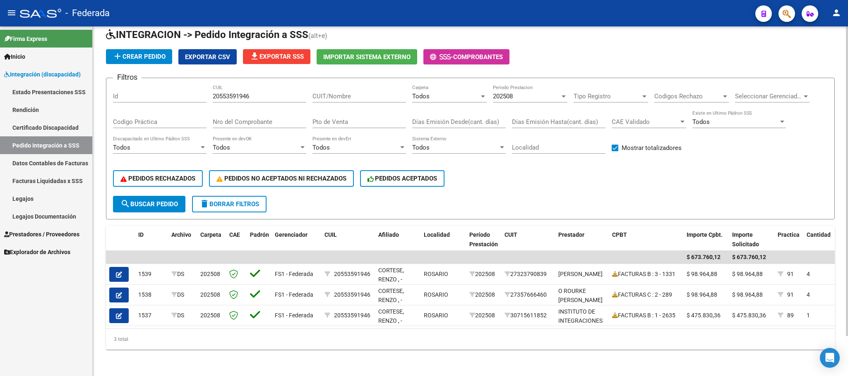
click at [568, 93] on app-drop-down-list "202508 Periodo Prestacion" at bounding box center [533, 96] width 81 height 7
click at [549, 93] on div "202508" at bounding box center [526, 96] width 67 height 7
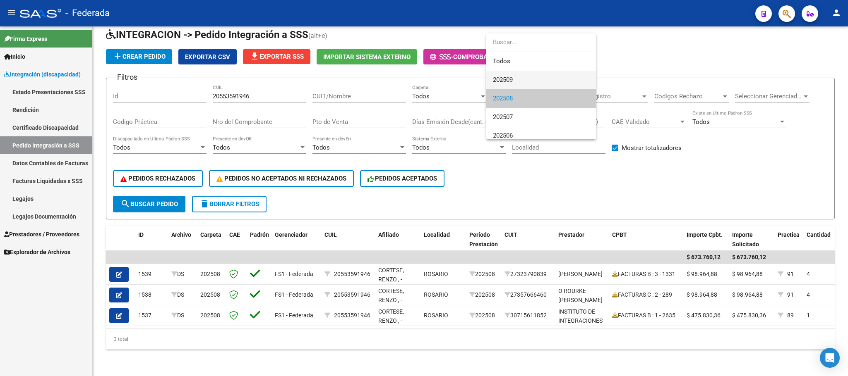
scroll to position [12, 0]
click at [521, 57] on span "Todos" at bounding box center [541, 49] width 96 height 19
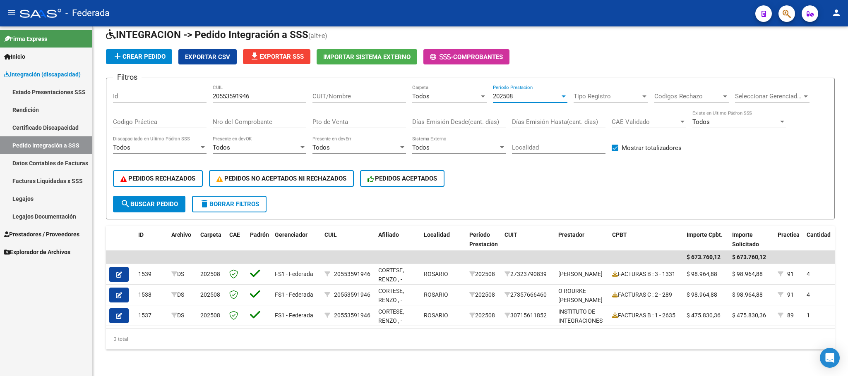
scroll to position [0, 0]
click at [169, 201] on button "search Buscar Pedido" at bounding box center [149, 204] width 72 height 17
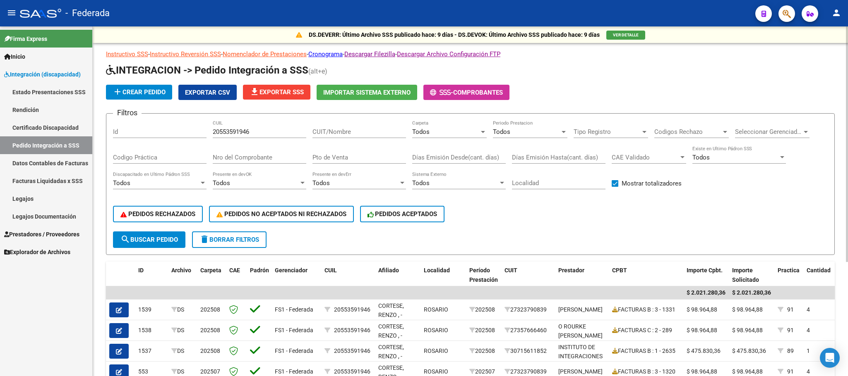
click at [244, 131] on input "20553591946" at bounding box center [259, 131] width 93 height 7
paste input "31901445"
type input "20531901445"
click at [146, 242] on span "search Buscar Pedido" at bounding box center [148, 239] width 57 height 7
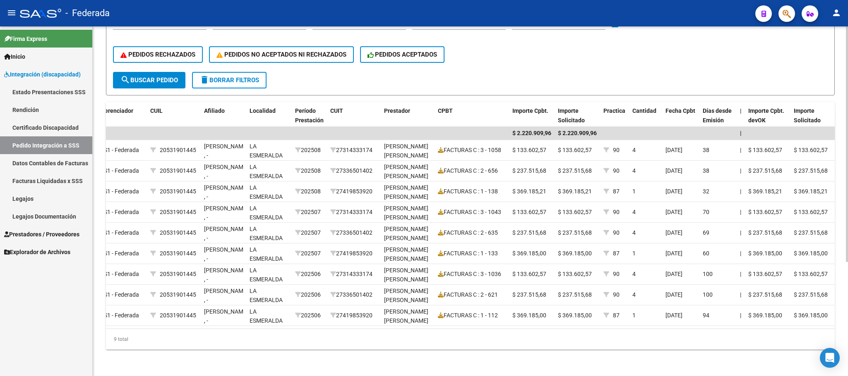
scroll to position [0, 195]
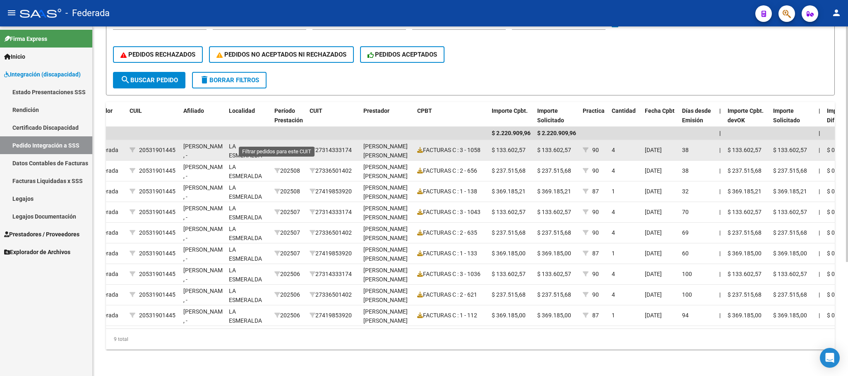
click at [276, 147] on icon at bounding box center [277, 150] width 6 height 6
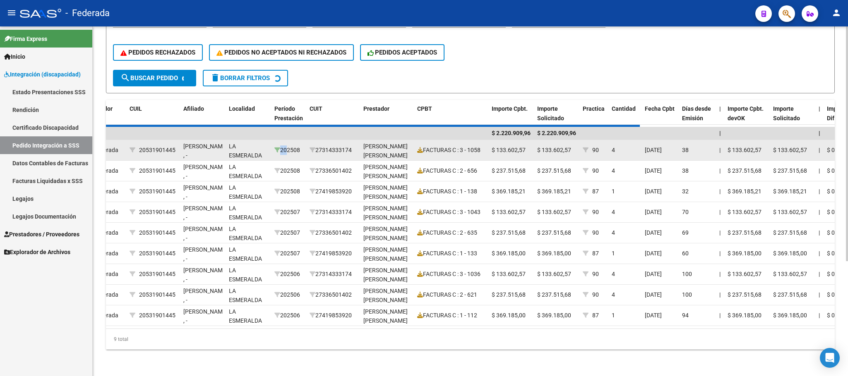
scroll to position [45, 0]
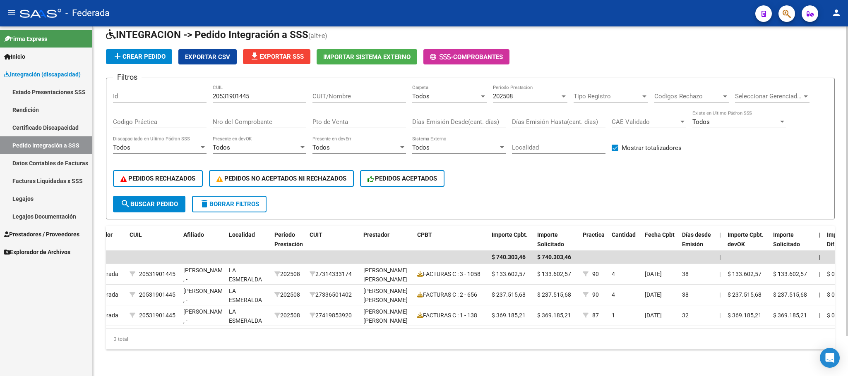
click at [458, 182] on div "PEDIDOS RECHAZADOS PEDIDOS NO ACEPTADOS NI RECHAZADOS PEDIDOS ACEPTADOS" at bounding box center [470, 178] width 714 height 35
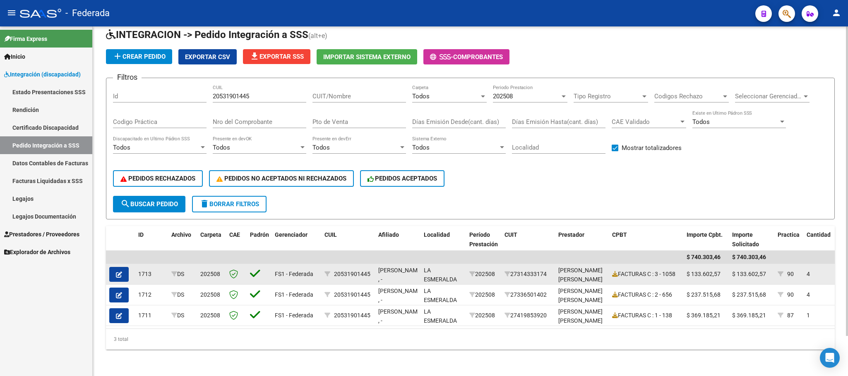
click at [118, 272] on icon "button" at bounding box center [119, 275] width 6 height 6
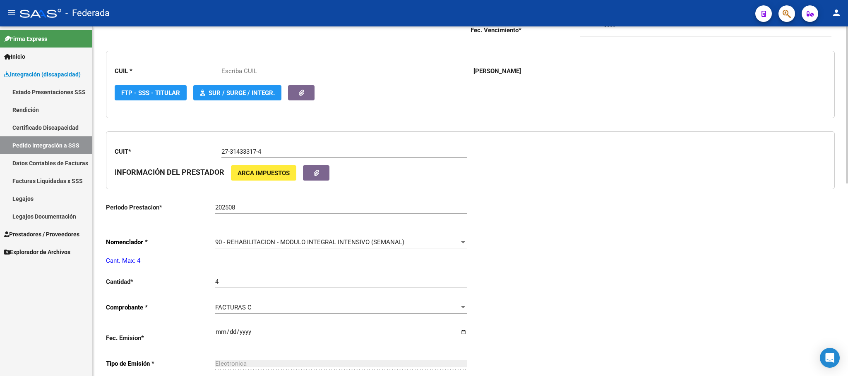
type input "20531901445"
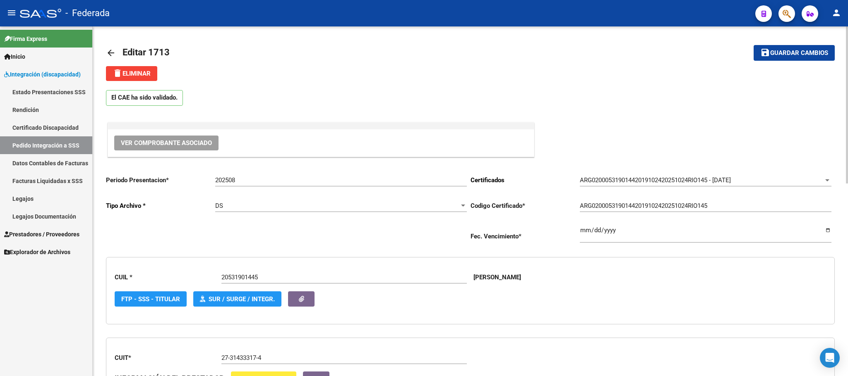
click at [106, 51] on mat-icon "arrow_back" at bounding box center [111, 53] width 10 height 10
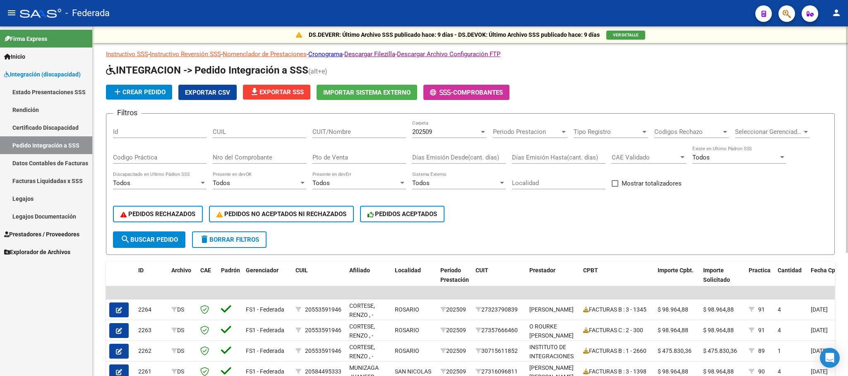
click at [256, 134] on input "CUIL" at bounding box center [259, 131] width 93 height 7
paste input "20531901445"
type input "20531901445"
click at [443, 135] on div "202509" at bounding box center [445, 131] width 67 height 7
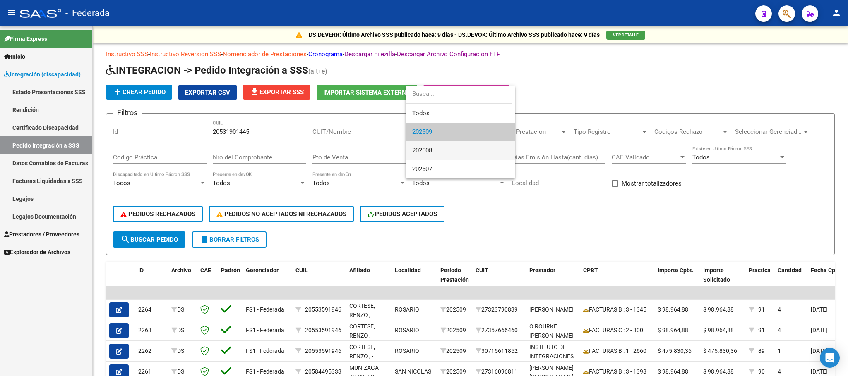
click at [433, 144] on span "202508" at bounding box center [460, 150] width 96 height 19
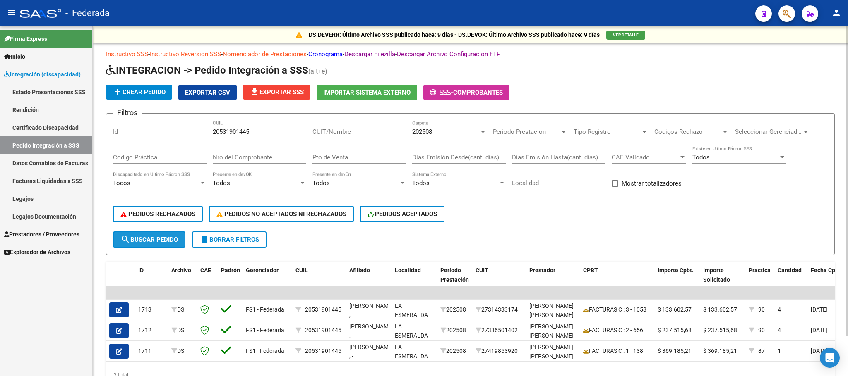
click at [166, 241] on span "search Buscar Pedido" at bounding box center [148, 239] width 57 height 7
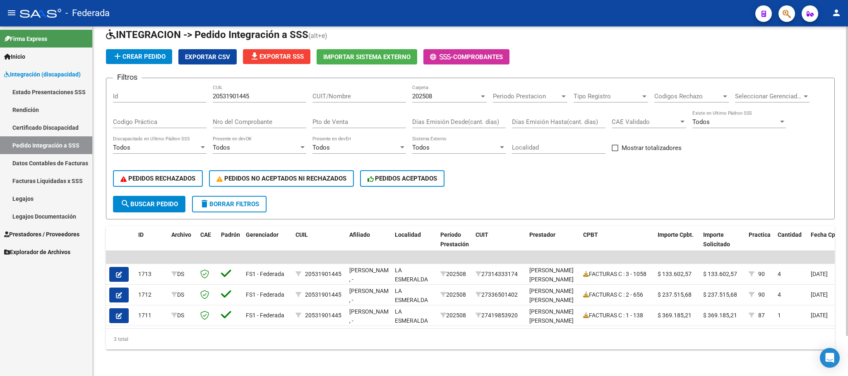
click at [262, 196] on button "delete Borrar Filtros" at bounding box center [229, 204] width 74 height 17
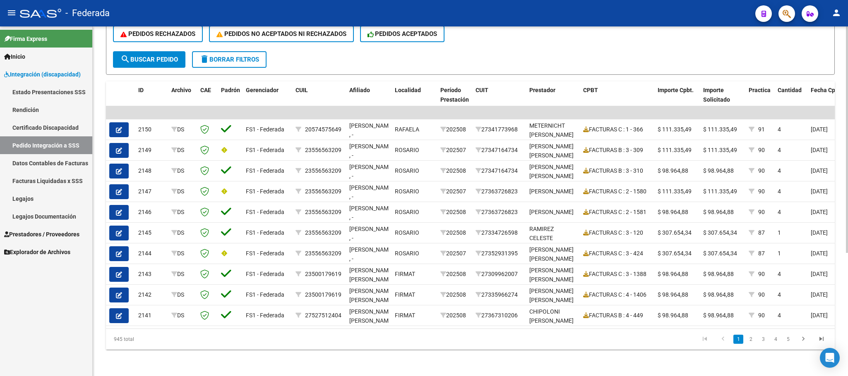
scroll to position [190, 0]
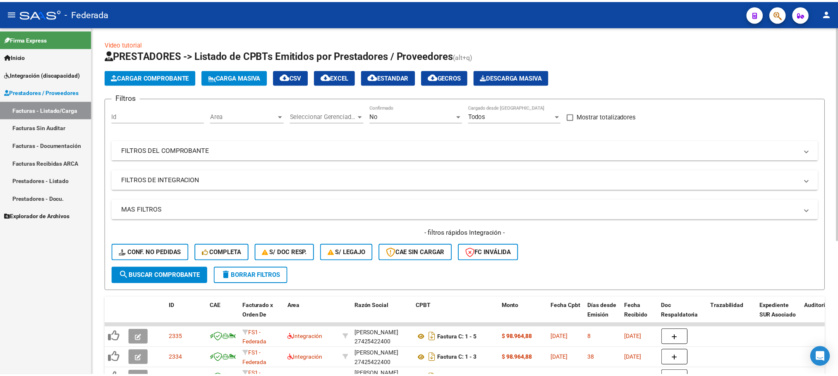
scroll to position [218, 0]
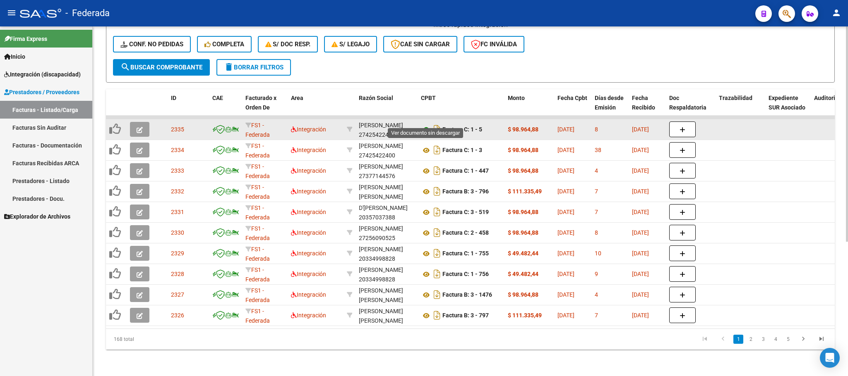
click at [425, 125] on icon at bounding box center [426, 130] width 11 height 10
click at [139, 127] on icon "button" at bounding box center [139, 130] width 6 height 6
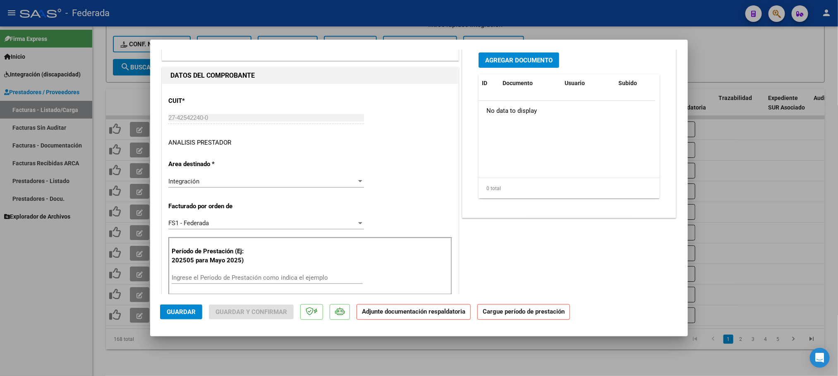
scroll to position [124, 0]
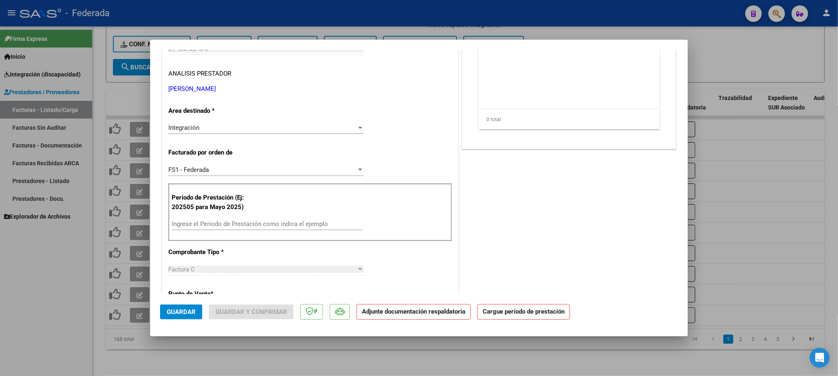
click at [221, 227] on input "Ingrese el Período de Prestación como indica el ejemplo" at bounding box center [267, 223] width 191 height 7
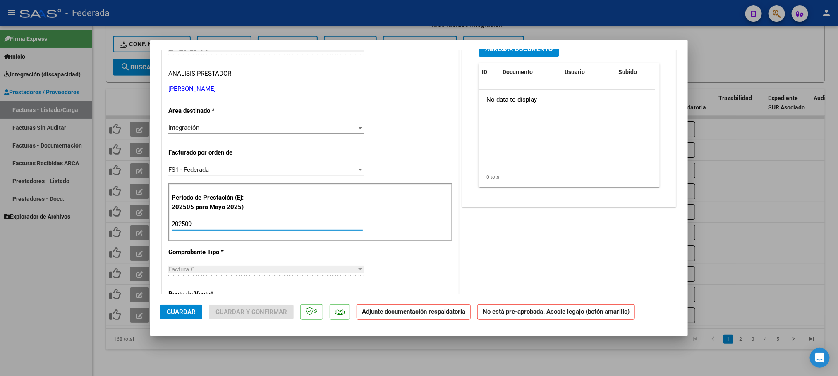
type input "202509"
click at [397, 170] on div "CUIT * 27-42542240-0 Ingresar CUIT ANALISIS PRESTADOR TORRES ORIANA ARCA Padrón…" at bounding box center [310, 358] width 296 height 686
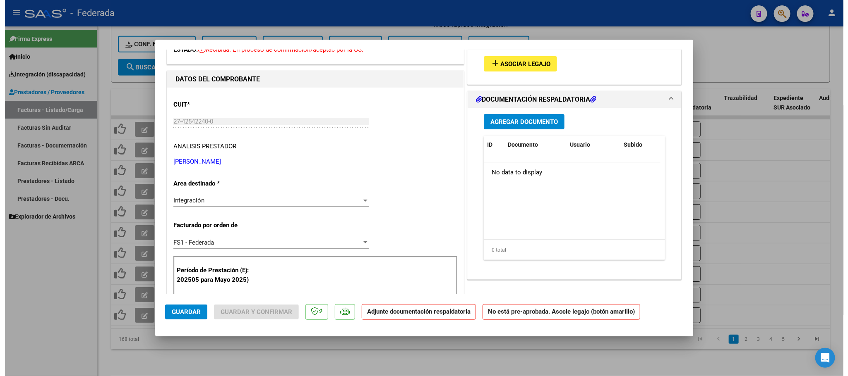
scroll to position [0, 0]
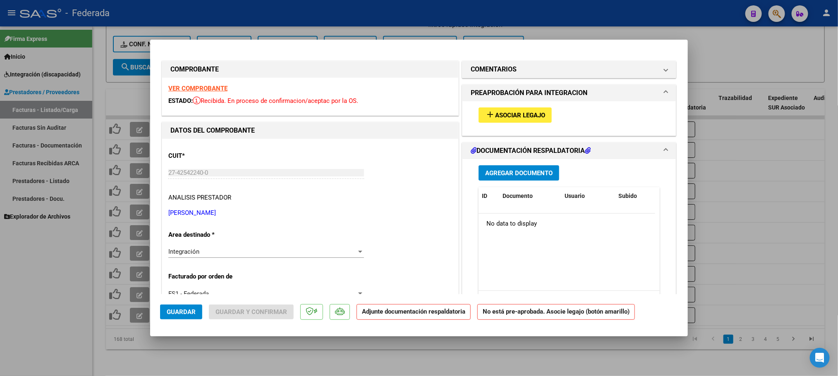
click at [202, 91] on strong "VER COMPROBANTE" at bounding box center [197, 88] width 59 height 7
click at [502, 113] on span "Asociar Legajo" at bounding box center [520, 115] width 50 height 7
click at [173, 316] on button "Guardar" at bounding box center [181, 312] width 42 height 15
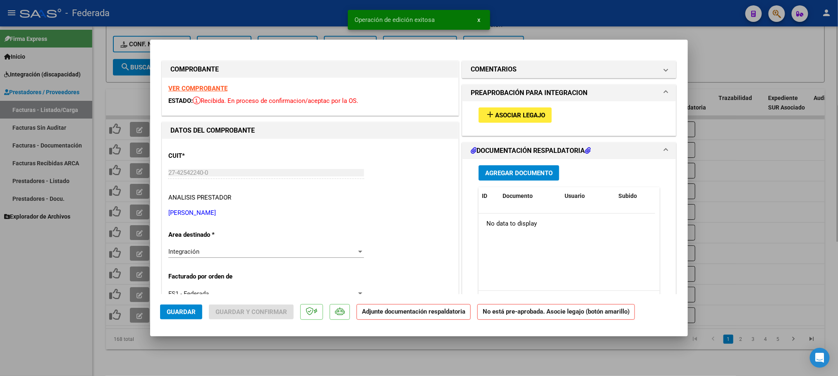
click at [206, 340] on div at bounding box center [419, 188] width 838 height 376
type input "$ 0,00"
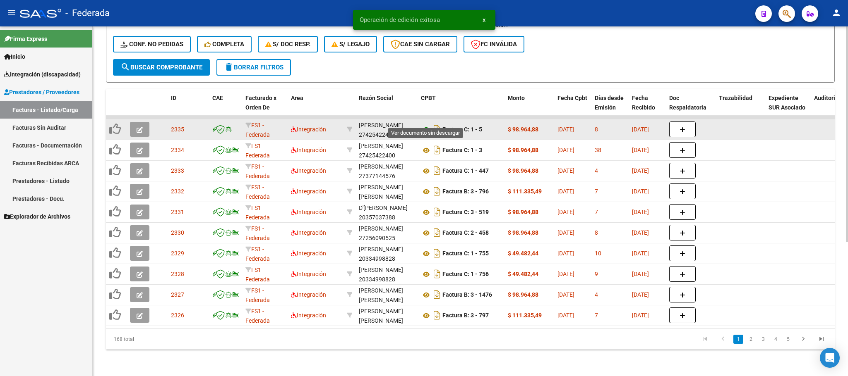
click at [422, 125] on icon at bounding box center [426, 130] width 11 height 10
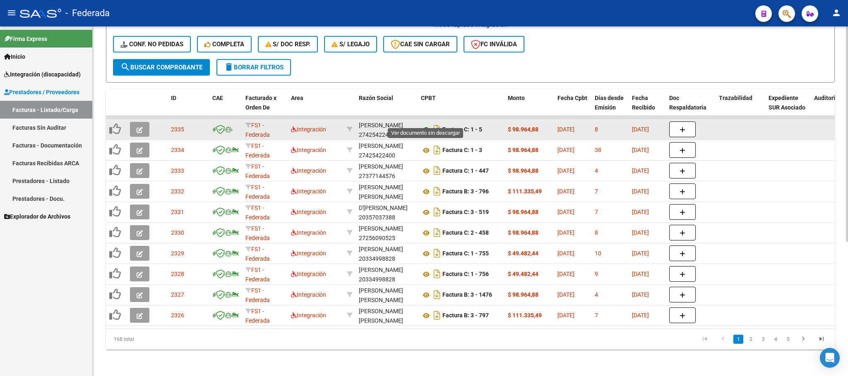
click at [424, 125] on icon at bounding box center [426, 130] width 11 height 10
click at [370, 127] on div "TORRES ORIANA 27425422400" at bounding box center [386, 129] width 55 height 17
copy div "27425422400"
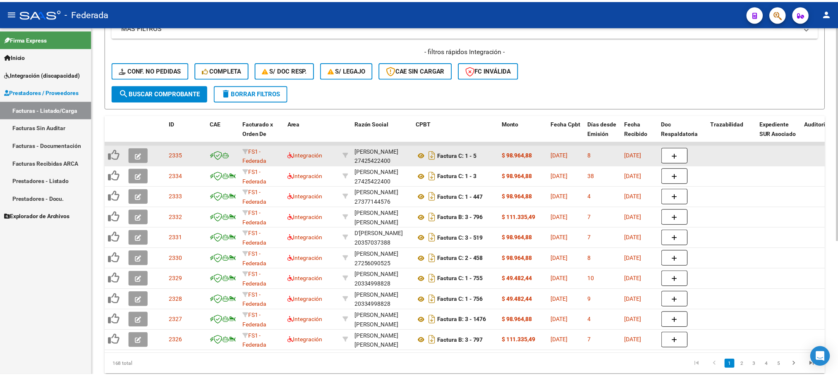
scroll to position [186, 0]
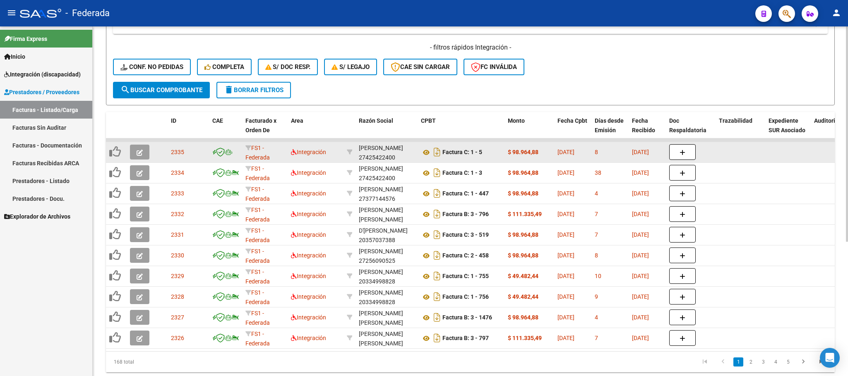
click at [145, 153] on button "button" at bounding box center [139, 152] width 19 height 15
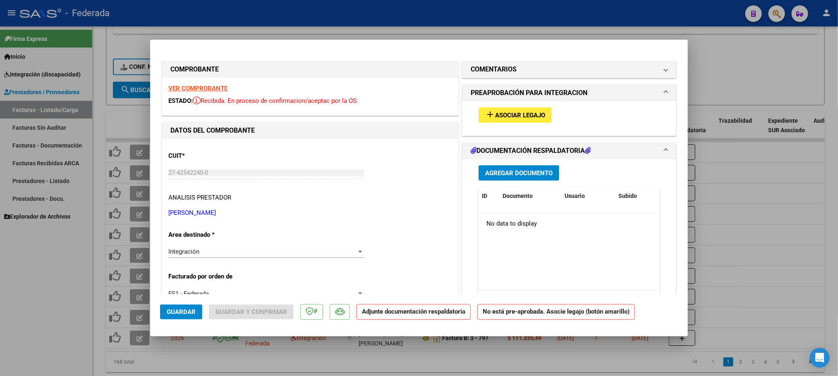
click at [479, 118] on button "add Asociar Legajo" at bounding box center [515, 115] width 73 height 15
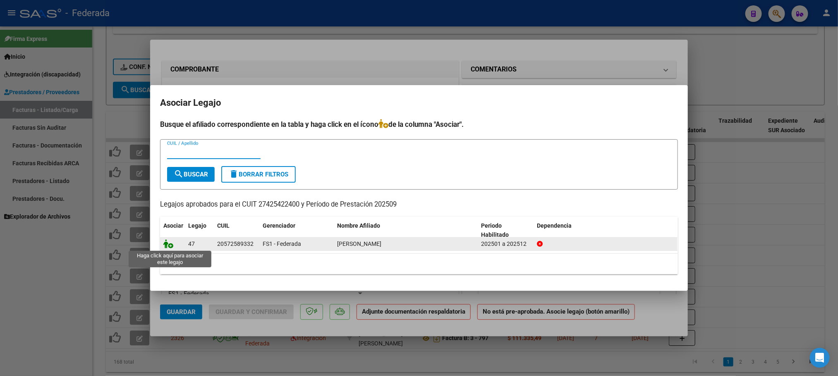
click at [167, 244] on icon at bounding box center [168, 243] width 10 height 9
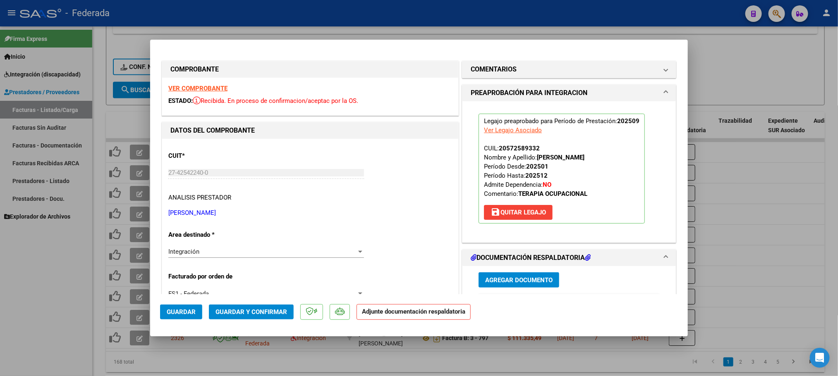
click at [226, 309] on span "Guardar y Confirmar" at bounding box center [252, 312] width 72 height 7
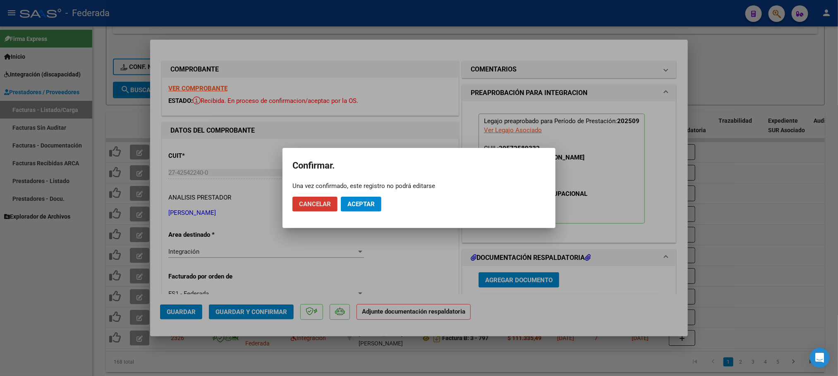
click at [361, 203] on span "Aceptar" at bounding box center [360, 204] width 27 height 7
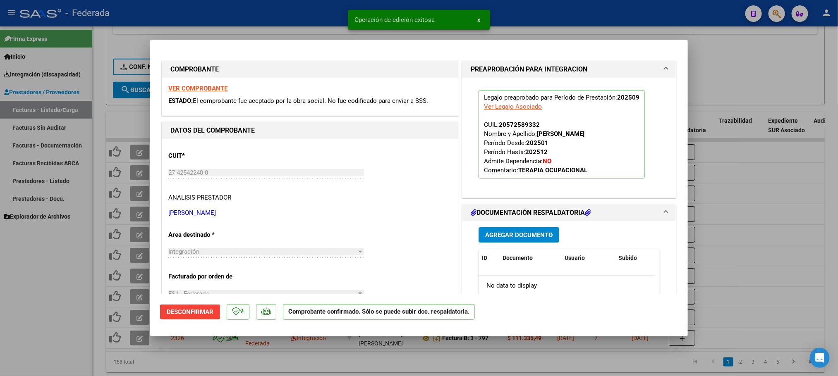
click at [93, 286] on div at bounding box center [419, 188] width 838 height 376
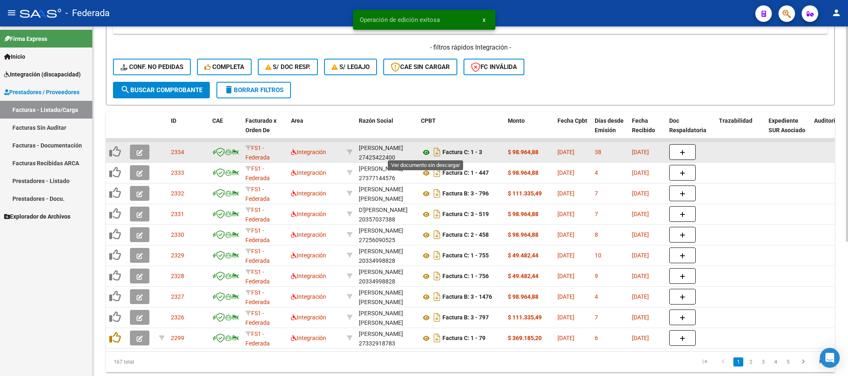
click at [424, 151] on icon at bounding box center [426, 153] width 11 height 10
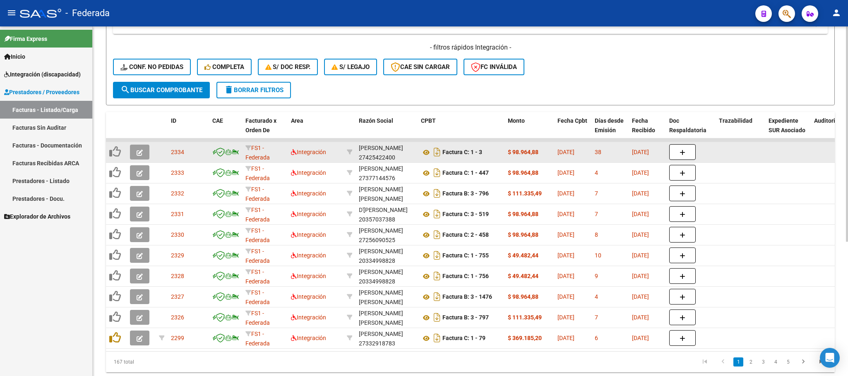
click at [136, 151] on icon "button" at bounding box center [139, 153] width 6 height 6
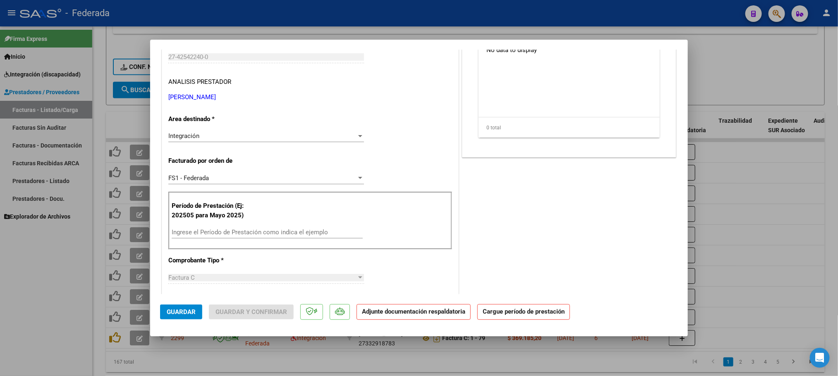
scroll to position [124, 0]
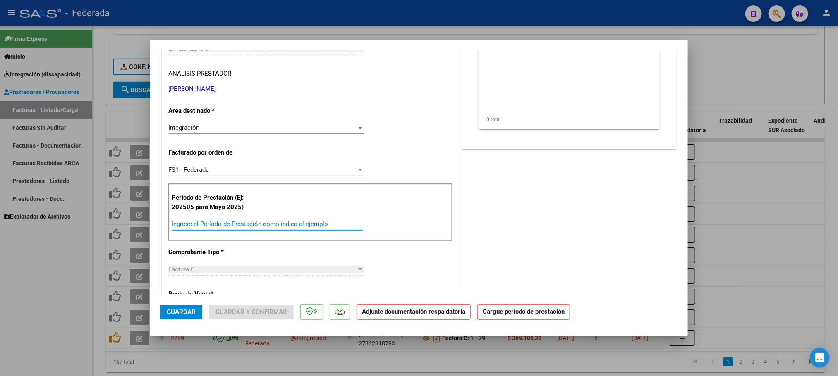
click at [209, 225] on input "Ingrese el Período de Prestación como indica el ejemplo" at bounding box center [267, 223] width 191 height 7
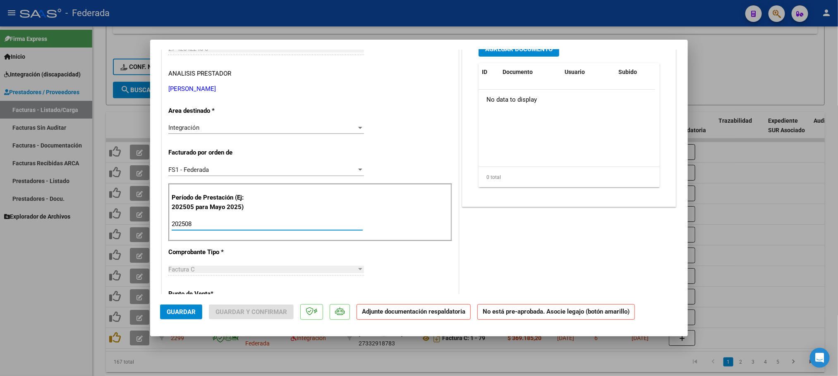
type input "202508"
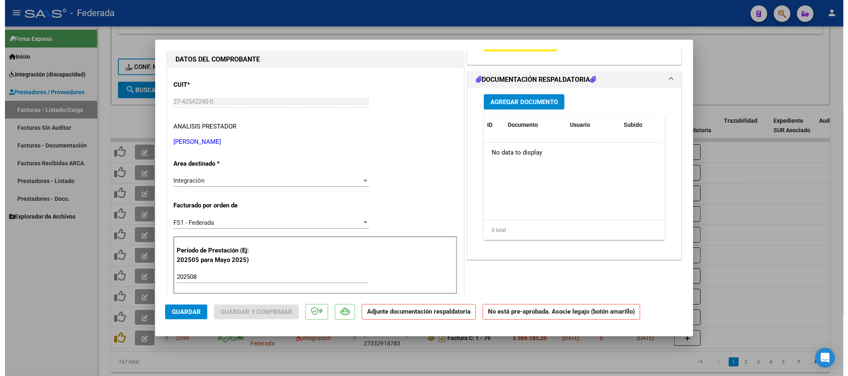
scroll to position [0, 0]
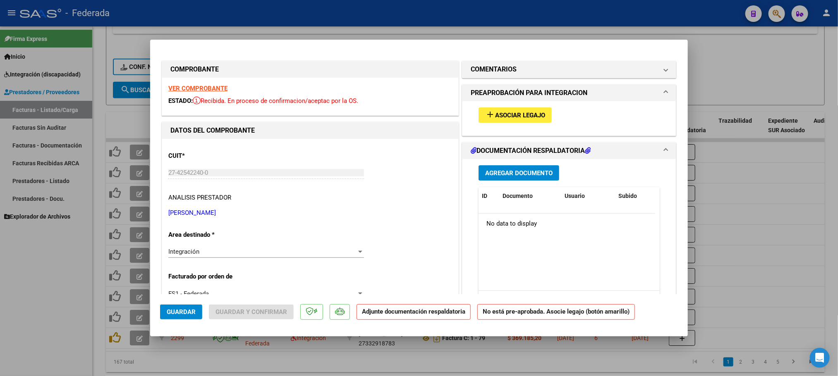
click at [494, 121] on button "add Asociar Legajo" at bounding box center [515, 115] width 73 height 15
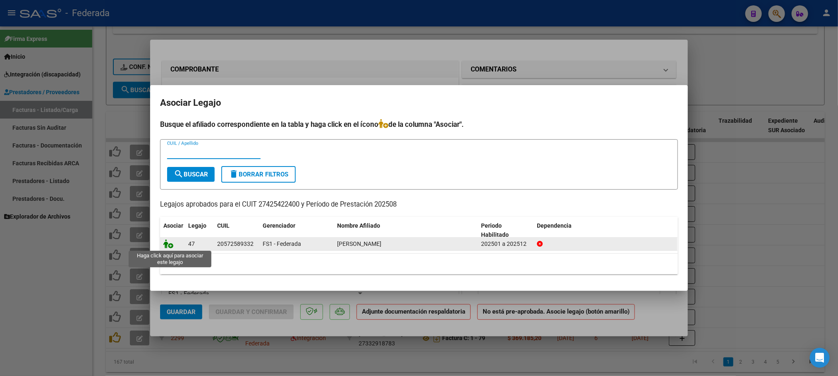
click at [164, 247] on icon at bounding box center [168, 243] width 10 height 9
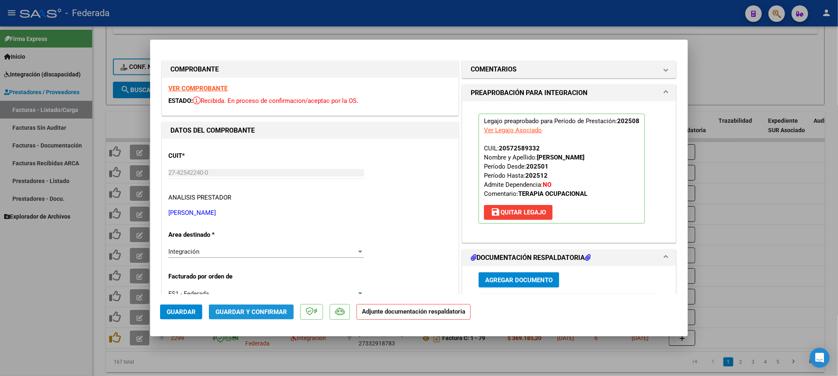
click at [232, 310] on span "Guardar y Confirmar" at bounding box center [252, 312] width 72 height 7
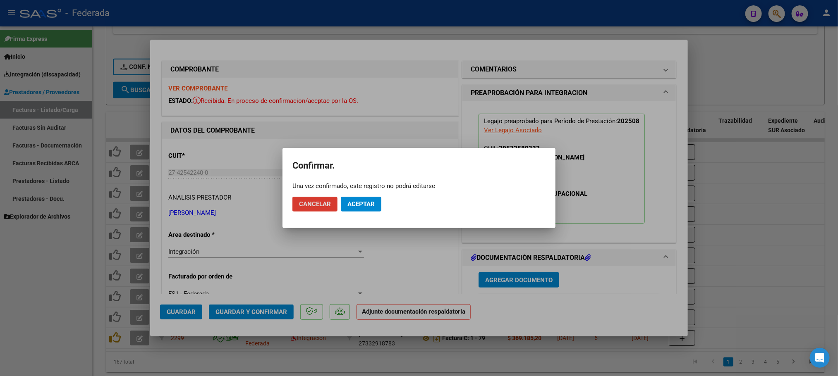
click at [350, 204] on span "Aceptar" at bounding box center [360, 204] width 27 height 7
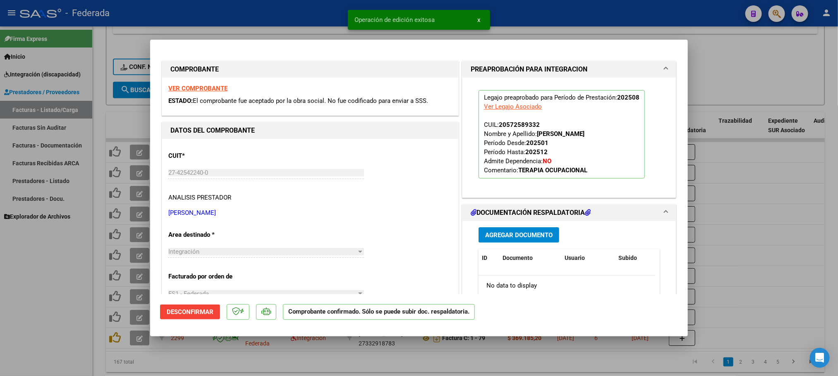
click at [96, 231] on div at bounding box center [419, 188] width 838 height 376
type input "$ 0,00"
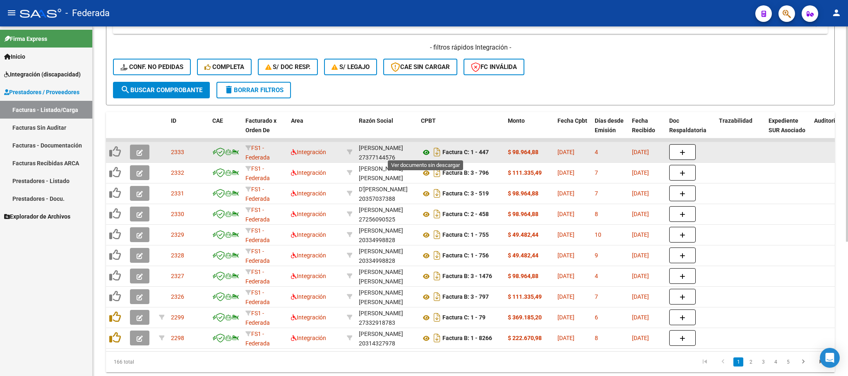
click at [426, 151] on icon at bounding box center [426, 153] width 11 height 10
click at [425, 152] on icon at bounding box center [426, 153] width 11 height 10
click at [426, 153] on icon at bounding box center [426, 153] width 11 height 10
click at [141, 151] on icon "button" at bounding box center [139, 153] width 6 height 6
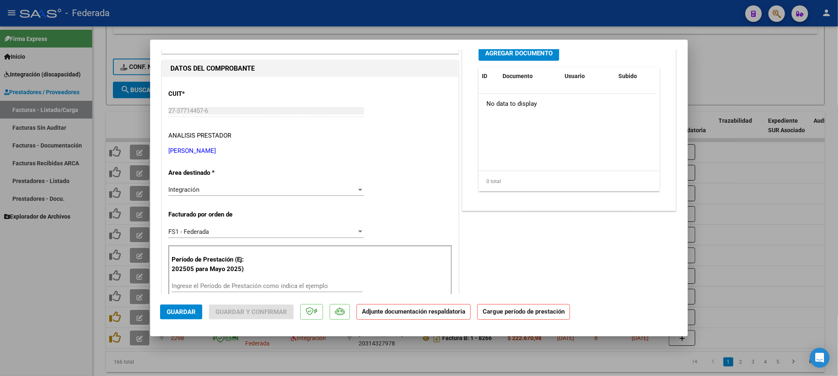
scroll to position [186, 0]
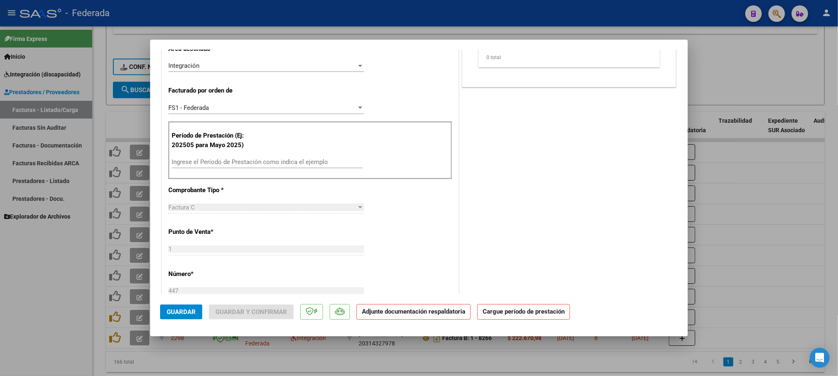
click at [228, 165] on input "Ingrese el Período de Prestación como indica el ejemplo" at bounding box center [267, 161] width 191 height 7
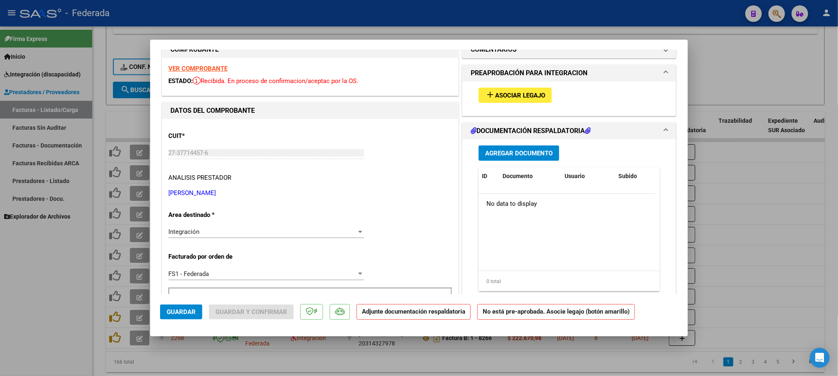
scroll to position [0, 0]
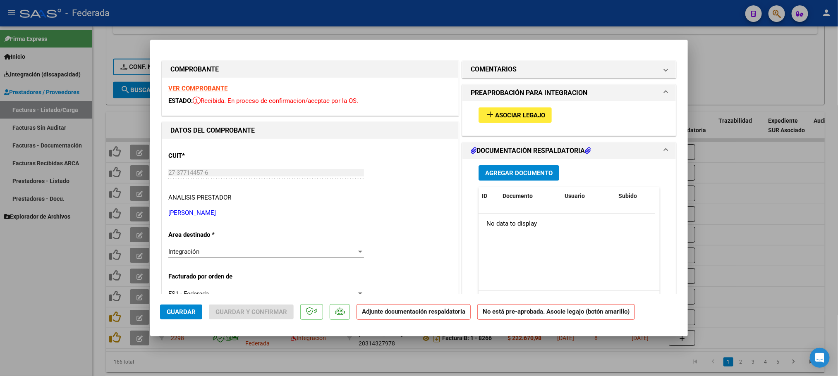
type input "202509"
click at [503, 113] on span "Asociar Legajo" at bounding box center [520, 115] width 50 height 7
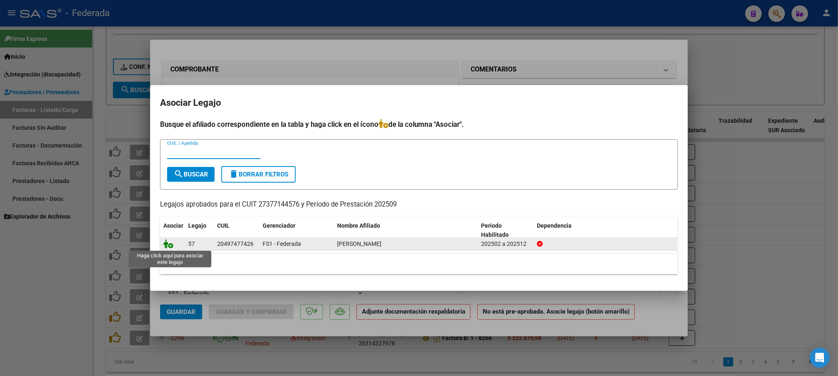
click at [168, 247] on icon at bounding box center [168, 243] width 10 height 9
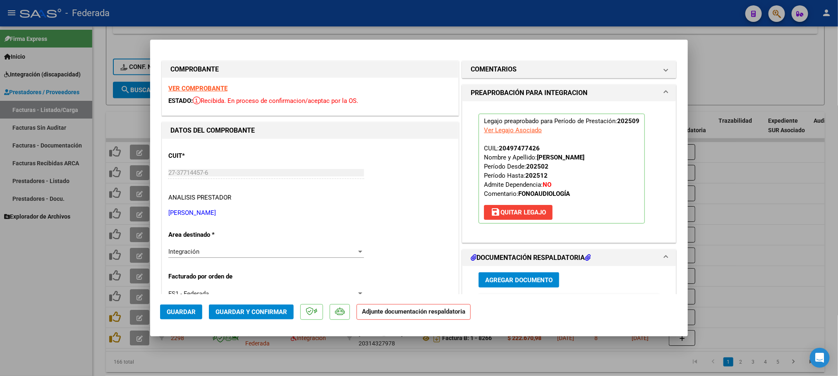
click at [213, 89] on strong "VER COMPROBANTE" at bounding box center [197, 88] width 59 height 7
click at [273, 312] on span "Guardar y Confirmar" at bounding box center [252, 312] width 72 height 7
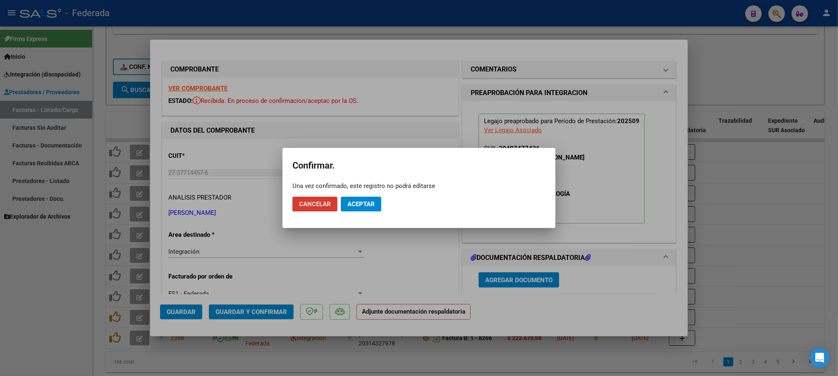
click at [364, 201] on span "Aceptar" at bounding box center [360, 204] width 27 height 7
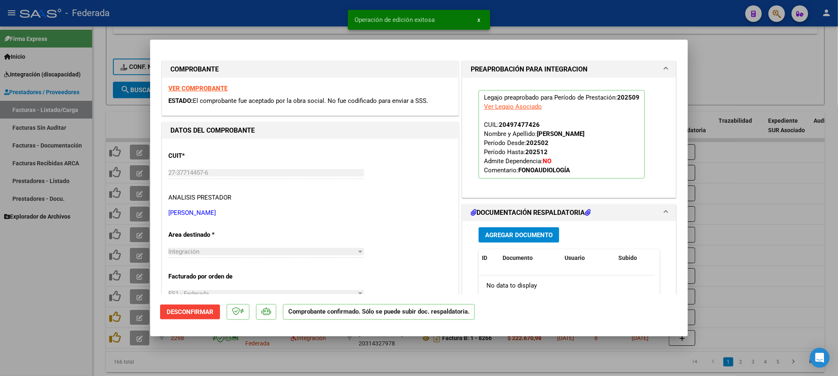
click at [392, 359] on div at bounding box center [419, 188] width 838 height 376
type input "$ 0,00"
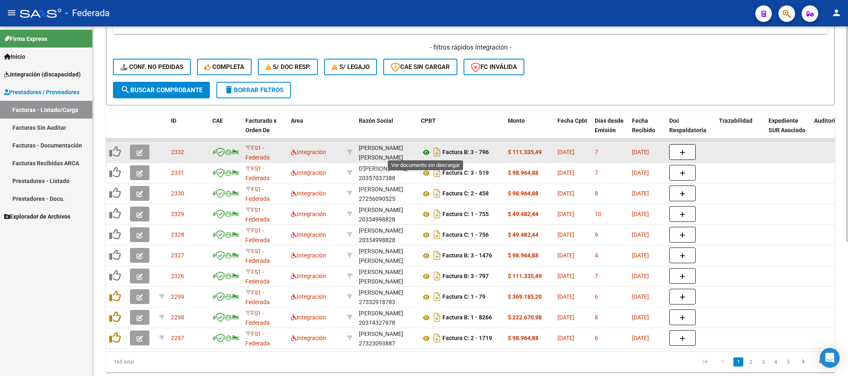
click at [425, 151] on icon at bounding box center [426, 153] width 11 height 10
click at [138, 156] on span "button" at bounding box center [139, 151] width 6 height 7
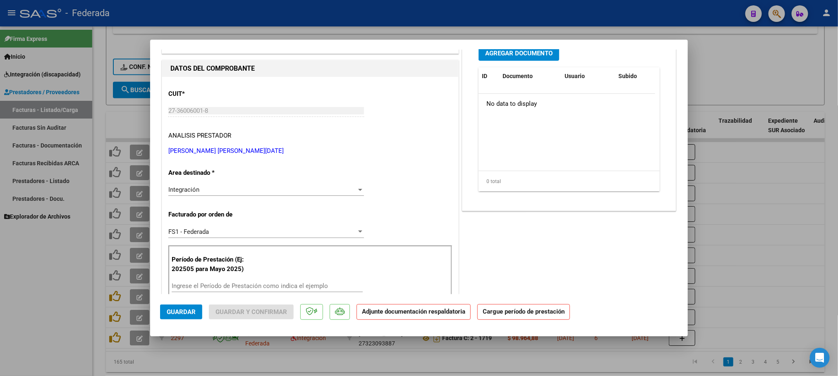
scroll to position [186, 0]
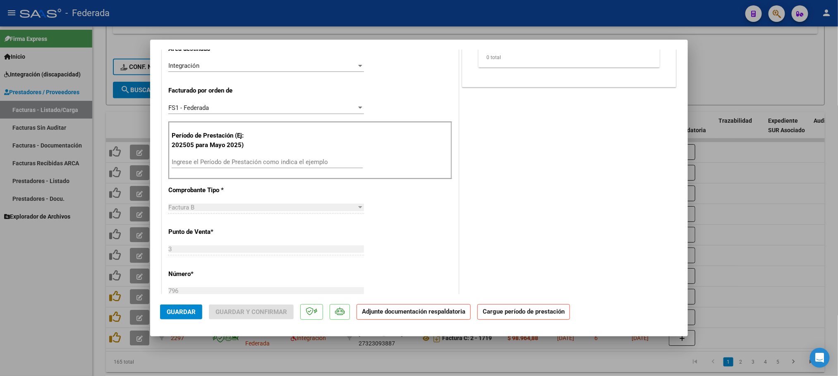
click at [187, 168] on div "Ingrese el Período de Prestación como indica el ejemplo" at bounding box center [267, 162] width 191 height 12
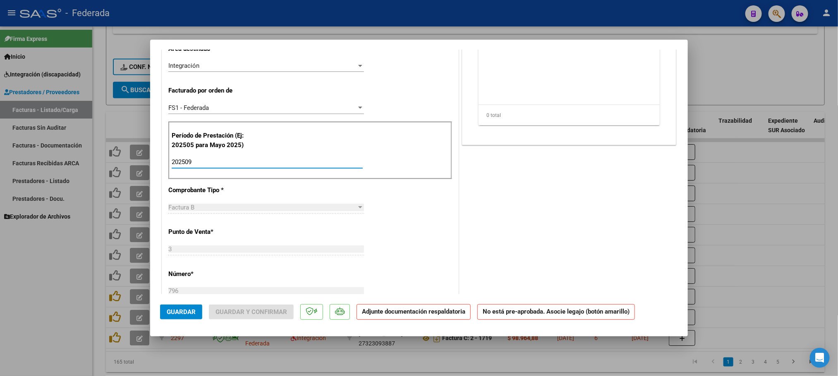
type input "202509"
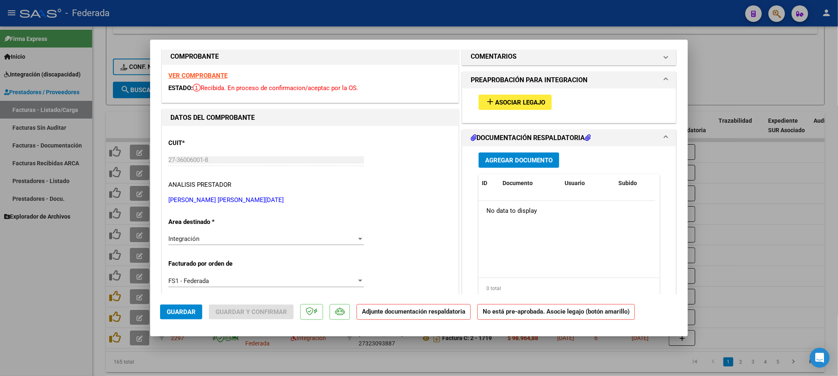
scroll to position [0, 0]
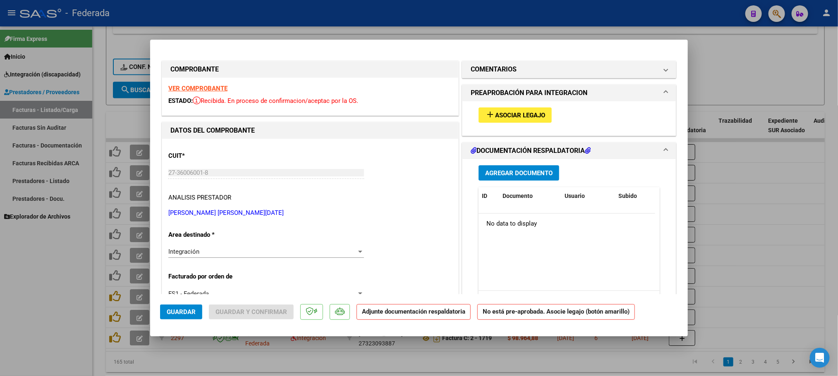
click at [495, 118] on span "Asociar Legajo" at bounding box center [520, 115] width 50 height 7
click at [196, 88] on strong "VER COMPROBANTE" at bounding box center [197, 88] width 59 height 7
click at [208, 88] on strong "VER COMPROBANTE" at bounding box center [197, 88] width 59 height 7
click at [485, 114] on mat-icon "add" at bounding box center [490, 115] width 10 height 10
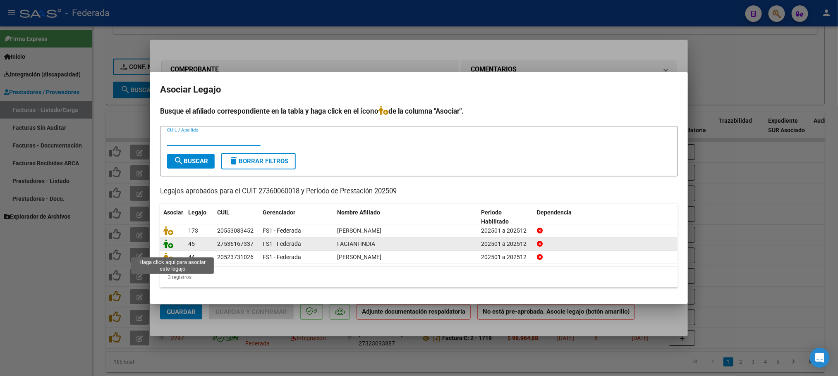
click at [168, 246] on icon at bounding box center [168, 243] width 10 height 9
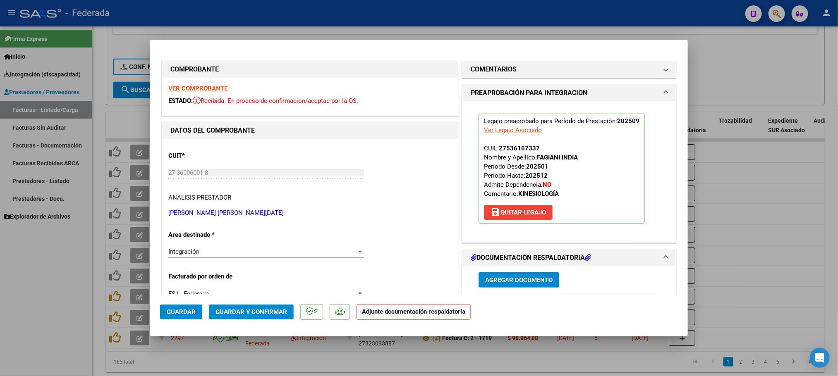
click at [256, 309] on span "Guardar y Confirmar" at bounding box center [252, 312] width 72 height 7
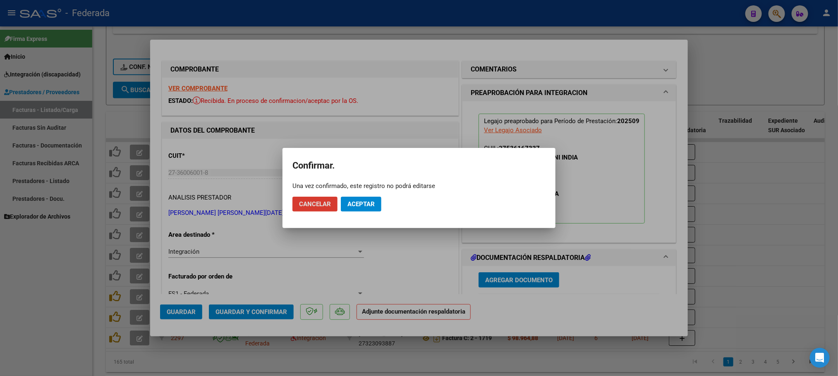
click at [365, 205] on span "Aceptar" at bounding box center [360, 204] width 27 height 7
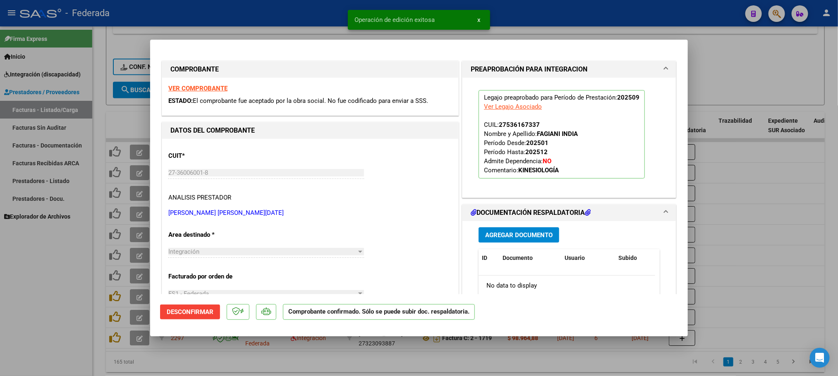
click at [128, 120] on div at bounding box center [419, 188] width 838 height 376
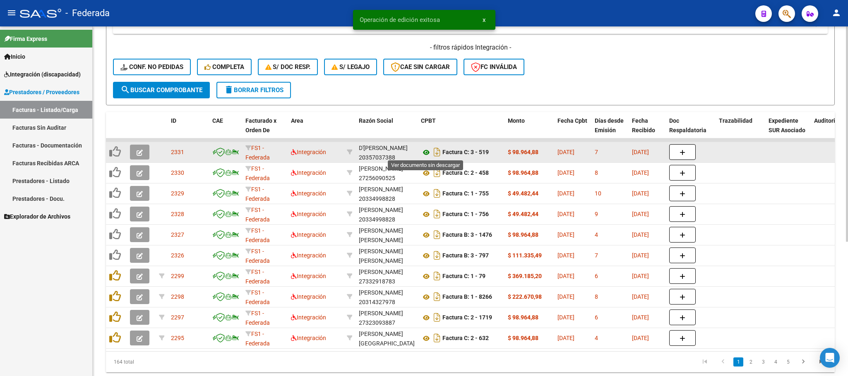
click at [424, 151] on icon at bounding box center [426, 153] width 11 height 10
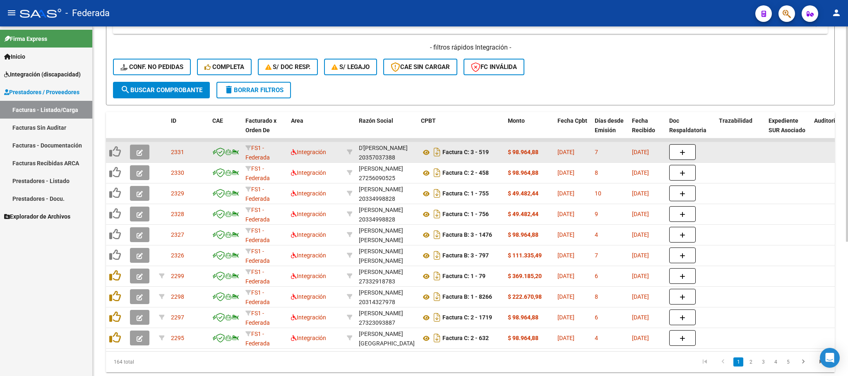
click at [143, 148] on button "button" at bounding box center [139, 152] width 19 height 15
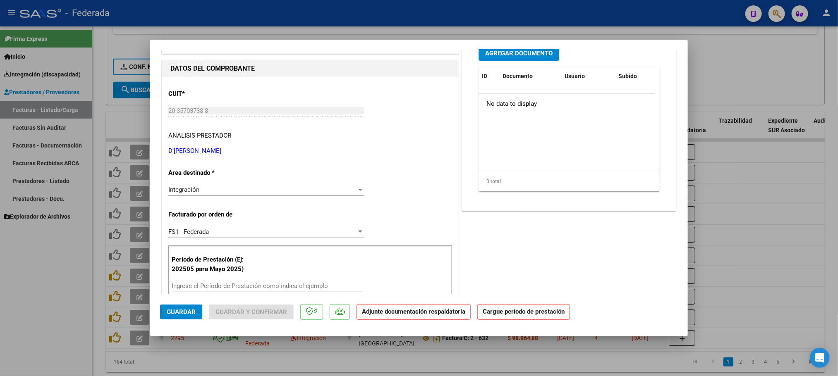
scroll to position [124, 0]
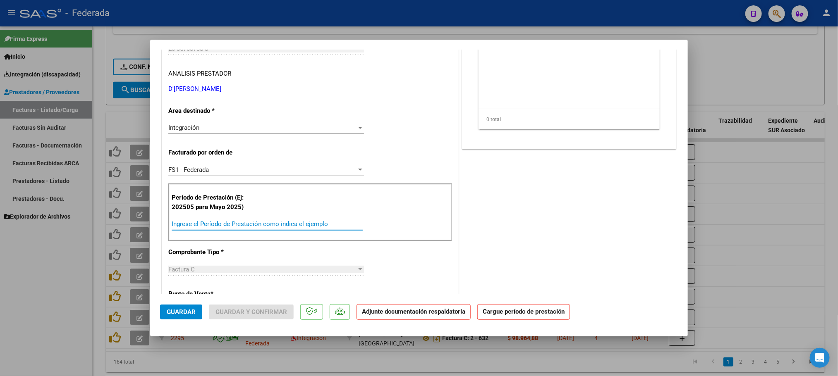
click at [220, 224] on input "Ingrese el Período de Prestación como indica el ejemplo" at bounding box center [267, 223] width 191 height 7
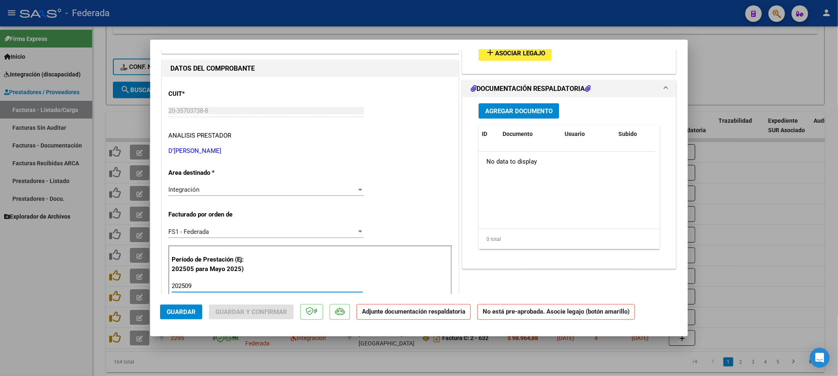
scroll to position [0, 0]
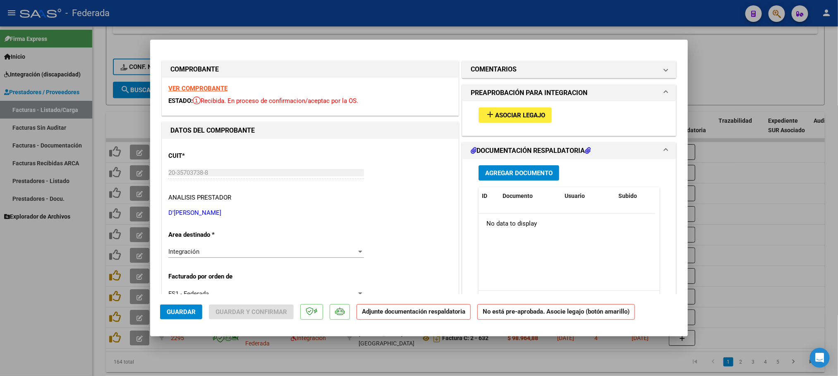
type input "202509"
click at [486, 113] on mat-icon "add" at bounding box center [490, 115] width 10 height 10
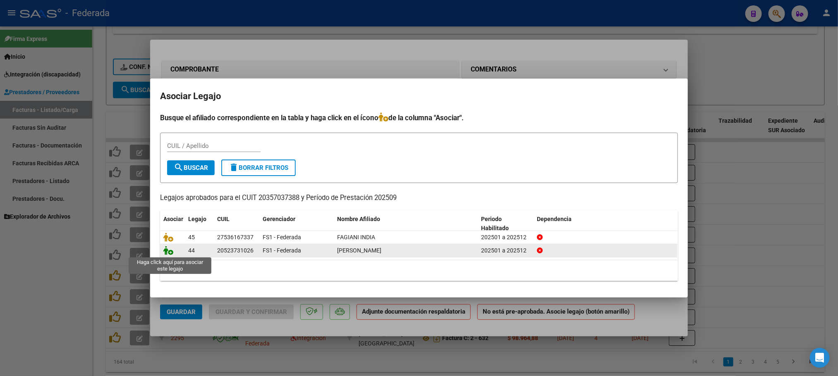
click at [169, 255] on icon at bounding box center [168, 250] width 10 height 9
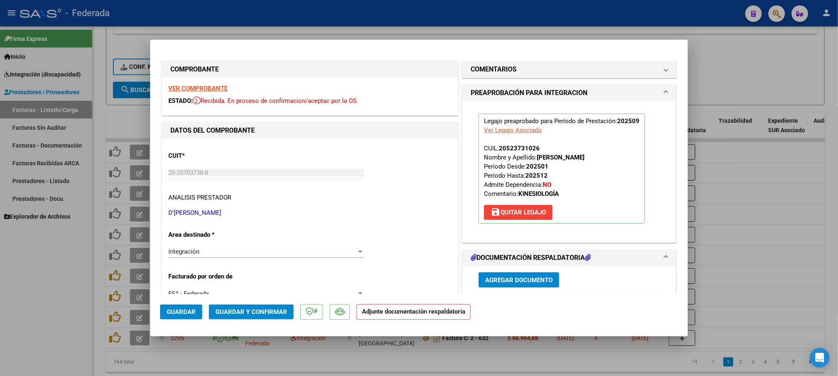
click at [225, 314] on span "Guardar y Confirmar" at bounding box center [252, 312] width 72 height 7
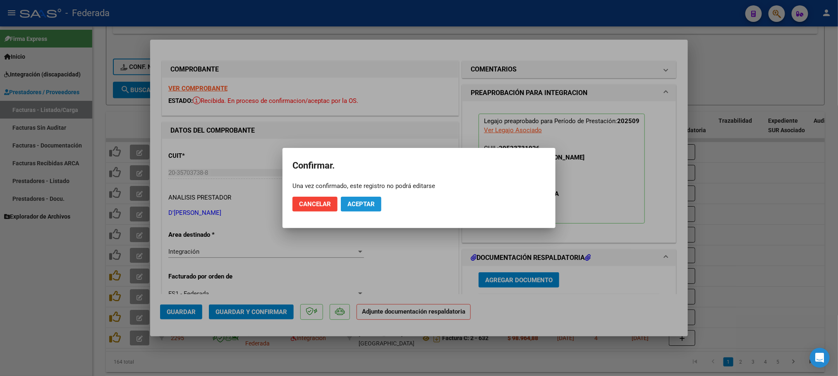
click at [373, 204] on span "Aceptar" at bounding box center [360, 204] width 27 height 7
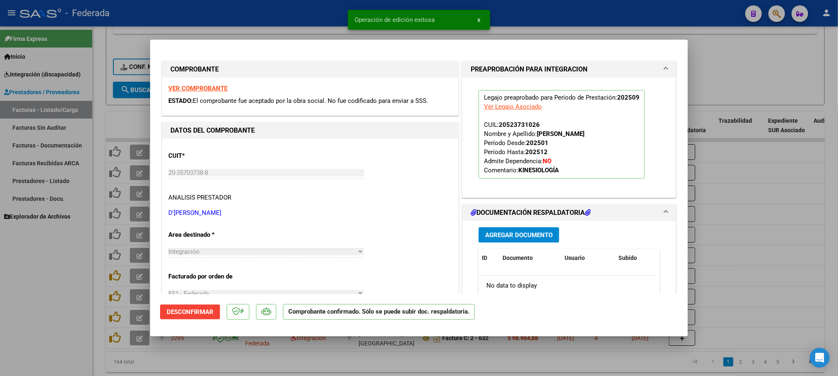
click at [721, 87] on div at bounding box center [419, 188] width 838 height 376
type input "$ 0,00"
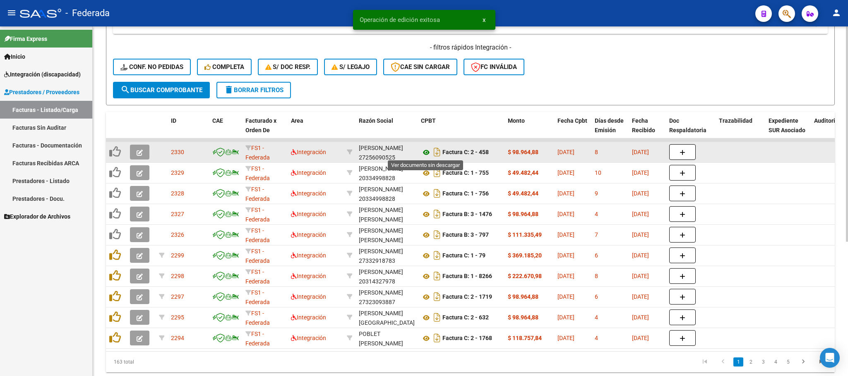
click at [426, 150] on icon at bounding box center [426, 153] width 11 height 10
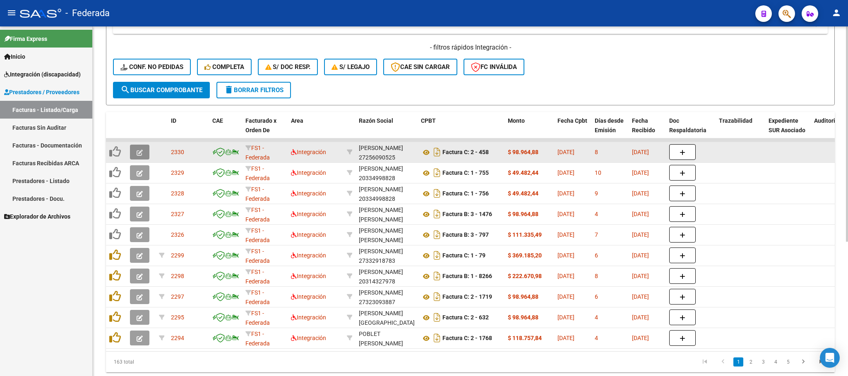
click at [142, 152] on icon "button" at bounding box center [139, 153] width 6 height 6
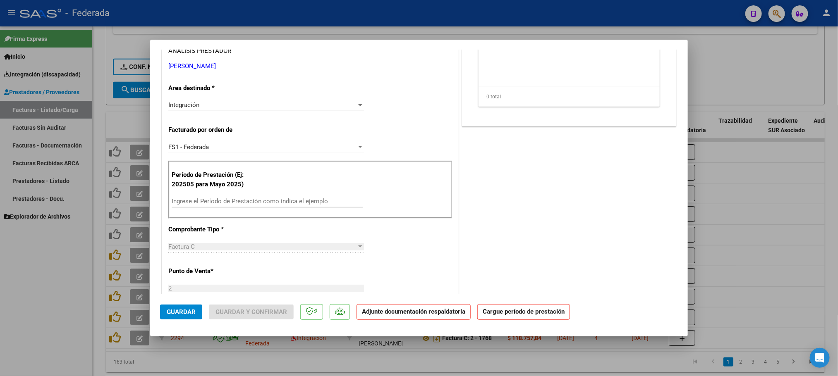
scroll to position [186, 0]
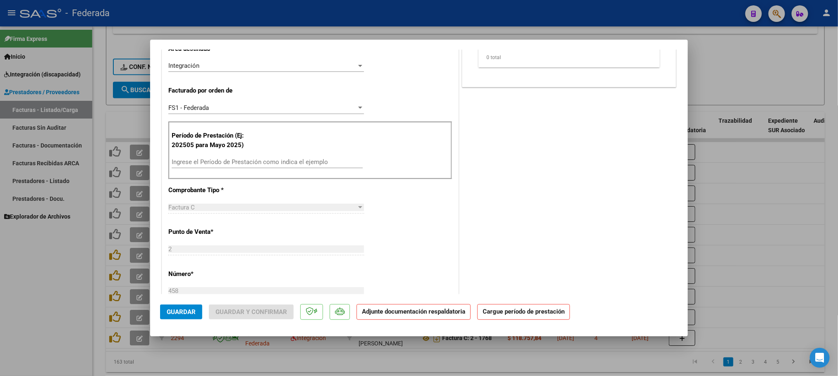
click at [206, 168] on div "Ingrese el Período de Prestación como indica el ejemplo" at bounding box center [267, 162] width 191 height 12
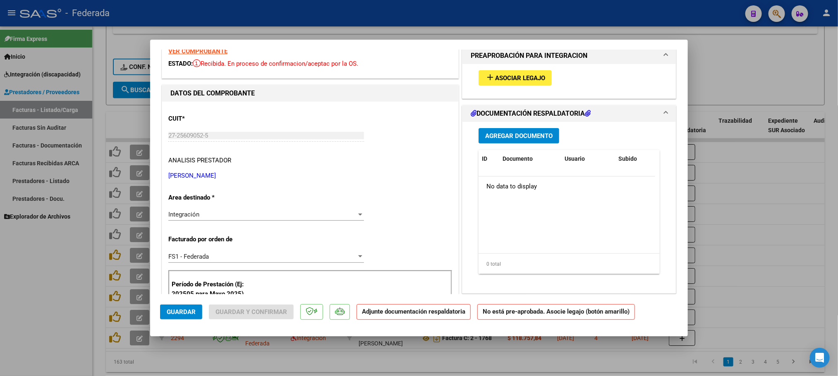
scroll to position [0, 0]
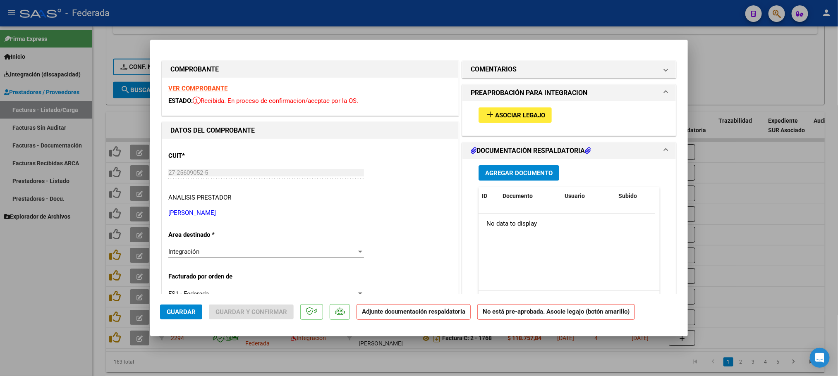
type input "202509"
click at [497, 118] on span "Asociar Legajo" at bounding box center [520, 115] width 50 height 7
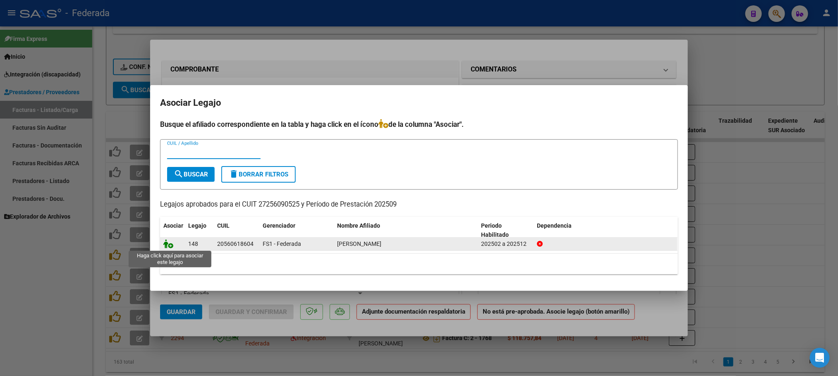
click at [169, 242] on icon at bounding box center [168, 243] width 10 height 9
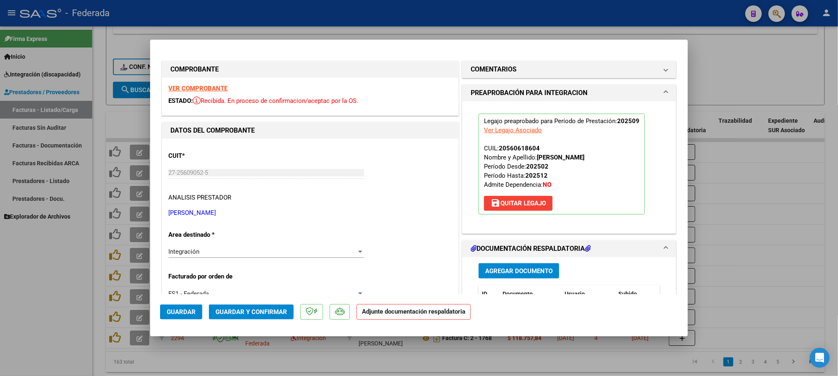
click at [267, 311] on span "Guardar y Confirmar" at bounding box center [252, 312] width 72 height 7
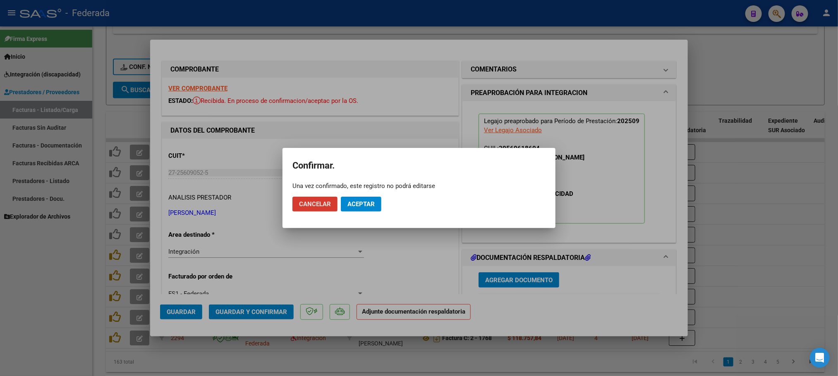
click at [369, 204] on span "Aceptar" at bounding box center [360, 204] width 27 height 7
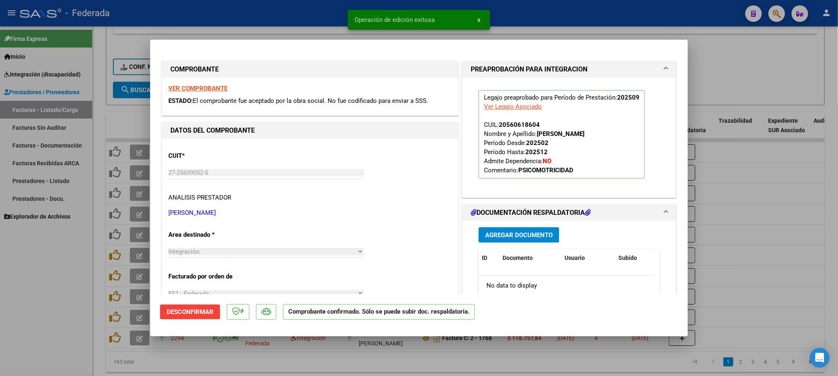
click at [485, 357] on div at bounding box center [419, 188] width 838 height 376
type input "$ 0,00"
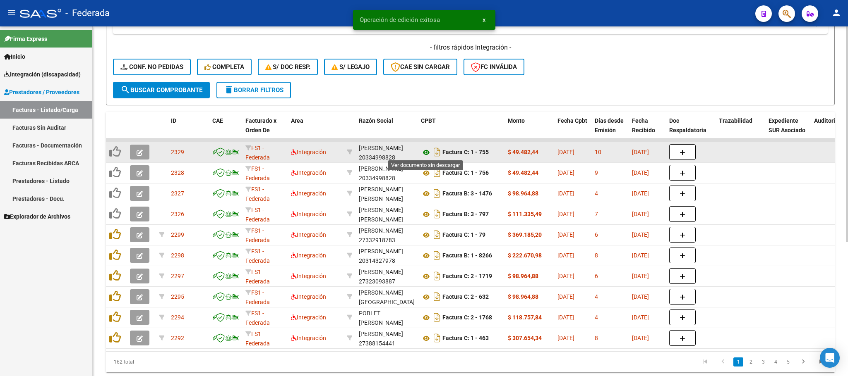
click at [426, 149] on icon at bounding box center [426, 153] width 11 height 10
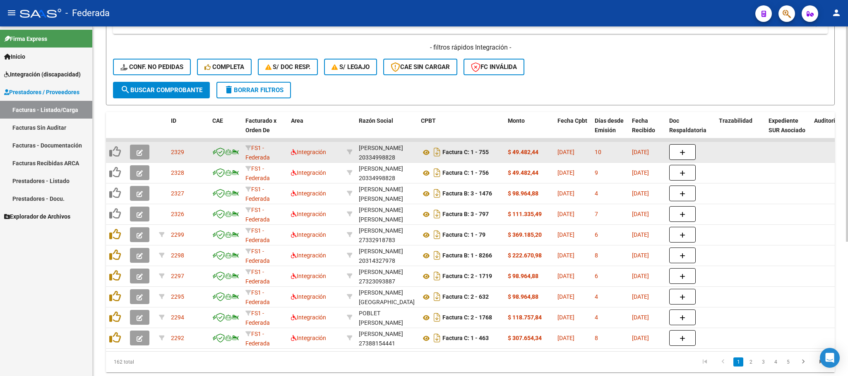
click at [146, 151] on button "button" at bounding box center [139, 152] width 19 height 15
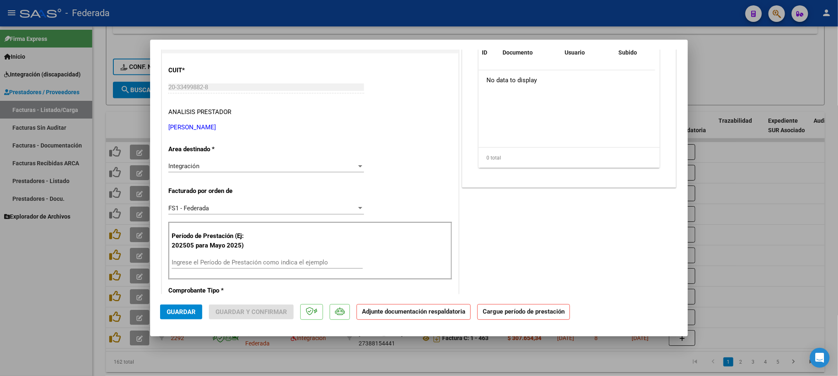
scroll to position [186, 0]
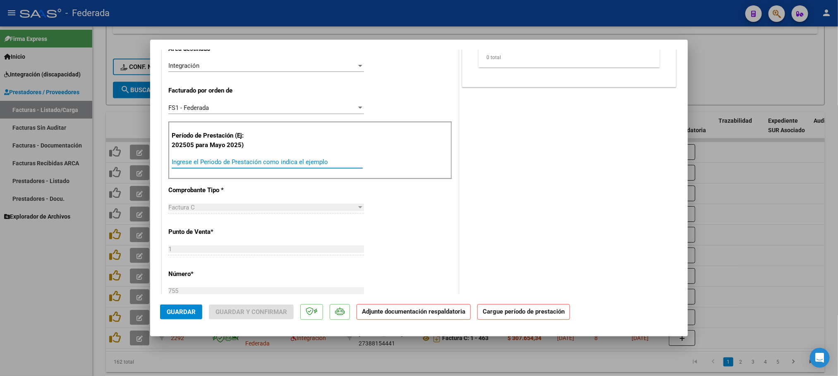
click at [220, 166] on input "Ingrese el Período de Prestación como indica el ejemplo" at bounding box center [267, 161] width 191 height 7
type input "202508"
click at [492, 183] on div "COMENTARIOS Comentarios De la Obra Social: Comentarios de la Obra Social (no vi…" at bounding box center [569, 257] width 218 height 768
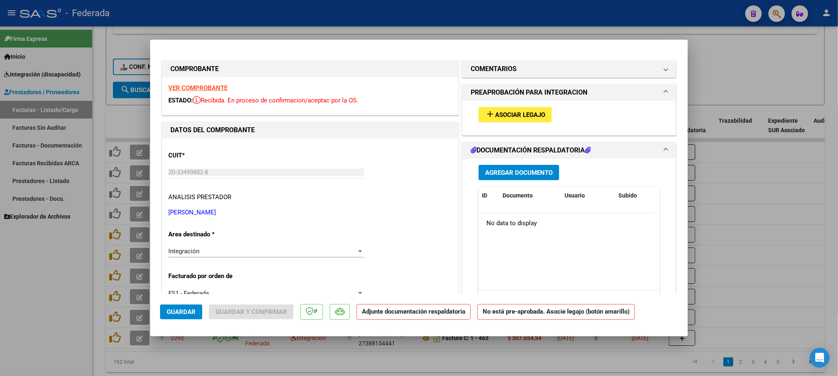
scroll to position [0, 0]
click at [495, 118] on span "Asociar Legajo" at bounding box center [520, 115] width 50 height 7
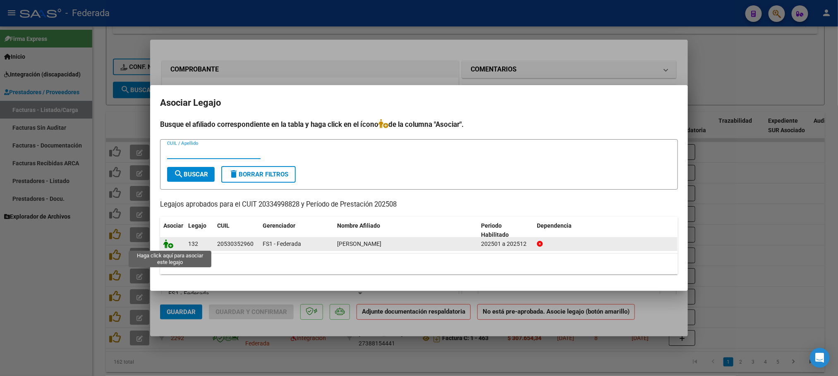
click at [170, 244] on icon at bounding box center [168, 243] width 10 height 9
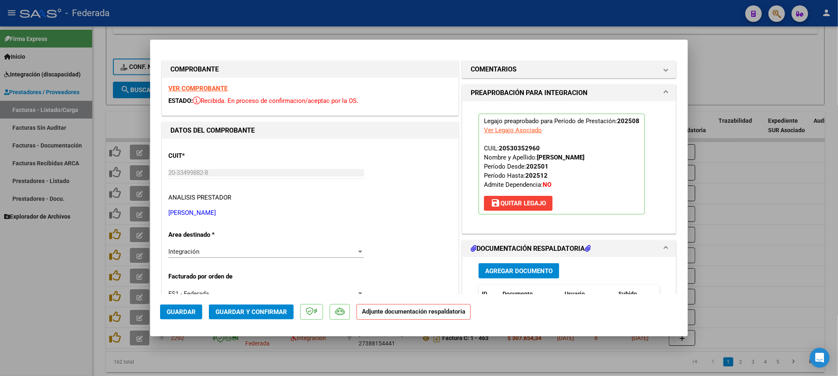
click at [261, 310] on span "Guardar y Confirmar" at bounding box center [252, 312] width 72 height 7
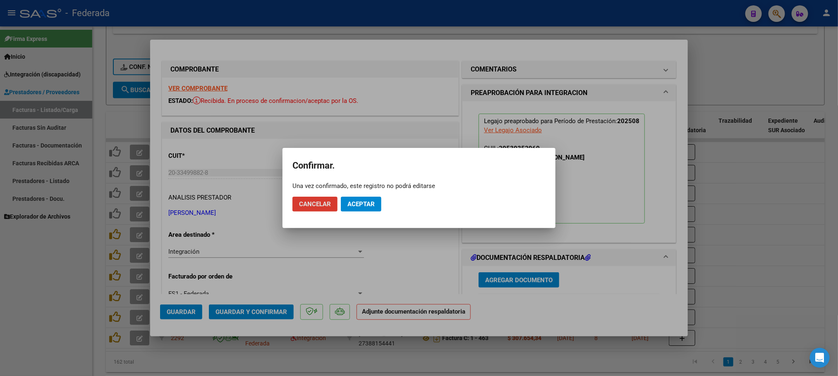
click at [358, 201] on span "Aceptar" at bounding box center [360, 204] width 27 height 7
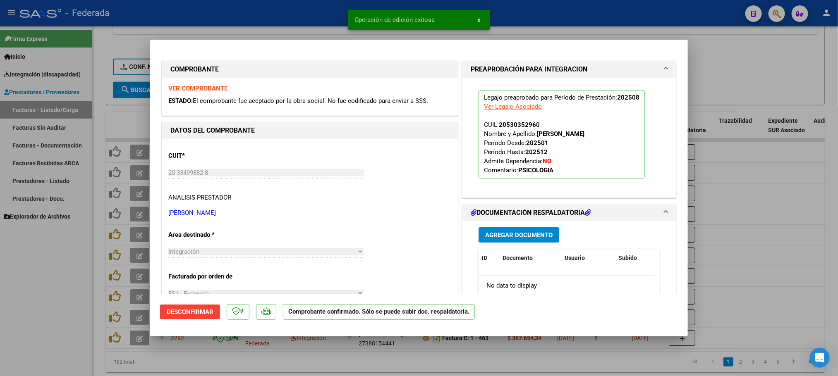
click at [472, 355] on div at bounding box center [419, 188] width 838 height 376
type input "$ 0,00"
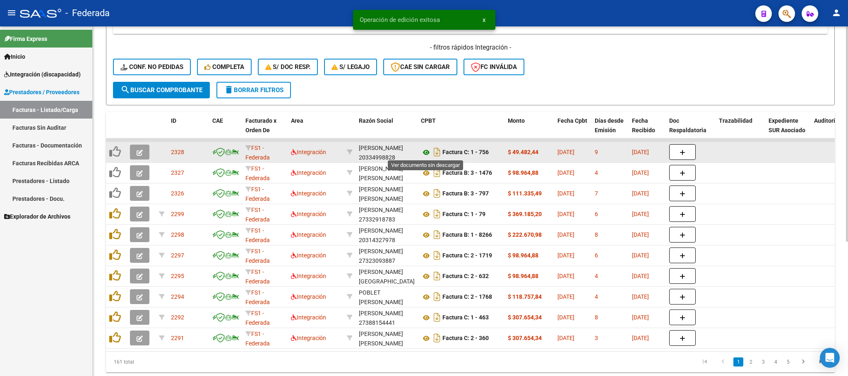
click at [427, 149] on icon at bounding box center [426, 153] width 11 height 10
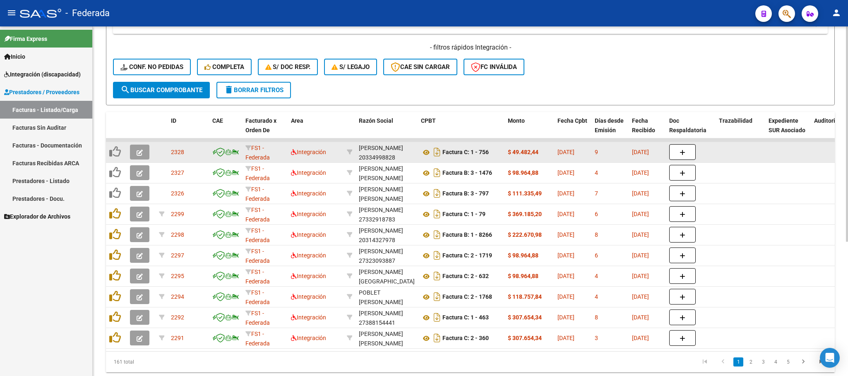
click at [139, 153] on icon "button" at bounding box center [139, 153] width 6 height 6
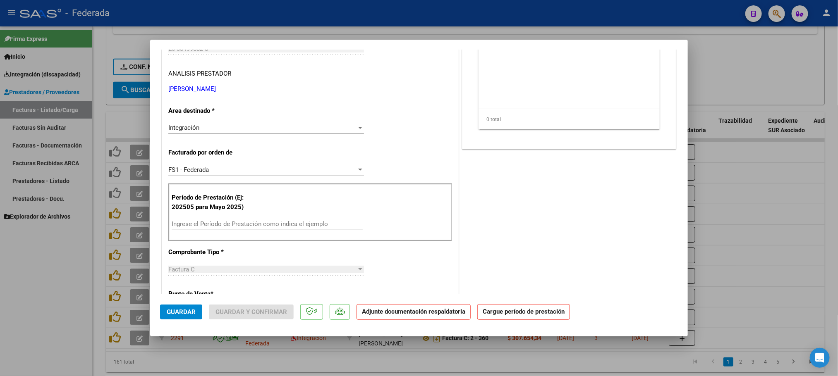
scroll to position [186, 0]
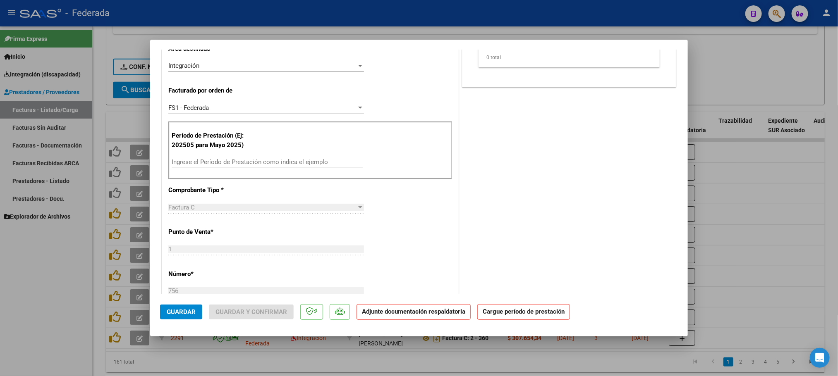
click at [216, 160] on input "Ingrese el Período de Prestación como indica el ejemplo" at bounding box center [267, 161] width 191 height 7
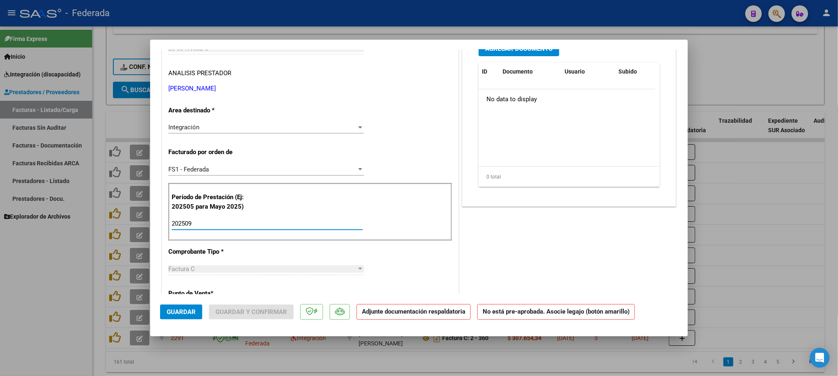
scroll to position [124, 0]
type input "202509"
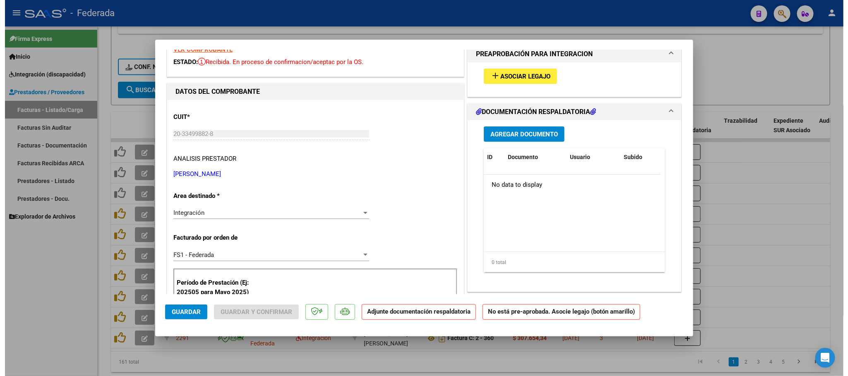
scroll to position [0, 0]
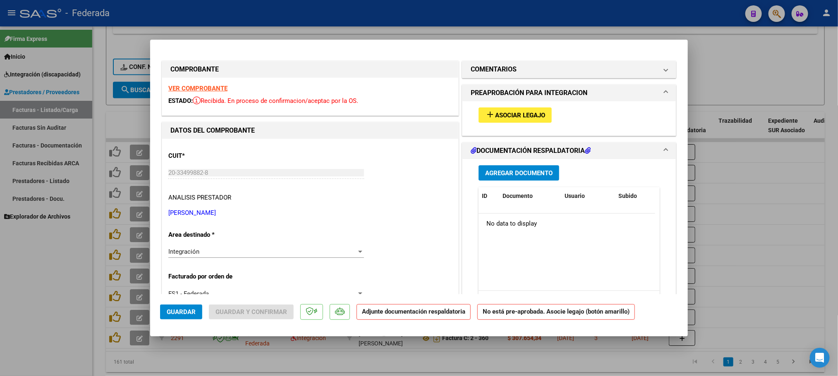
click at [216, 90] on strong "VER COMPROBANTE" at bounding box center [197, 88] width 59 height 7
click at [511, 110] on button "add Asociar Legajo" at bounding box center [515, 115] width 73 height 15
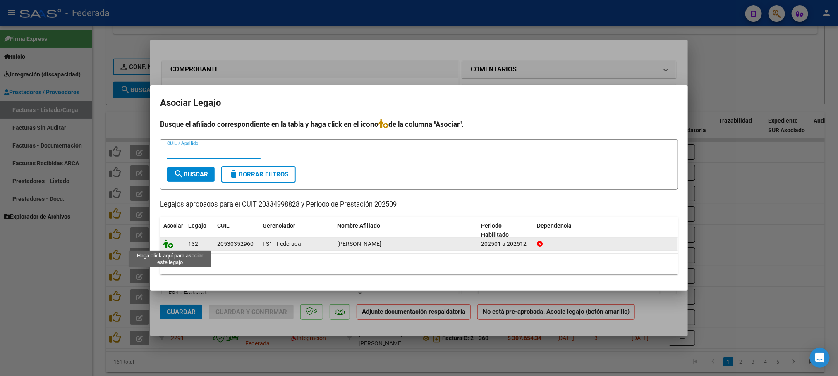
click at [170, 247] on icon at bounding box center [168, 243] width 10 height 9
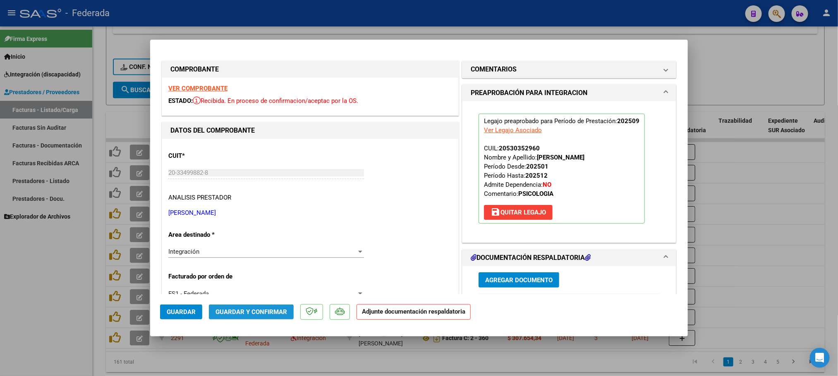
click at [243, 313] on span "Guardar y Confirmar" at bounding box center [252, 312] width 72 height 7
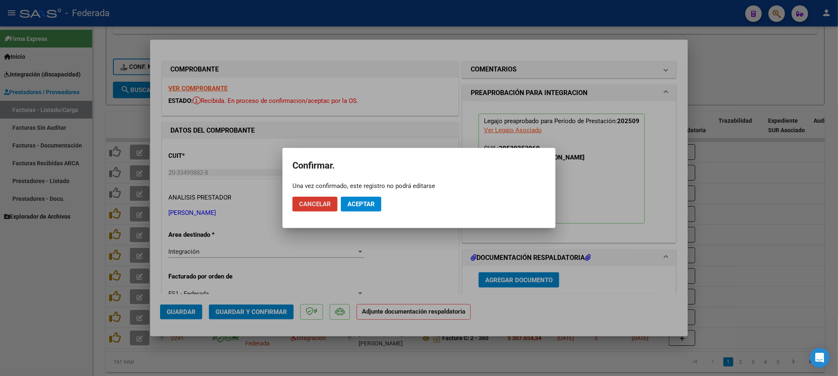
click at [363, 201] on span "Aceptar" at bounding box center [360, 204] width 27 height 7
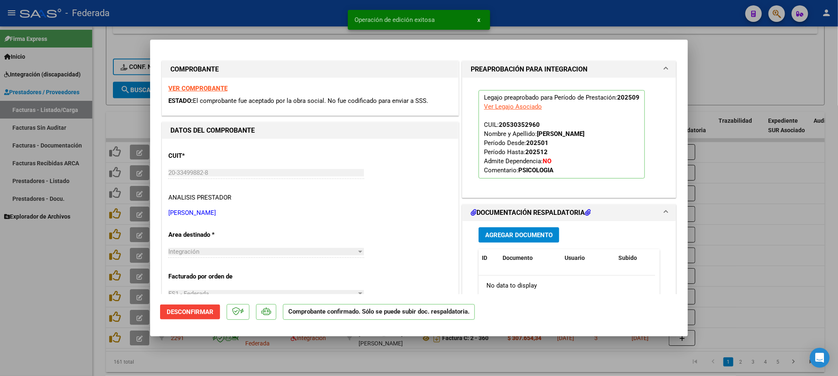
click at [549, 351] on div at bounding box center [419, 188] width 838 height 376
type input "$ 0,00"
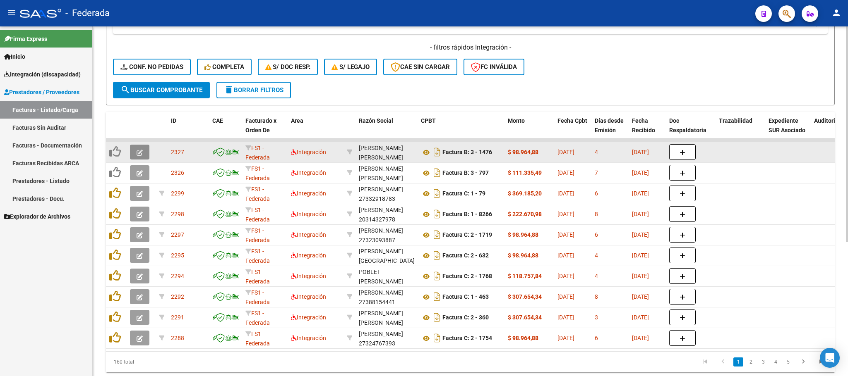
click at [137, 153] on icon "button" at bounding box center [139, 153] width 6 height 6
click at [427, 151] on icon at bounding box center [426, 153] width 11 height 10
click at [141, 154] on icon "button" at bounding box center [139, 153] width 6 height 6
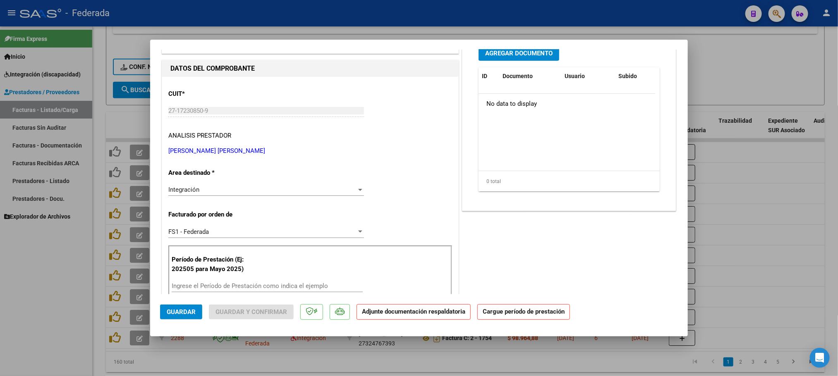
scroll to position [186, 0]
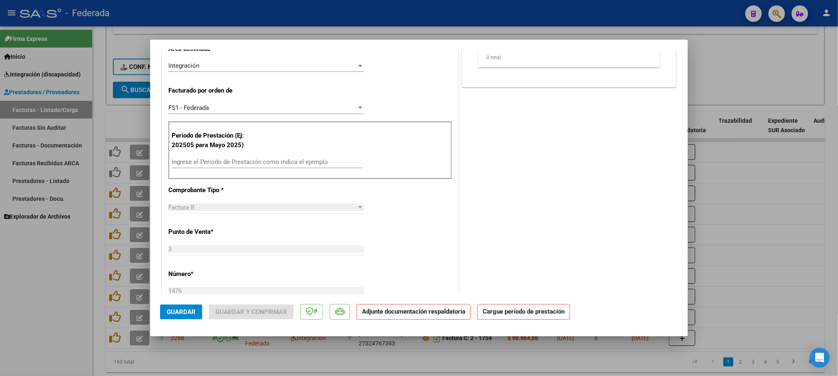
click at [220, 164] on input "Ingrese el Período de Prestación como indica el ejemplo" at bounding box center [267, 161] width 191 height 7
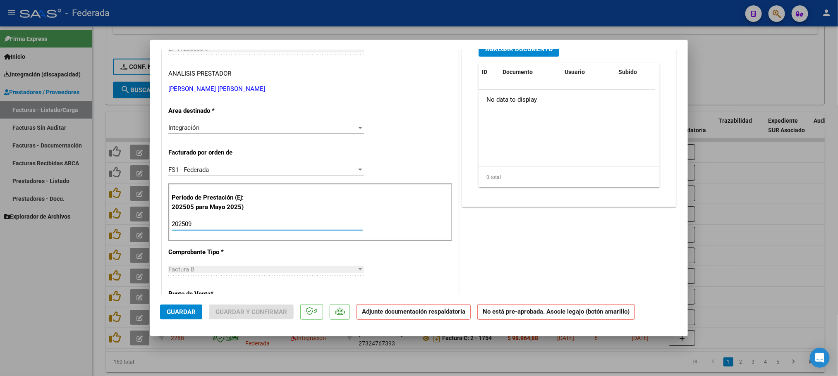
scroll to position [0, 0]
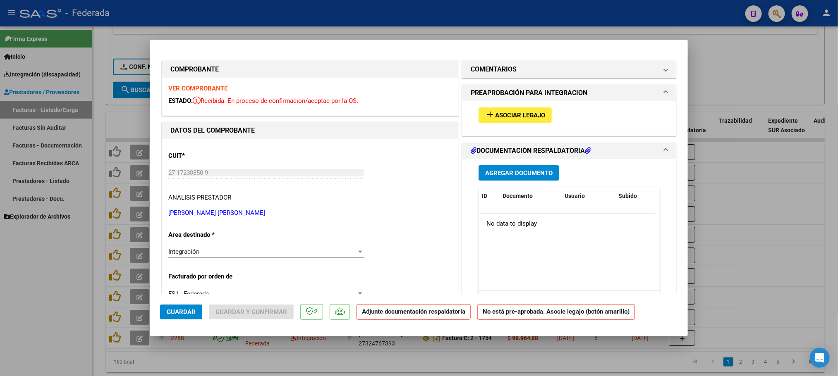
type input "202509"
click at [487, 117] on mat-icon "add" at bounding box center [490, 115] width 10 height 10
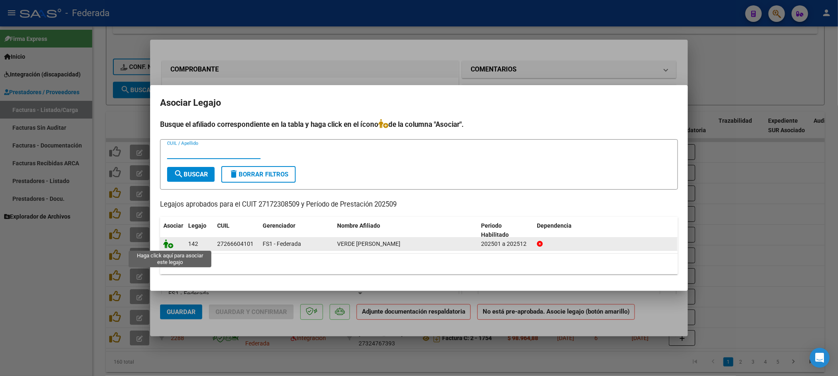
click at [172, 244] on icon at bounding box center [168, 243] width 10 height 9
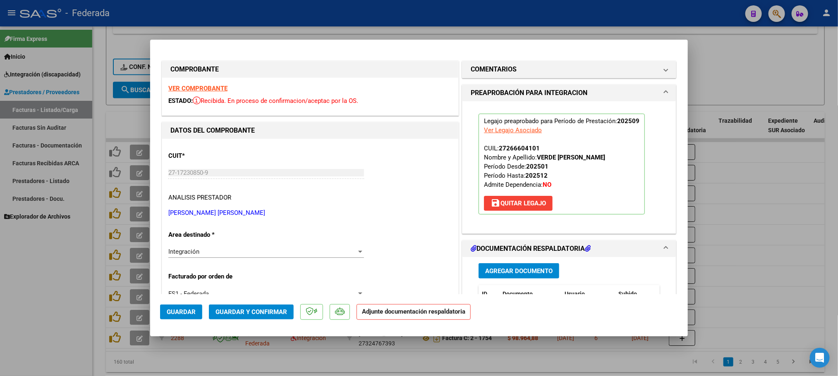
click at [246, 311] on span "Guardar y Confirmar" at bounding box center [252, 312] width 72 height 7
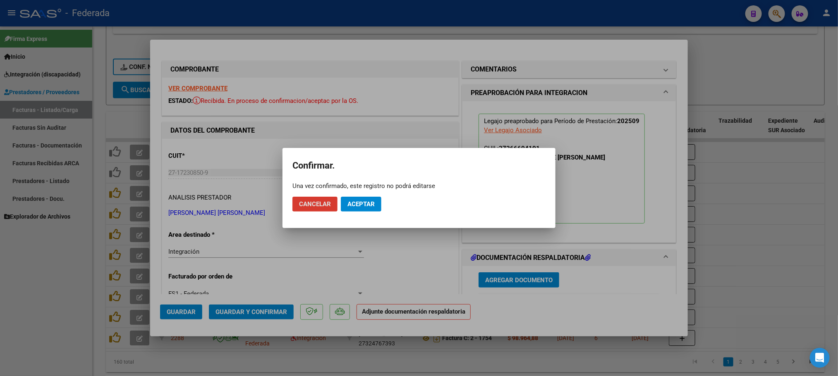
click at [375, 201] on span "Aceptar" at bounding box center [360, 204] width 27 height 7
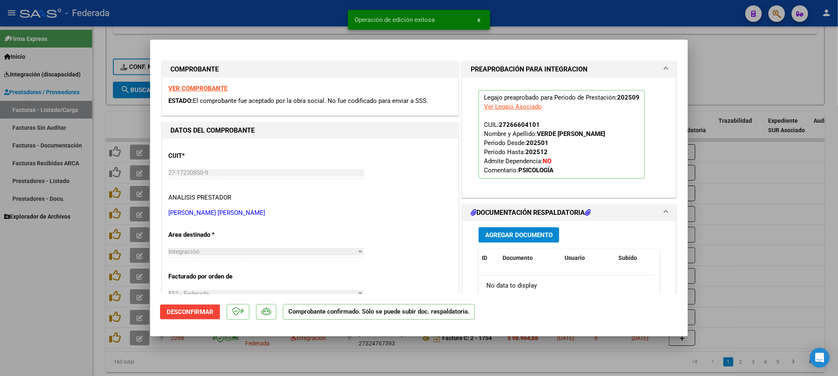
click at [391, 361] on div at bounding box center [419, 188] width 838 height 376
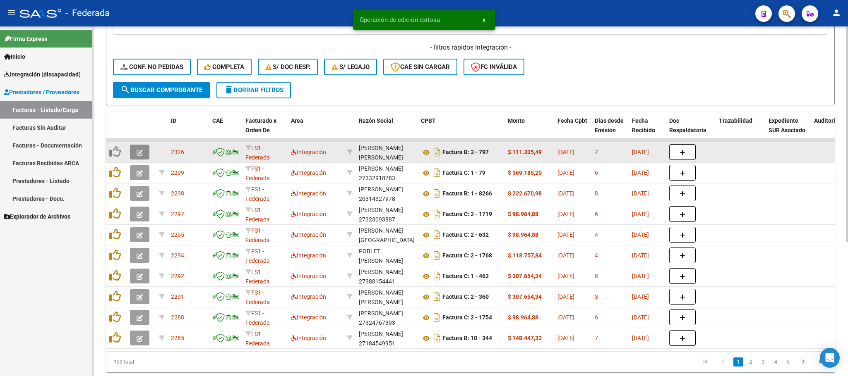
click at [142, 151] on icon "button" at bounding box center [139, 153] width 6 height 6
click at [426, 154] on icon at bounding box center [426, 153] width 11 height 10
click at [139, 152] on icon "button" at bounding box center [139, 153] width 6 height 6
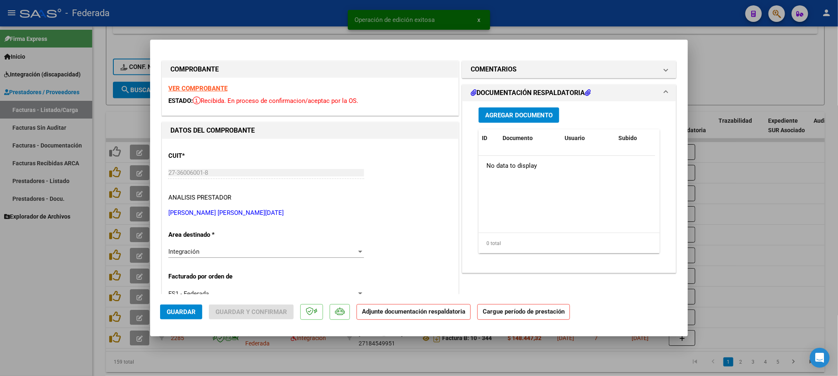
scroll to position [186, 0]
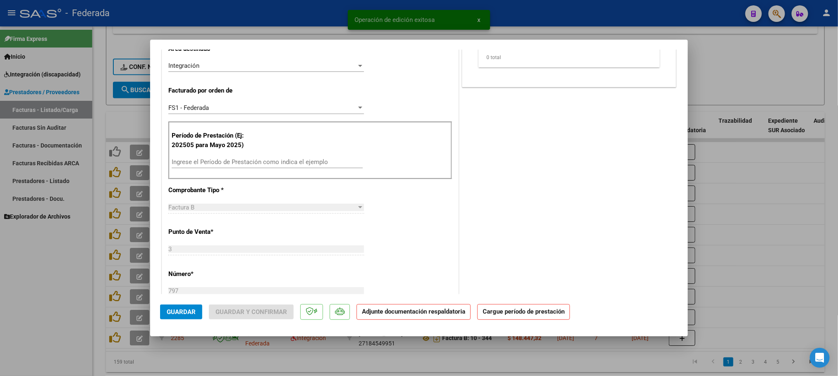
click at [215, 160] on input "Ingrese el Período de Prestación como indica el ejemplo" at bounding box center [267, 161] width 191 height 7
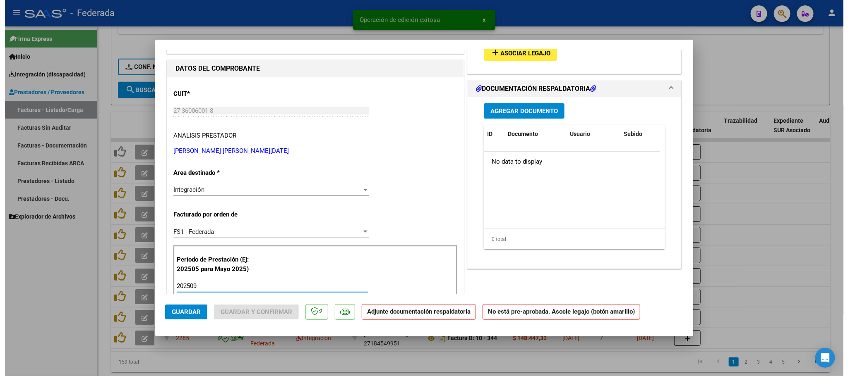
scroll to position [0, 0]
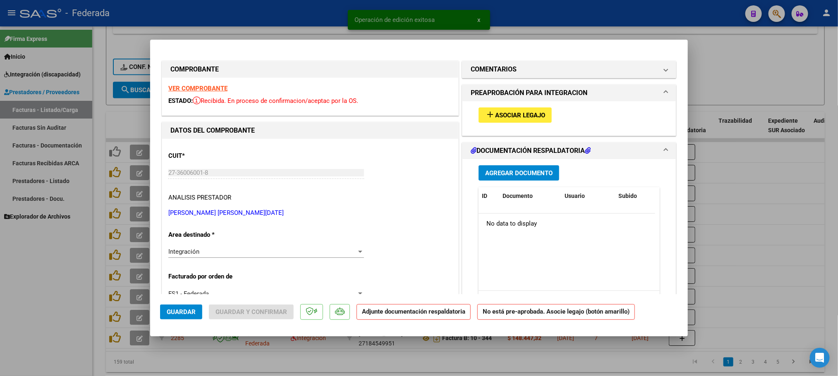
type input "202509"
click at [489, 115] on mat-icon "add" at bounding box center [490, 115] width 10 height 10
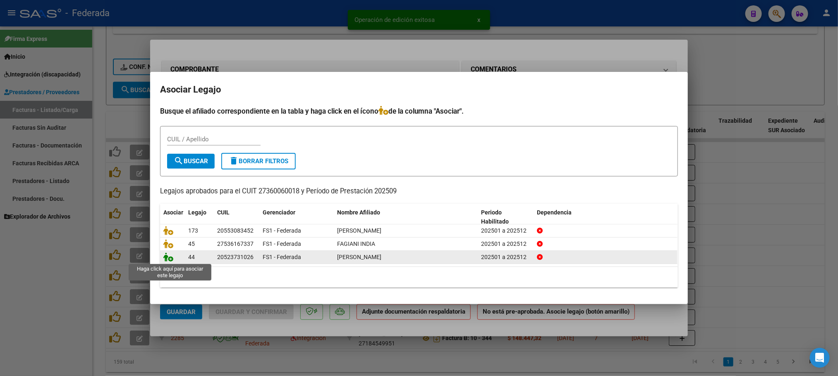
click at [169, 259] on icon at bounding box center [168, 257] width 10 height 9
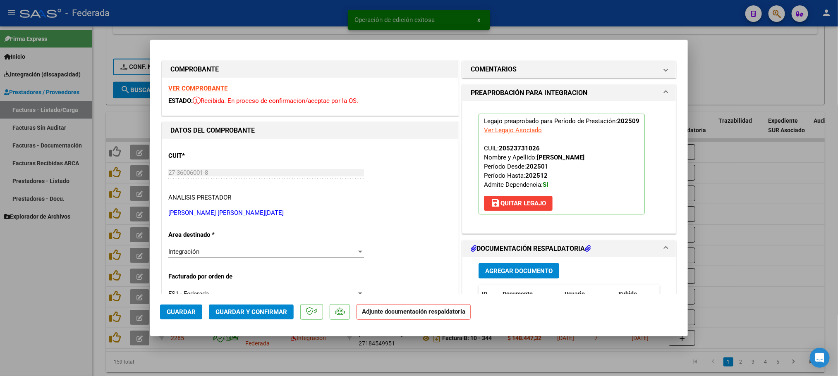
click at [252, 313] on span "Guardar y Confirmar" at bounding box center [252, 312] width 72 height 7
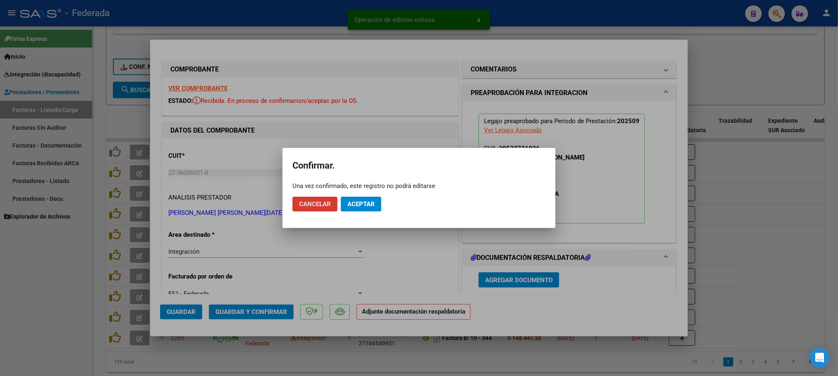
click at [352, 211] on button "Aceptar" at bounding box center [361, 204] width 41 height 15
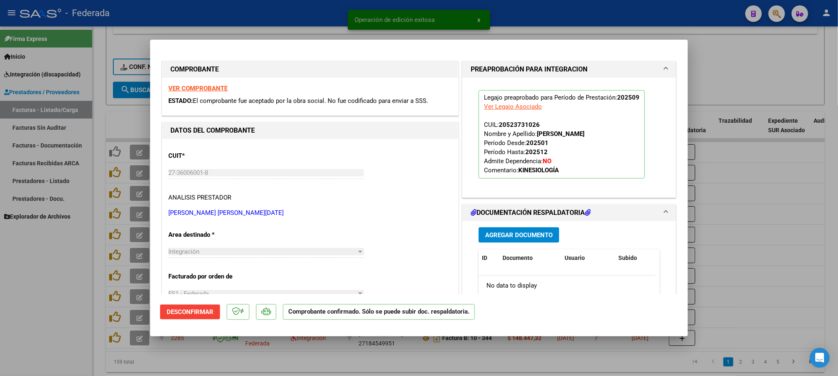
click at [431, 351] on div at bounding box center [419, 188] width 838 height 376
type input "$ 0,00"
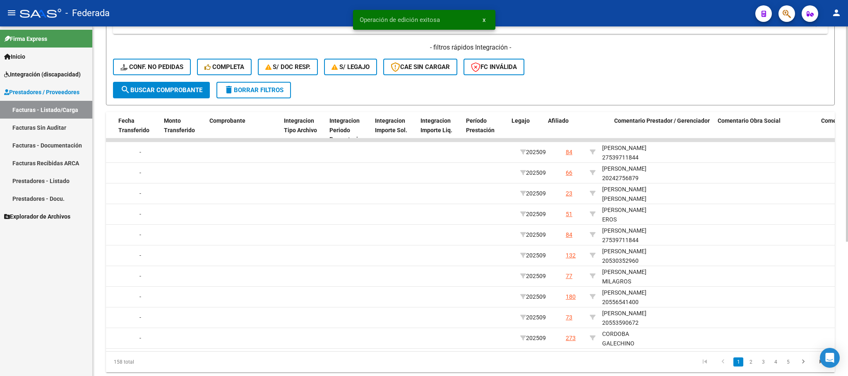
scroll to position [0, 836]
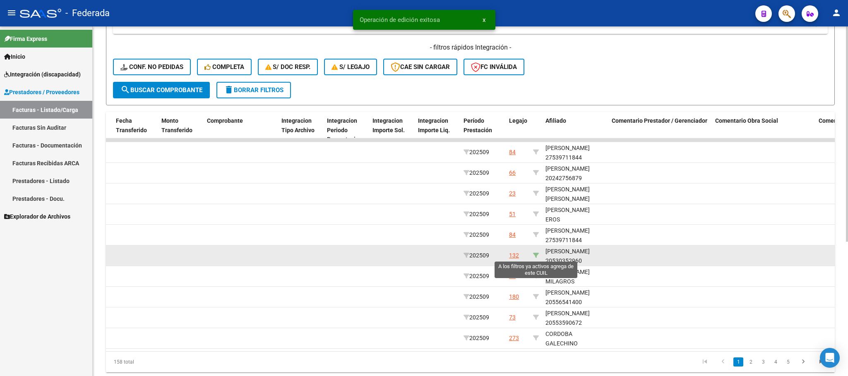
click at [535, 256] on icon at bounding box center [536, 256] width 6 height 6
type input "20530352960"
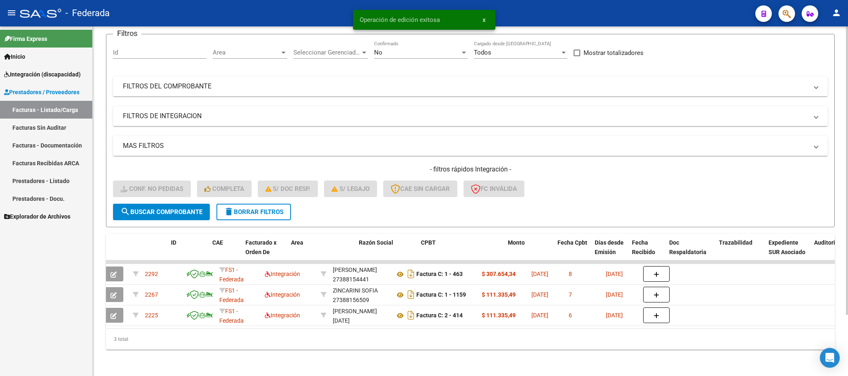
scroll to position [0, 0]
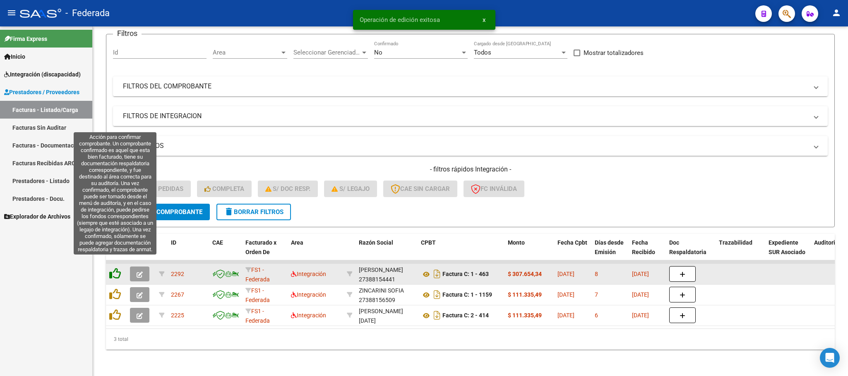
click at [118, 268] on icon at bounding box center [115, 274] width 12 height 12
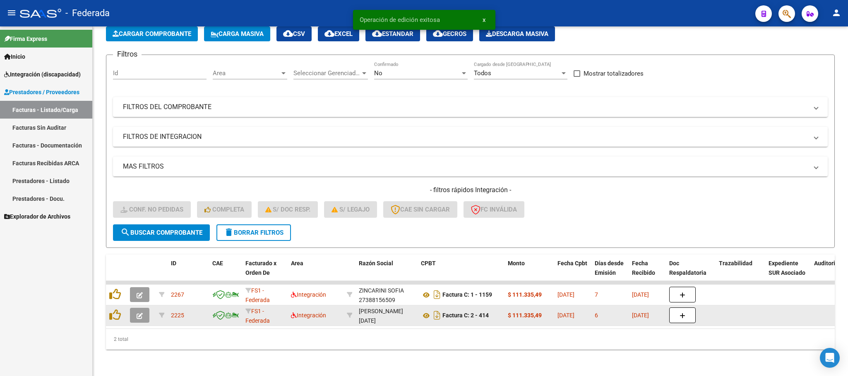
scroll to position [53, 0]
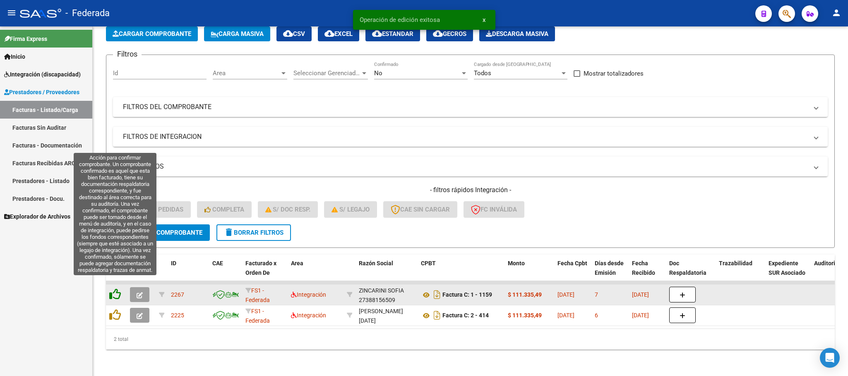
click at [115, 289] on icon at bounding box center [115, 295] width 12 height 12
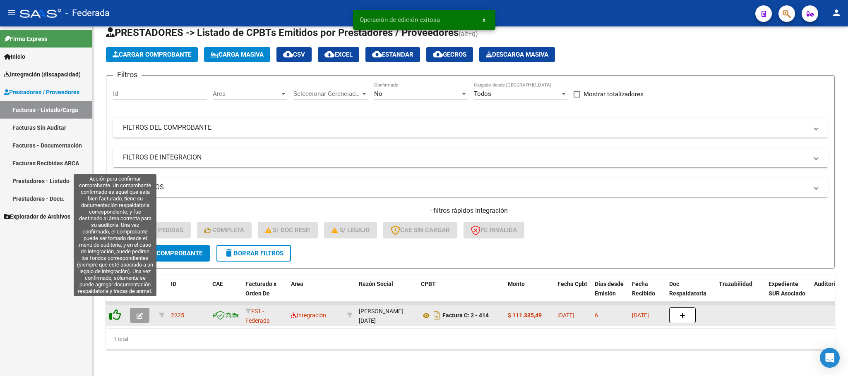
click at [115, 309] on icon at bounding box center [115, 315] width 12 height 12
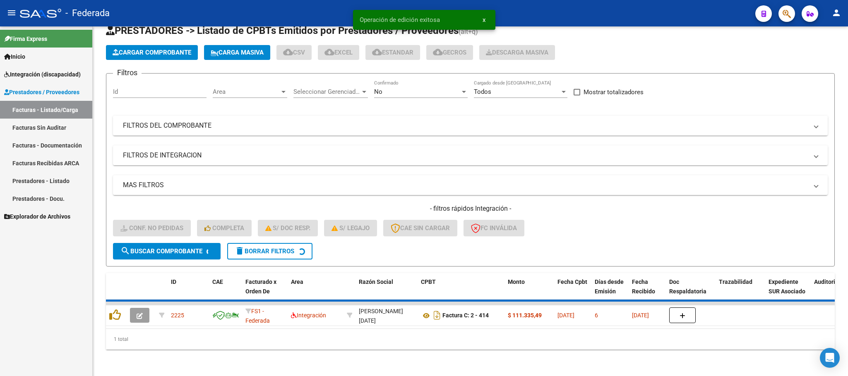
scroll to position [16, 0]
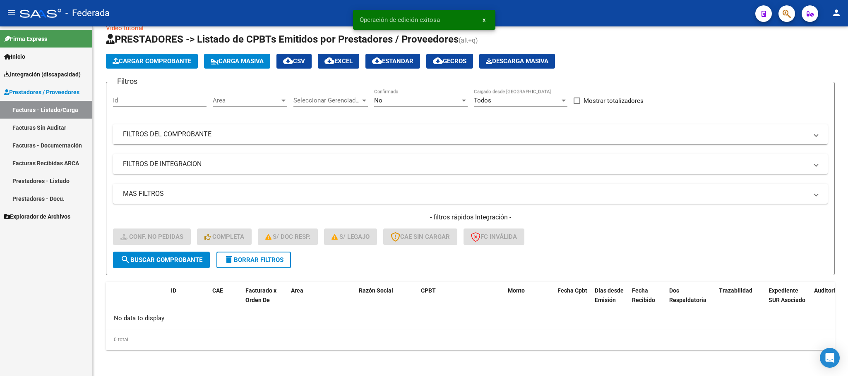
click at [244, 262] on span "delete Borrar Filtros" at bounding box center [254, 259] width 60 height 7
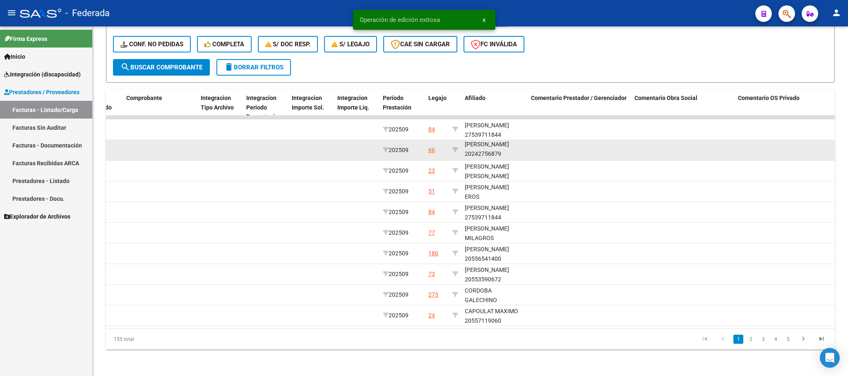
scroll to position [0, 0]
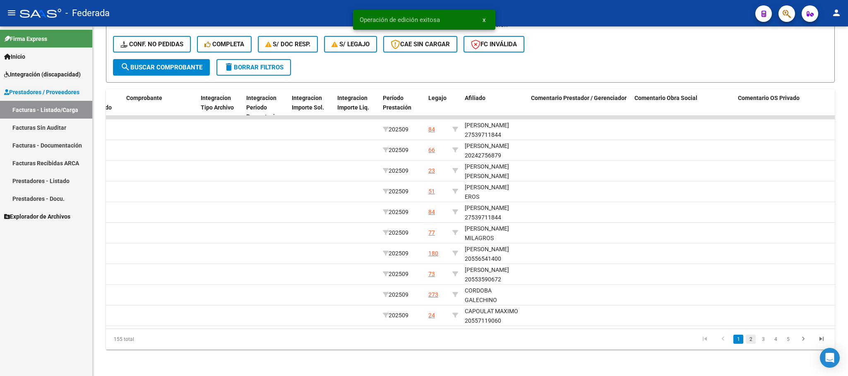
click at [751, 339] on link "2" at bounding box center [750, 339] width 10 height 9
click at [759, 338] on link "3" at bounding box center [763, 339] width 10 height 9
click at [771, 339] on link "4" at bounding box center [775, 339] width 10 height 9
click at [776, 339] on link "5" at bounding box center [775, 339] width 10 height 9
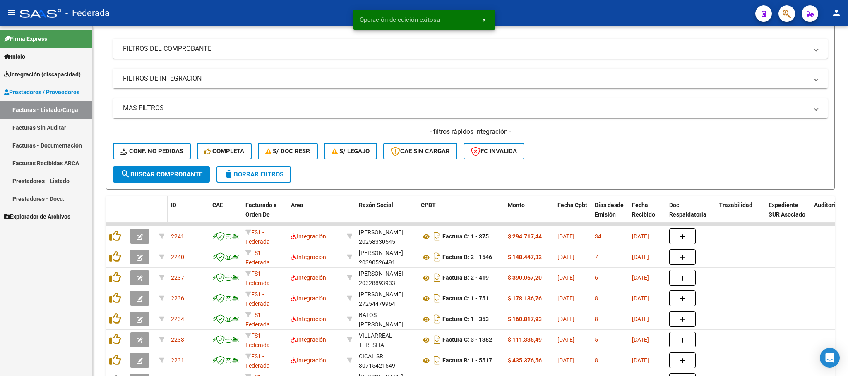
scroll to position [94, 0]
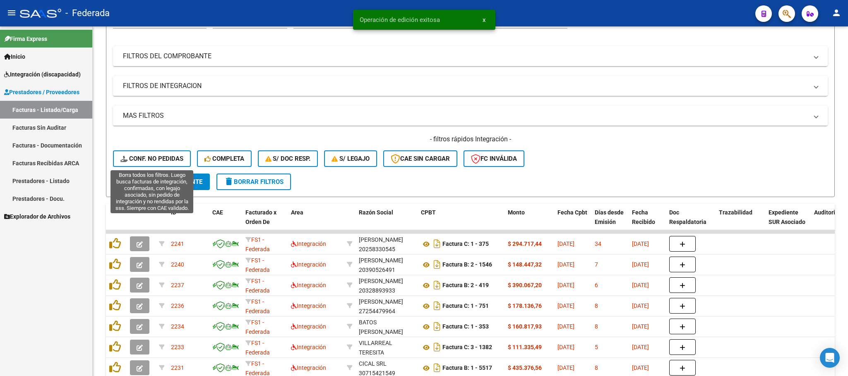
click at [155, 158] on span "Conf. no pedidas" at bounding box center [151, 158] width 63 height 7
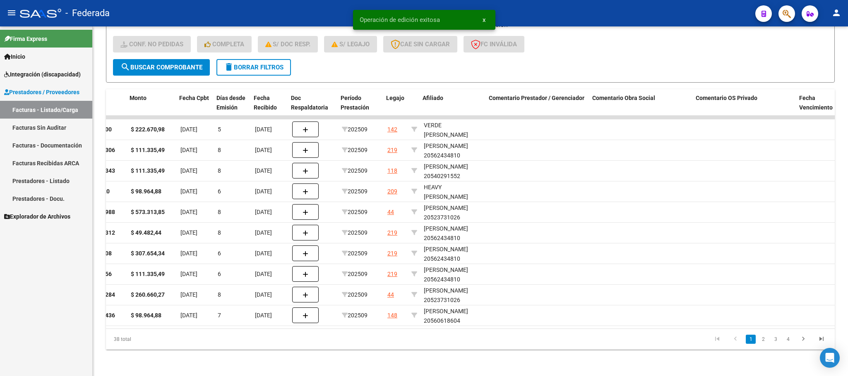
scroll to position [0, 308]
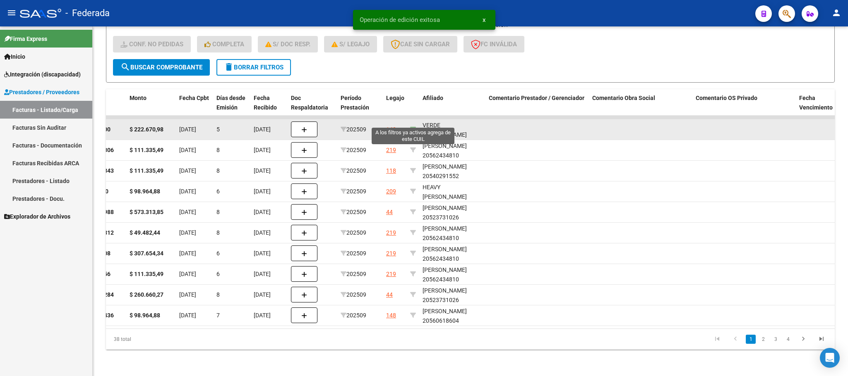
click at [412, 127] on icon at bounding box center [413, 130] width 6 height 6
type input "27266604101"
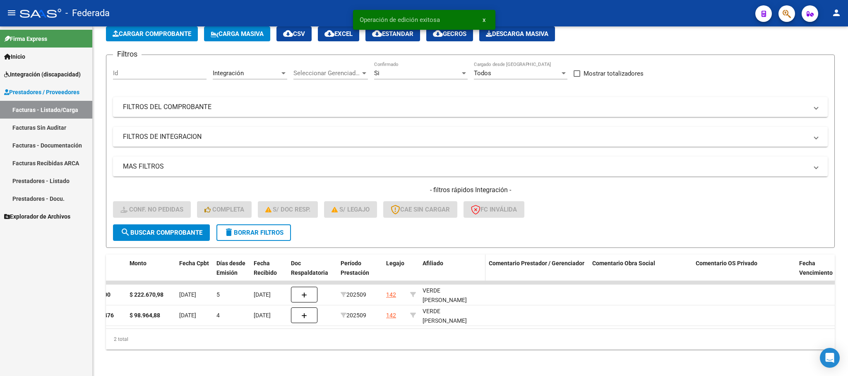
scroll to position [53, 0]
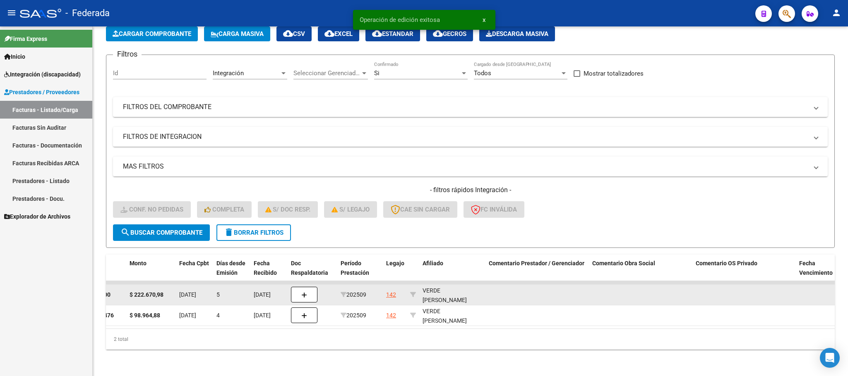
click at [463, 292] on div "VERDE MARIA JULIETA 27266604101" at bounding box center [452, 300] width 60 height 28
copy div "27266604101"
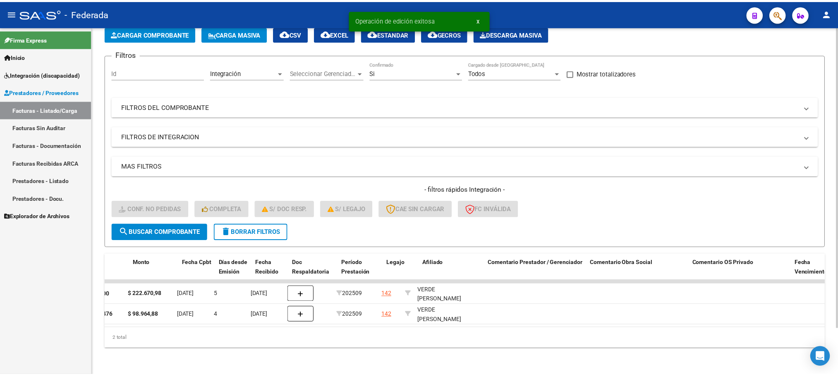
scroll to position [0, 0]
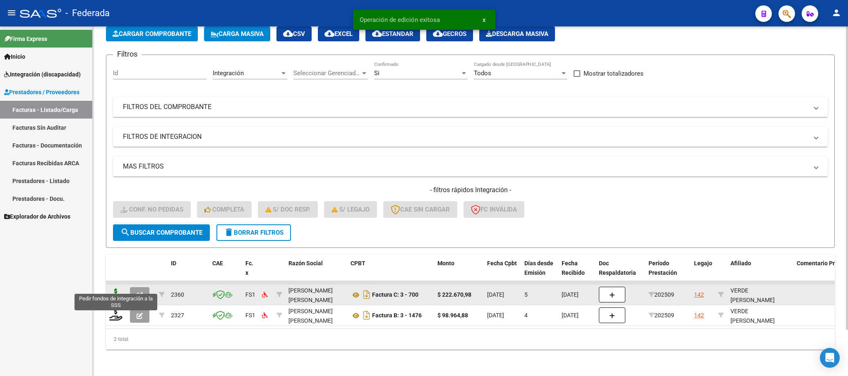
click at [118, 289] on icon at bounding box center [115, 295] width 13 height 12
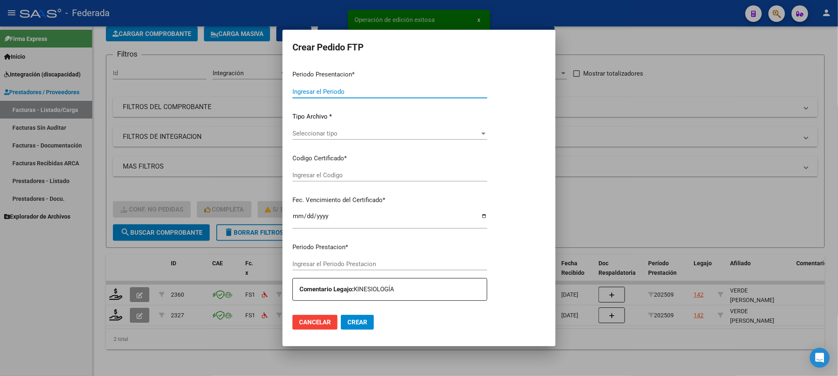
type input "202509"
type input "$ 222.670,98"
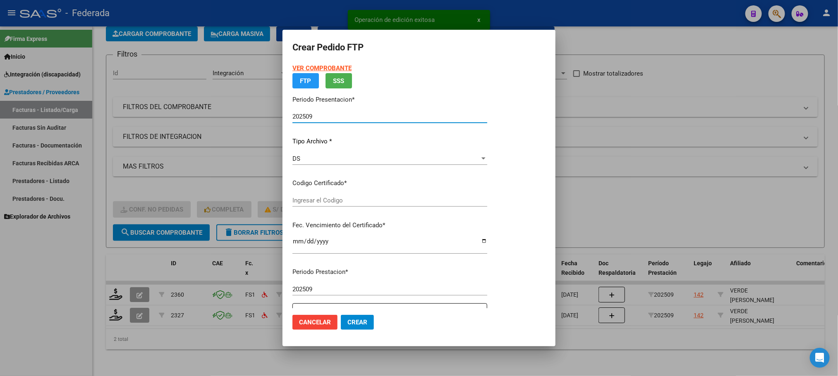
type input "0ARG01000266604102016072120260721BSAS380"
type input "2026-07-21"
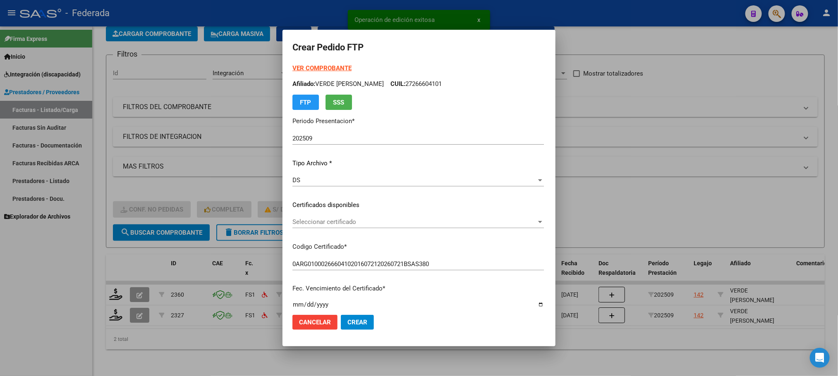
click at [334, 197] on div "VER COMPROBANTE ARCA Padrón Afiliado: VERDE MARIA JULIETA CUIL: 27266604101 FTP…" at bounding box center [417, 199] width 251 height 271
click at [333, 222] on span "Seleccionar certificado" at bounding box center [414, 221] width 244 height 7
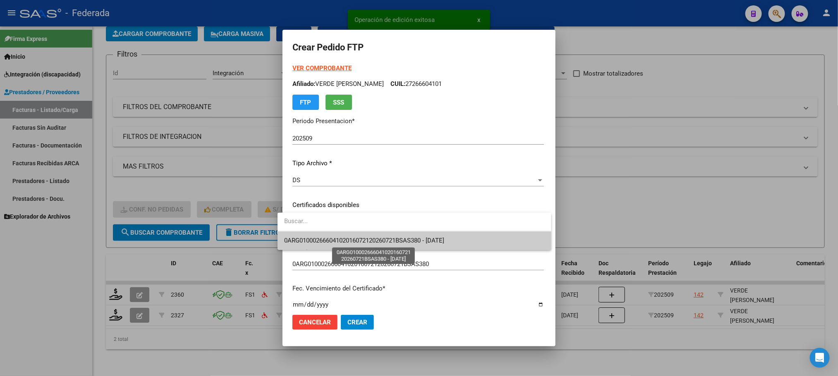
click at [330, 241] on span "0ARG01000266604102016072120260721BSAS380 - 2026-07-21" at bounding box center [364, 240] width 160 height 7
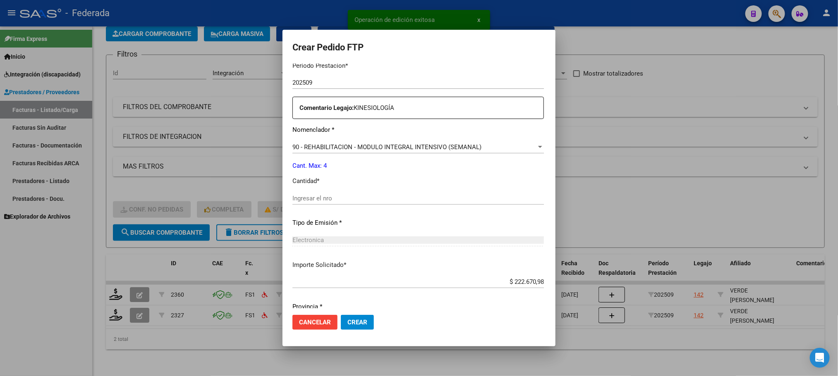
scroll to position [309, 0]
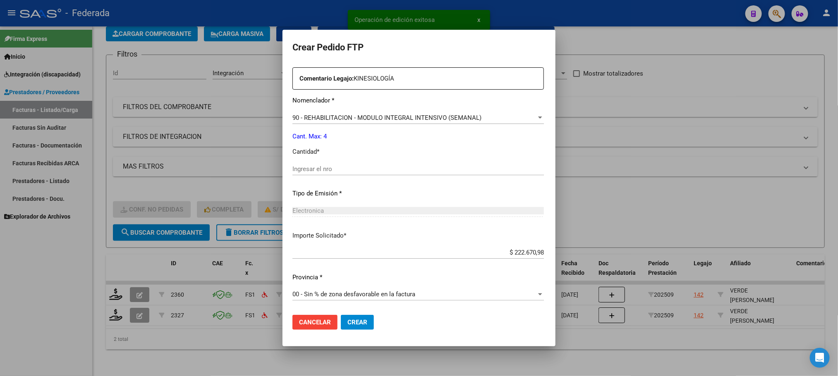
click at [329, 167] on input "Ingresar el nro" at bounding box center [417, 168] width 251 height 7
type input "4"
click at [347, 324] on span "Crear" at bounding box center [357, 322] width 20 height 7
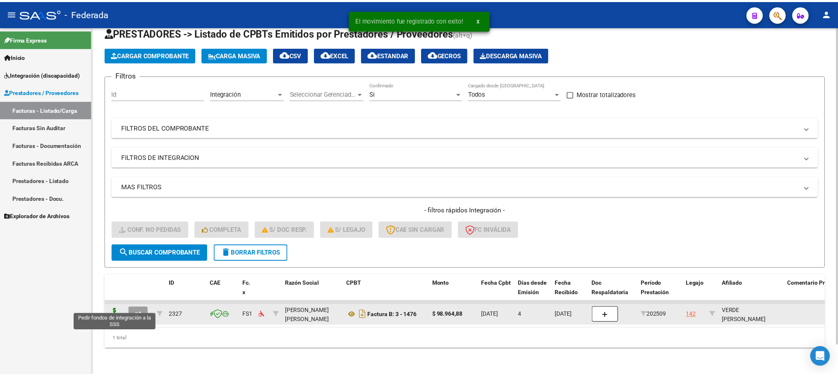
scroll to position [32, 0]
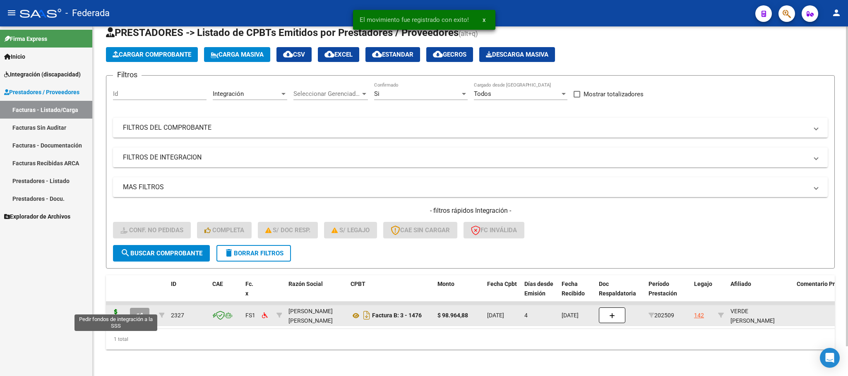
click at [115, 309] on icon at bounding box center [115, 315] width 13 height 12
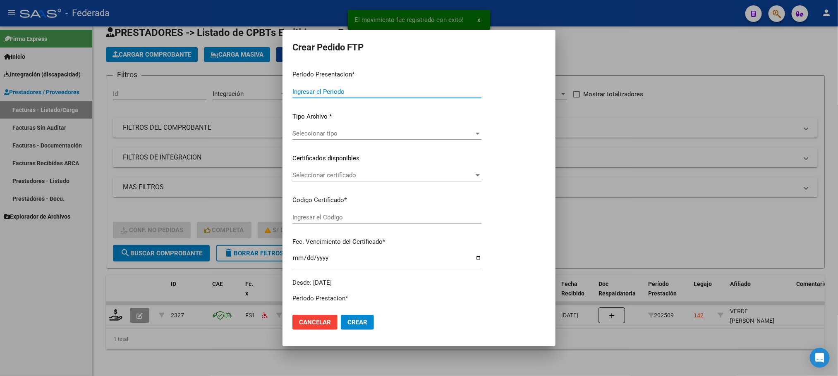
type input "202509"
type input "$ 98.964,88"
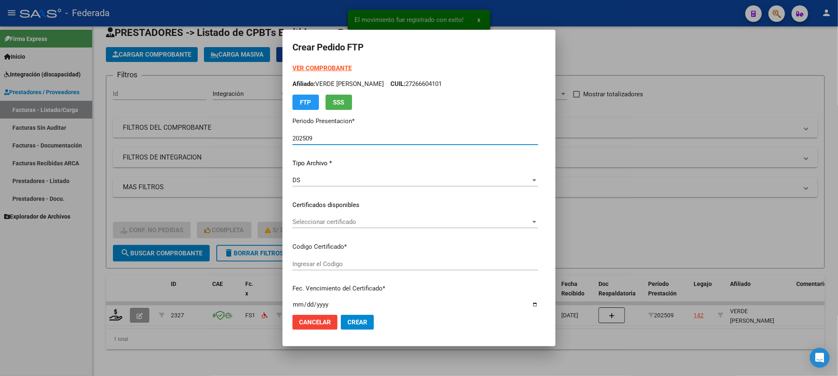
type input "0ARG01000266604102016072120260721BSAS380"
type input "2026-07-21"
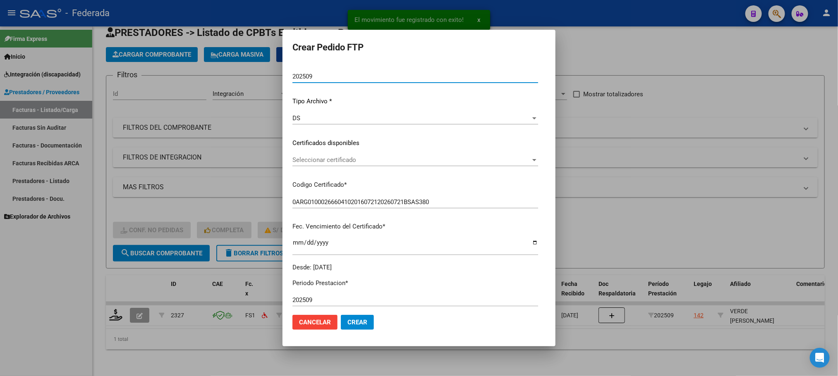
click at [344, 159] on span "Seleccionar certificado" at bounding box center [411, 159] width 238 height 7
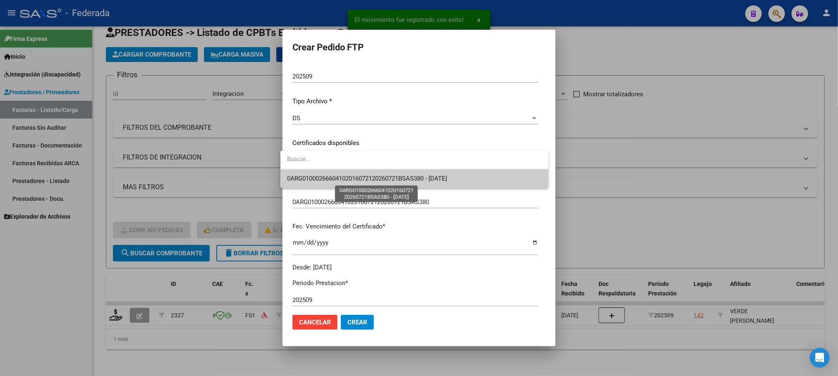
click at [340, 177] on span "0ARG01000266604102016072120260721BSAS380 - 2026-07-21" at bounding box center [367, 178] width 160 height 7
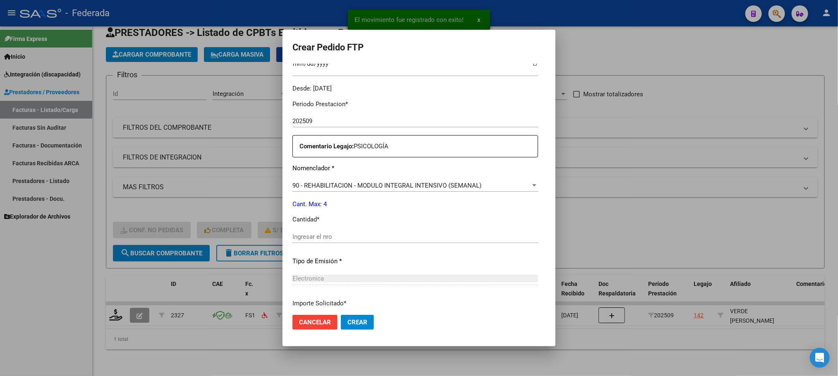
scroll to position [248, 0]
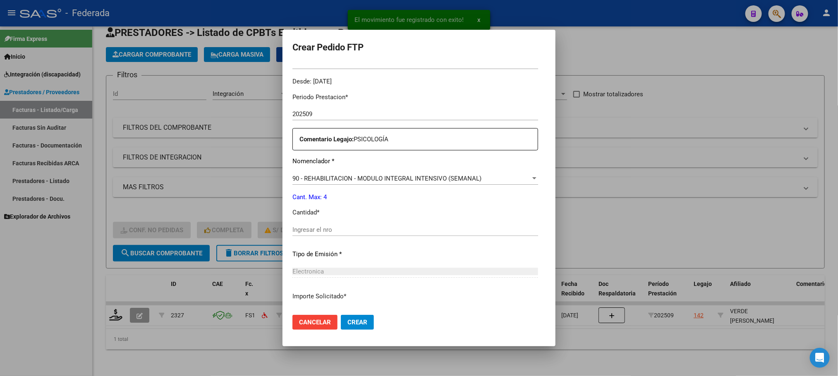
click at [335, 230] on input "Ingresar el nro" at bounding box center [415, 229] width 246 height 7
type input "4"
click at [349, 314] on mat-dialog-actions "Cancelar Crear" at bounding box center [418, 323] width 253 height 28
click at [350, 319] on span "Crear" at bounding box center [357, 322] width 20 height 7
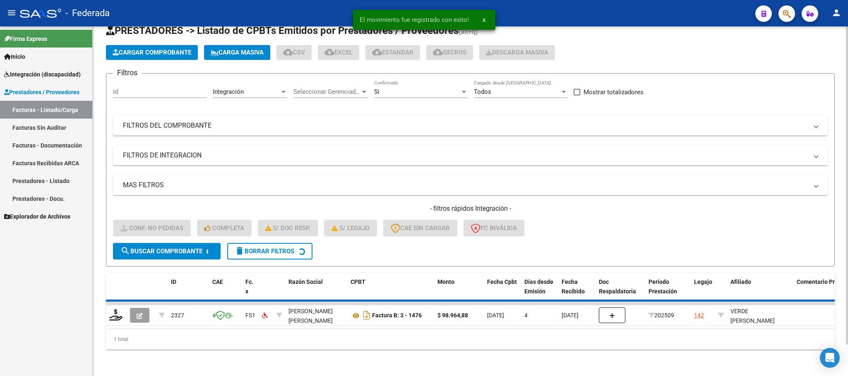
scroll to position [16, 0]
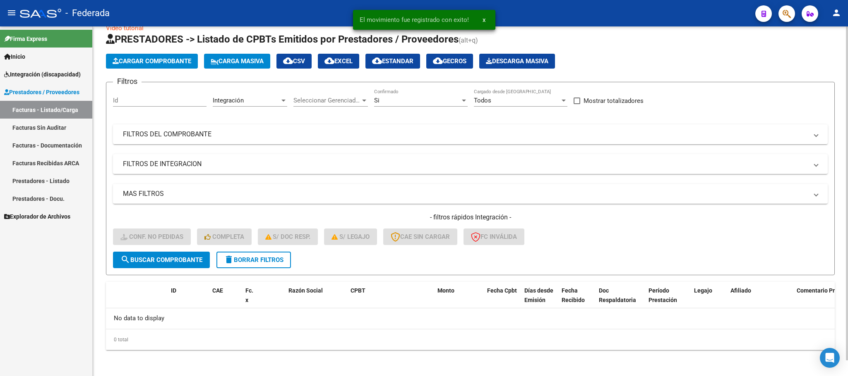
click at [277, 261] on span "delete Borrar Filtros" at bounding box center [254, 259] width 60 height 7
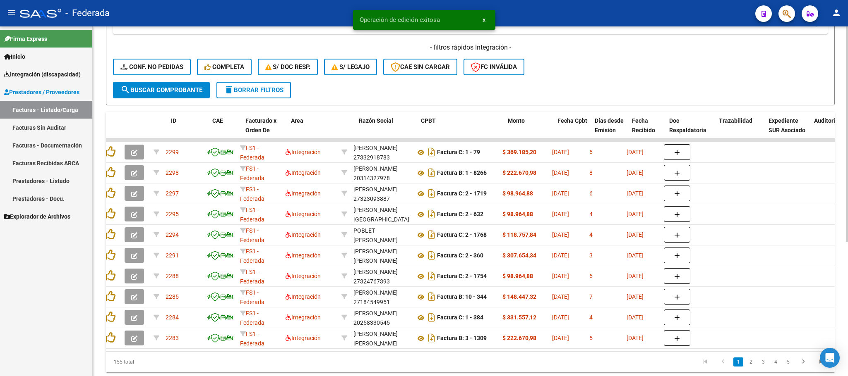
scroll to position [0, 0]
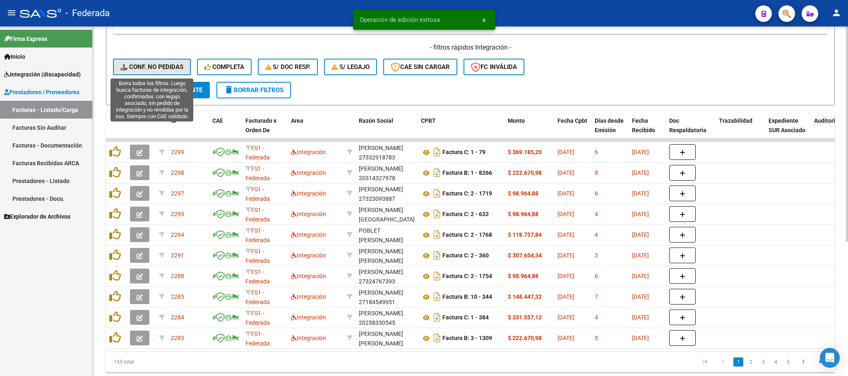
click at [170, 70] on span "Conf. no pedidas" at bounding box center [151, 66] width 63 height 7
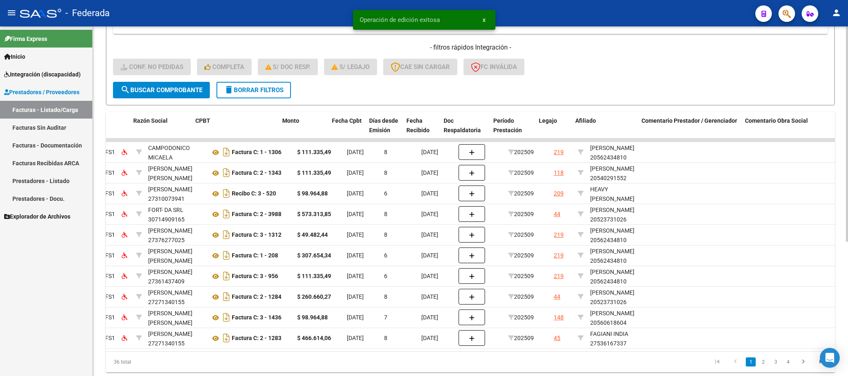
scroll to position [0, 155]
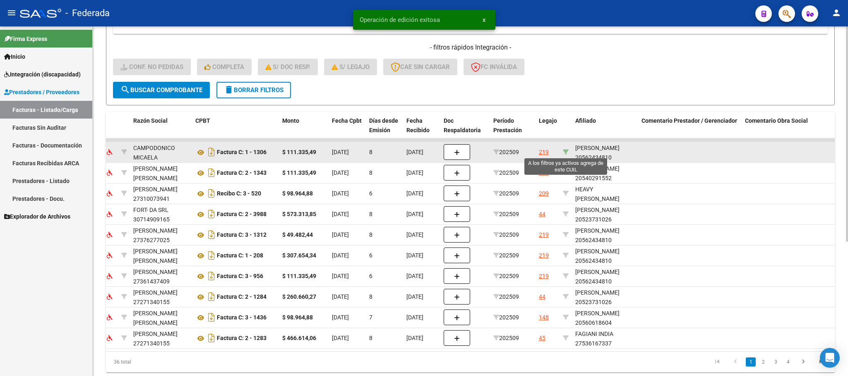
click at [565, 151] on icon at bounding box center [566, 152] width 6 height 6
type input "20562434810"
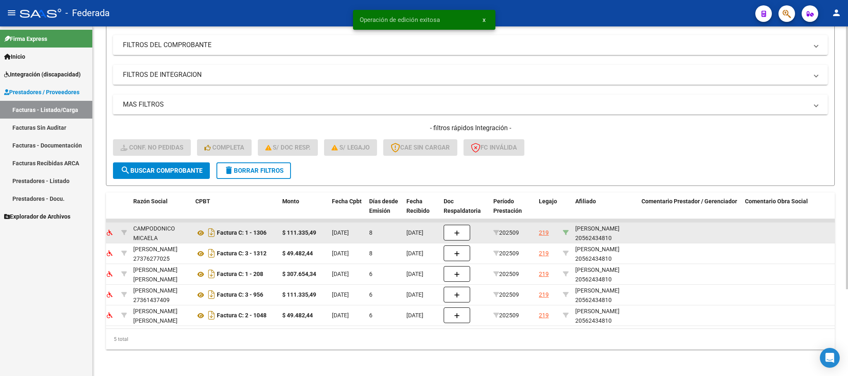
scroll to position [115, 0]
click at [588, 230] on div "ROMERO LAUTARO 20562434810" at bounding box center [605, 233] width 60 height 19
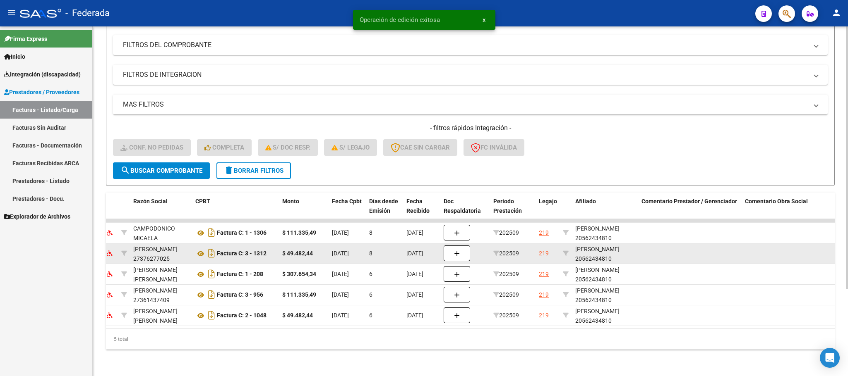
copy div "20562434810"
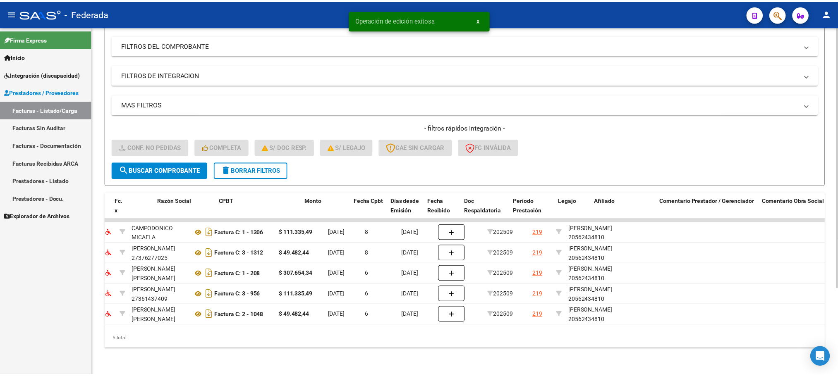
scroll to position [0, 0]
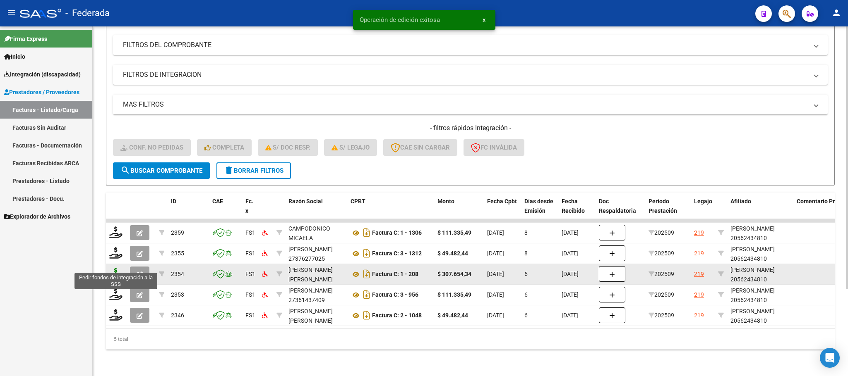
click at [115, 268] on icon at bounding box center [115, 274] width 13 height 12
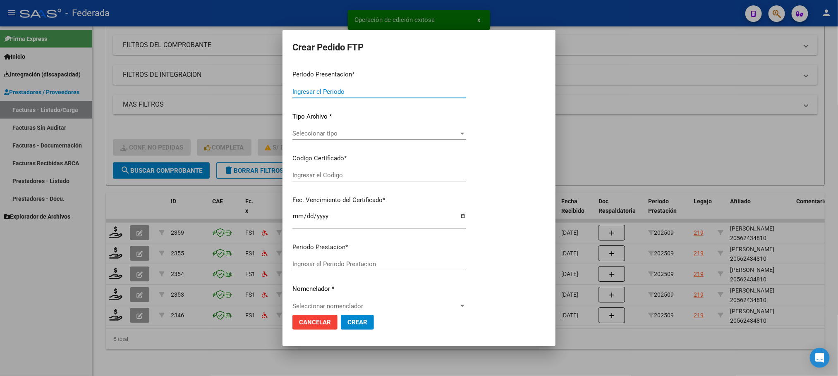
type input "202509"
type input "$ 307.654,34"
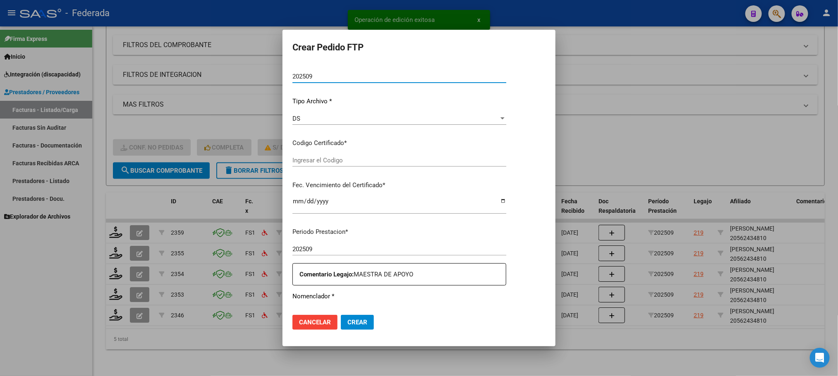
type input "ARG02000562434812022030720270307COR234"
type input "2027-03-07"
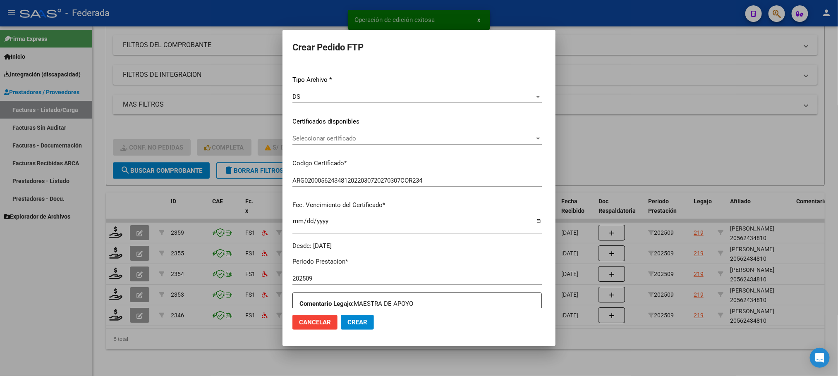
scroll to position [208, 0]
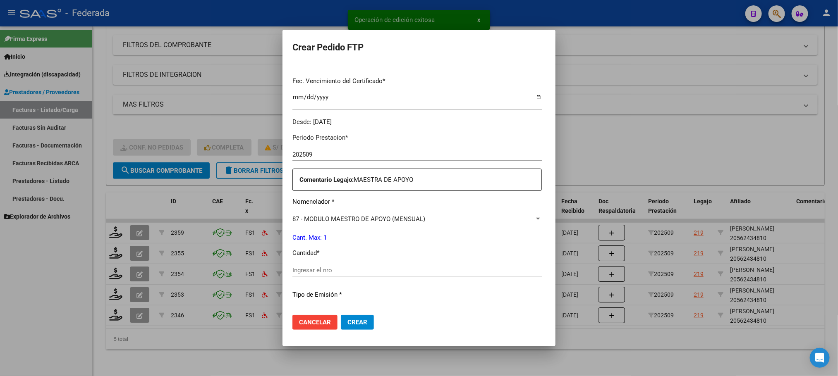
click at [306, 267] on input "Ingresar el nro" at bounding box center [416, 270] width 249 height 7
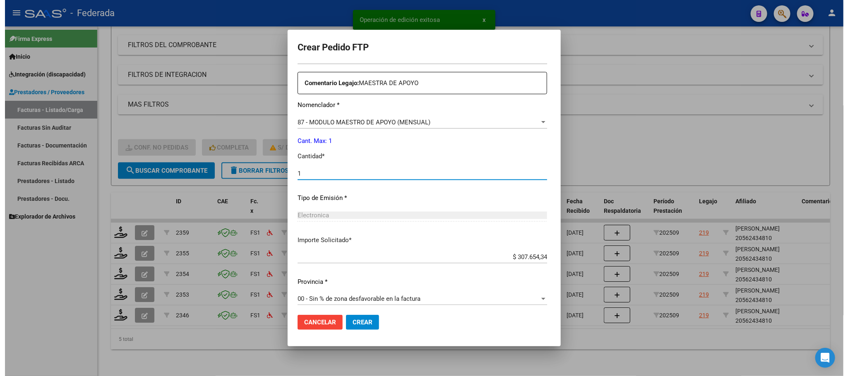
scroll to position [309, 0]
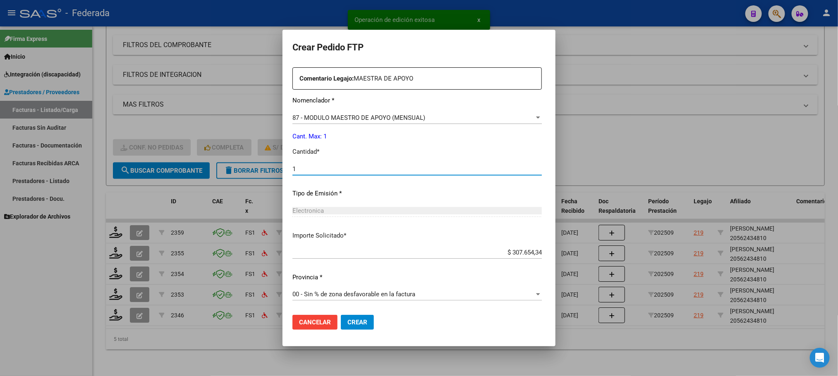
type input "1"
click at [347, 321] on span "Crear" at bounding box center [357, 322] width 20 height 7
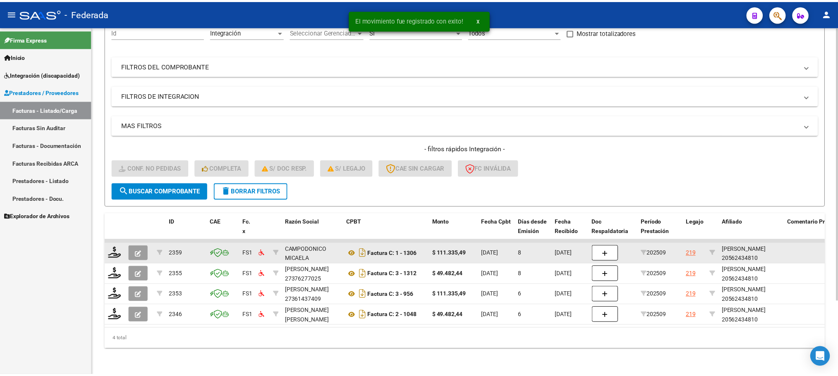
scroll to position [94, 0]
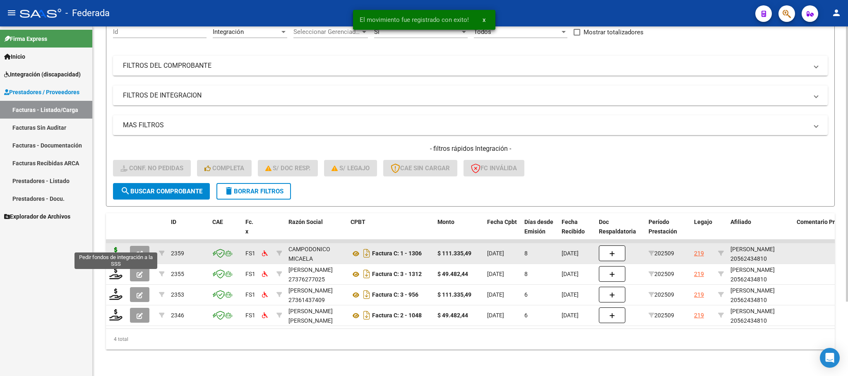
click at [117, 247] on icon at bounding box center [115, 253] width 13 height 12
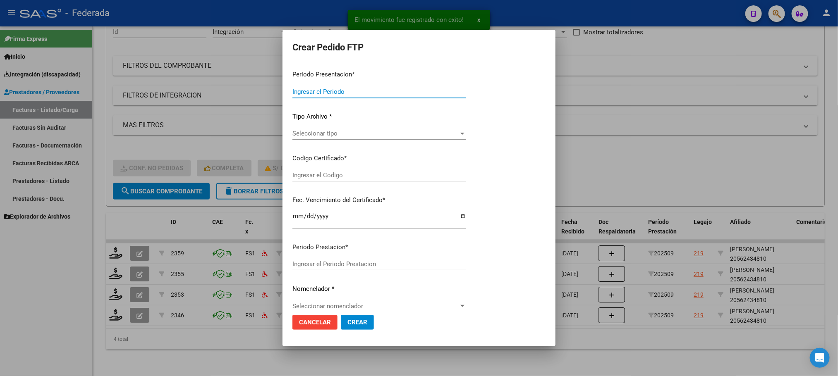
type input "202509"
type input "$ 111.335,49"
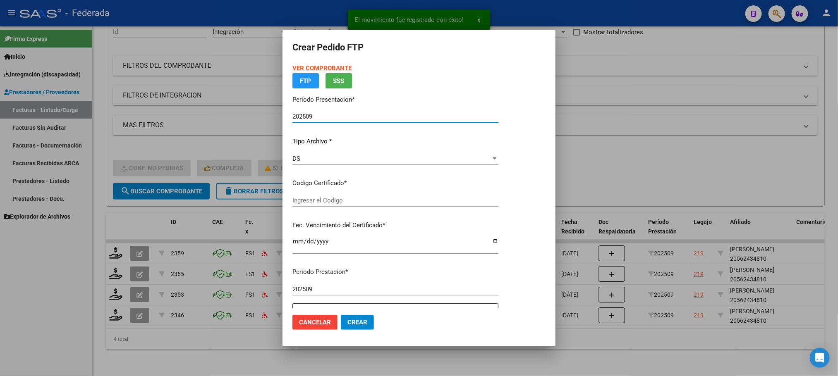
type input "ARG02000562434812022030720270307COR234"
type input "2027-03-07"
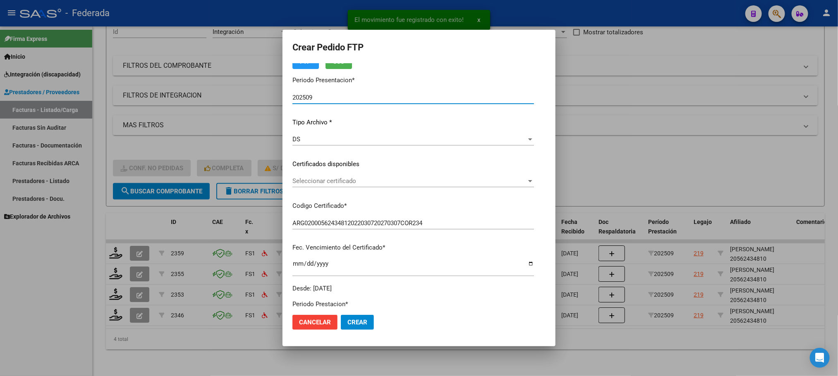
scroll to position [62, 0]
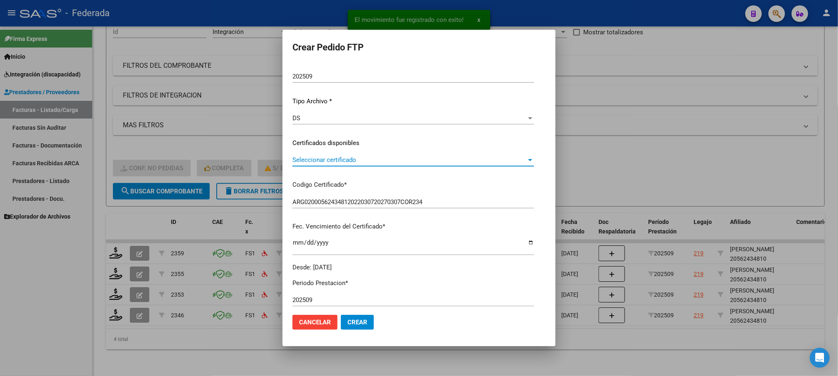
click at [311, 163] on span "Seleccionar certificado" at bounding box center [409, 159] width 234 height 7
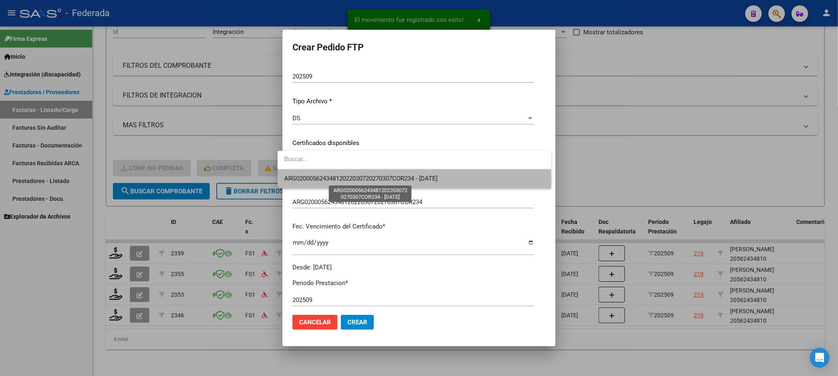
click at [311, 180] on span "ARG02000562434812022030720270307COR234 - 2027-03-07" at bounding box center [360, 178] width 153 height 7
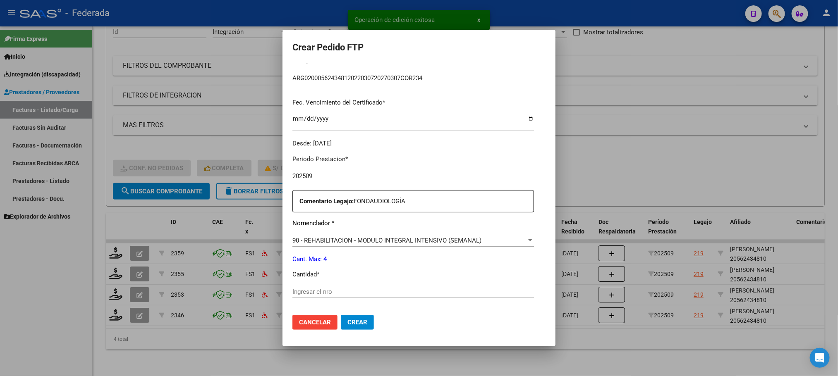
scroll to position [248, 0]
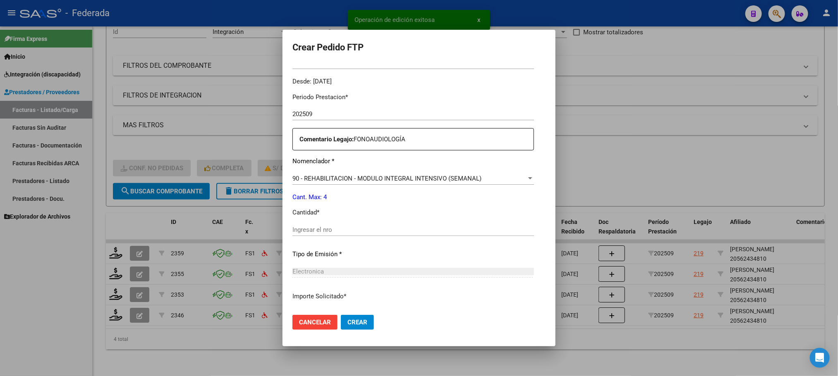
click at [309, 232] on input "Ingresar el nro" at bounding box center [413, 229] width 242 height 7
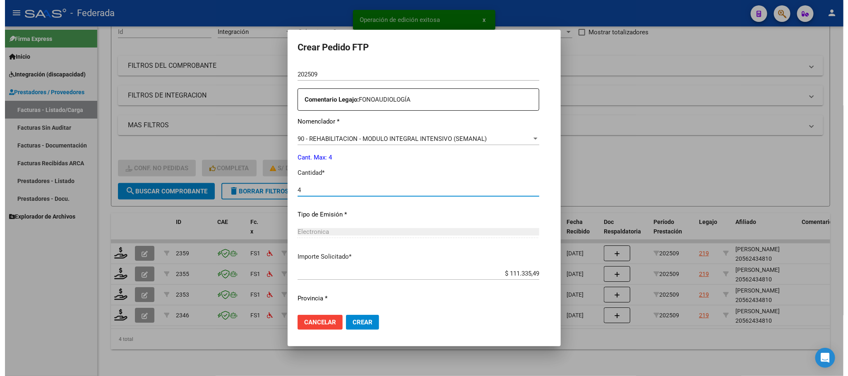
scroll to position [309, 0]
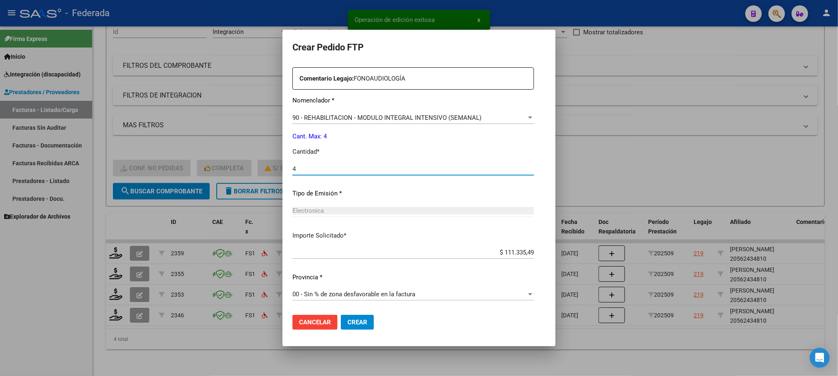
type input "4"
click at [352, 324] on span "Crear" at bounding box center [357, 322] width 20 height 7
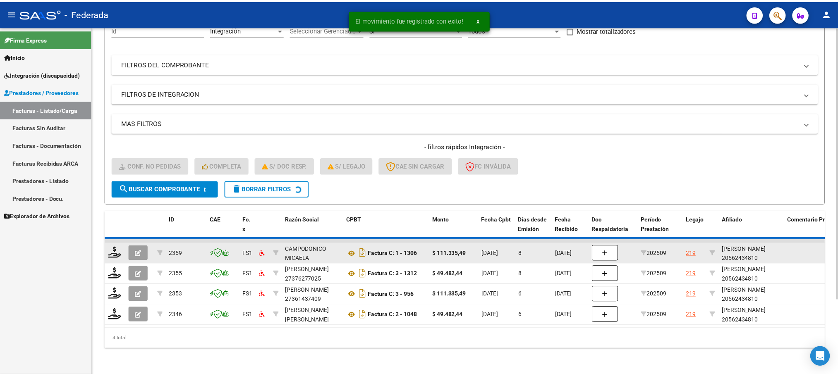
scroll to position [74, 0]
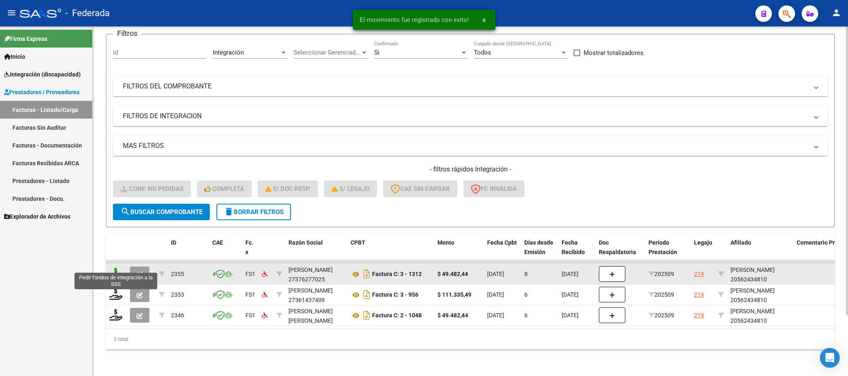
click at [115, 268] on icon at bounding box center [115, 274] width 13 height 12
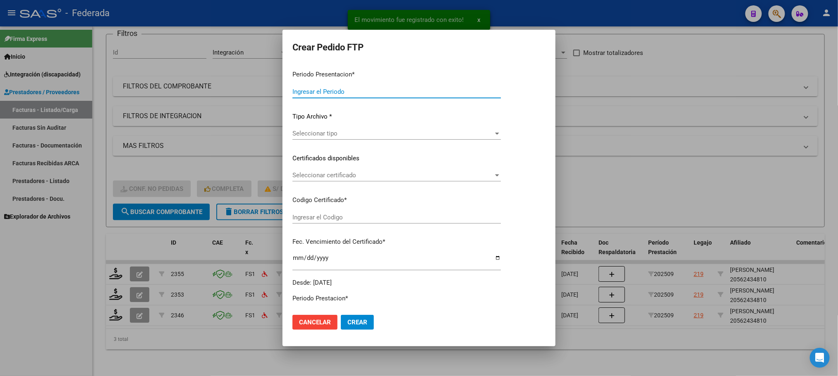
type input "202509"
type input "$ 49.482,44"
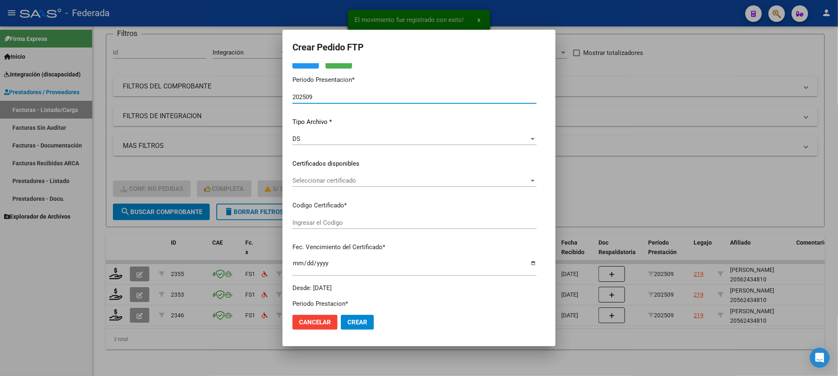
scroll to position [62, 0]
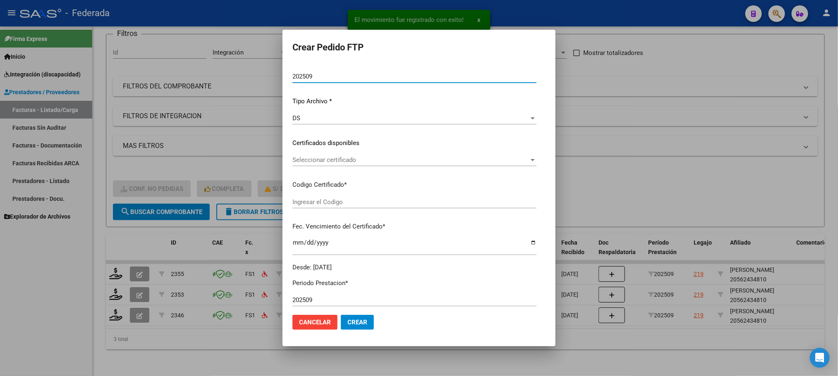
type input "ARG02000562434812022030720270307COR234"
type input "2027-03-07"
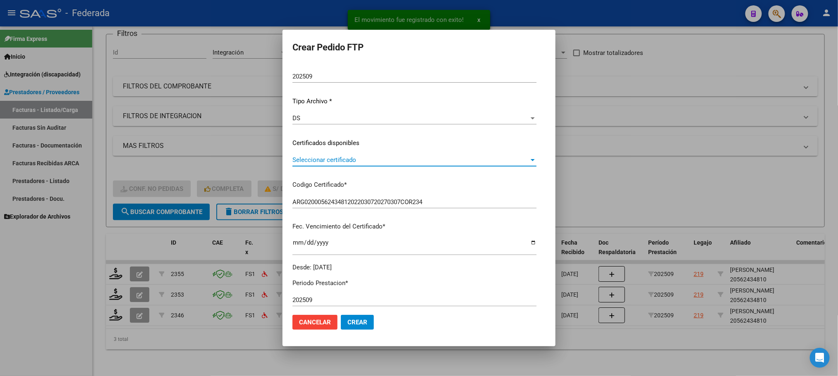
click at [303, 157] on span "Seleccionar certificado" at bounding box center [410, 159] width 237 height 7
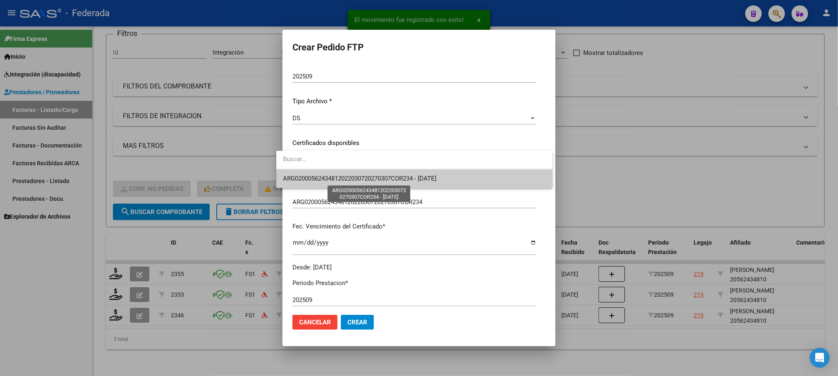
click at [304, 180] on span "ARG02000562434812022030720270307COR234 - 2027-03-07" at bounding box center [359, 178] width 153 height 7
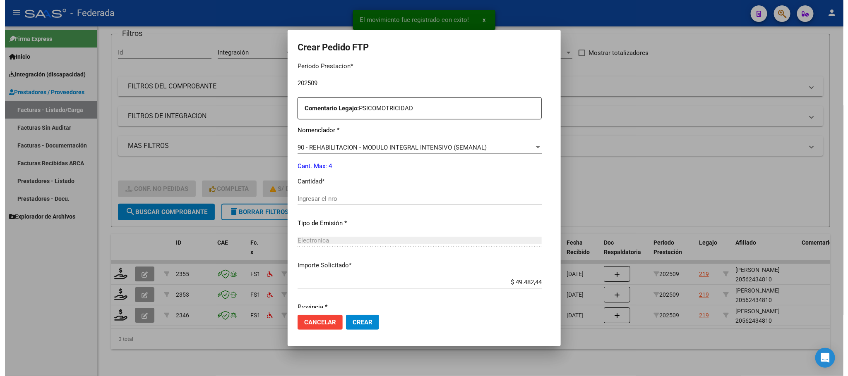
scroll to position [309, 0]
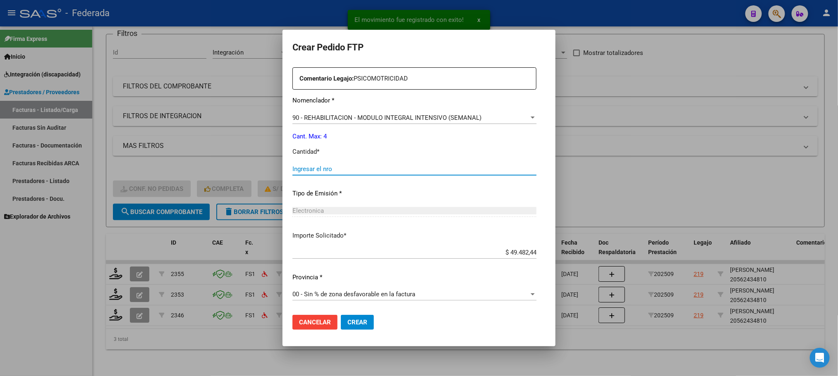
click at [307, 166] on input "Ingresar el nro" at bounding box center [414, 168] width 244 height 7
type input "4"
click at [347, 323] on span "Crear" at bounding box center [357, 322] width 20 height 7
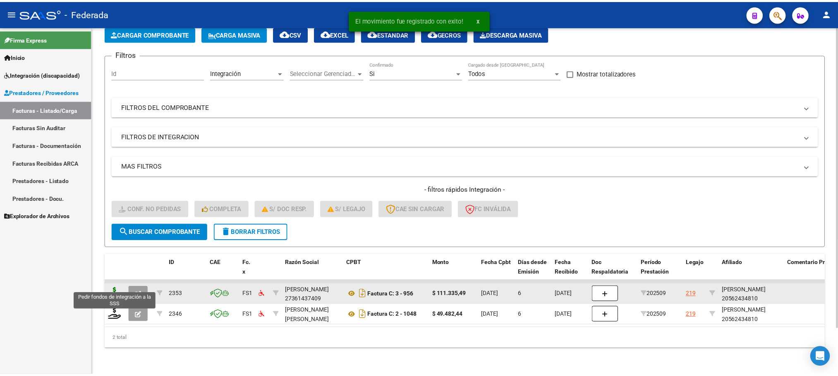
scroll to position [53, 0]
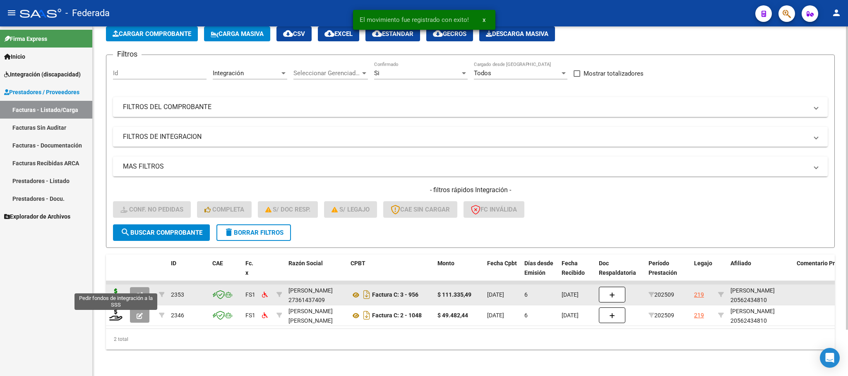
click at [113, 289] on icon at bounding box center [115, 295] width 13 height 12
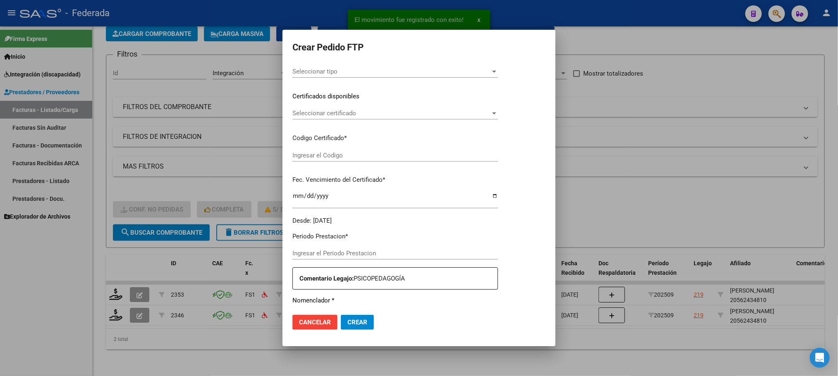
type input "202509"
type input "$ 111.335,49"
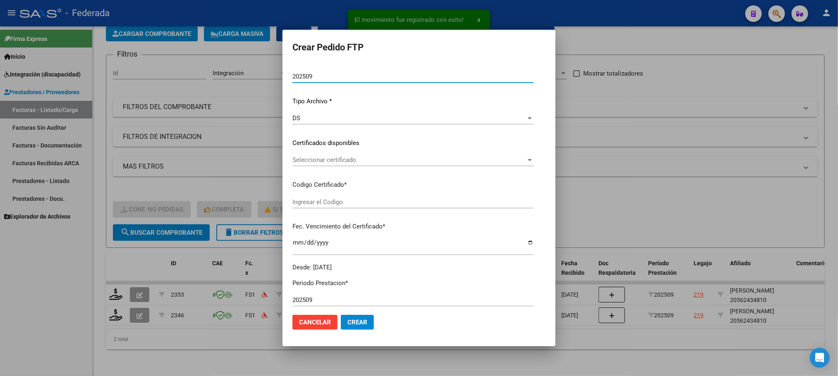
scroll to position [108, 0]
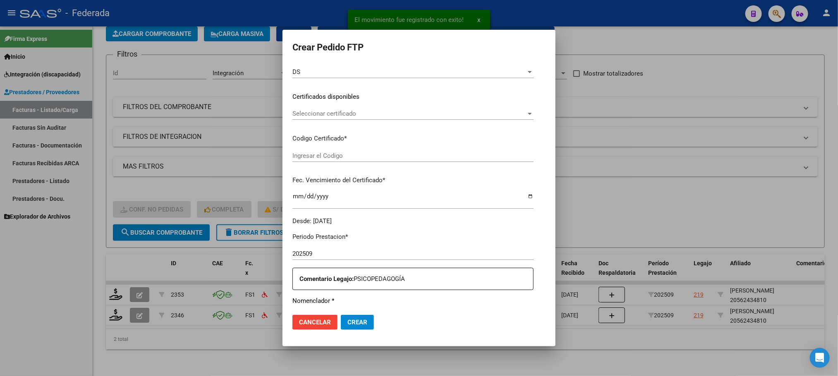
click at [312, 152] on input "Ingresar el Codigo" at bounding box center [412, 155] width 241 height 7
type input "ARG02000562434812022030720270307COR234"
type input "2027-03-07"
click at [322, 115] on span "Seleccionar certificado" at bounding box center [409, 113] width 234 height 7
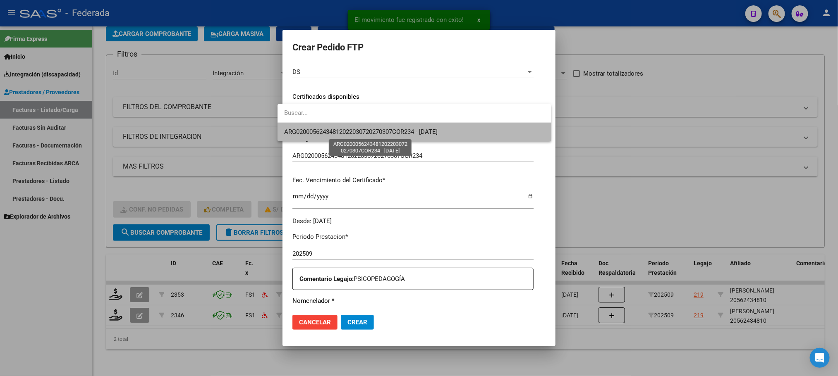
click at [324, 131] on span "ARG02000562434812022030720270307COR234 - 2027-03-07" at bounding box center [360, 131] width 153 height 7
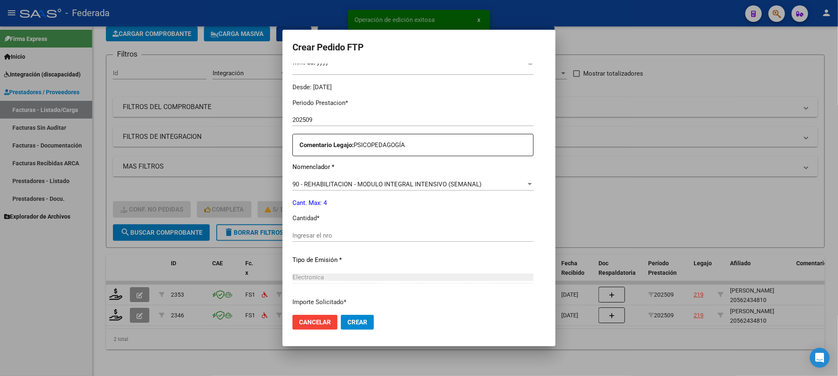
scroll to position [309, 0]
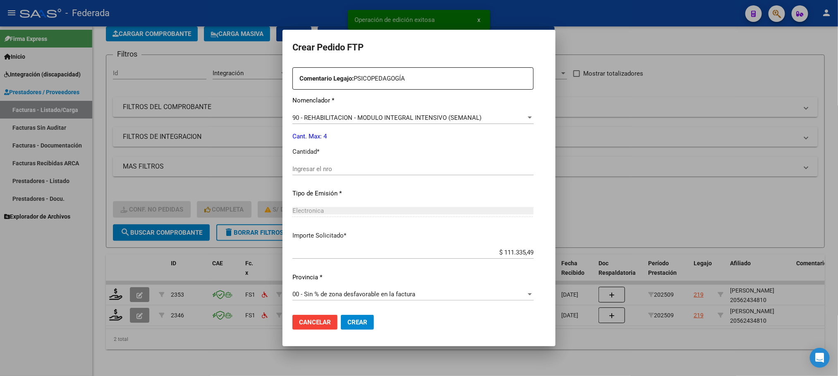
click at [314, 171] on input "Ingresar el nro" at bounding box center [412, 168] width 241 height 7
type input "4"
click at [348, 332] on mat-dialog-actions "Cancelar Crear" at bounding box center [418, 323] width 253 height 28
click at [347, 324] on span "Crear" at bounding box center [357, 322] width 20 height 7
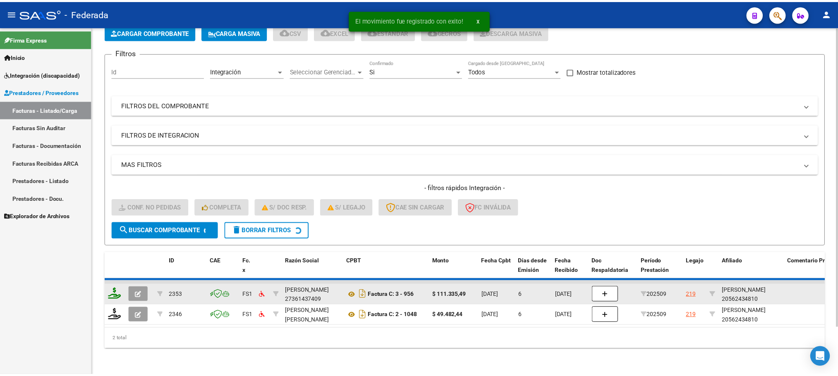
scroll to position [32, 0]
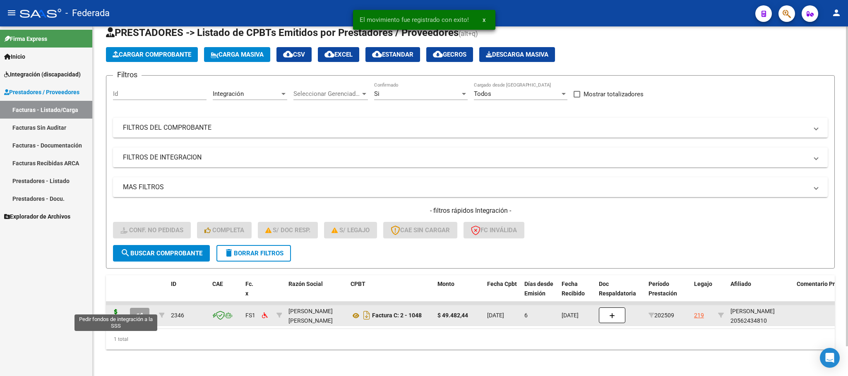
click at [120, 309] on icon at bounding box center [115, 315] width 13 height 12
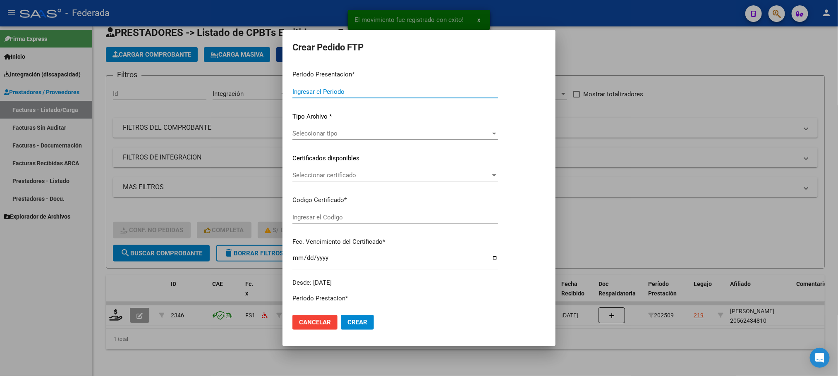
type input "202509"
type input "$ 49.482,44"
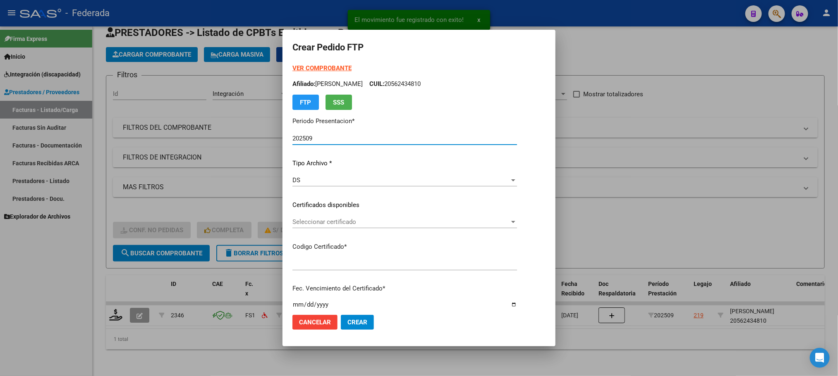
type input "ARG02000562434812022030720270307COR234"
type input "2027-03-07"
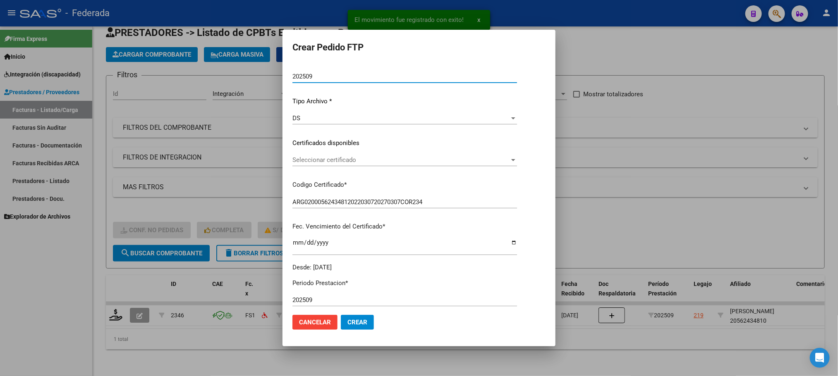
click at [326, 154] on div "Seleccionar certificado Seleccionar certificado" at bounding box center [404, 160] width 225 height 12
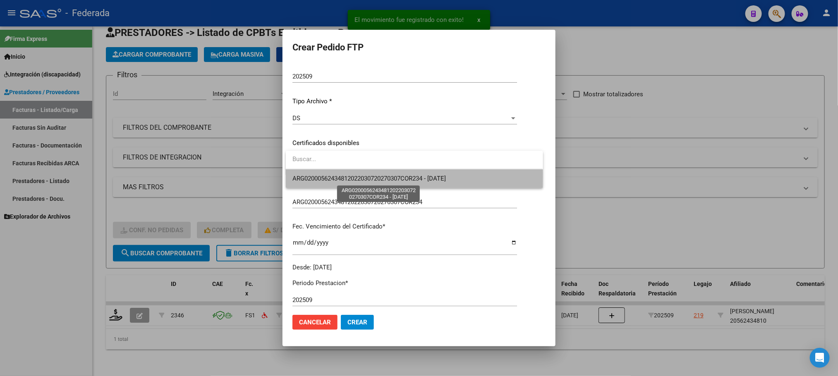
click at [330, 177] on span "ARG02000562434812022030720270307COR234 - 2027-03-07" at bounding box center [368, 178] width 153 height 7
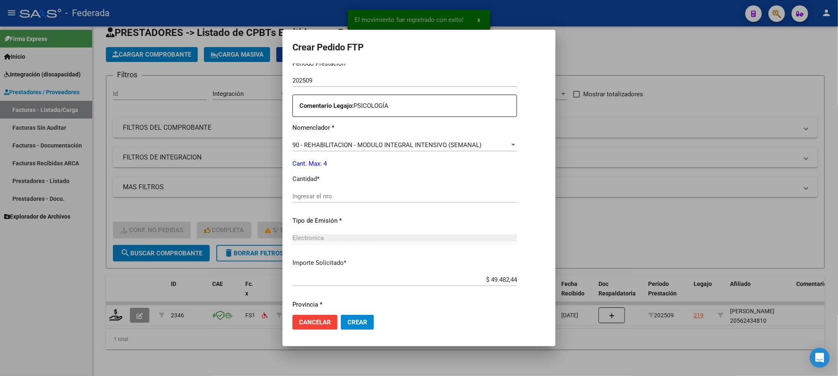
scroll to position [309, 0]
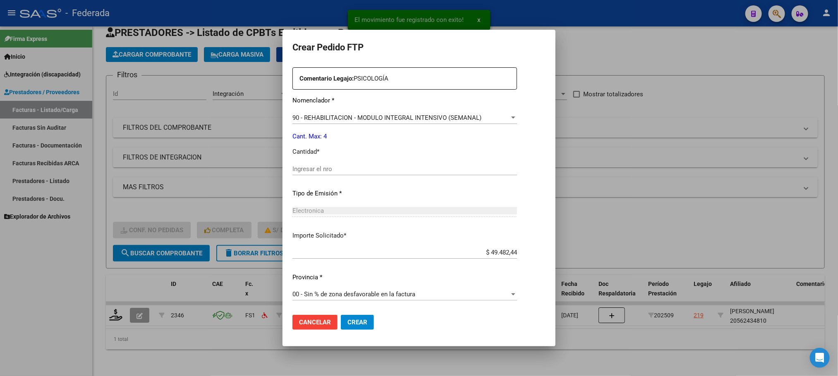
click at [331, 170] on input "Ingresar el nro" at bounding box center [404, 168] width 225 height 7
type input "4"
click at [350, 323] on span "Crear" at bounding box center [357, 322] width 20 height 7
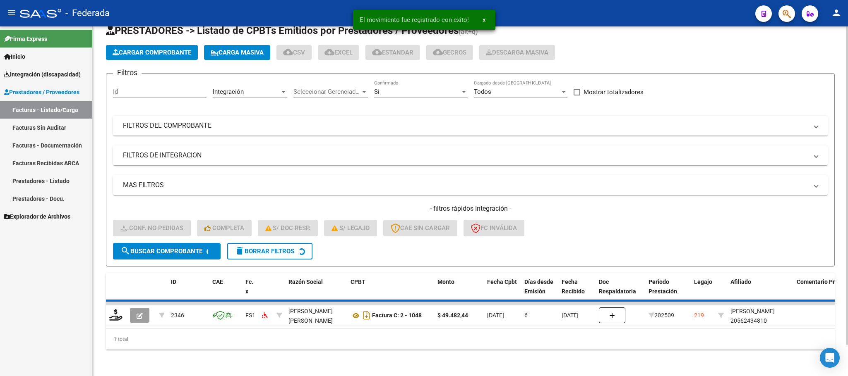
scroll to position [16, 0]
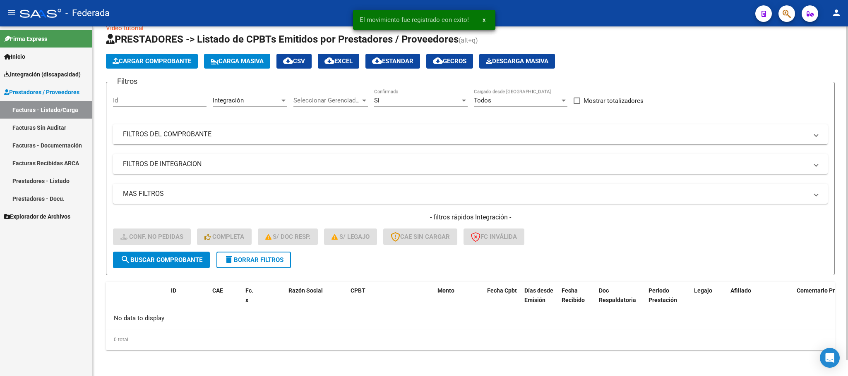
click at [273, 261] on span "delete Borrar Filtros" at bounding box center [254, 259] width 60 height 7
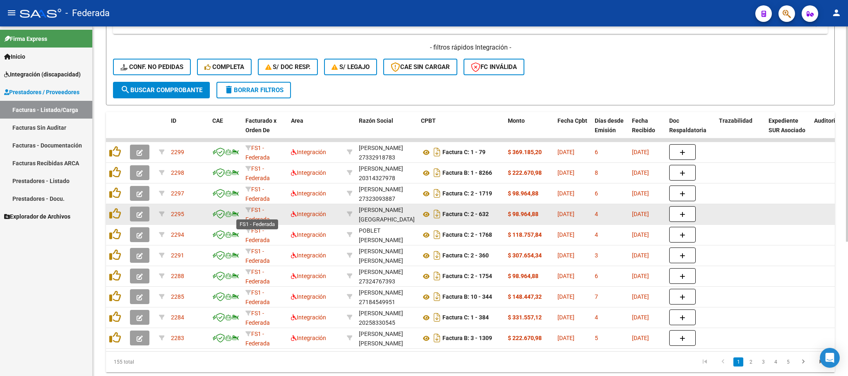
scroll to position [62, 0]
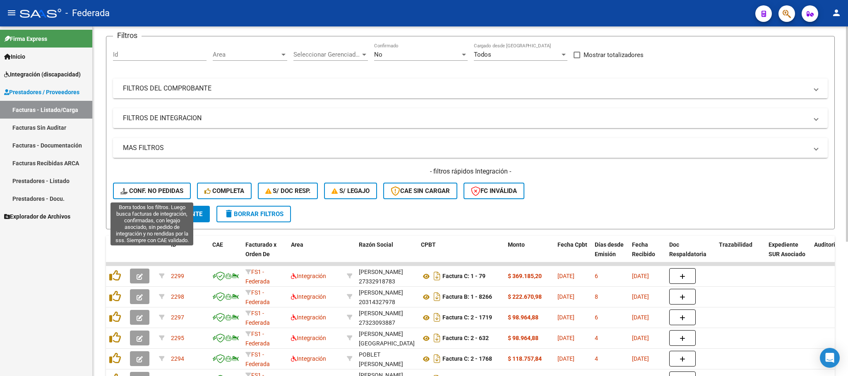
click at [174, 190] on span "Conf. no pedidas" at bounding box center [151, 190] width 63 height 7
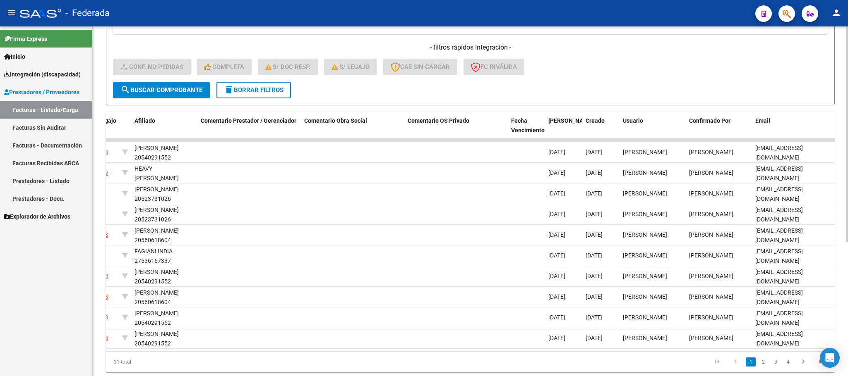
scroll to position [0, 0]
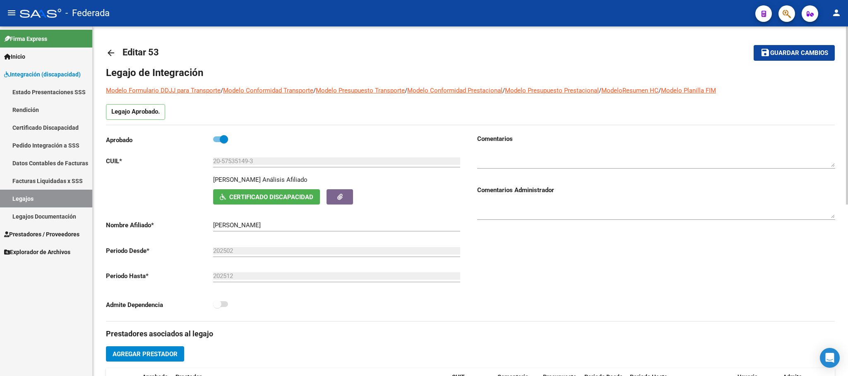
scroll to position [9, 0]
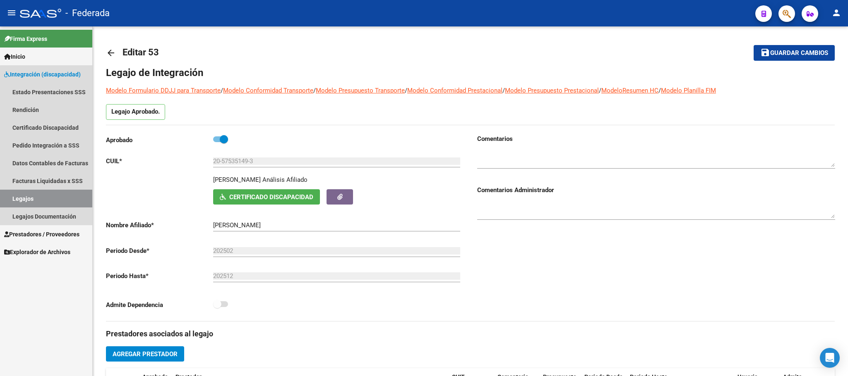
click at [60, 196] on link "Legajos" at bounding box center [46, 199] width 92 height 18
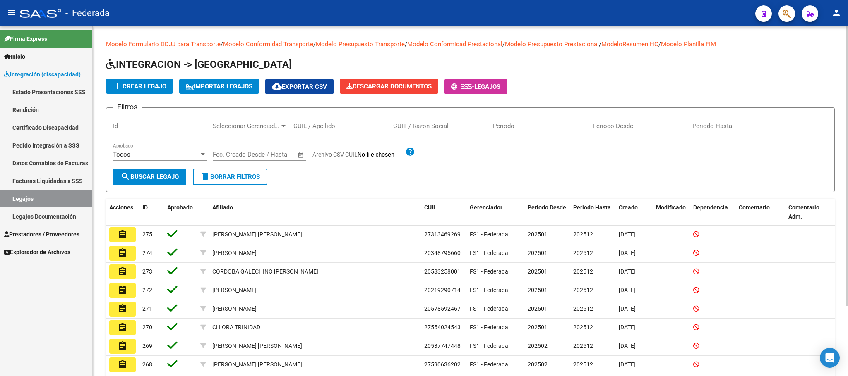
click at [300, 119] on div "CUIL / Apellido" at bounding box center [339, 124] width 93 height 18
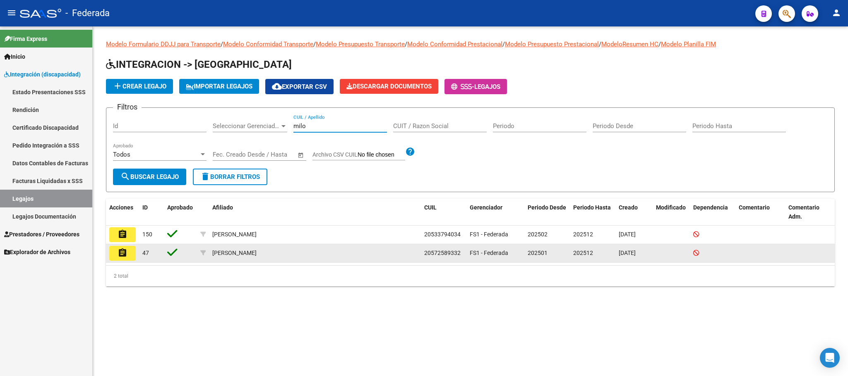
type input "milo"
click at [119, 258] on mat-icon "assignment" at bounding box center [122, 253] width 10 height 10
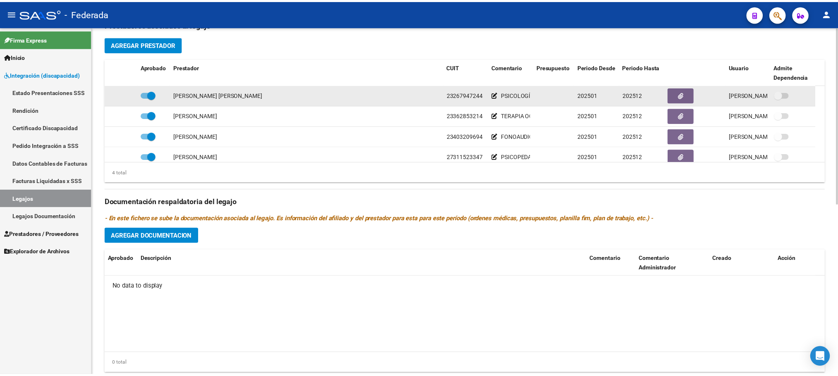
scroll to position [248, 0]
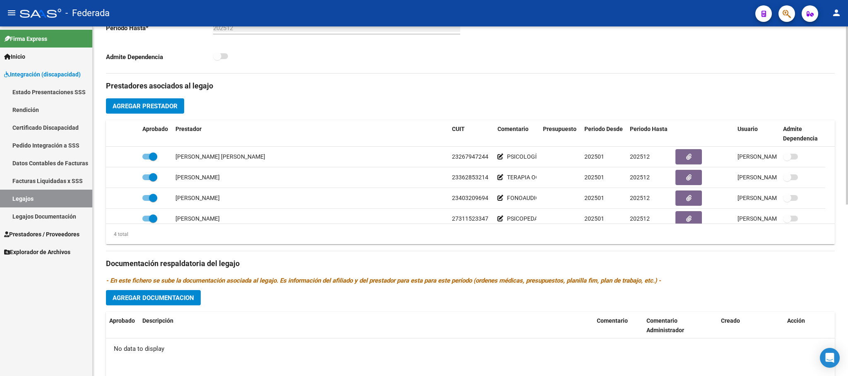
click at [173, 110] on span "Agregar Prestador" at bounding box center [145, 106] width 65 height 7
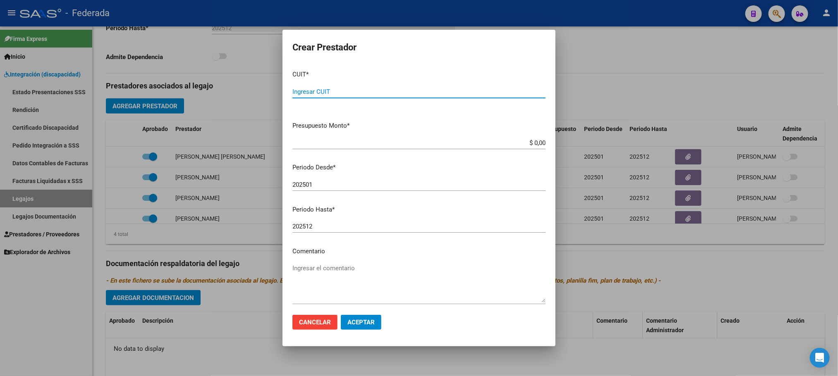
paste input "27-42542240-0"
type input "27-42542240-0"
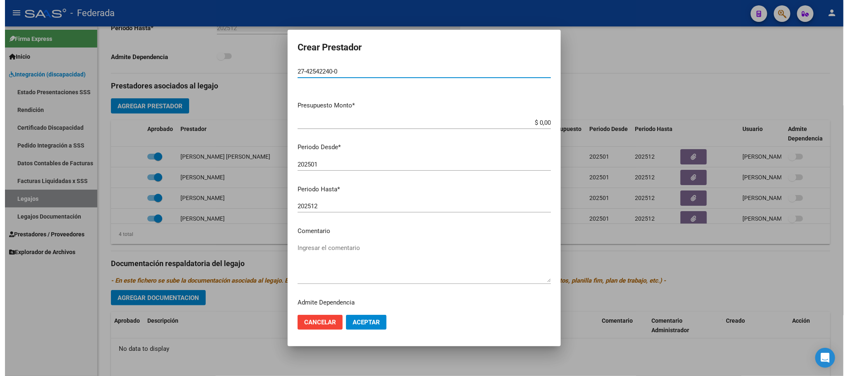
scroll to position [38, 0]
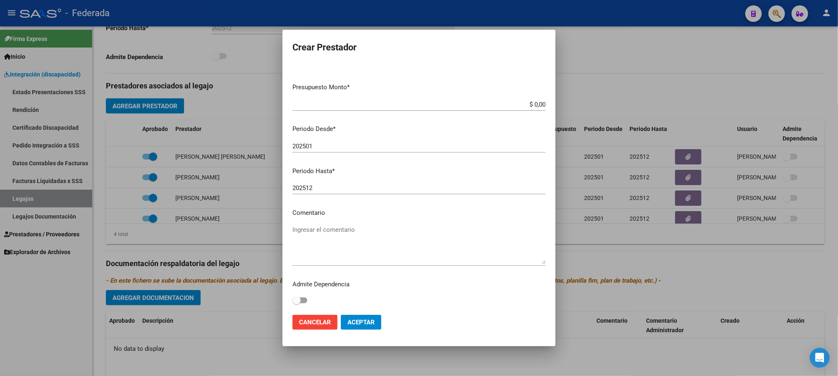
click at [355, 227] on textarea "Ingresar el comentario" at bounding box center [418, 244] width 253 height 39
type textarea "TERAPIA OCUPACIONAL"
click at [365, 310] on mat-dialog-actions "Cancelar Aceptar" at bounding box center [418, 323] width 253 height 28
click at [364, 321] on span "Aceptar" at bounding box center [360, 322] width 27 height 7
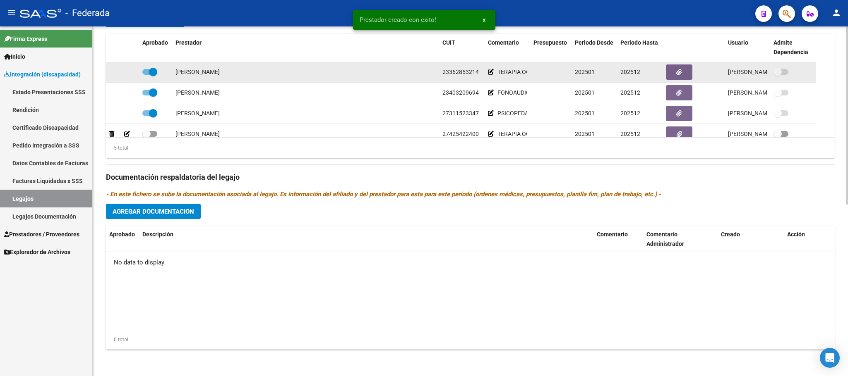
scroll to position [29, 0]
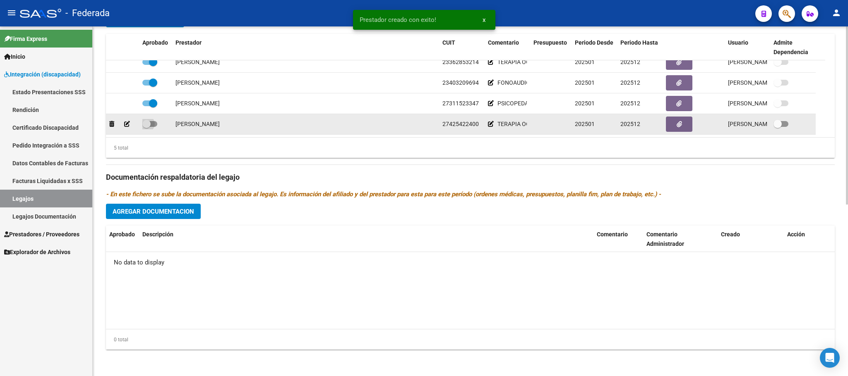
click at [146, 122] on span at bounding box center [146, 124] width 8 height 8
click at [146, 127] on input "checkbox" at bounding box center [146, 127] width 0 height 0
checkbox input "true"
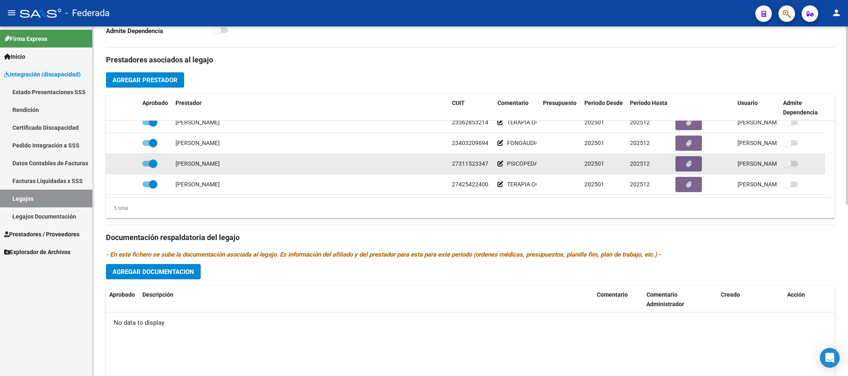
scroll to position [0, 0]
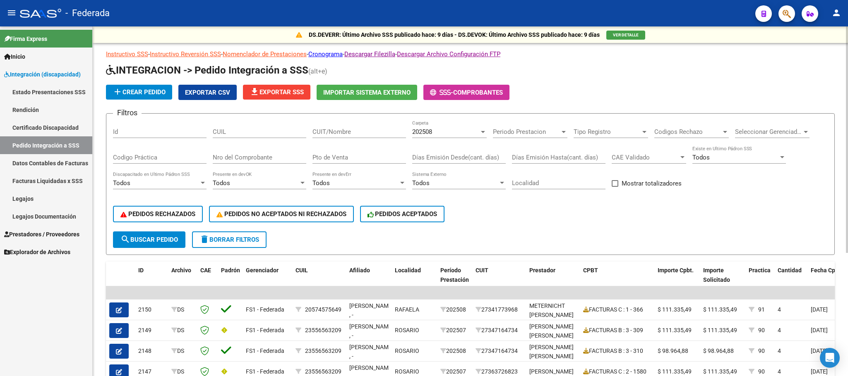
scroll to position [4, 0]
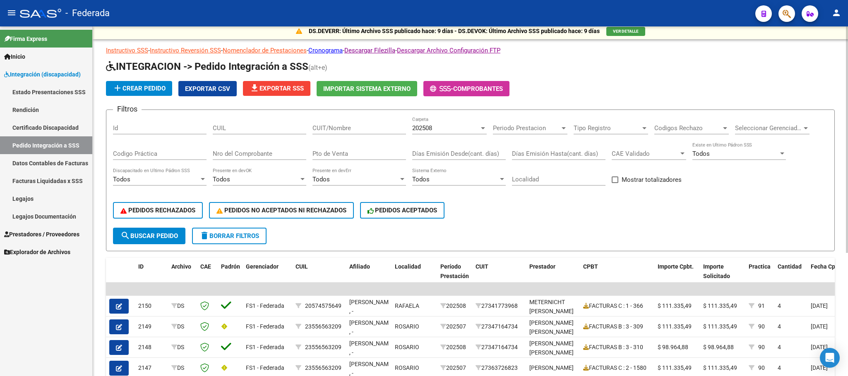
click at [277, 127] on input "CUIL" at bounding box center [259, 128] width 93 height 7
paste input "27266604101"
click at [175, 238] on span "search Buscar Pedido" at bounding box center [148, 235] width 57 height 7
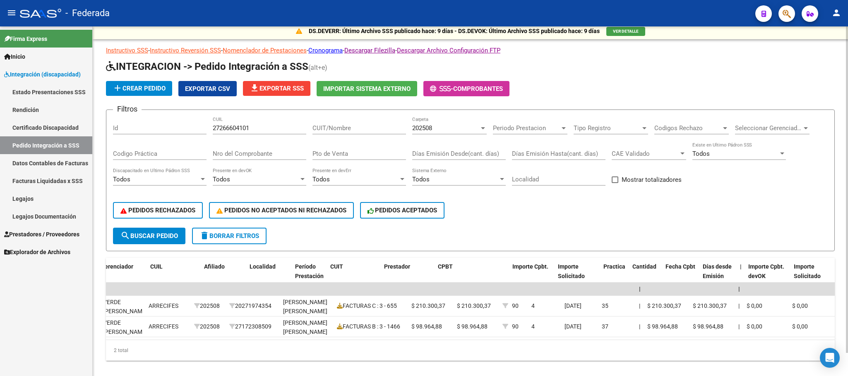
scroll to position [0, 0]
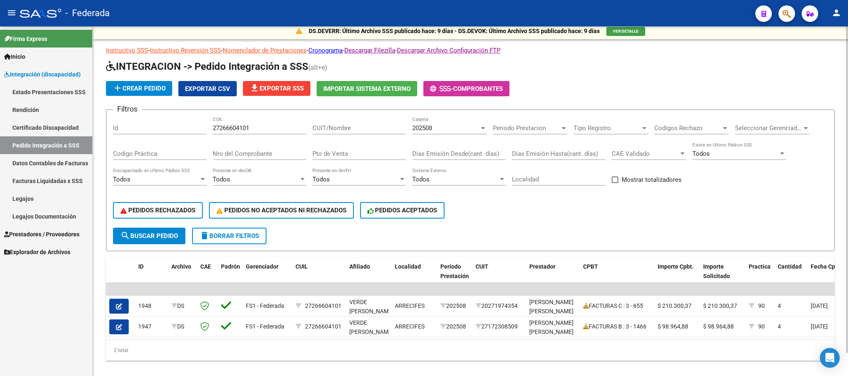
click at [244, 127] on input "27266604101" at bounding box center [259, 128] width 93 height 7
paste input "0562434810"
type input "20562434810"
click at [160, 232] on span "search Buscar Pedido" at bounding box center [148, 235] width 57 height 7
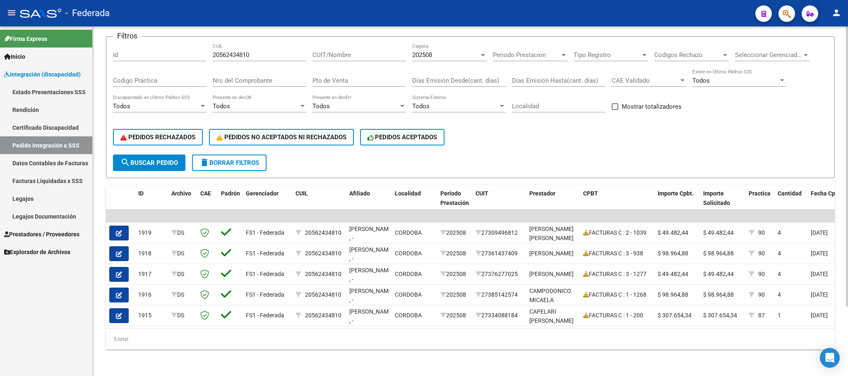
click at [254, 159] on span "delete Borrar Filtros" at bounding box center [229, 162] width 60 height 7
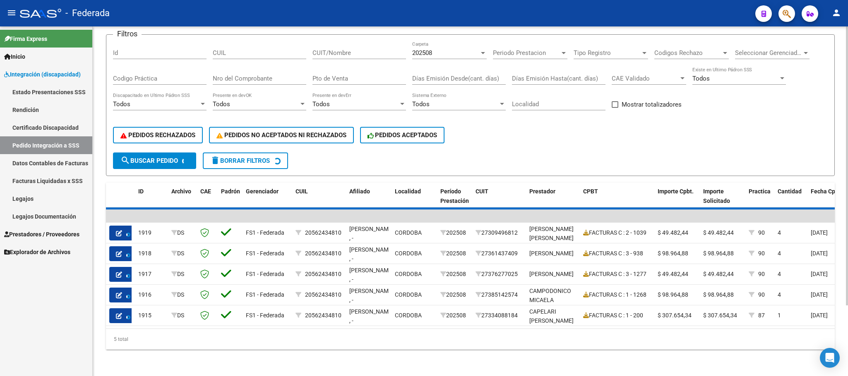
scroll to position [25, 0]
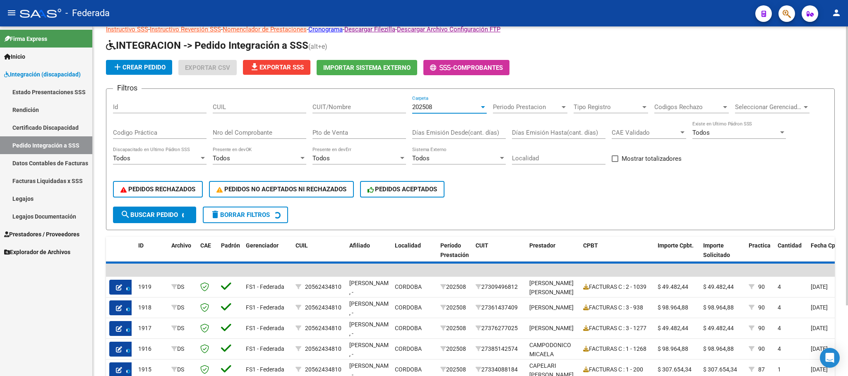
click at [442, 110] on div "202508" at bounding box center [445, 106] width 67 height 7
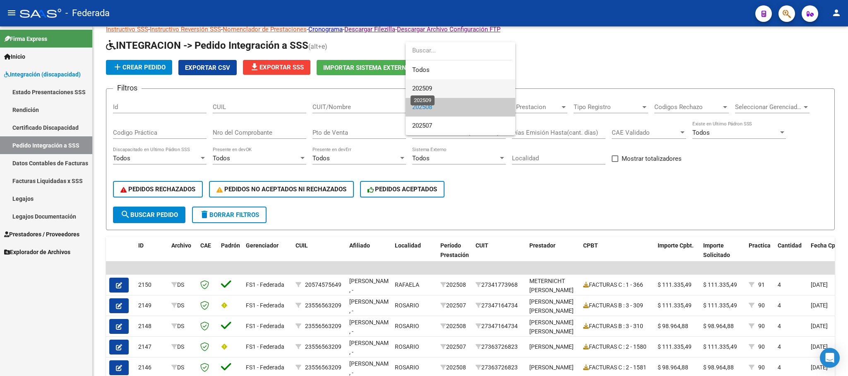
click at [432, 88] on span "202509" at bounding box center [422, 88] width 20 height 7
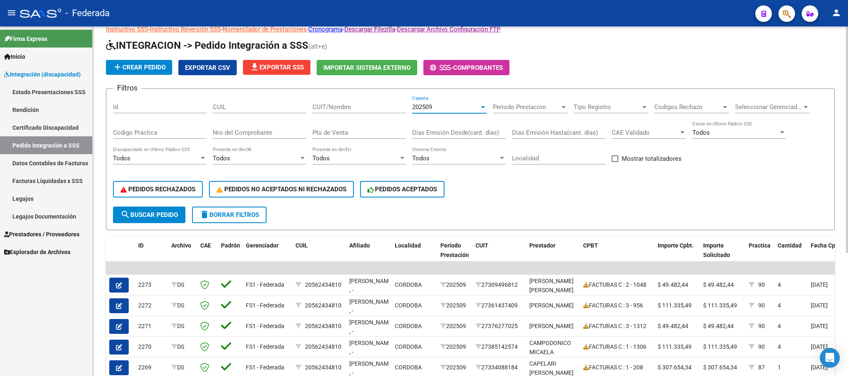
click at [616, 161] on span at bounding box center [614, 159] width 7 height 7
click at [615, 162] on input "Mostrar totalizadores" at bounding box center [614, 162] width 0 height 0
checkbox input "true"
click at [166, 211] on span "search Buscar Pedido" at bounding box center [148, 214] width 57 height 7
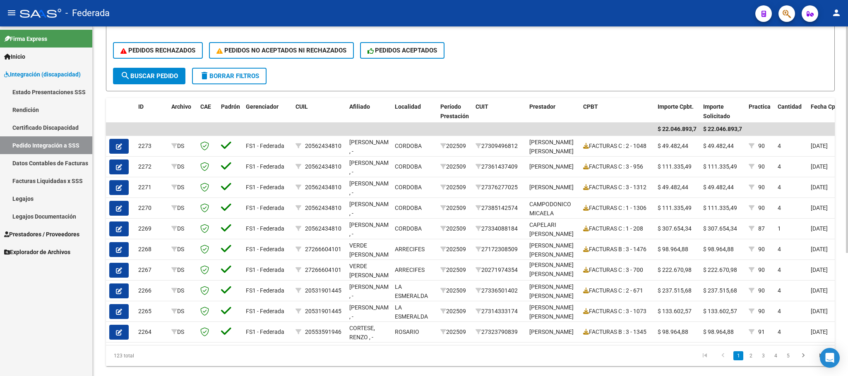
scroll to position [190, 0]
